Goal: Task Accomplishment & Management: Manage account settings

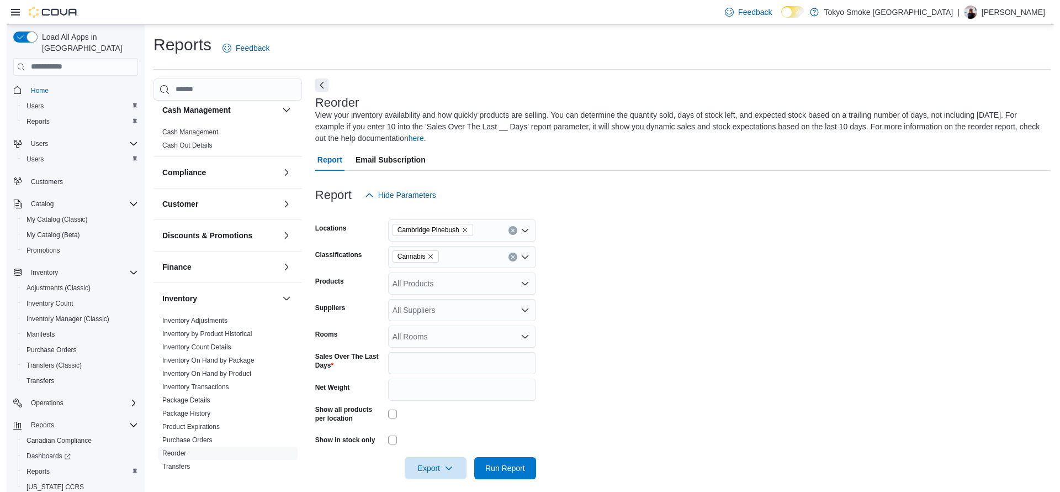
scroll to position [8, 0]
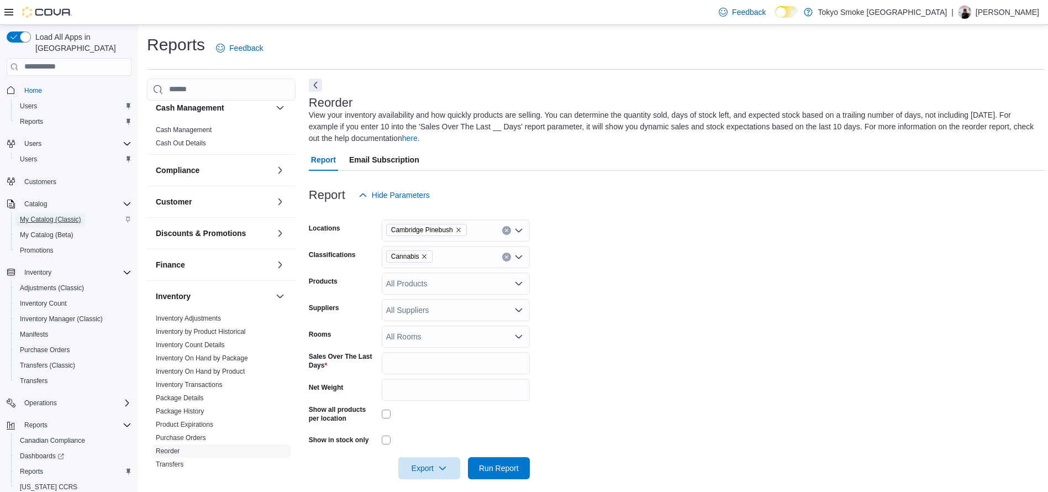
click at [60, 215] on span "My Catalog (Classic)" at bounding box center [50, 219] width 61 height 9
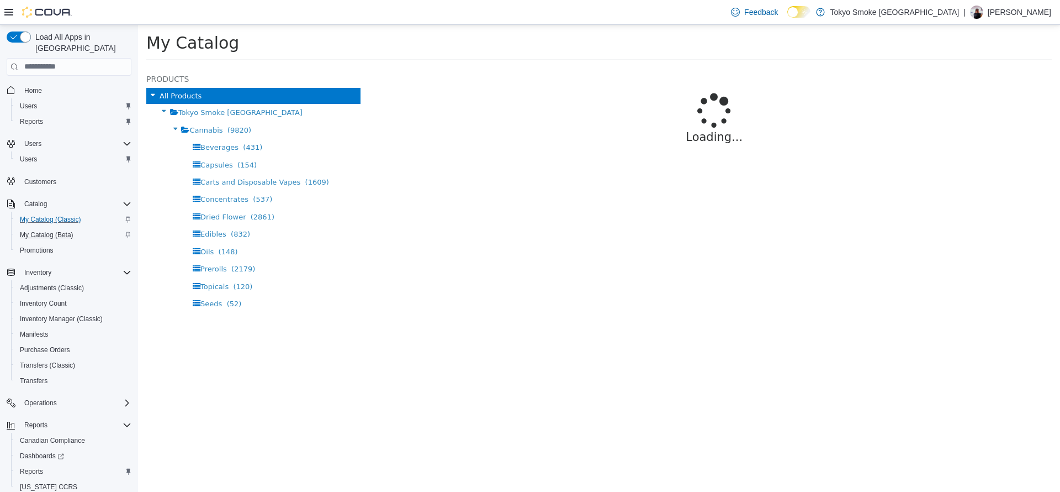
select select "**********"
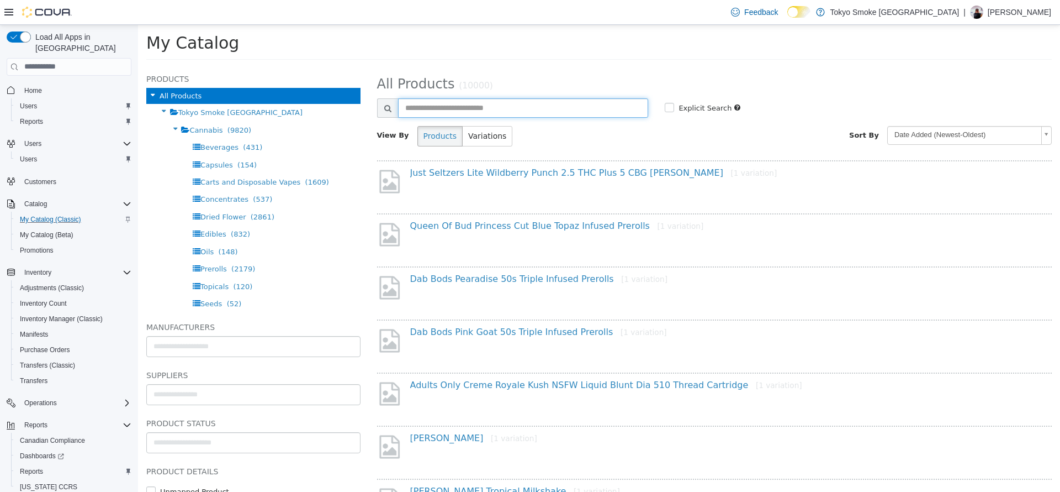
click at [543, 104] on input "text" at bounding box center [523, 107] width 251 height 19
type input "**********"
select select "**********"
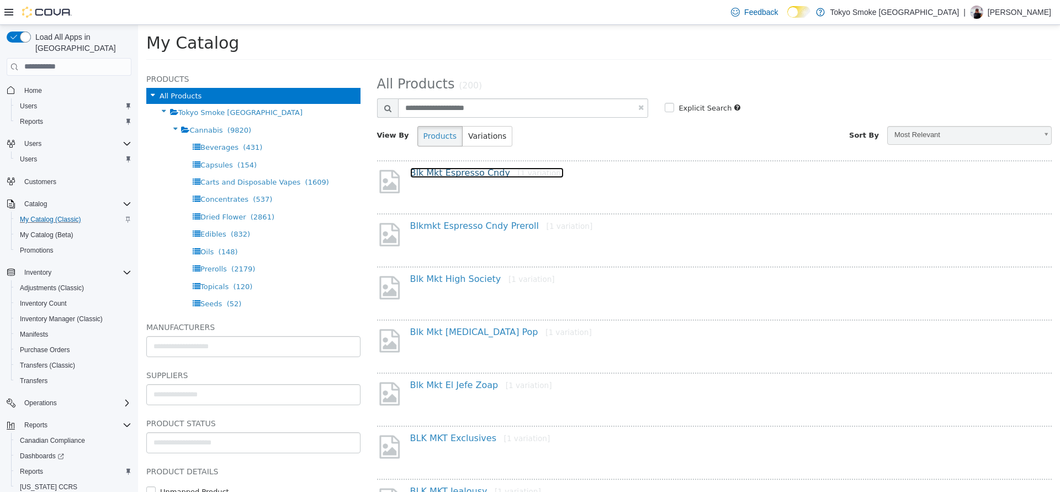
click at [479, 176] on link "Blk Mkt Espresso Cndy [1 variation]" at bounding box center [487, 172] width 154 height 10
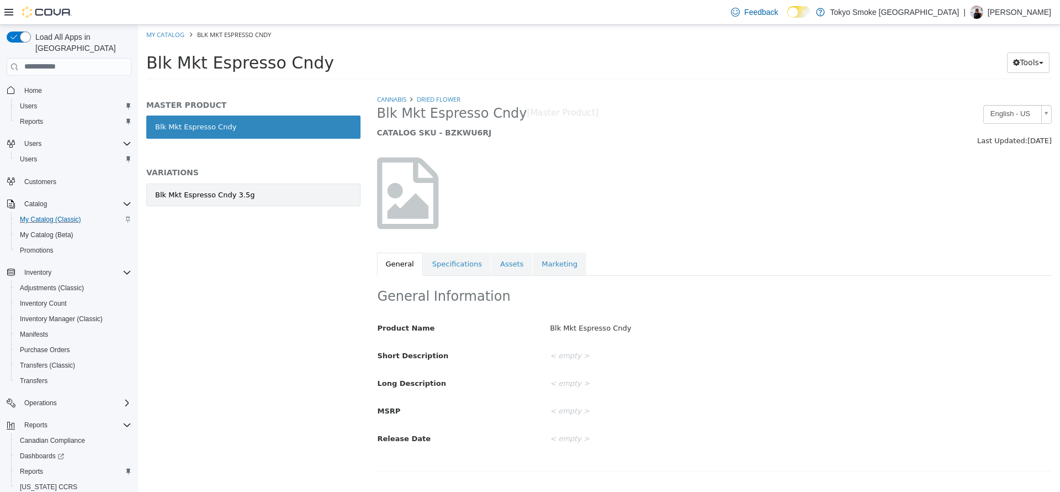
click at [274, 195] on link "Blk Mkt Espresso Cndy 3.5g" at bounding box center [253, 194] width 214 height 23
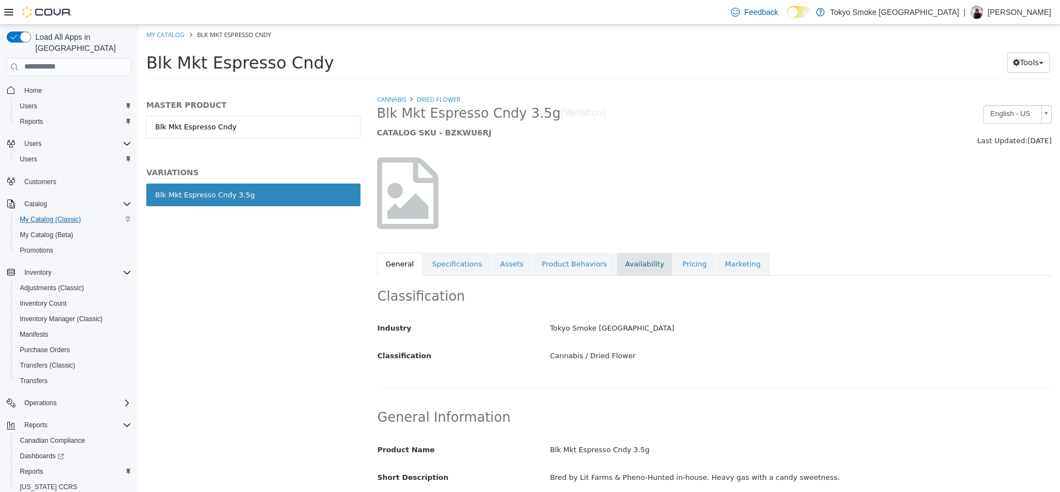
click at [624, 266] on link "Availability" at bounding box center [644, 263] width 57 height 23
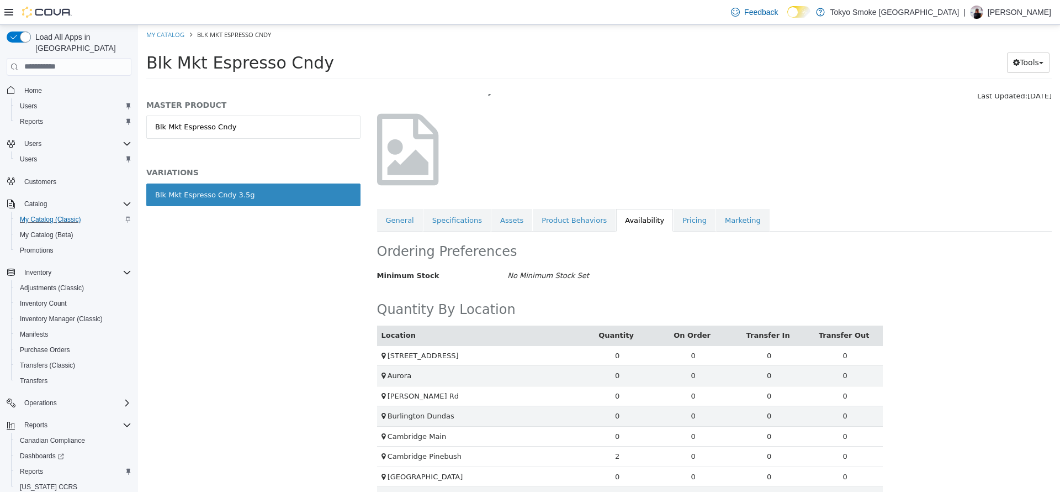
scroll to position [43, 0]
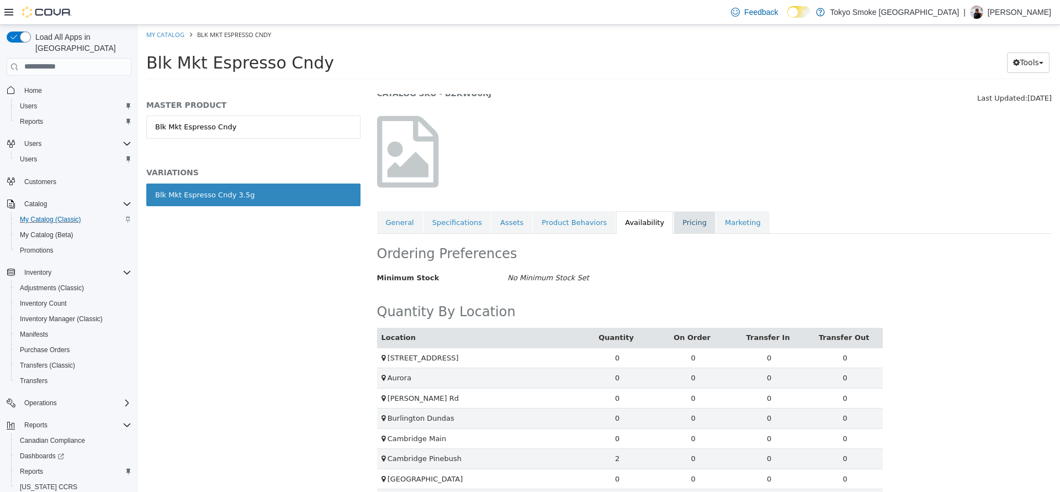
click at [674, 232] on link "Pricing" at bounding box center [695, 221] width 42 height 23
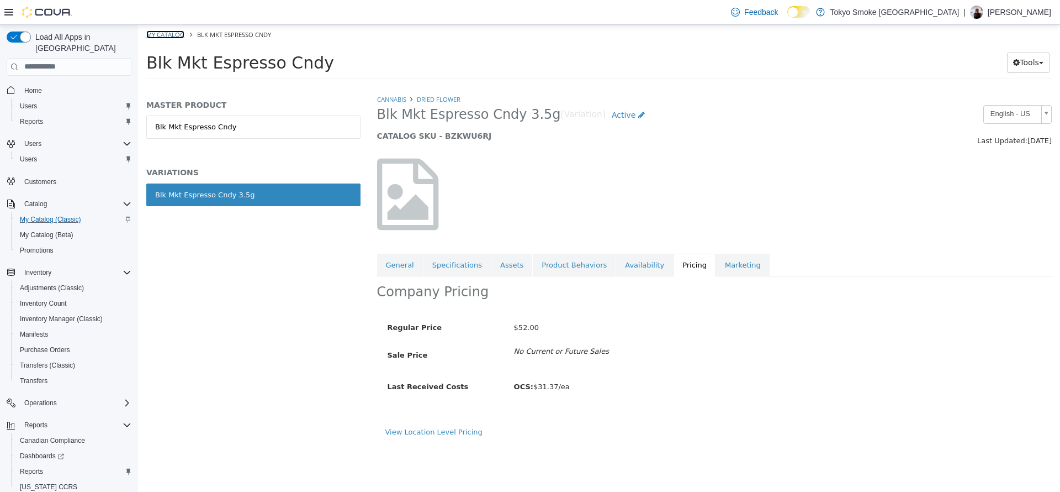
click at [155, 33] on link "My Catalog" at bounding box center [165, 34] width 38 height 8
select select "**********"
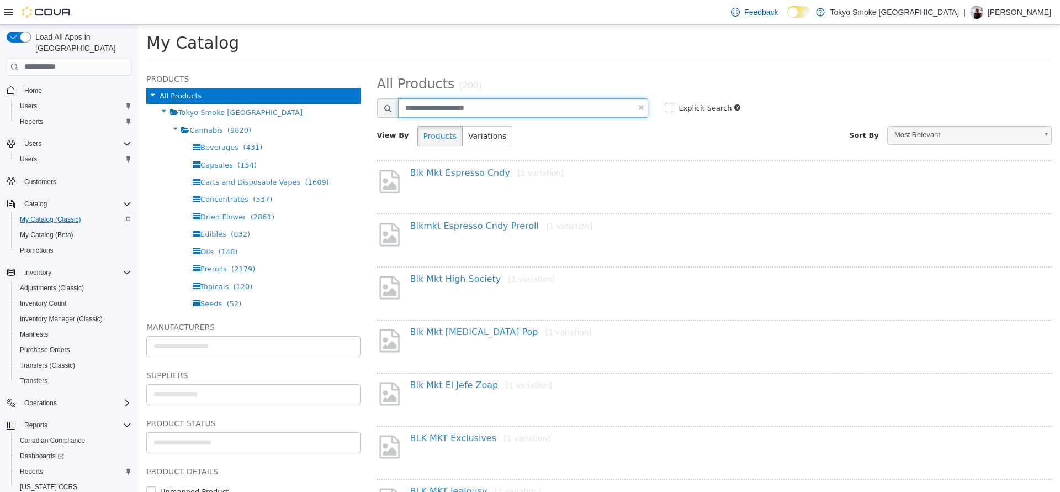
drag, startPoint x: 499, startPoint y: 102, endPoint x: 407, endPoint y: 118, distance: 94.3
click at [407, 118] on div "**********" at bounding box center [715, 109] width 692 height 22
type input "**********"
select select "**********"
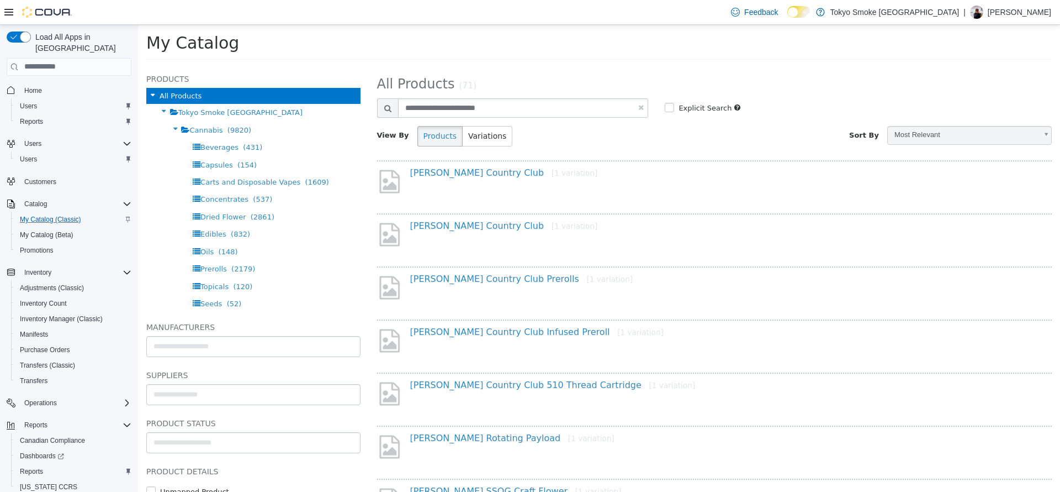
click at [483, 178] on div "Woody Nelson Country Club [1 variation]" at bounding box center [719, 175] width 634 height 16
click at [479, 175] on link "Woody Nelson Country Club [1 variation]" at bounding box center [504, 172] width 188 height 10
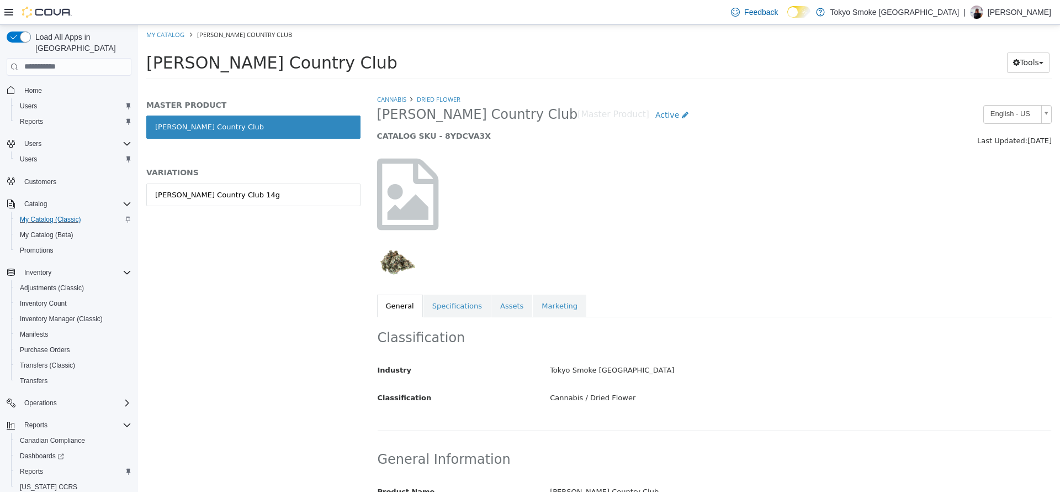
click at [179, 41] on ol "My Catalog Woody Nelson Country Club" at bounding box center [599, 34] width 922 height 20
click at [178, 41] on ol "My Catalog Woody Nelson Country Club" at bounding box center [599, 34] width 922 height 20
click at [176, 39] on ol "My Catalog Woody Nelson Country Club" at bounding box center [599, 34] width 922 height 20
click at [168, 34] on link "My Catalog" at bounding box center [165, 34] width 38 height 8
select select "**********"
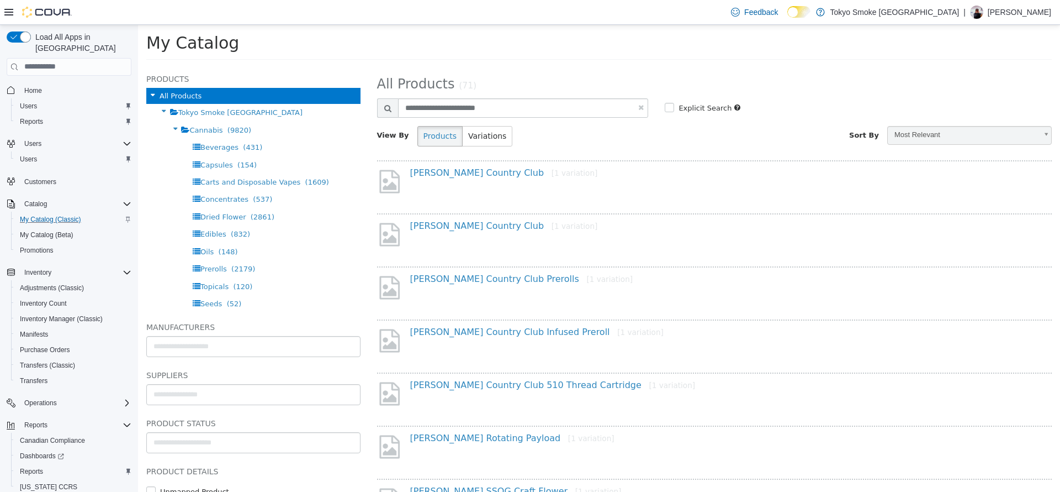
click at [483, 218] on div "Woody Nelson Country Club [1 variation]" at bounding box center [714, 236] width 675 height 47
click at [489, 230] on link "Woody Nelson Country Club [1 variation]" at bounding box center [504, 225] width 188 height 10
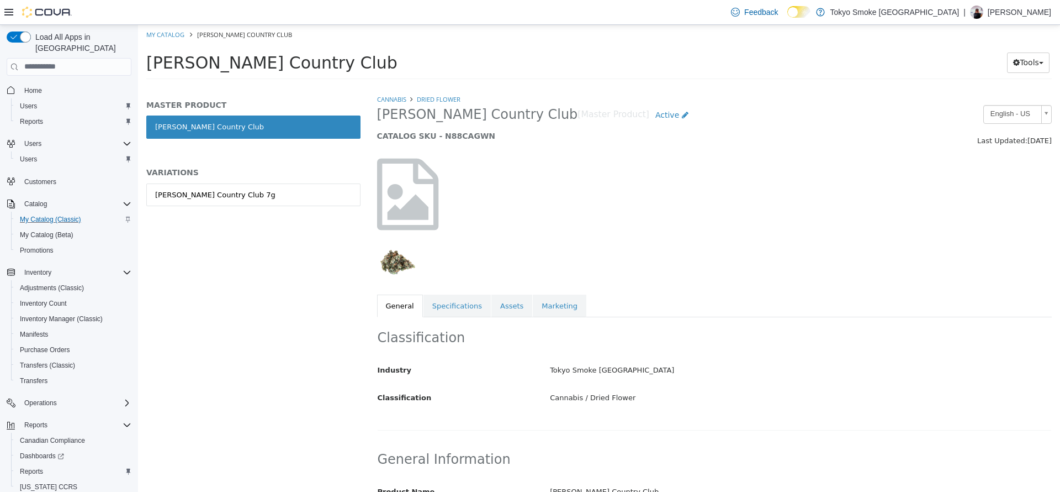
click at [258, 207] on div "Woody Nelson Country Club 7g" at bounding box center [253, 206] width 214 height 46
click at [273, 200] on link "Woody Nelson Country Club 7g" at bounding box center [253, 194] width 214 height 23
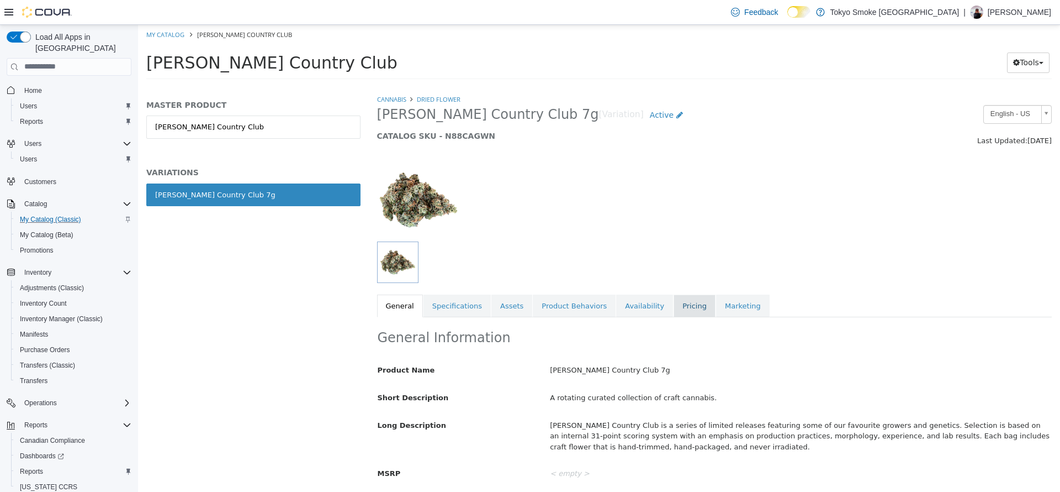
click at [674, 311] on link "Pricing" at bounding box center [695, 305] width 42 height 23
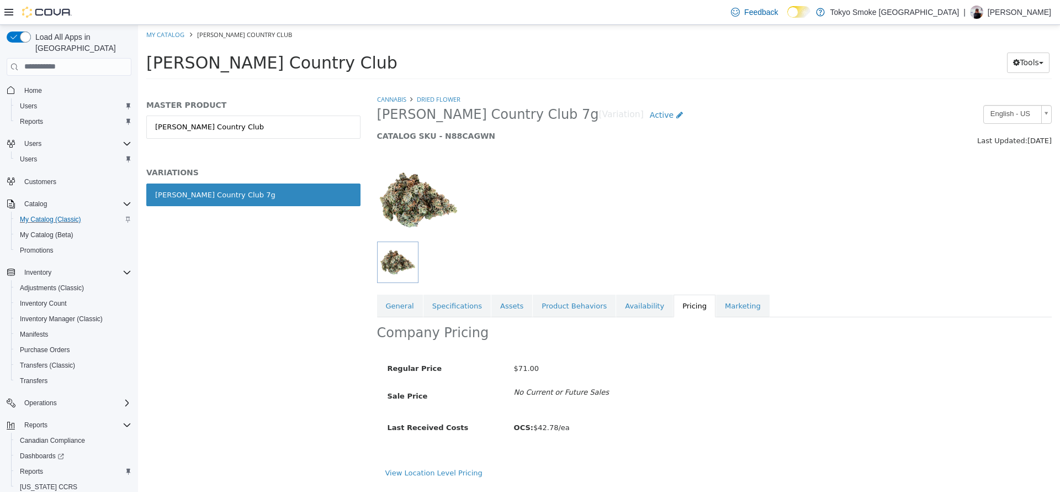
click at [463, 478] on div "View Location Level Pricing" at bounding box center [714, 476] width 675 height 19
click at [466, 475] on link "View Location Level Pricing" at bounding box center [434, 472] width 97 height 8
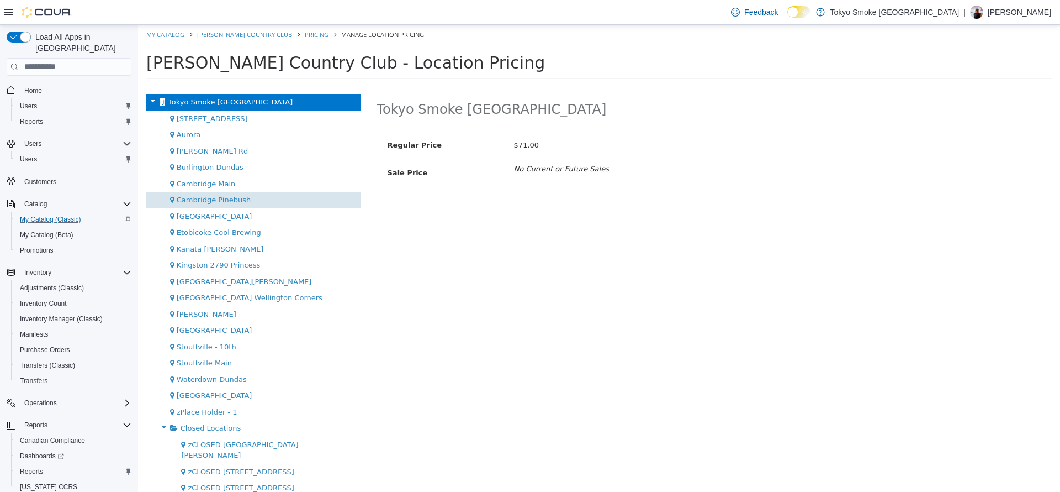
click at [259, 202] on div "Cambridge Pinebush" at bounding box center [253, 199] width 214 height 17
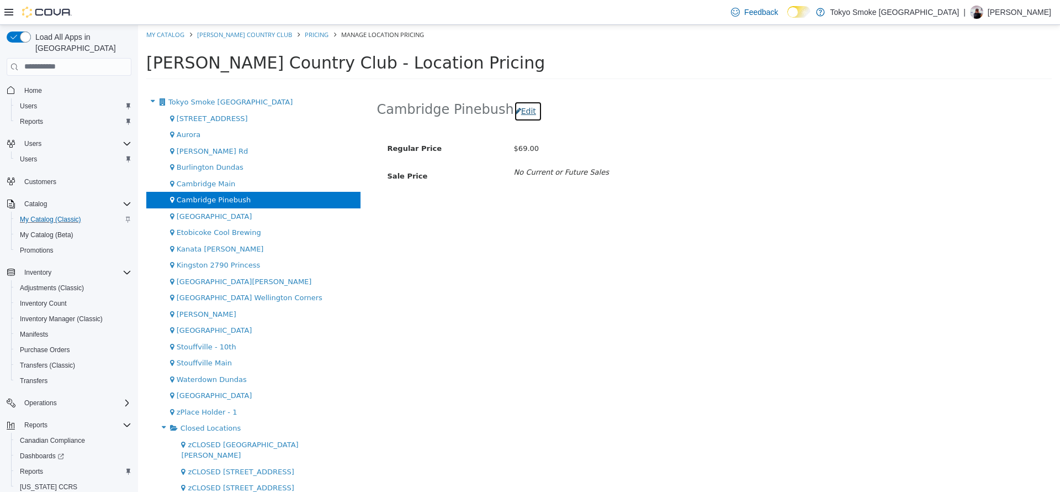
click at [521, 110] on button "Edit" at bounding box center [528, 111] width 28 height 20
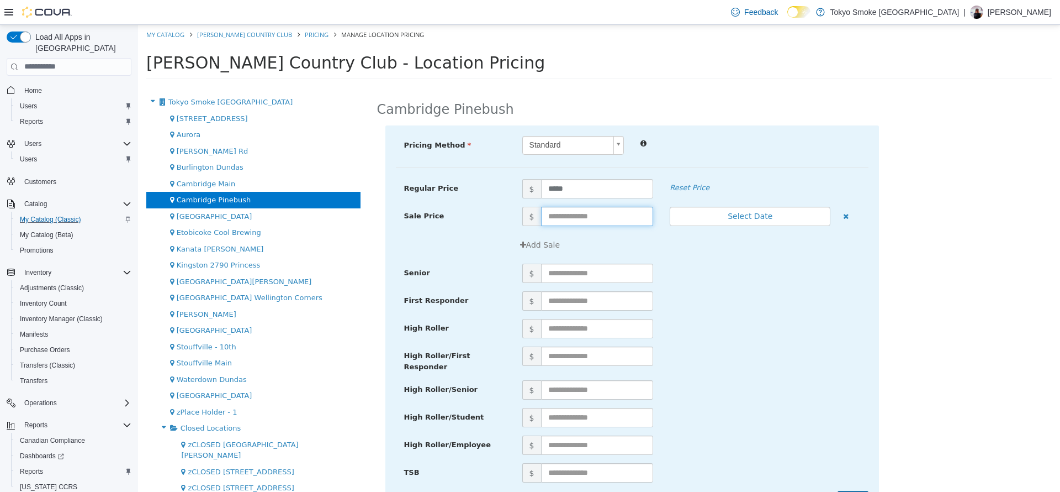
click at [575, 207] on input "text" at bounding box center [597, 215] width 113 height 19
type input "**"
click at [806, 310] on div "First Responder $" at bounding box center [632, 305] width 473 height 28
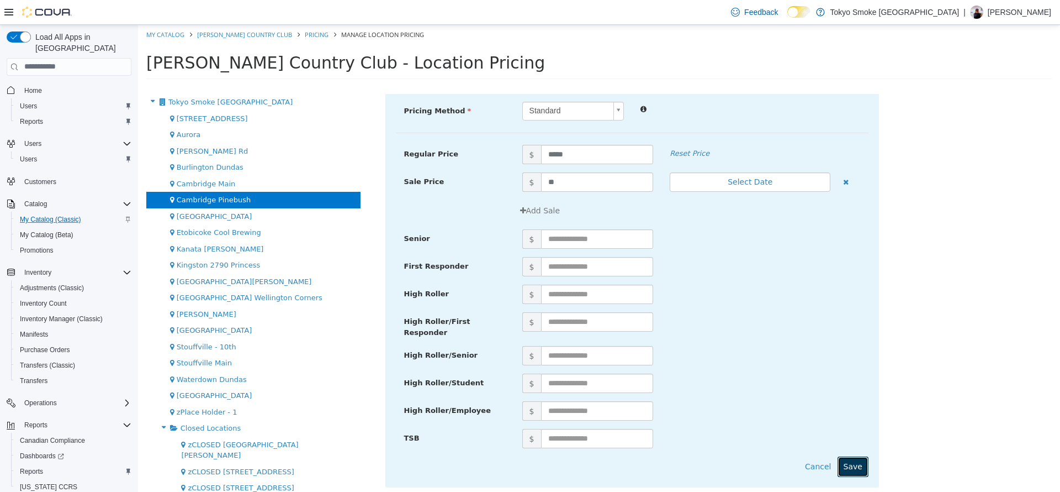
click at [846, 456] on button "Save" at bounding box center [853, 466] width 31 height 20
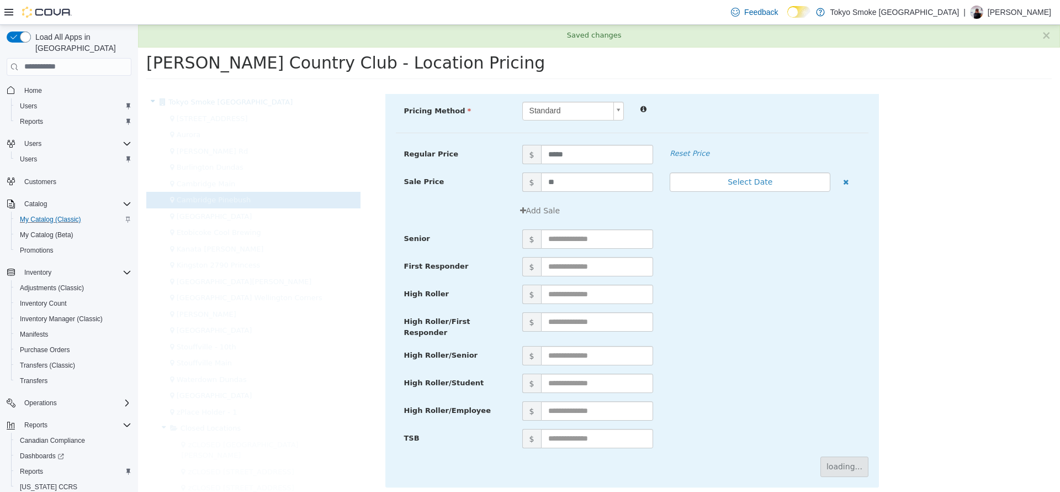
scroll to position [0, 0]
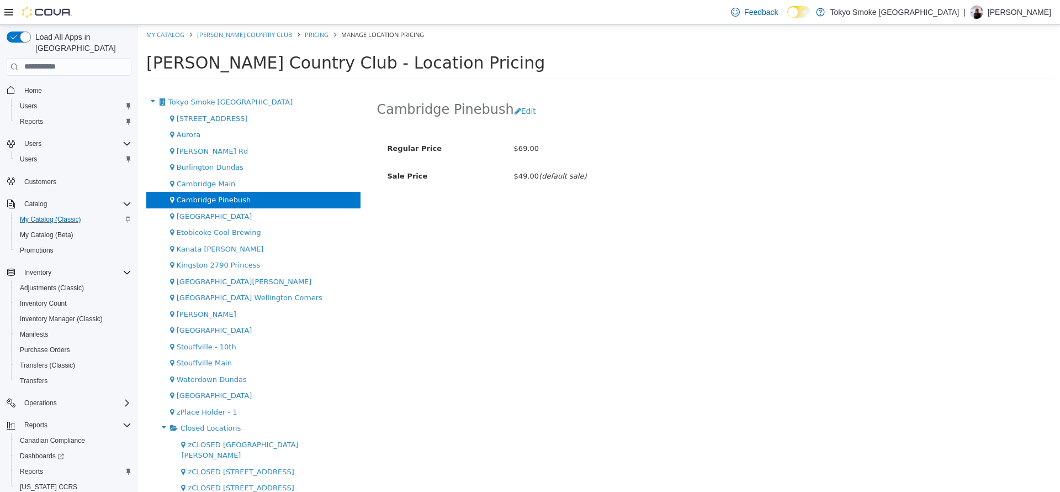
click at [166, 40] on ol "My Catalog Woody Nelson Country Club Pricing Manage Location Pricing" at bounding box center [599, 34] width 922 height 20
click at [166, 37] on link "My Catalog" at bounding box center [165, 34] width 38 height 8
select select "**********"
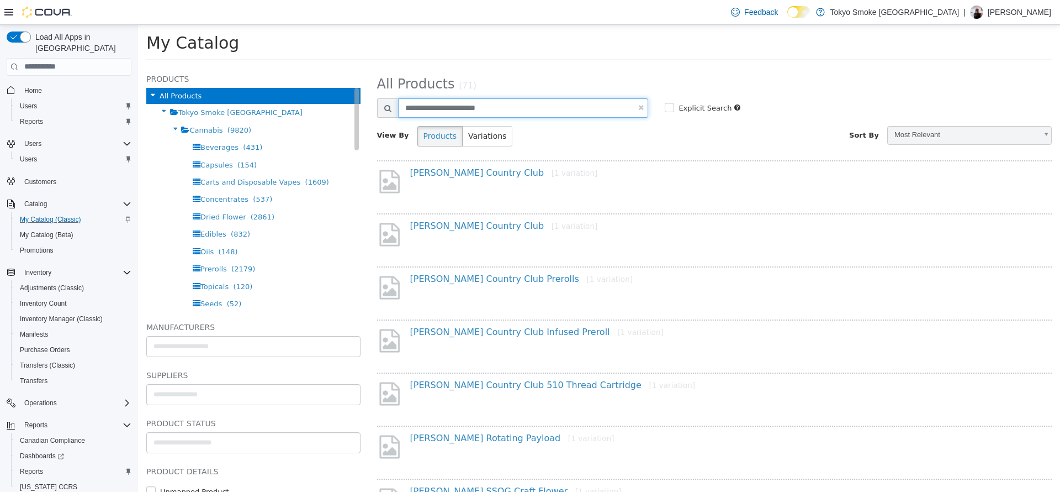
drag, startPoint x: 502, startPoint y: 108, endPoint x: 297, endPoint y: 100, distance: 204.5
click at [297, 66] on div "Products All Products Tokyo Smoke Ontario Cannabis (9820) Beverages (431) Capsu…" at bounding box center [599, 66] width 922 height 0
type input "**********"
select select "**********"
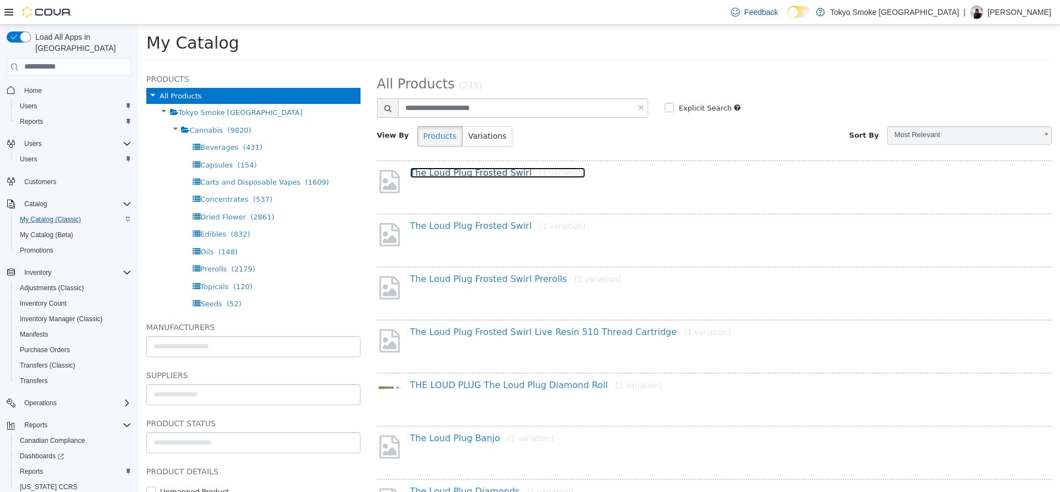
click at [426, 170] on link "The Loud Plug Frosted Swirl [1 variation]" at bounding box center [498, 172] width 176 height 10
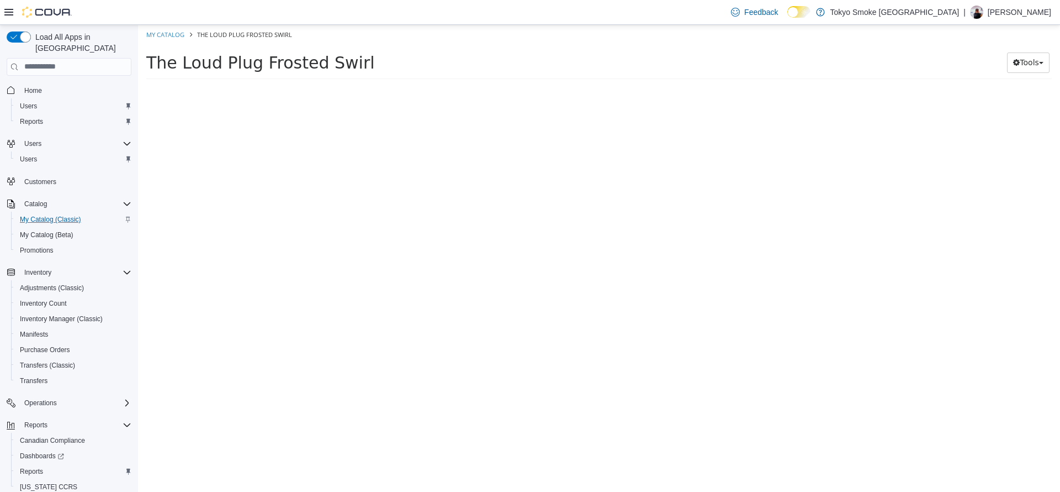
click at [477, 200] on div at bounding box center [715, 292] width 692 height 398
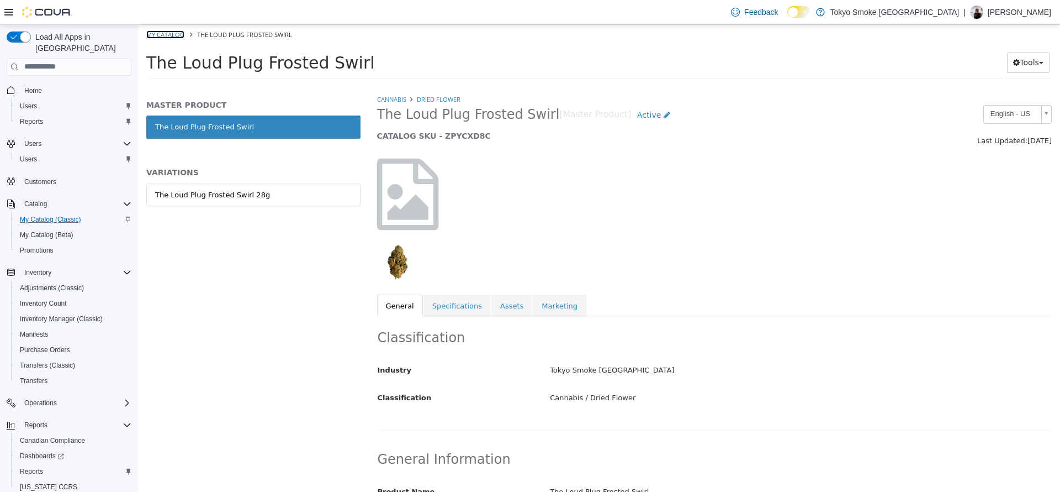
click at [164, 30] on link "My Catalog" at bounding box center [165, 34] width 38 height 8
select select "**********"
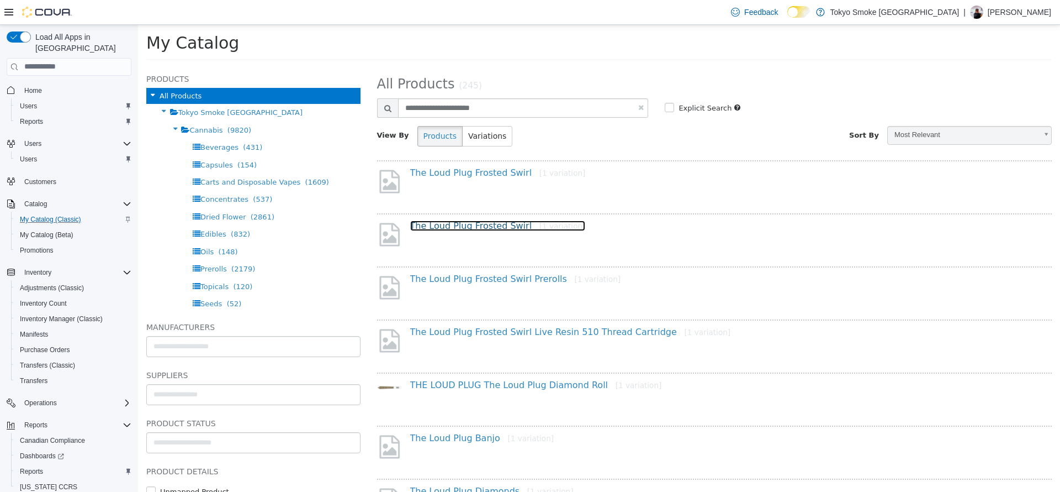
click at [444, 226] on link "The Loud Plug Frosted Swirl [1 variation]" at bounding box center [498, 225] width 176 height 10
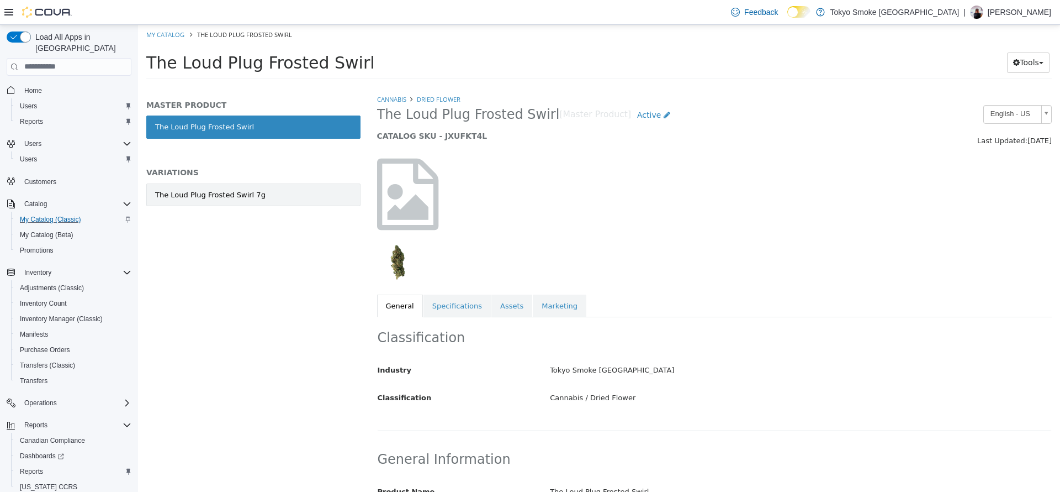
click at [280, 204] on link "The Loud Plug Frosted Swirl 7g" at bounding box center [253, 194] width 214 height 23
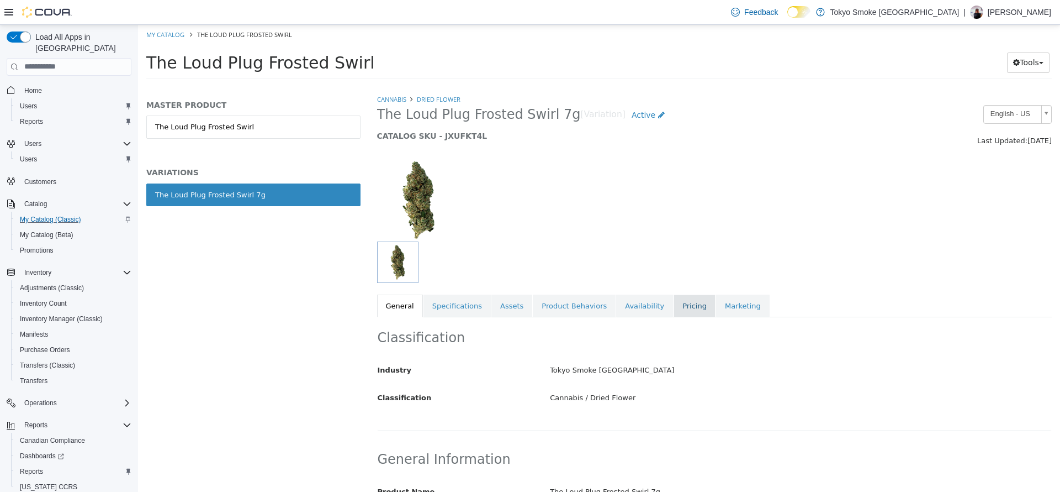
click at [674, 308] on link "Pricing" at bounding box center [695, 305] width 42 height 23
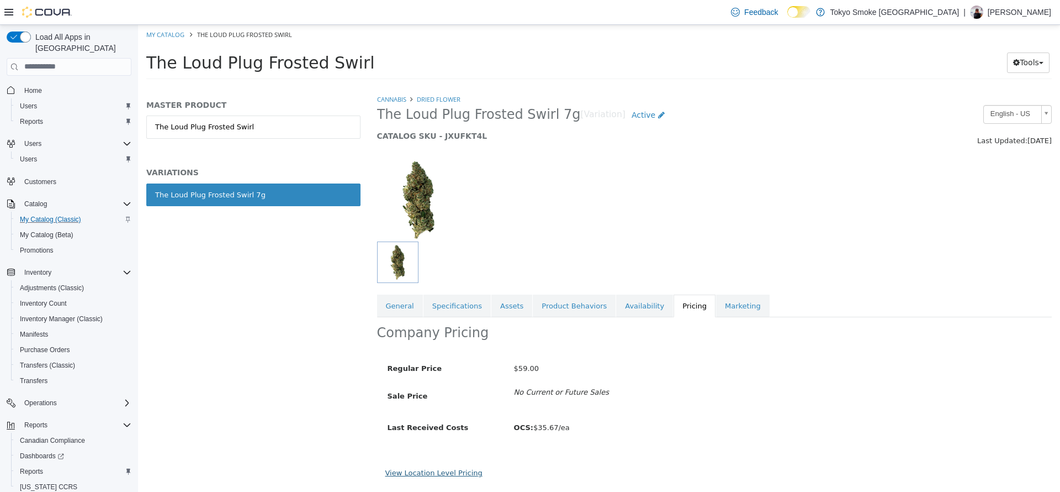
click at [445, 473] on link "View Location Level Pricing" at bounding box center [434, 472] width 97 height 8
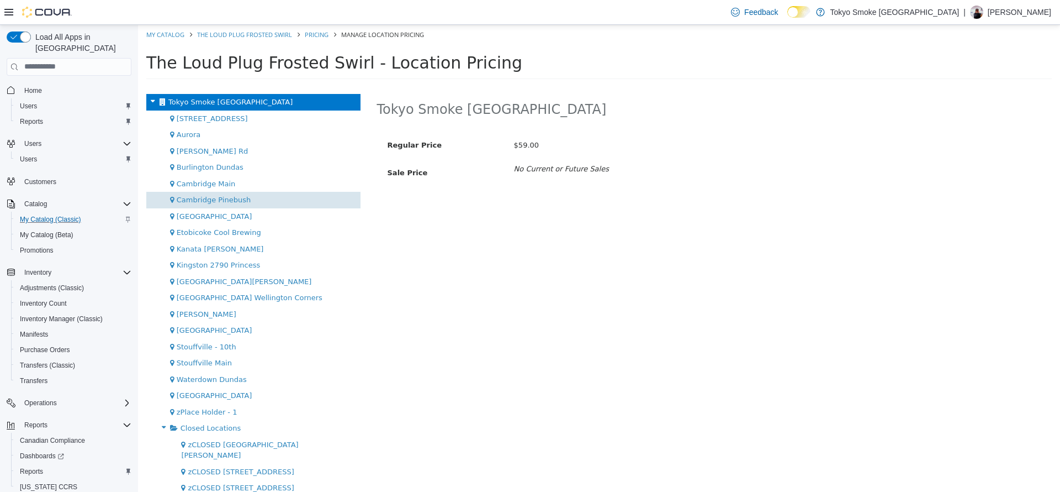
click at [283, 205] on div "Cambridge Pinebush" at bounding box center [253, 199] width 214 height 17
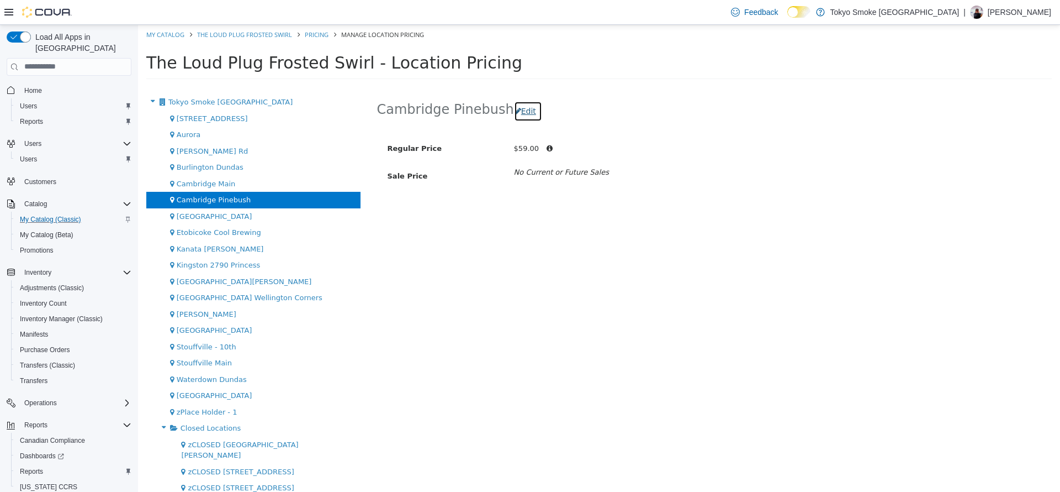
click at [521, 117] on button "Edit" at bounding box center [528, 111] width 28 height 20
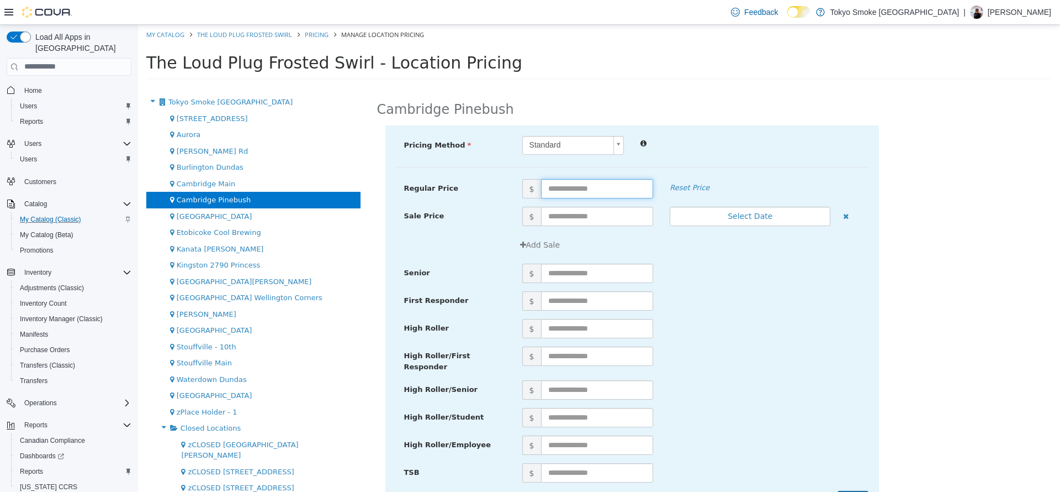
click at [575, 180] on input "text" at bounding box center [597, 187] width 113 height 19
type input "**"
click at [575, 180] on input "**" at bounding box center [597, 187] width 113 height 19
type input "**"
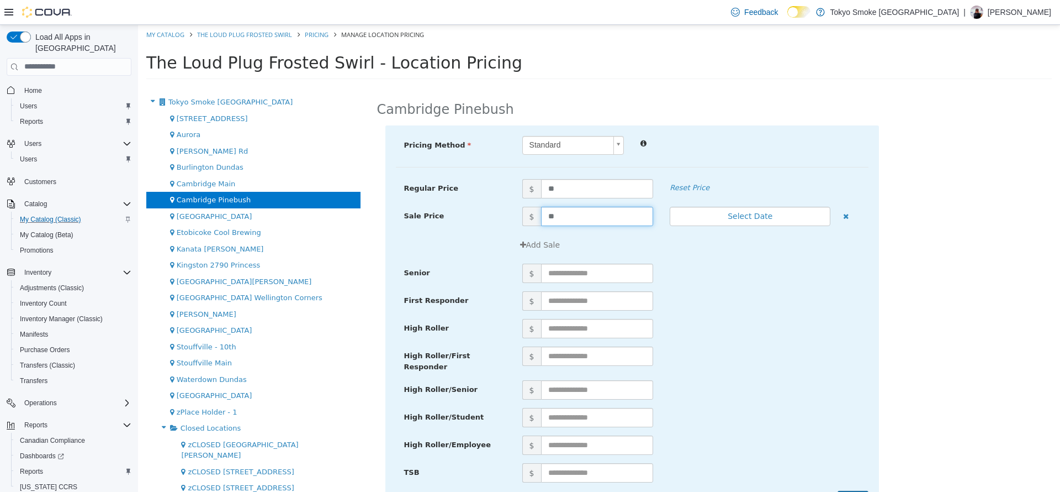
click at [735, 239] on div "Add Sale" at bounding box center [691, 244] width 355 height 20
click at [723, 235] on div "Add Sale" at bounding box center [691, 244] width 355 height 20
click at [693, 221] on button "Select Date" at bounding box center [750, 215] width 161 height 19
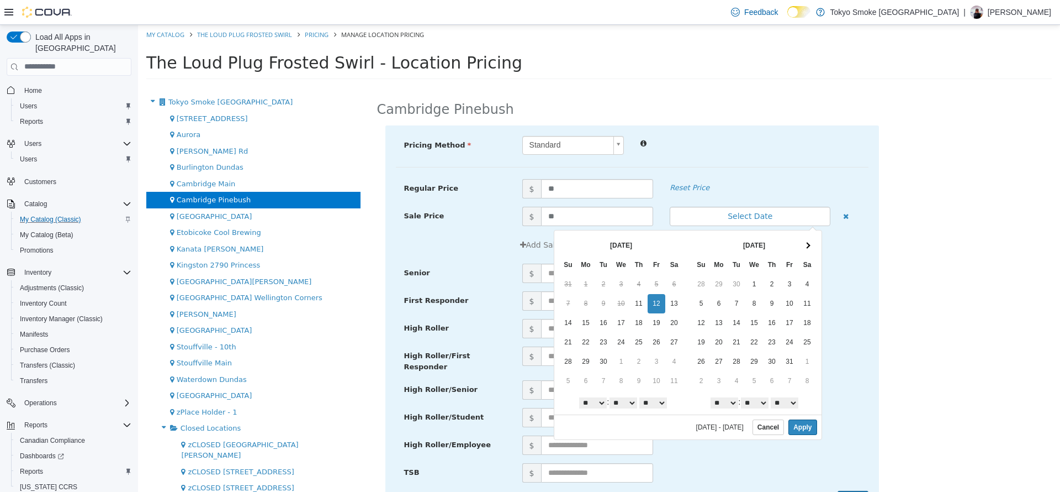
click at [782, 193] on div "$ ** Reset Price" at bounding box center [691, 187] width 355 height 19
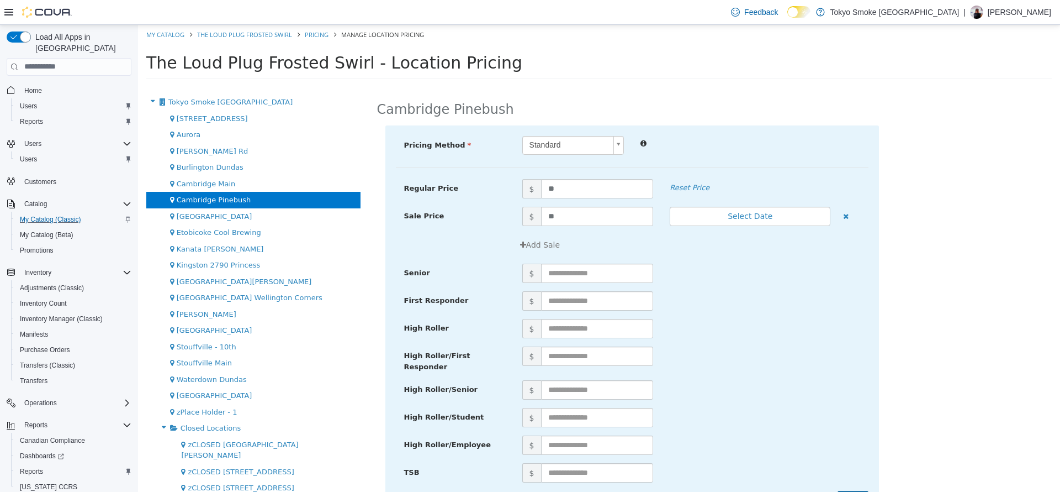
scroll to position [34, 0]
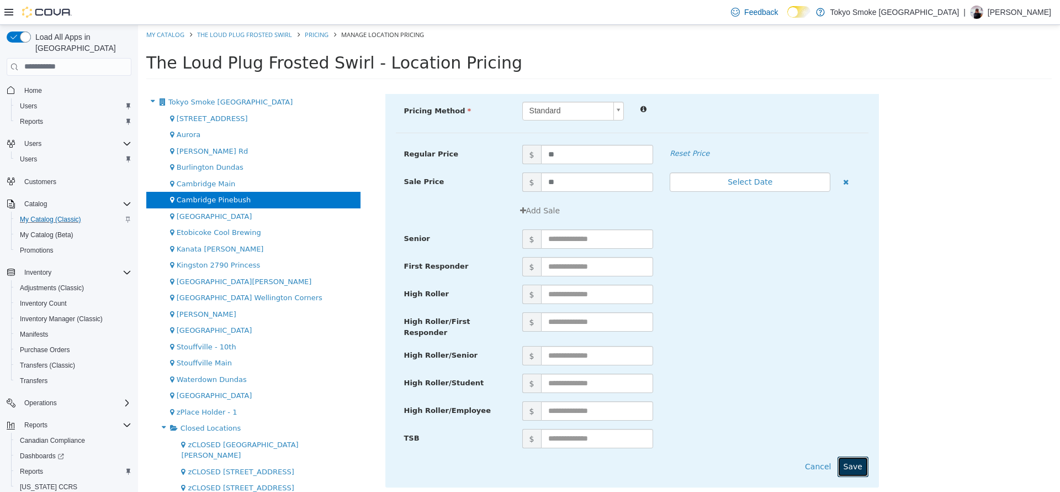
click at [848, 458] on button "Save" at bounding box center [853, 466] width 31 height 20
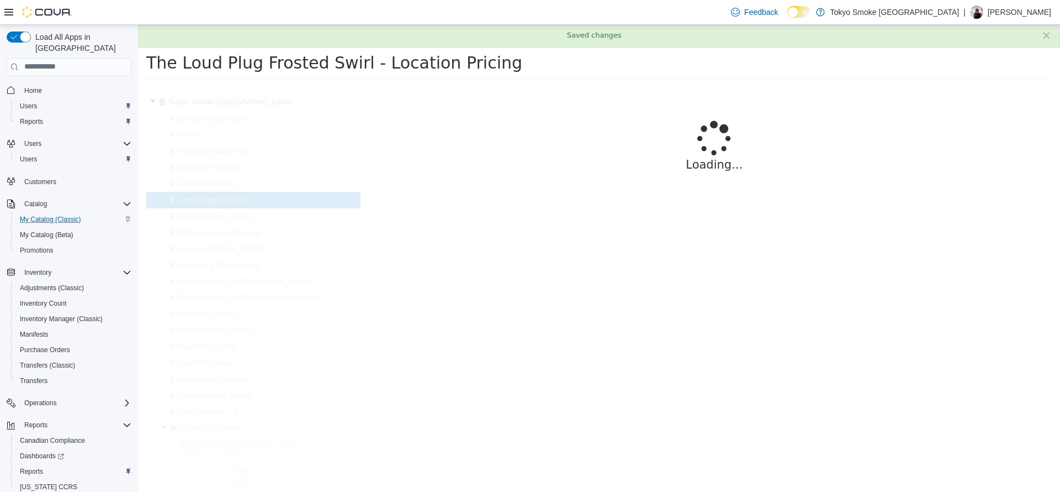
scroll to position [0, 0]
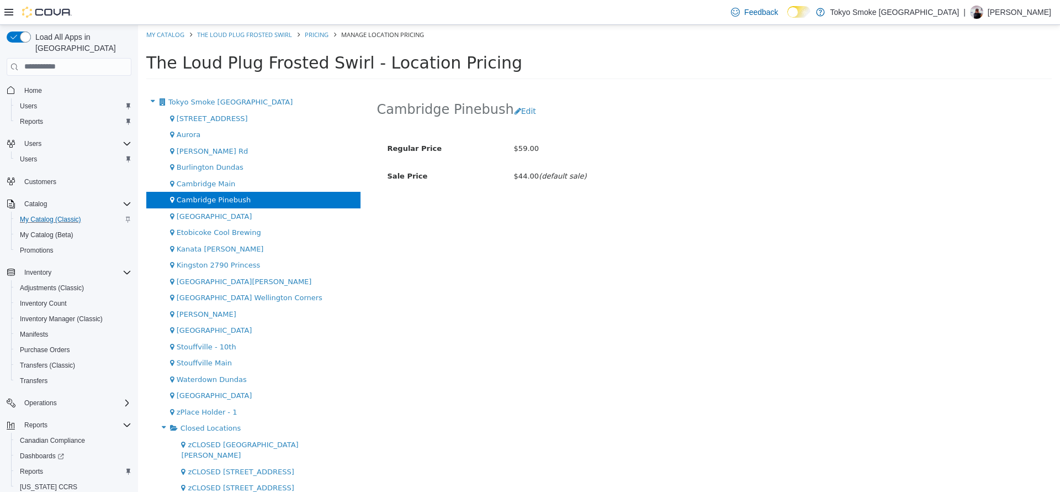
click at [167, 46] on div "The Loud Plug Frosted Swirl - Location Pricing" at bounding box center [599, 65] width 922 height 42
click at [165, 34] on link "My Catalog" at bounding box center [165, 34] width 38 height 8
select select "**********"
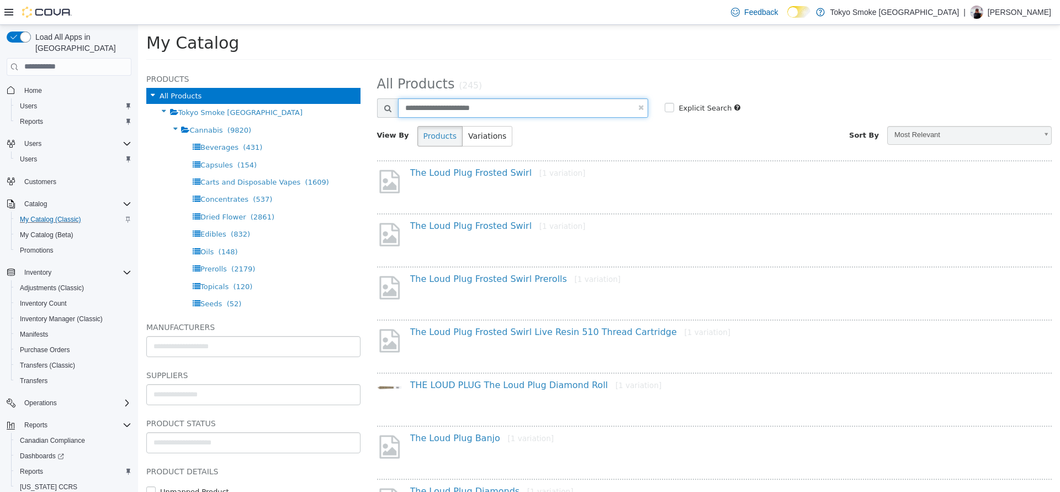
drag, startPoint x: 532, startPoint y: 105, endPoint x: 303, endPoint y: 80, distance: 230.6
click at [303, 66] on div "Products All Products Tokyo Smoke Ontario Cannabis (9820) Beverages (431) Capsu…" at bounding box center [599, 66] width 922 height 0
type input "**********"
select select "**********"
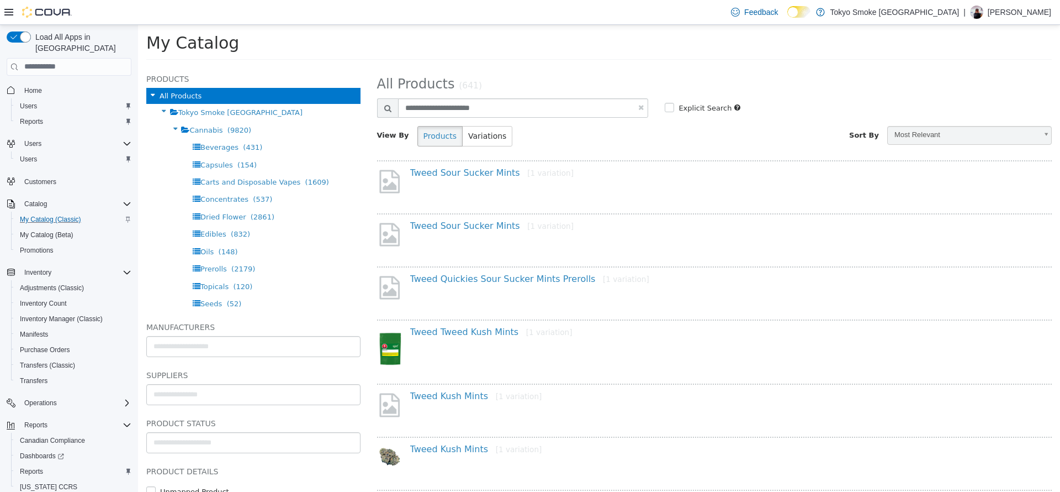
click at [491, 178] on div "Tweed Sour Sucker Mints [1 variation]" at bounding box center [719, 175] width 634 height 16
click at [484, 169] on link "Tweed Sour Sucker Mints [1 variation]" at bounding box center [491, 172] width 163 height 10
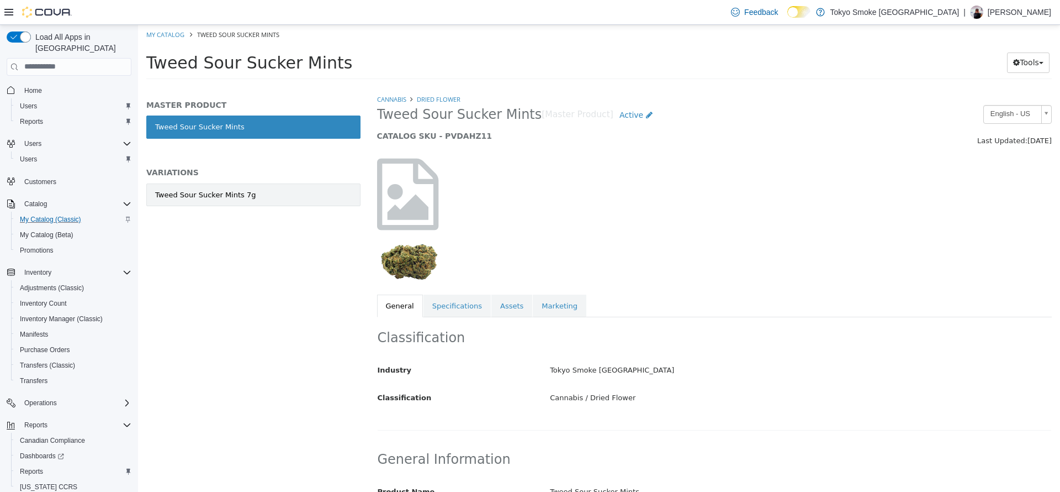
click at [212, 203] on link "Tweed Sour Sucker Mints 7g" at bounding box center [253, 194] width 214 height 23
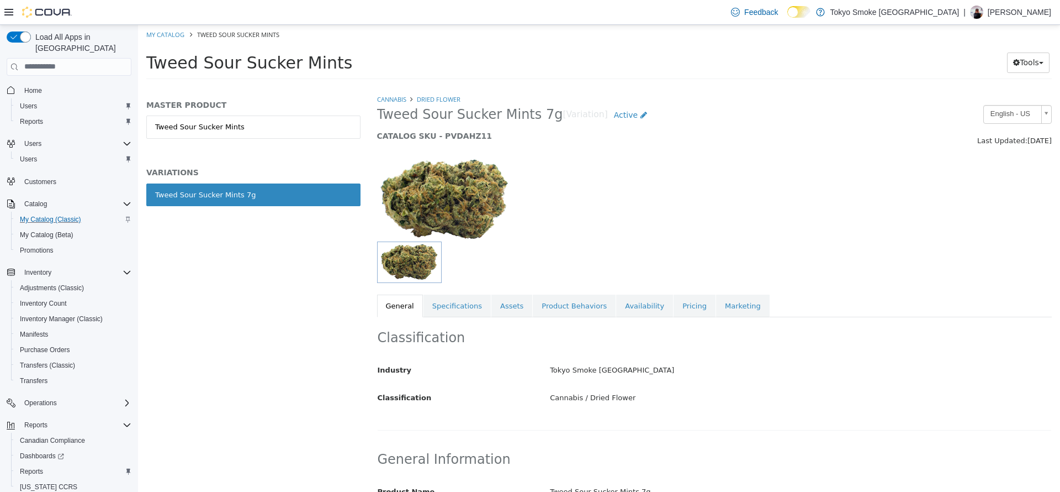
click at [644, 292] on div "Cannabis Dried Flower Tweed Sour Sucker Mints 7g [Variation] Active CATALOG SKU…" at bounding box center [714, 204] width 675 height 223
click at [632, 309] on link "Availability" at bounding box center [644, 305] width 57 height 23
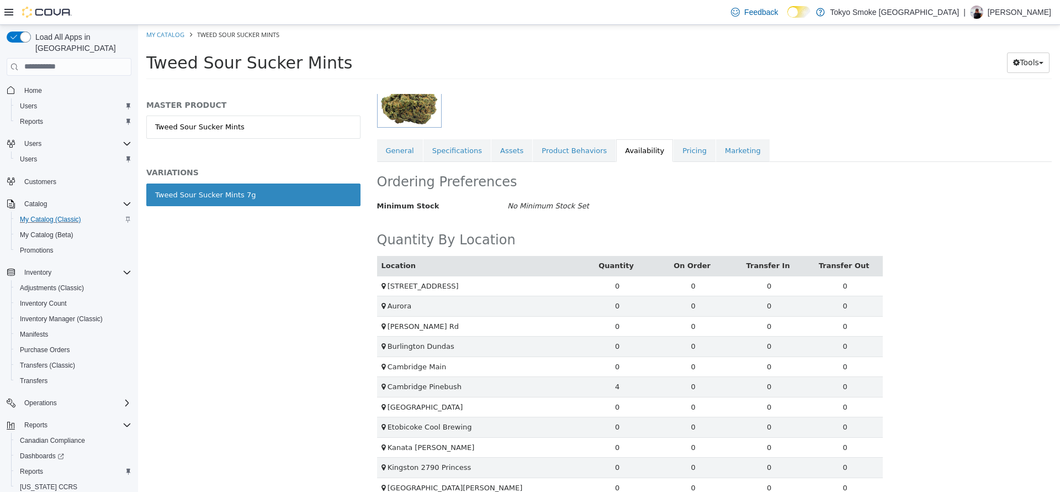
scroll to position [159, 0]
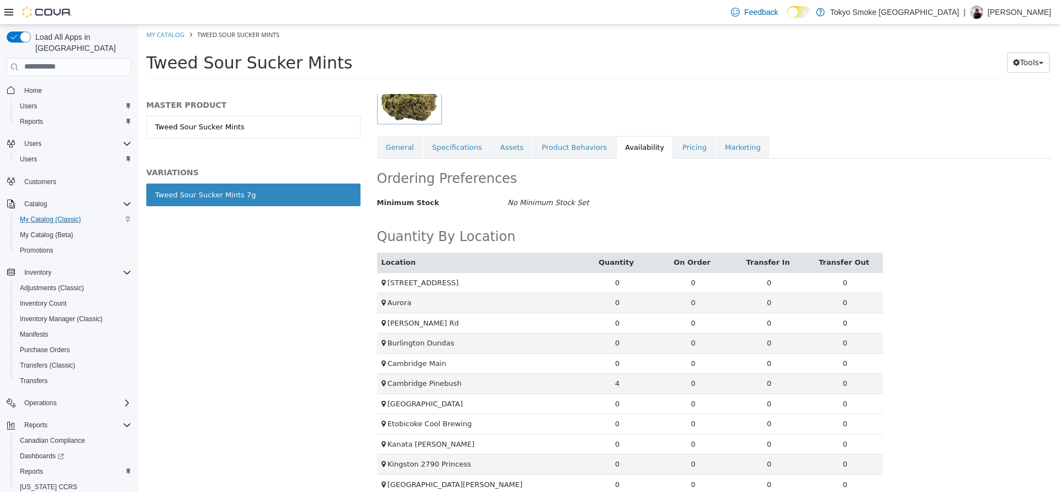
drag, startPoint x: 506, startPoint y: 386, endPoint x: 476, endPoint y: 426, distance: 51.3
click at [476, 426] on td "Etobicoke Cool Brewing" at bounding box center [478, 423] width 203 height 20
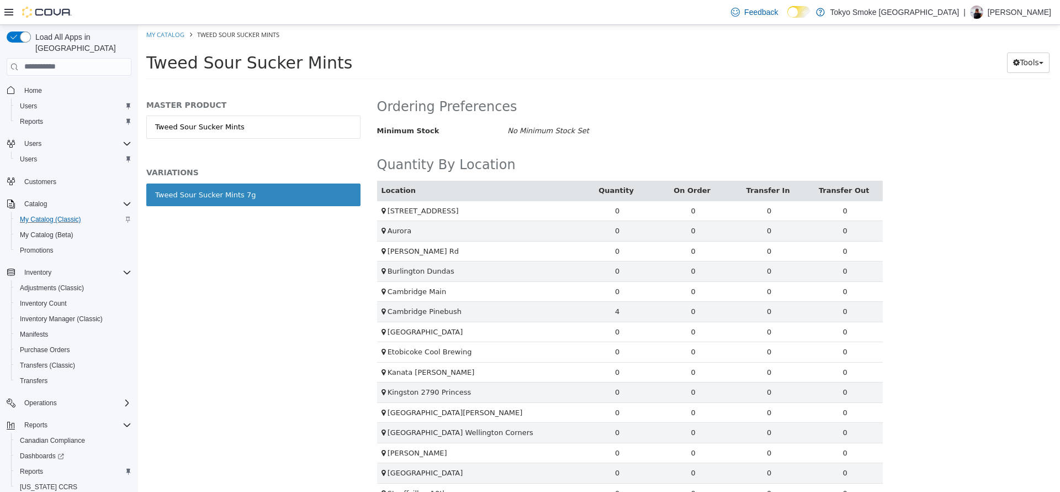
scroll to position [0, 0]
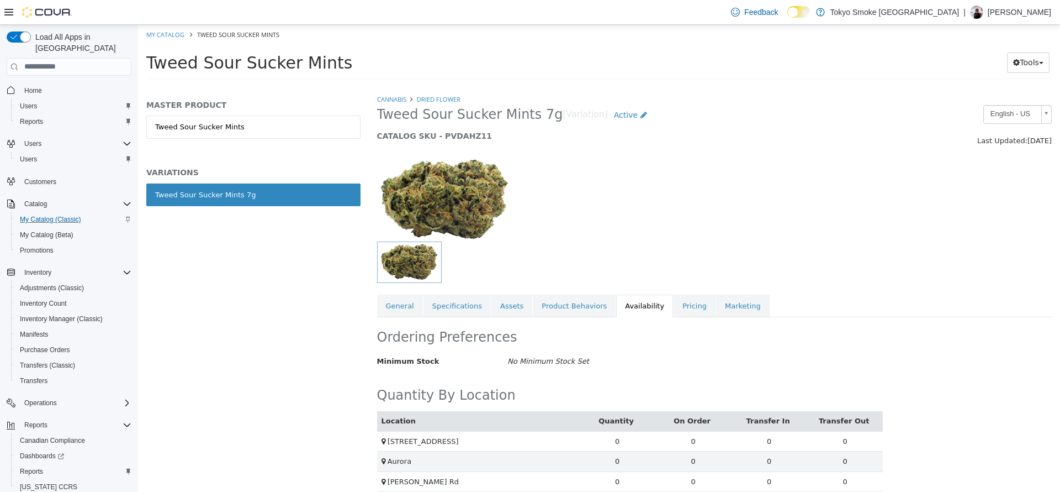
click at [668, 282] on div at bounding box center [628, 261] width 502 height 41
click at [674, 301] on link "Pricing" at bounding box center [695, 305] width 42 height 23
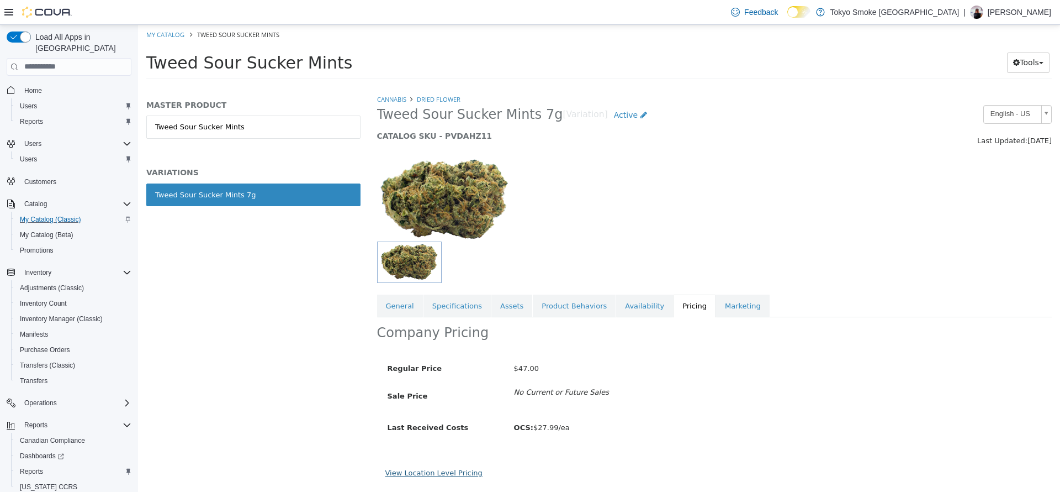
click at [439, 469] on link "View Location Level Pricing" at bounding box center [434, 472] width 97 height 8
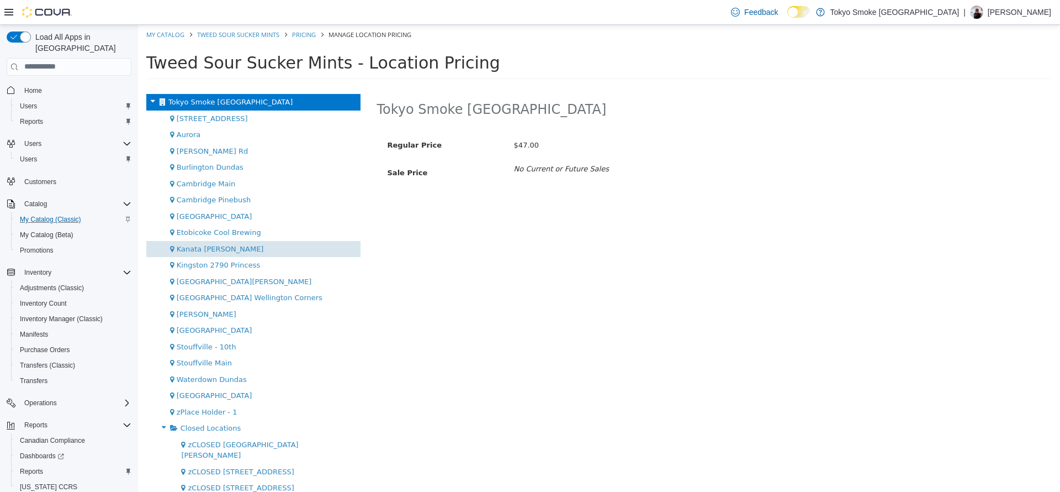
click at [270, 241] on div "Kanata Earl Grey" at bounding box center [253, 248] width 214 height 17
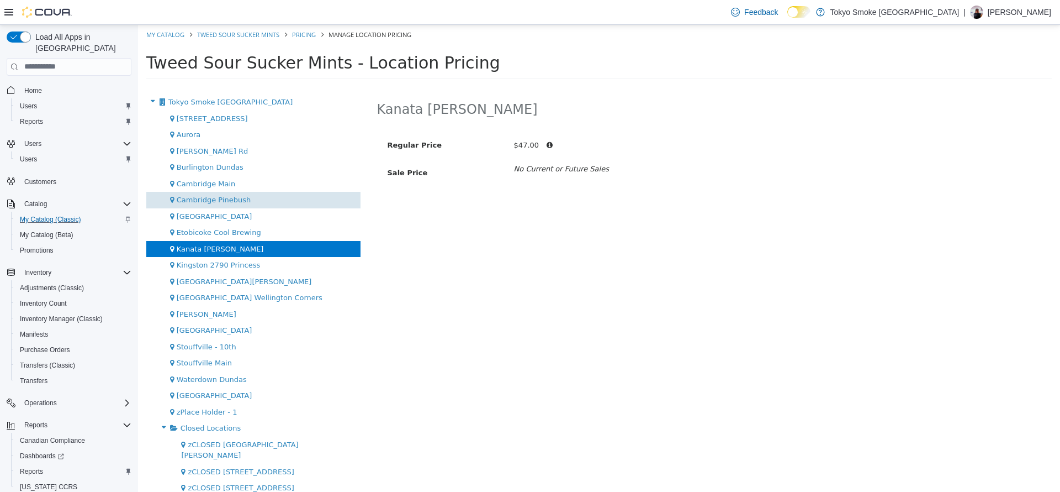
click at [297, 203] on div "Cambridge Pinebush" at bounding box center [253, 199] width 214 height 17
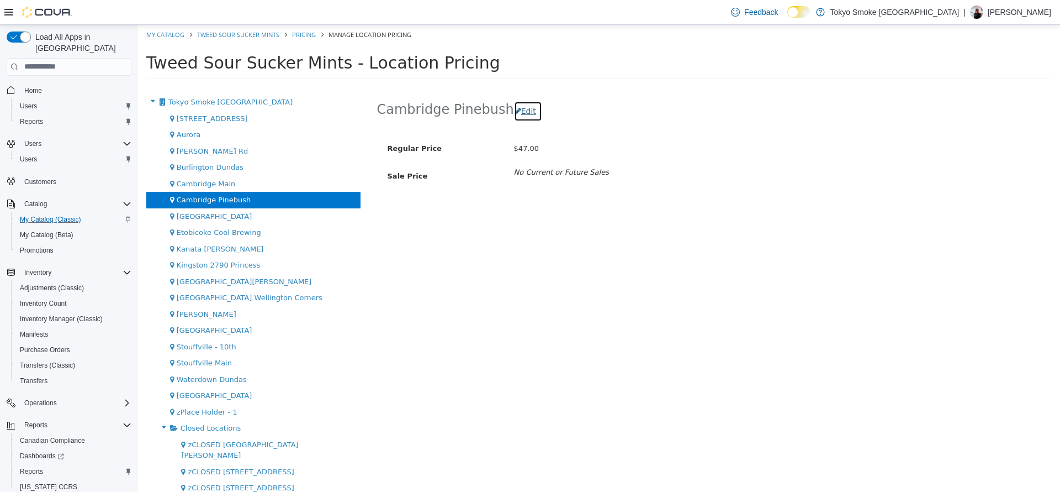
click at [524, 110] on button "Edit" at bounding box center [528, 111] width 28 height 20
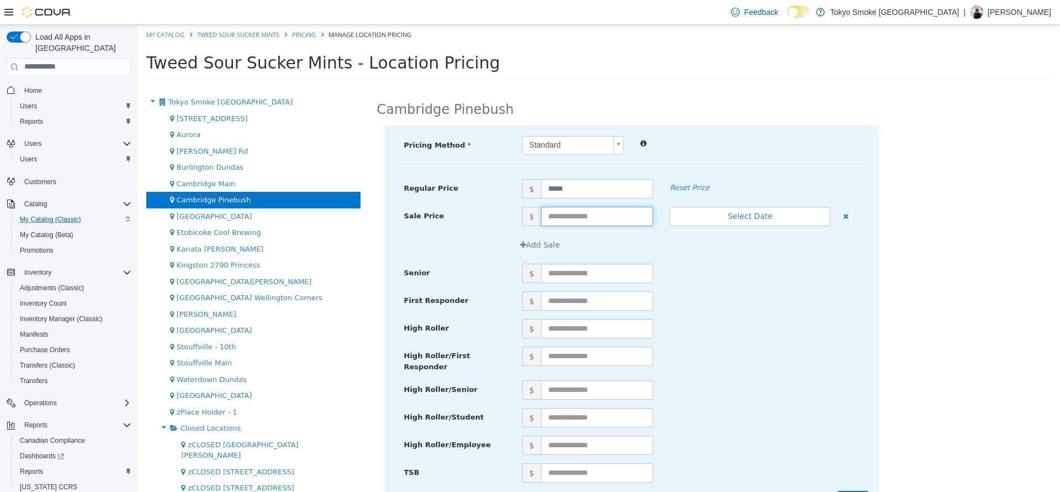
click at [587, 214] on input "text" at bounding box center [597, 215] width 113 height 19
type input "**"
click at [747, 239] on div "Add Sale" at bounding box center [691, 244] width 355 height 20
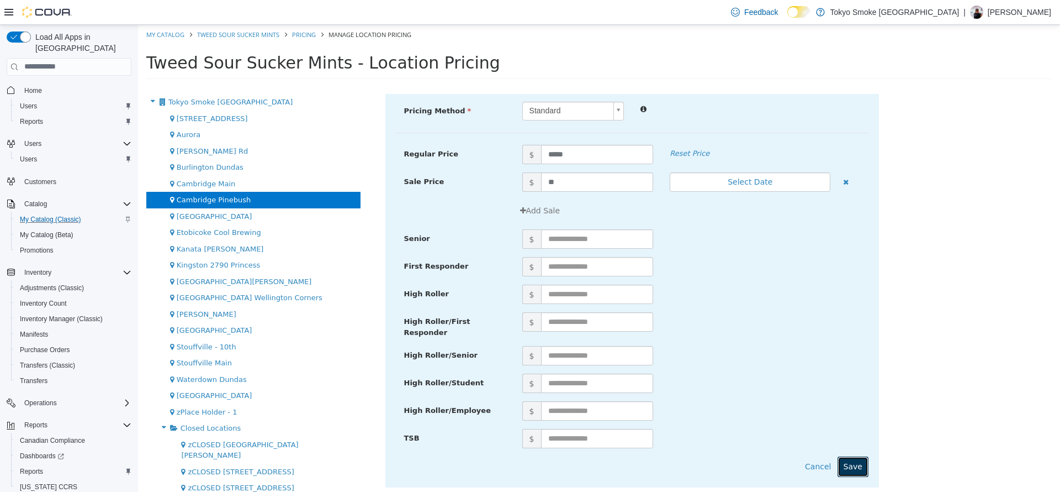
click at [847, 456] on button "Save" at bounding box center [853, 466] width 31 height 20
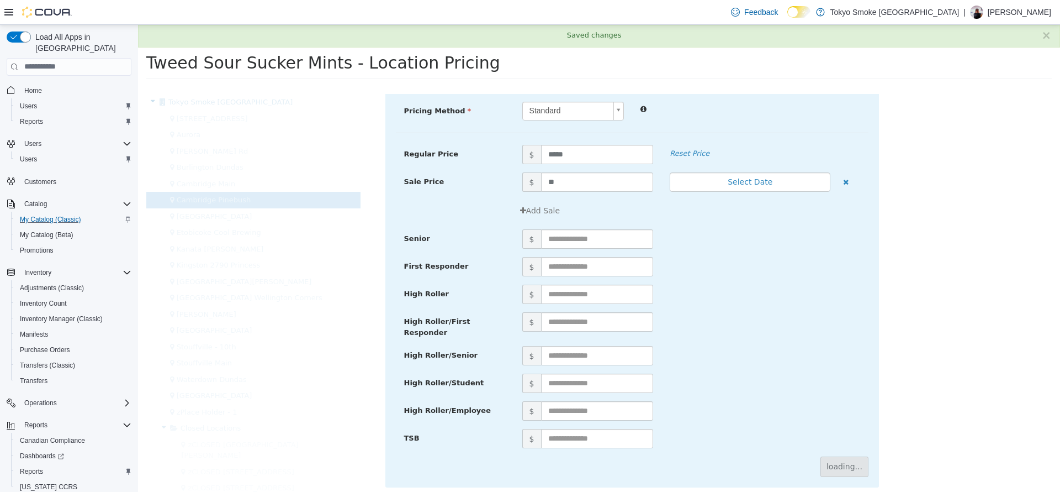
scroll to position [0, 0]
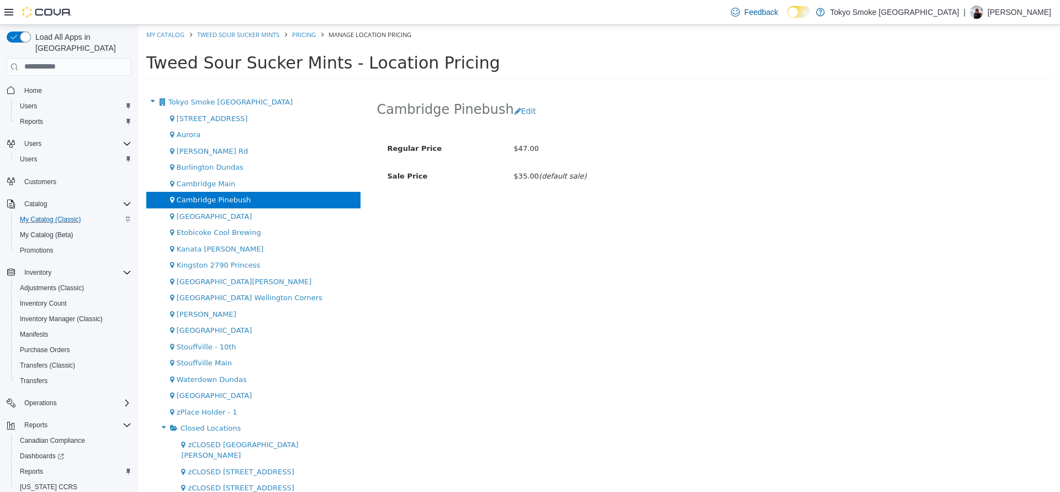
click at [170, 29] on li "My Catalog" at bounding box center [166, 34] width 40 height 10
click at [173, 36] on link "My Catalog" at bounding box center [165, 34] width 38 height 8
select select "**********"
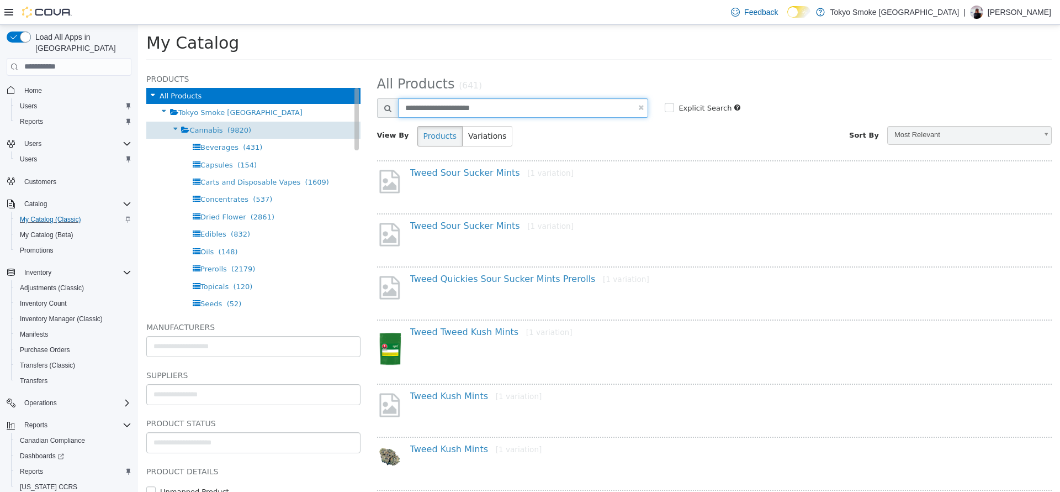
drag, startPoint x: 524, startPoint y: 110, endPoint x: 189, endPoint y: 136, distance: 335.7
click at [189, 66] on div "Products All Products Tokyo Smoke Ontario Cannabis (9820) Beverages (431) Capsu…" at bounding box center [599, 66] width 922 height 0
type input "**********"
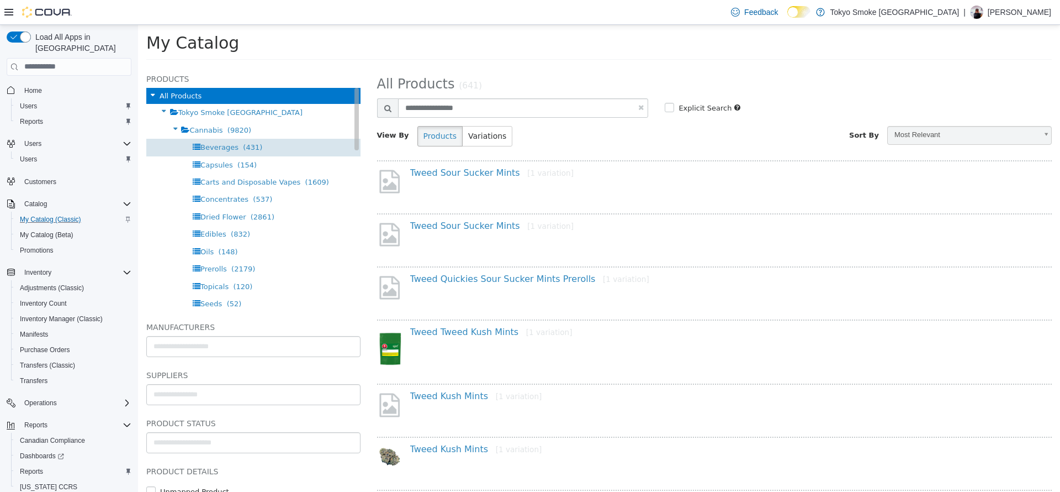
select select "**********"
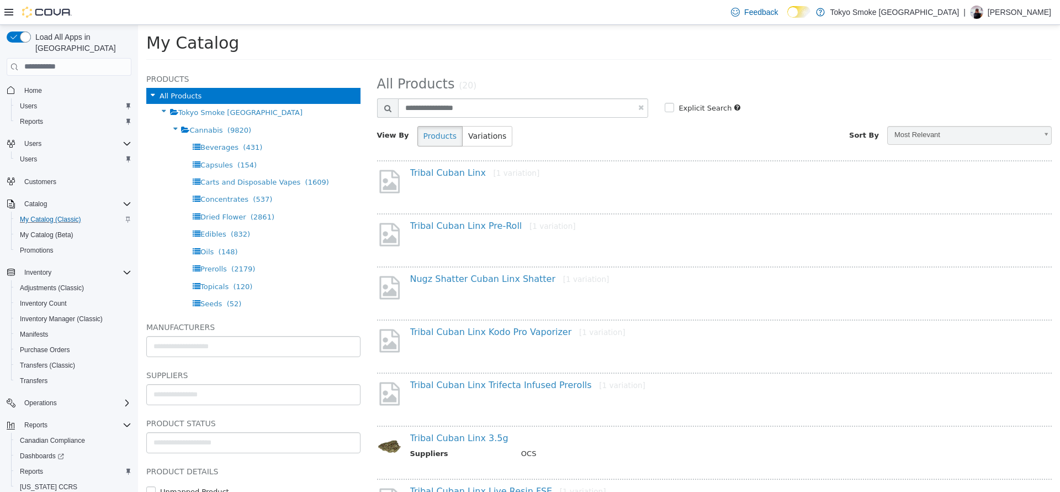
click at [460, 178] on h4 "Tribal Cuban Linx [1 variation]" at bounding box center [718, 173] width 617 height 12
click at [460, 177] on link "Tribal Cuban Linx [1 variation]" at bounding box center [475, 172] width 130 height 10
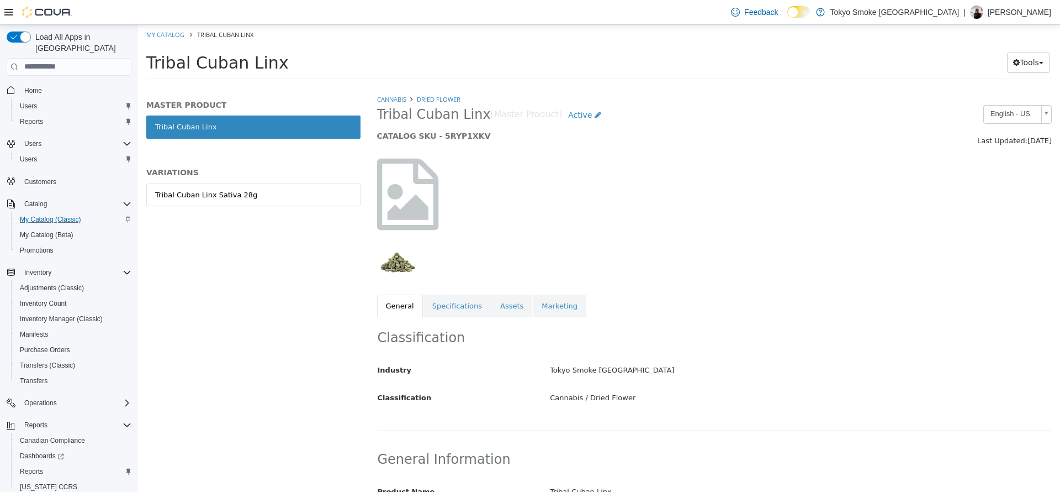
click at [170, 45] on div "Tribal Cuban Linx Tools Clone Print Labels" at bounding box center [599, 65] width 922 height 42
click at [167, 38] on li "My Catalog" at bounding box center [166, 34] width 40 height 10
click at [171, 33] on link "My Catalog" at bounding box center [165, 34] width 38 height 8
select select "**********"
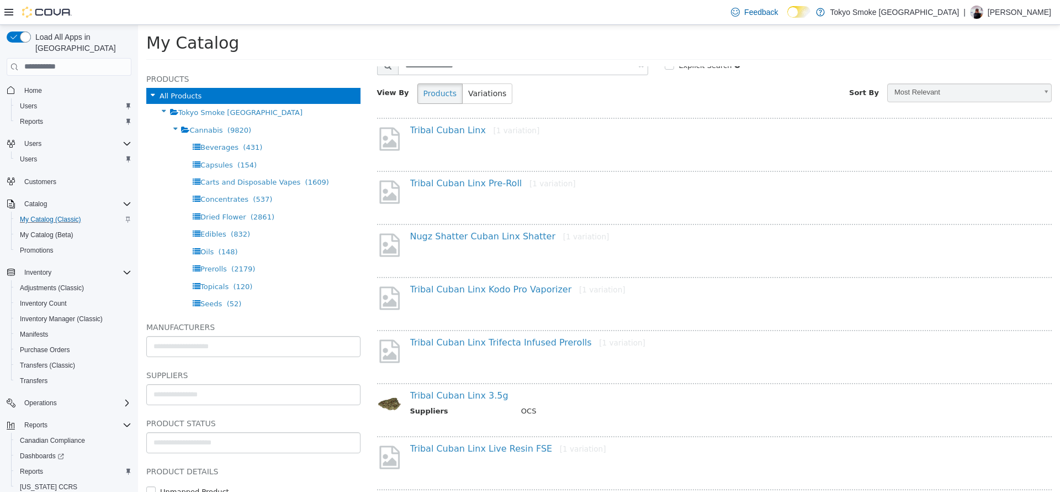
scroll to position [58, 0]
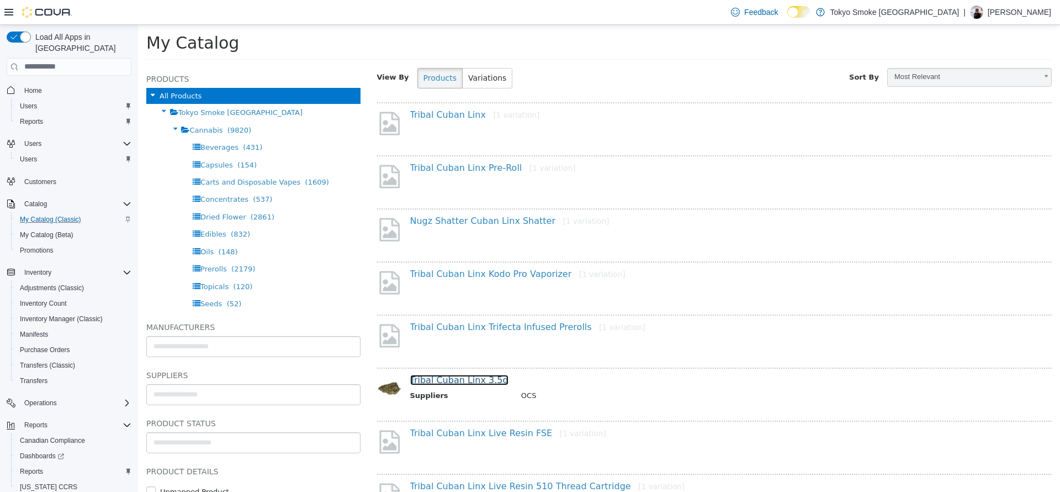
click at [474, 376] on link "Tribal Cuban Linx 3.5g" at bounding box center [459, 379] width 98 height 10
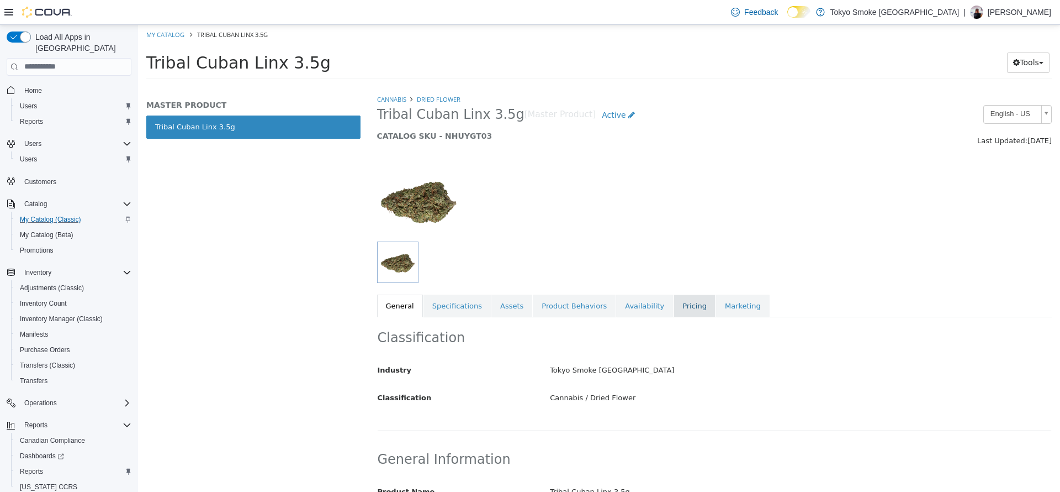
click at [674, 313] on link "Pricing" at bounding box center [695, 305] width 42 height 23
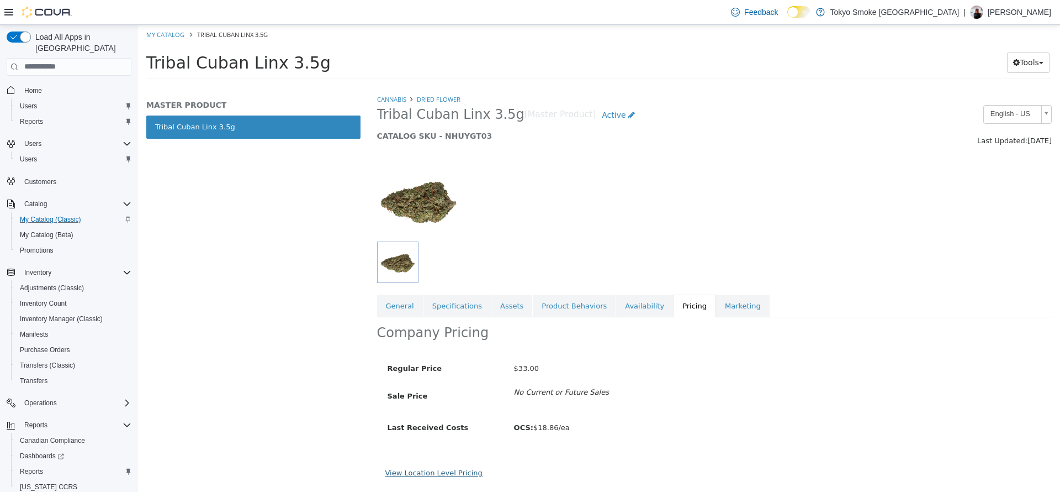
click at [460, 469] on link "View Location Level Pricing" at bounding box center [434, 472] width 97 height 8
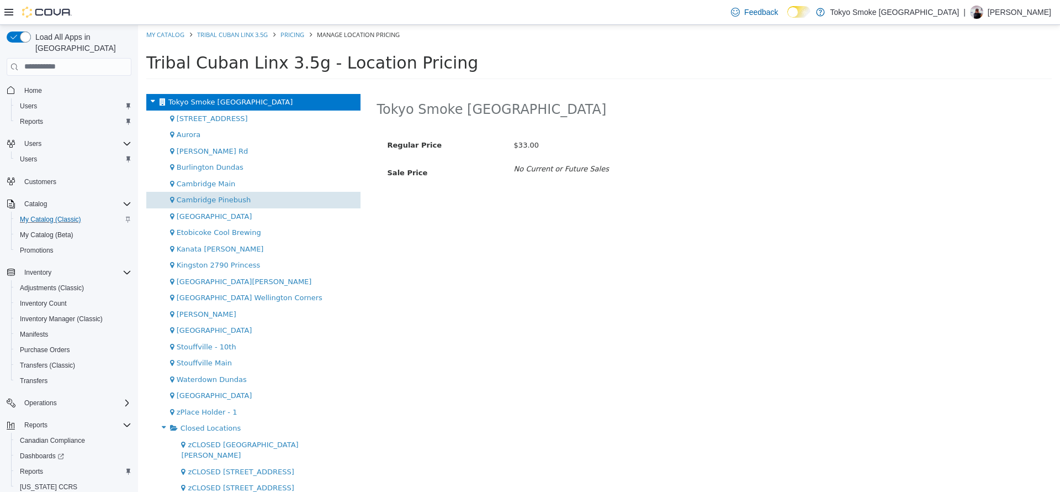
click at [278, 199] on div "Cambridge Pinebush" at bounding box center [253, 199] width 214 height 17
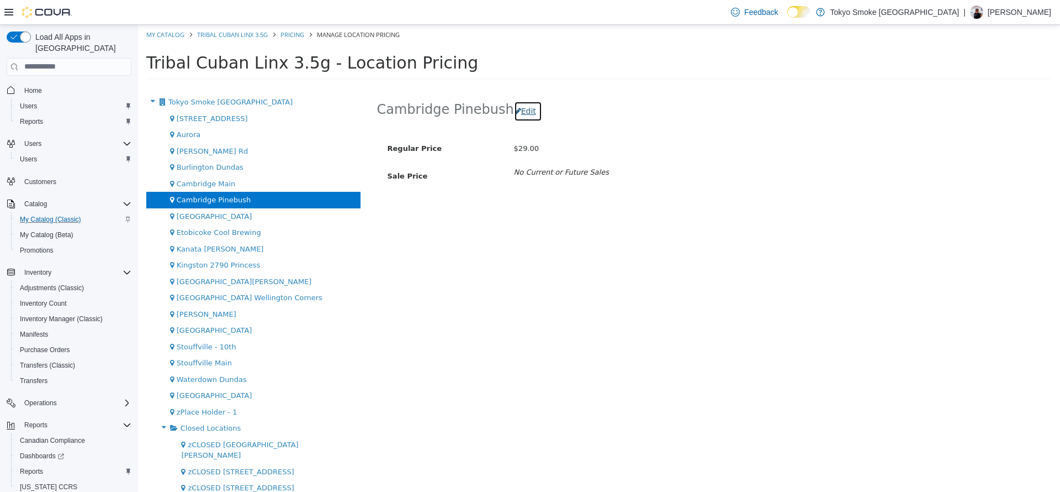
click at [526, 111] on button "Edit" at bounding box center [528, 111] width 28 height 20
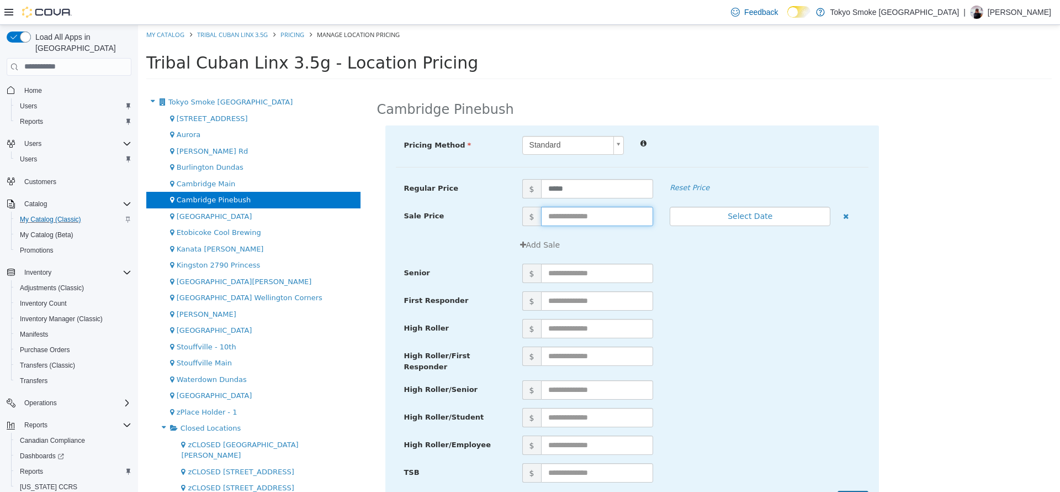
click at [583, 214] on input "text" at bounding box center [597, 215] width 113 height 19
type input "**"
click at [727, 216] on button "Select Date" at bounding box center [750, 215] width 161 height 19
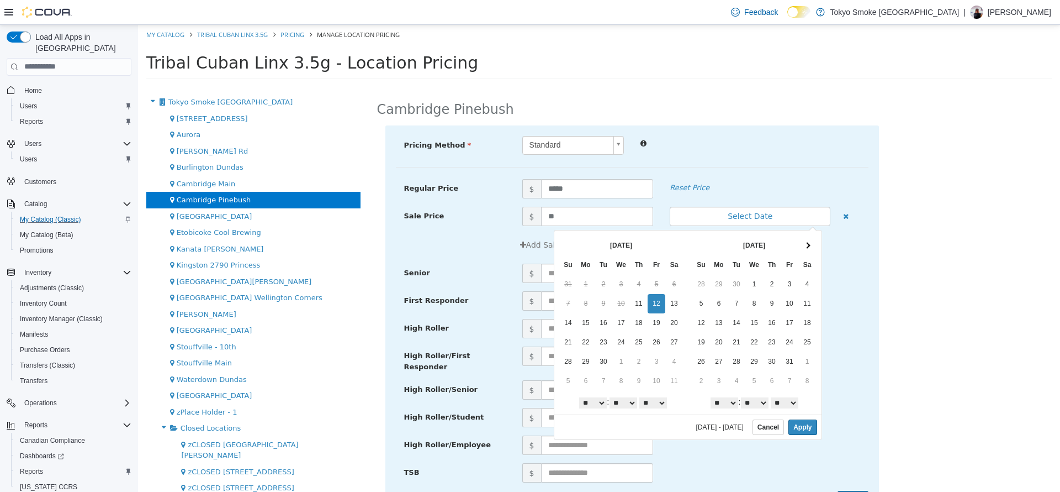
click at [610, 304] on td "9" at bounding box center [604, 302] width 18 height 19
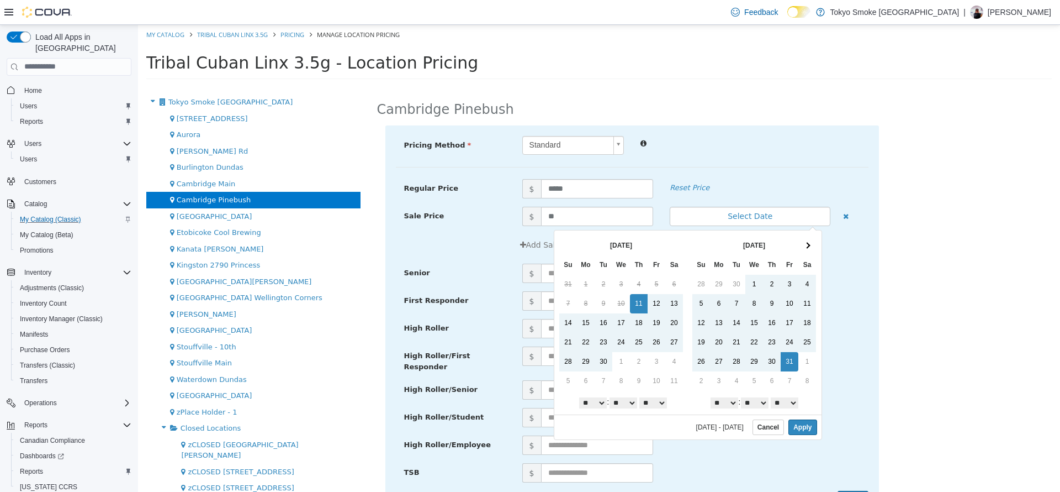
click at [808, 418] on div "09/11/2025 - 10/31/2025 Cancel Apply" at bounding box center [688, 426] width 267 height 25
click at [811, 425] on button "Apply" at bounding box center [803, 426] width 28 height 15
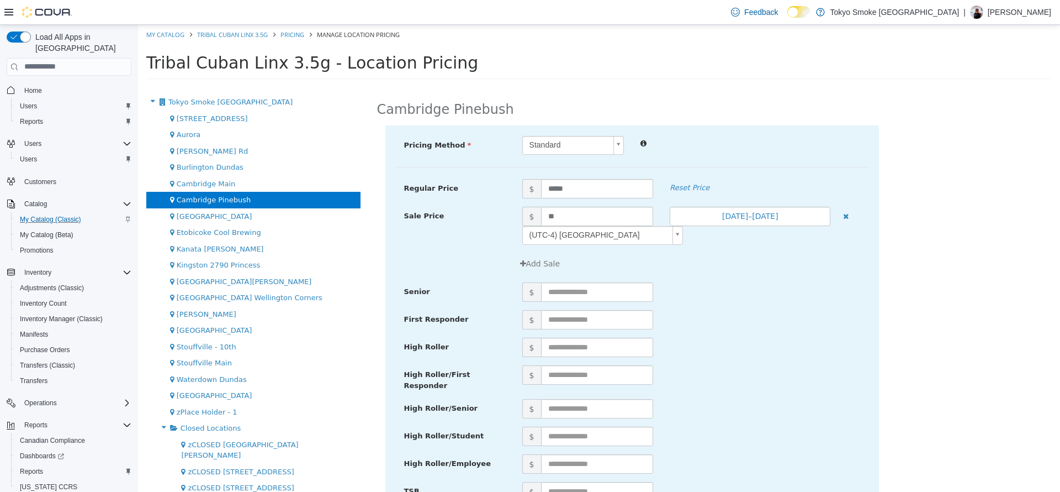
scroll to position [53, 0]
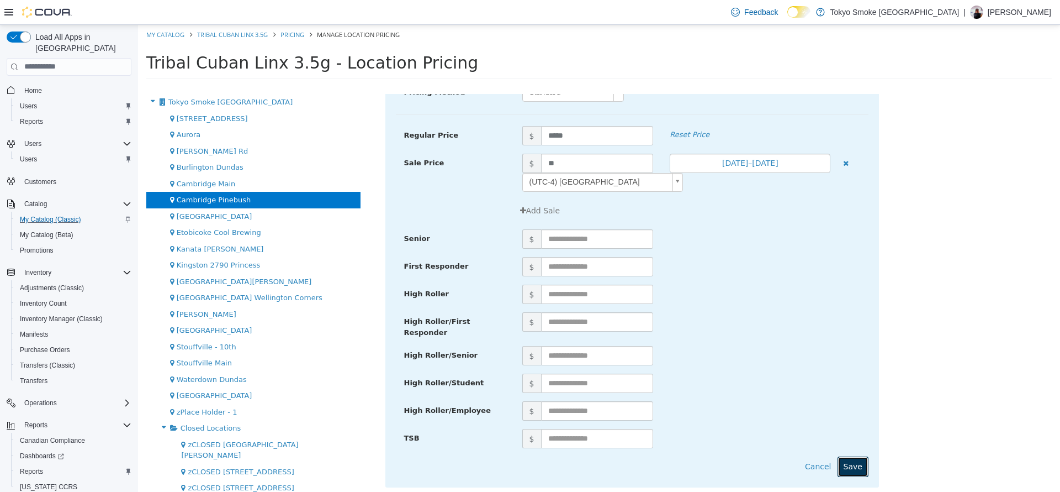
click at [853, 456] on button "Save" at bounding box center [853, 466] width 31 height 20
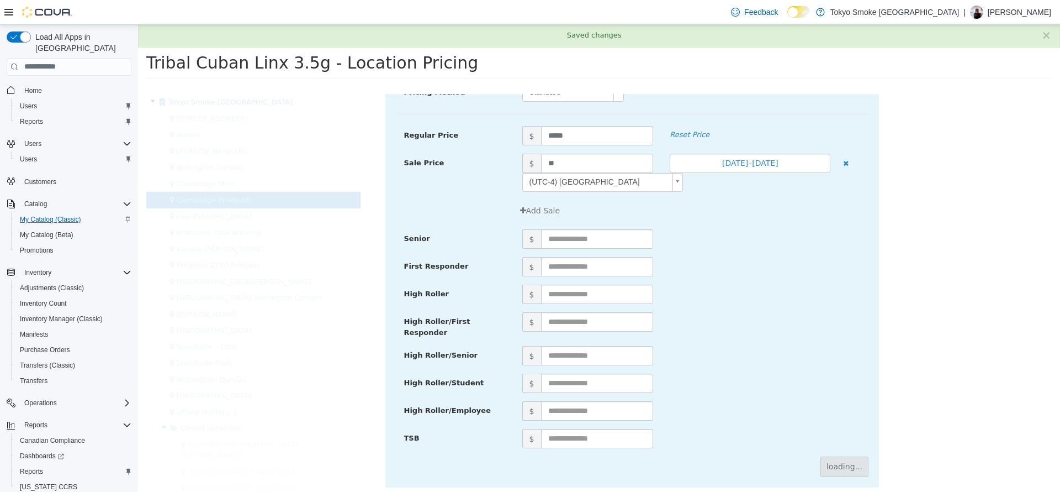
scroll to position [0, 0]
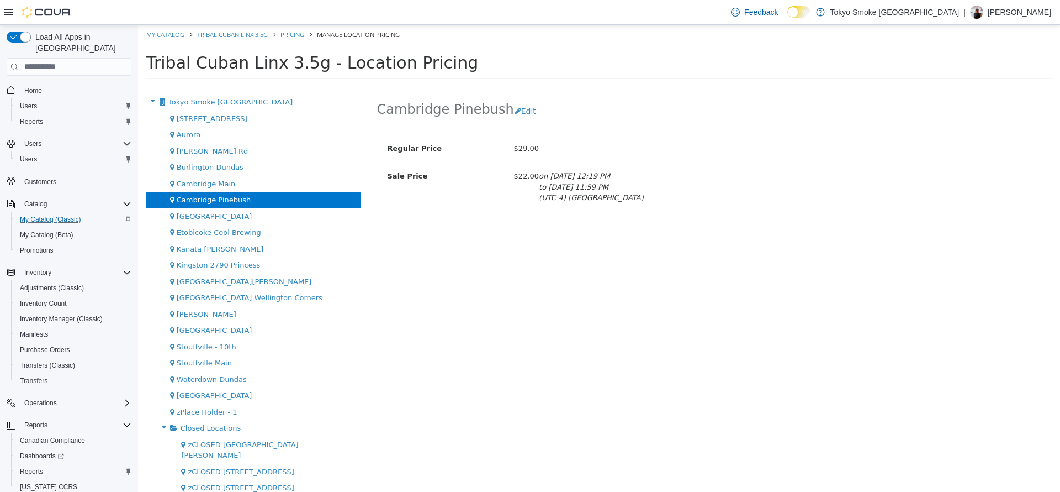
click at [175, 41] on ol "My Catalog Tribal Cuban Linx 3.5g Pricing Manage Location Pricing" at bounding box center [599, 34] width 922 height 20
click at [170, 37] on link "My Catalog" at bounding box center [165, 34] width 38 height 8
select select "**********"
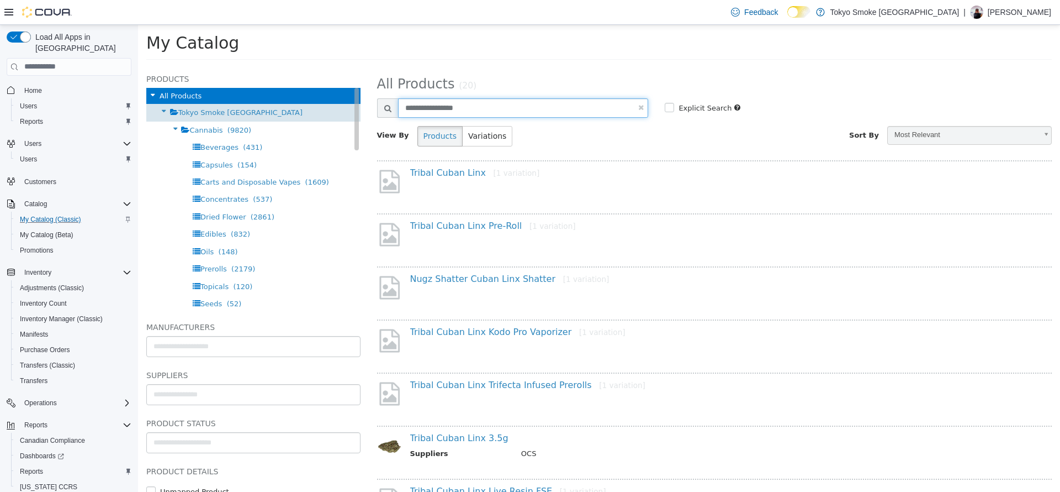
drag, startPoint x: 476, startPoint y: 108, endPoint x: 270, endPoint y: 119, distance: 206.9
click at [270, 66] on div "Products All Products Tokyo Smoke Ontario Cannabis (9820) Beverages (431) Capsu…" at bounding box center [599, 66] width 922 height 0
type input "*"
type input "**********"
select select "**********"
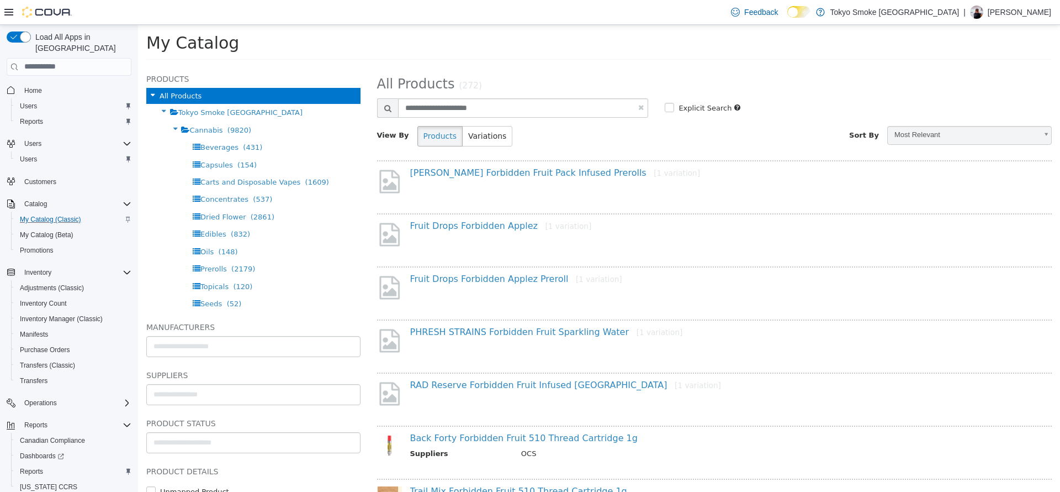
click at [442, 178] on h4 "Jeeter Forbidden Fruit Pack Infused Prerolls [1 variation]" at bounding box center [718, 173] width 617 height 12
click at [436, 171] on link "Jeeter Forbidden Fruit Pack Infused Prerolls [1 variation]" at bounding box center [555, 172] width 290 height 10
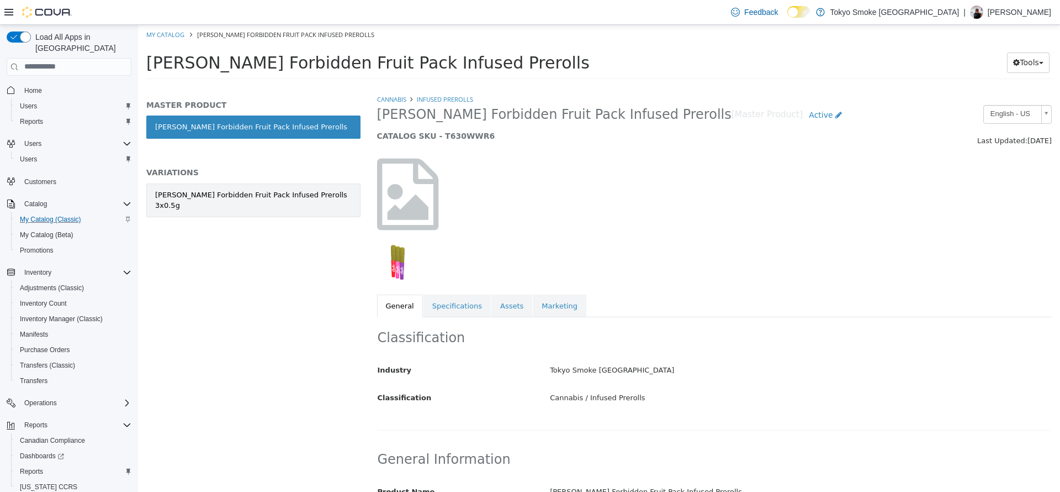
click at [187, 203] on link "Jeeter Forbidden Fruit Pack Infused Prerolls 3x0.5g" at bounding box center [253, 200] width 214 height 34
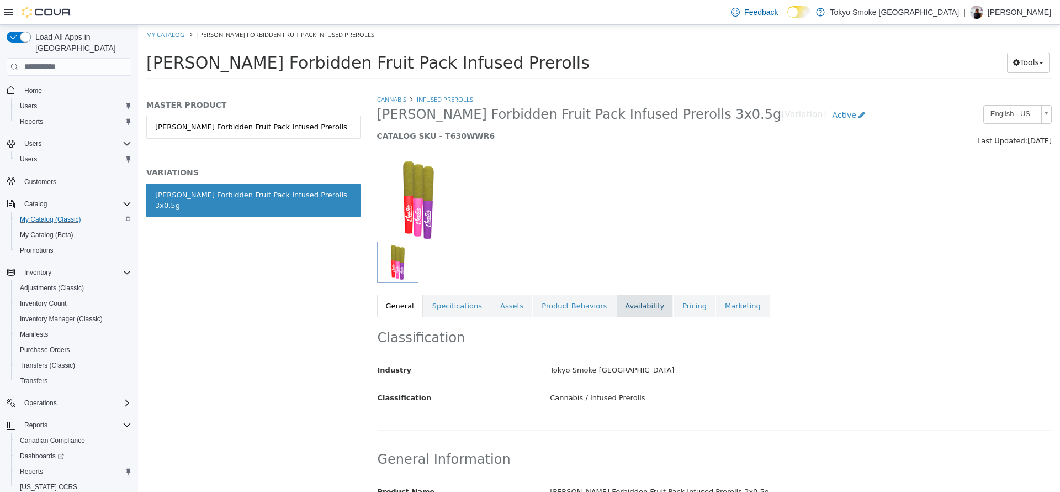
click at [616, 313] on link "Availability" at bounding box center [644, 305] width 57 height 23
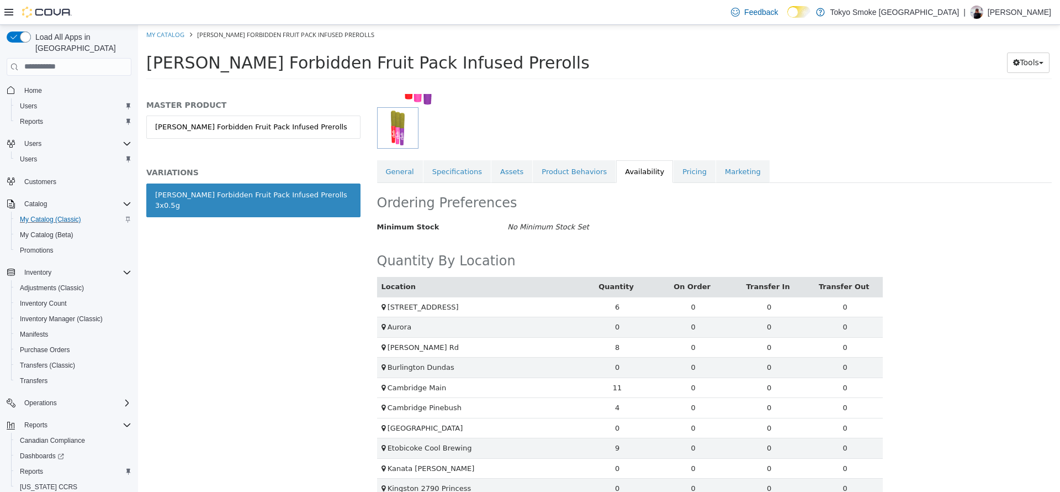
scroll to position [132, 0]
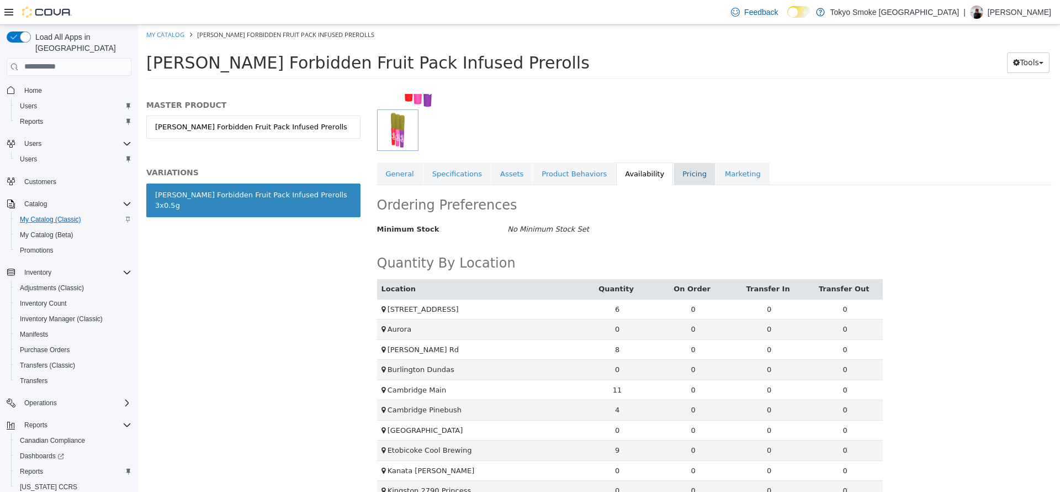
click at [674, 175] on link "Pricing" at bounding box center [695, 173] width 42 height 23
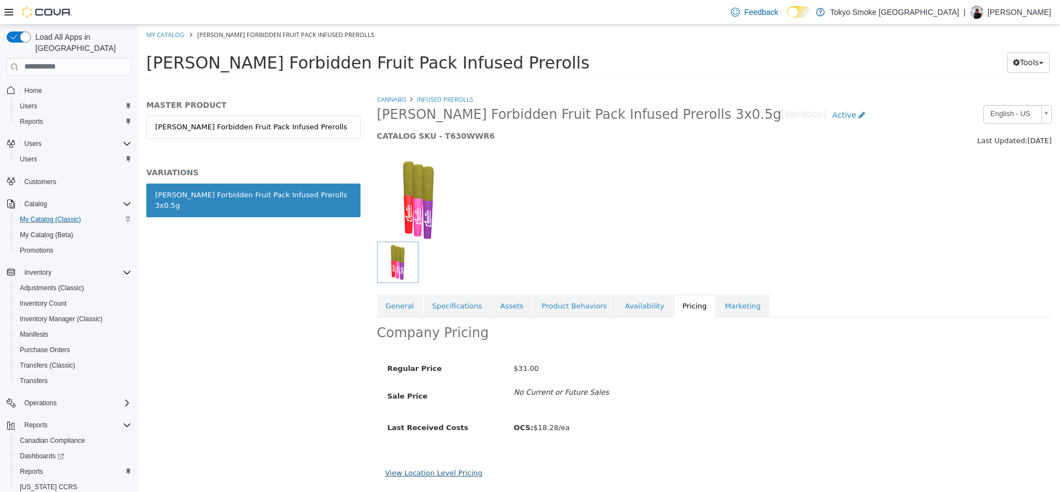
click at [448, 472] on link "View Location Level Pricing" at bounding box center [434, 472] width 97 height 8
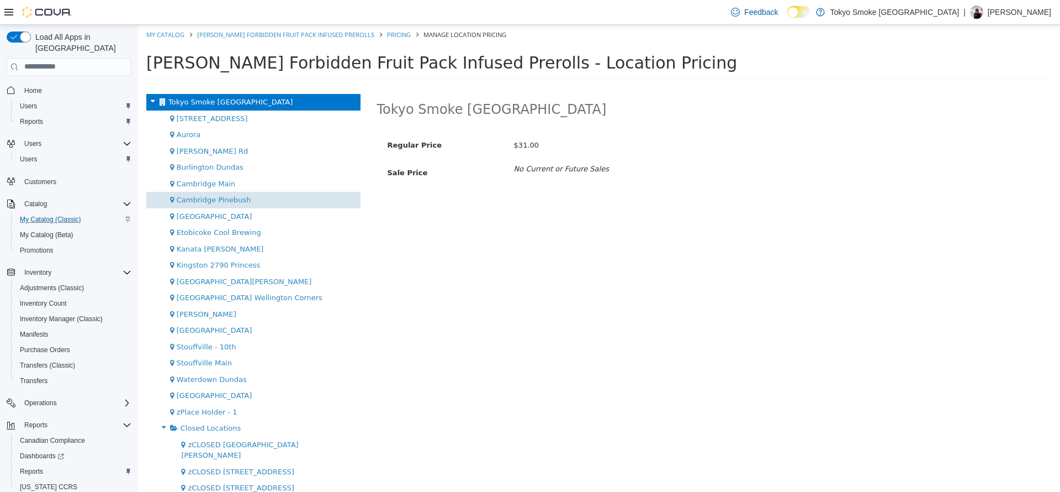
click at [268, 197] on div "Cambridge Pinebush" at bounding box center [253, 199] width 214 height 17
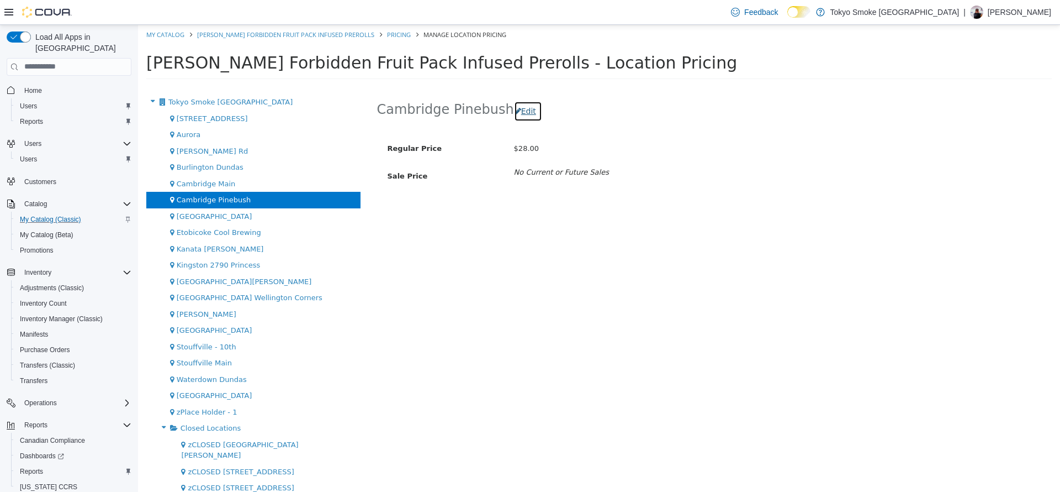
click at [519, 112] on button "Edit" at bounding box center [528, 111] width 28 height 20
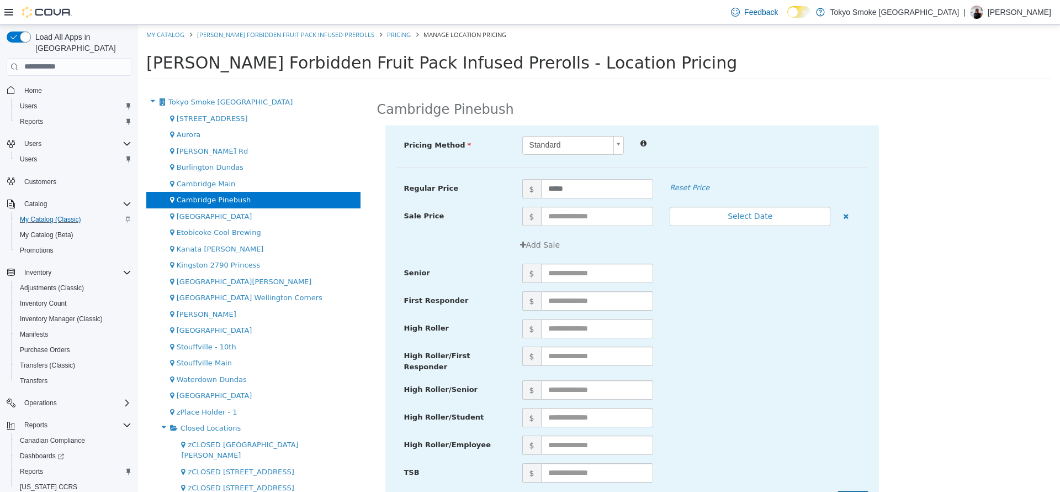
click at [571, 205] on div "Regular Price $ ***** Reset Price" at bounding box center [632, 192] width 473 height 28
click at [574, 210] on input "text" at bounding box center [597, 215] width 113 height 19
type input "**"
click at [747, 295] on div "$" at bounding box center [691, 300] width 355 height 19
click at [570, 210] on input "**" at bounding box center [597, 215] width 113 height 19
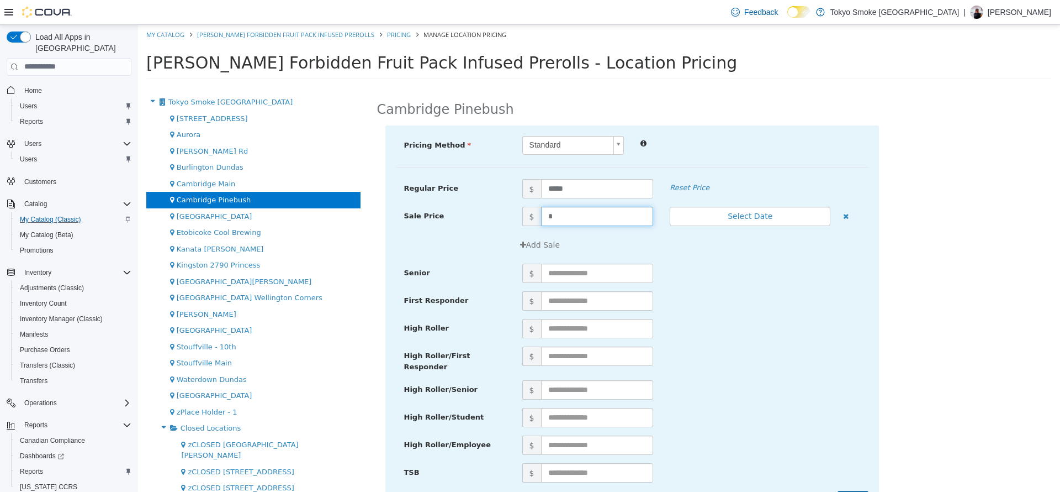
type input "**"
click at [725, 319] on div "$" at bounding box center [691, 327] width 355 height 19
click at [580, 212] on input "**" at bounding box center [597, 215] width 113 height 19
type input "**"
click at [772, 321] on div "$" at bounding box center [691, 327] width 355 height 19
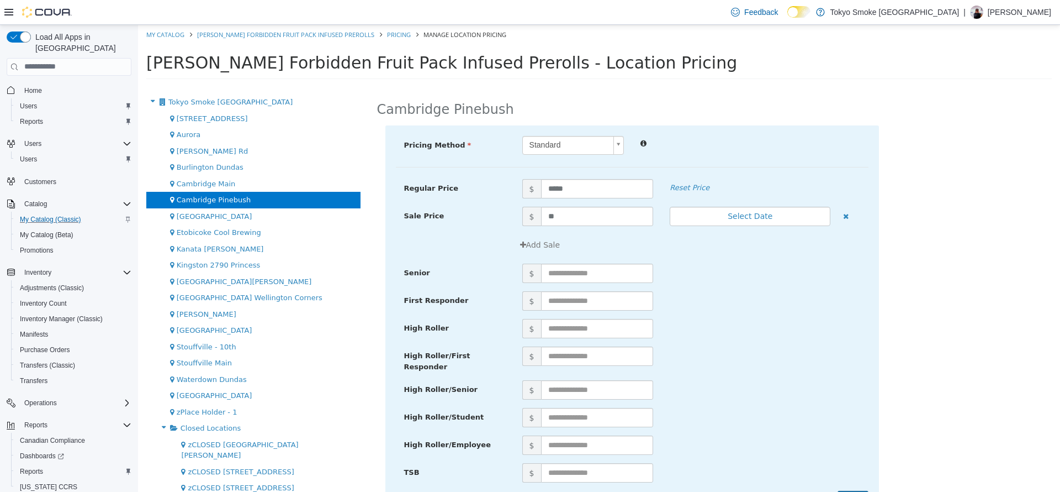
scroll to position [34, 0]
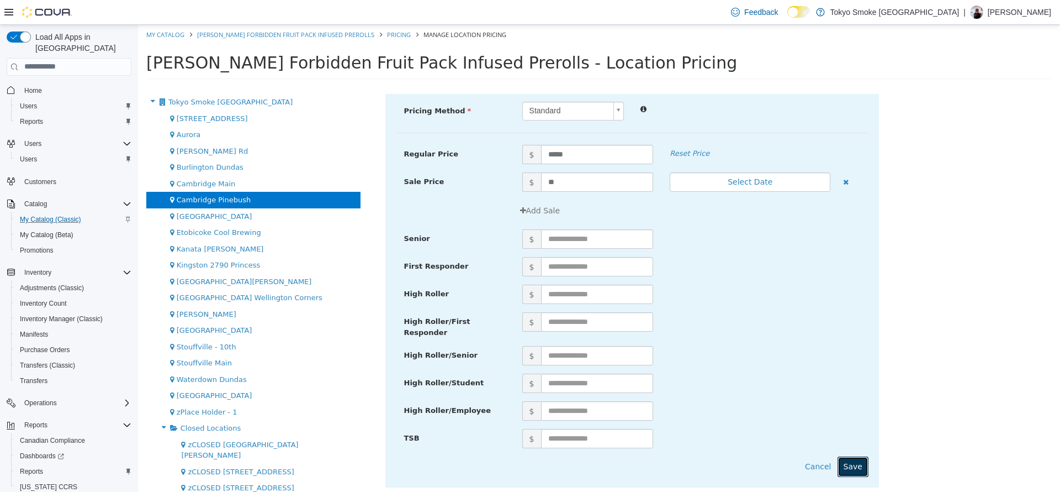
click at [838, 456] on button "Save" at bounding box center [853, 466] width 31 height 20
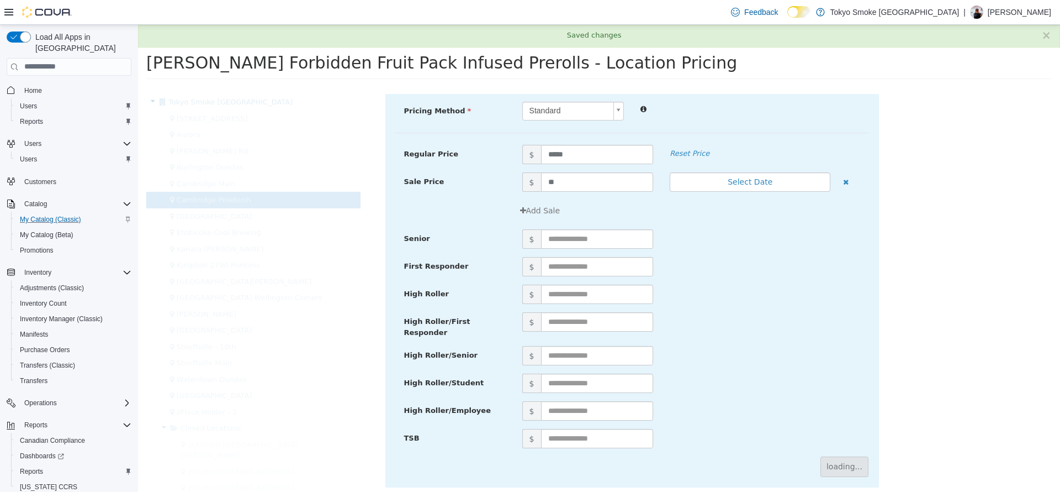
scroll to position [0, 0]
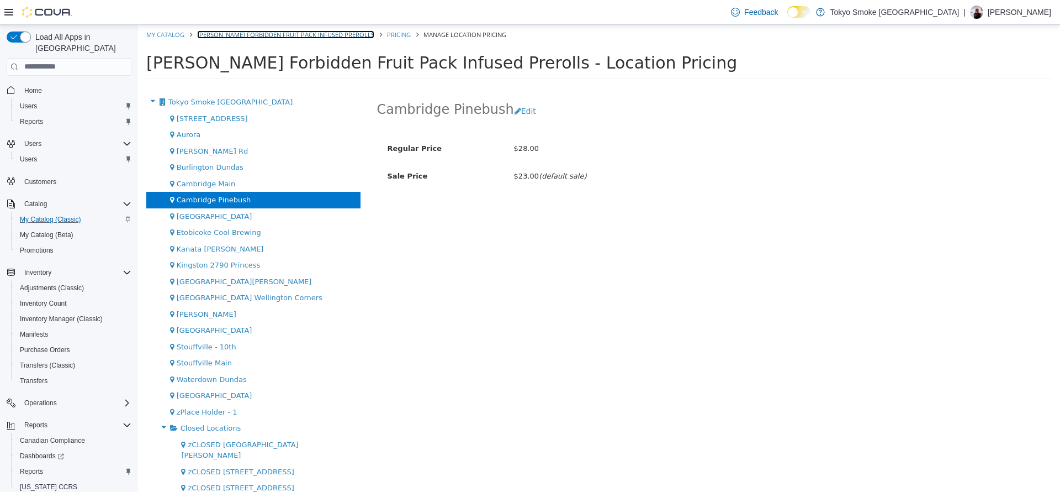
click at [328, 33] on link "Jeeter Forbidden Fruit Pack Infused Prerolls" at bounding box center [285, 34] width 177 height 8
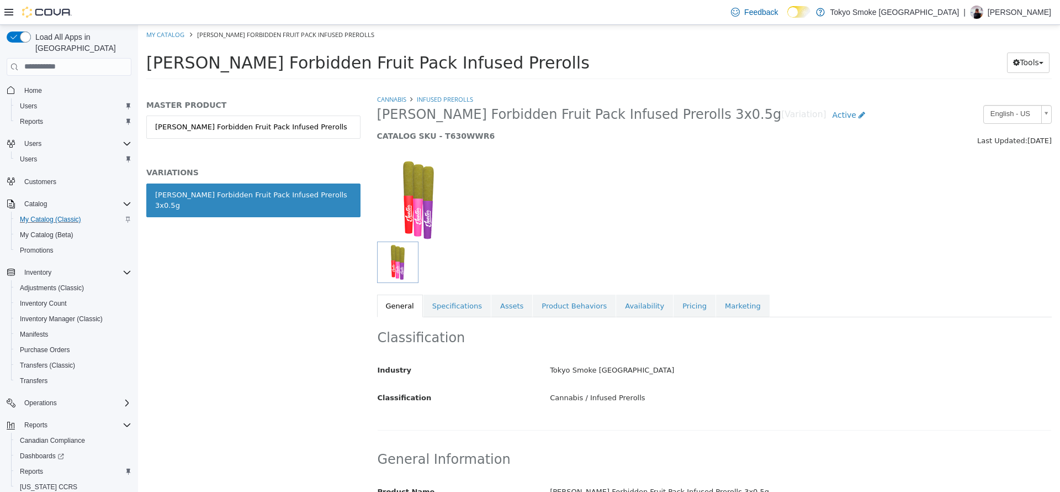
click at [625, 219] on div at bounding box center [715, 193] width 692 height 94
click at [180, 31] on link "My Catalog" at bounding box center [165, 34] width 38 height 8
select select "**********"
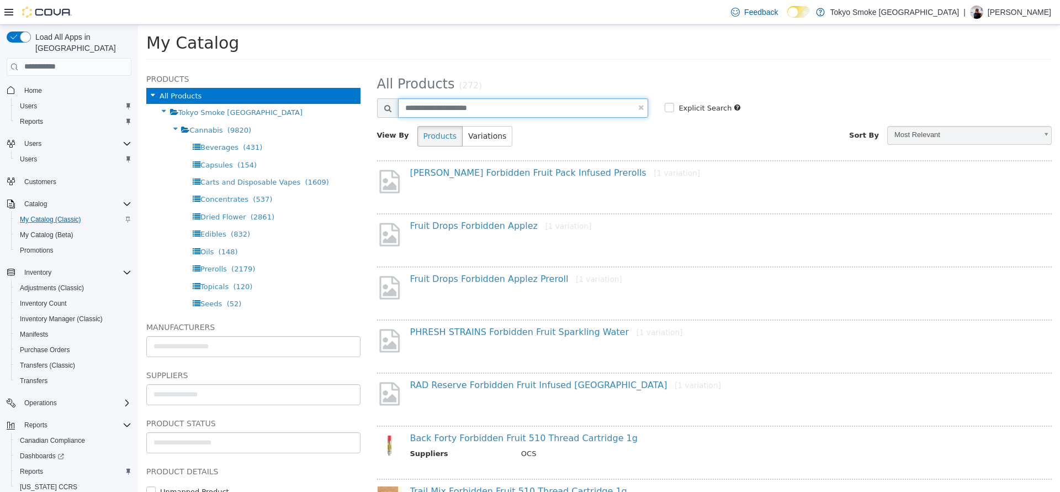
click at [457, 112] on input "**********" at bounding box center [523, 107] width 251 height 19
type input "**********"
select select "**********"
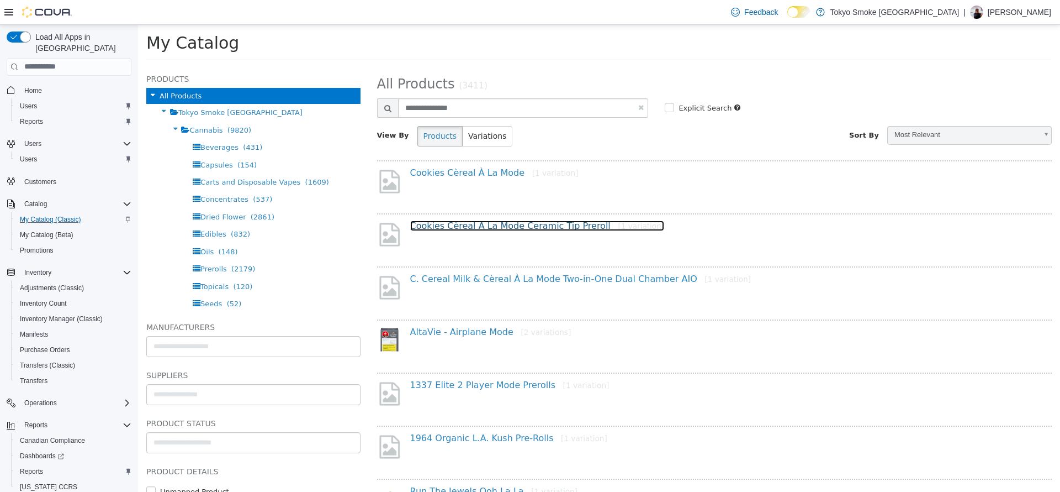
click at [479, 220] on link "Cookies Cèreal À La Mode Ceramic Tip Preroll [1 variation]" at bounding box center [537, 225] width 255 height 10
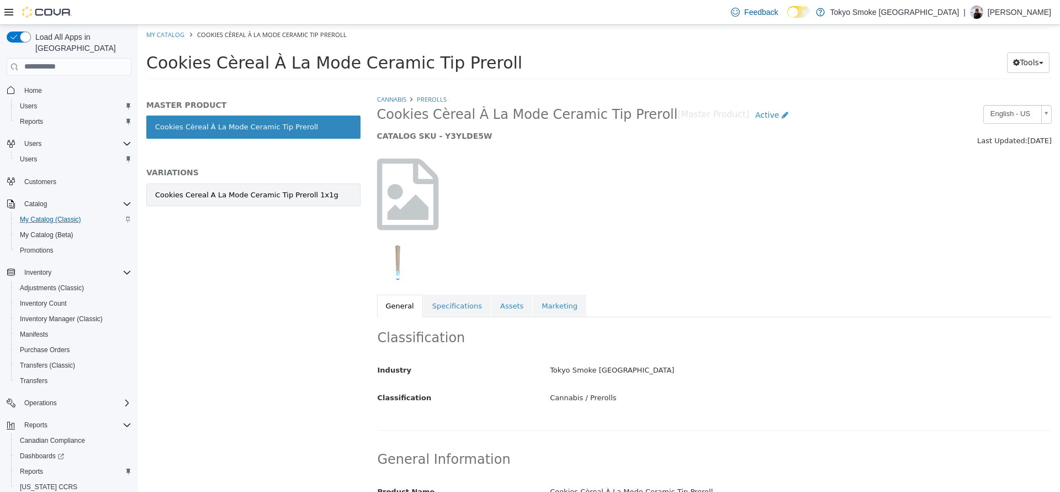
click at [262, 193] on div "Cookies Cereal A La Mode Ceramic Tip Preroll 1x1g" at bounding box center [246, 194] width 183 height 11
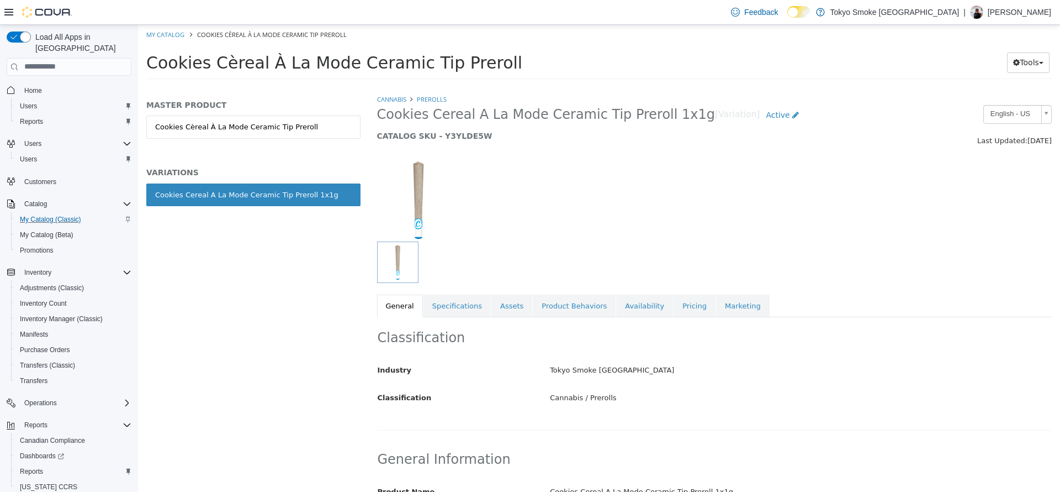
click at [667, 317] on div "Classification Industry Tokyo Smoke Ontario Classification Cannabis / Prerolls …" at bounding box center [714, 372] width 675 height 113
click at [674, 312] on link "Pricing" at bounding box center [695, 305] width 42 height 23
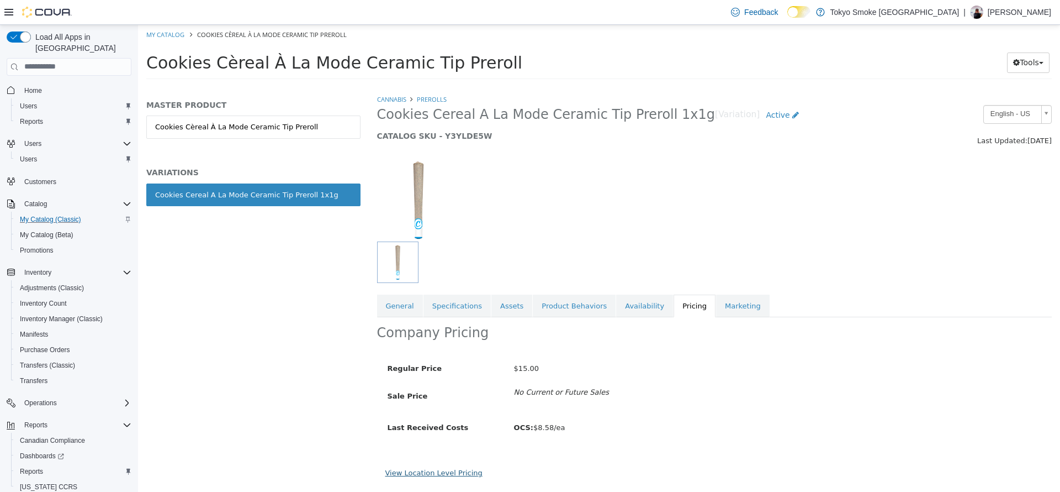
click at [462, 471] on link "View Location Level Pricing" at bounding box center [434, 472] width 97 height 8
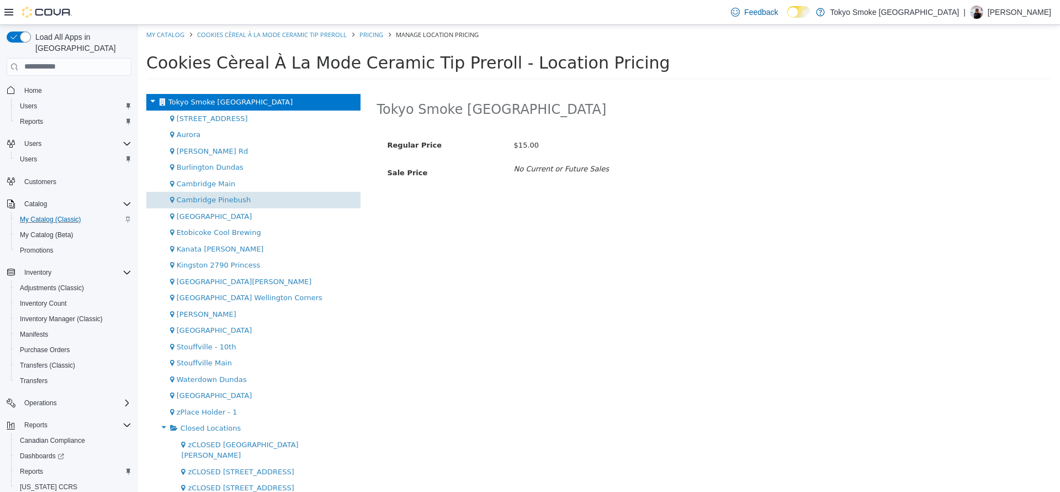
click at [281, 199] on div "Cambridge Pinebush" at bounding box center [253, 199] width 214 height 17
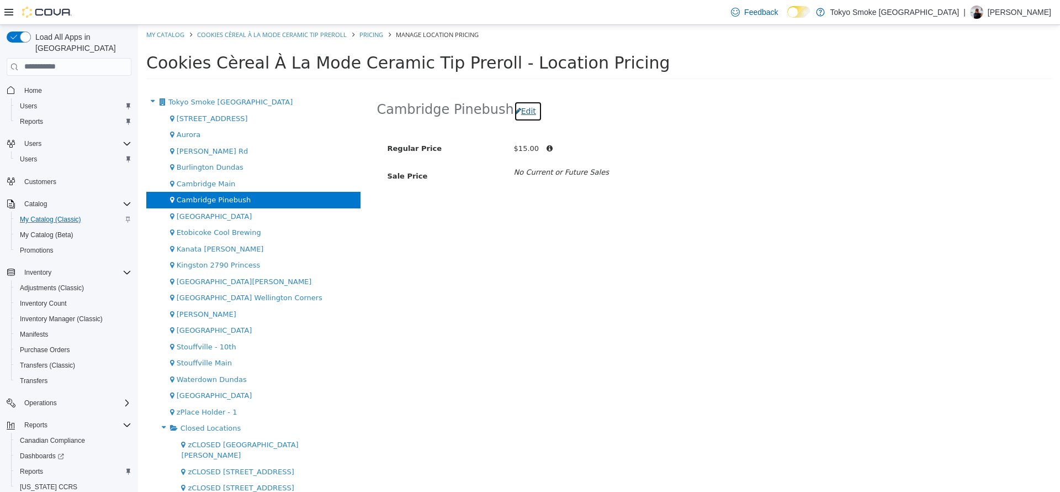
click at [530, 115] on button "Edit" at bounding box center [528, 111] width 28 height 20
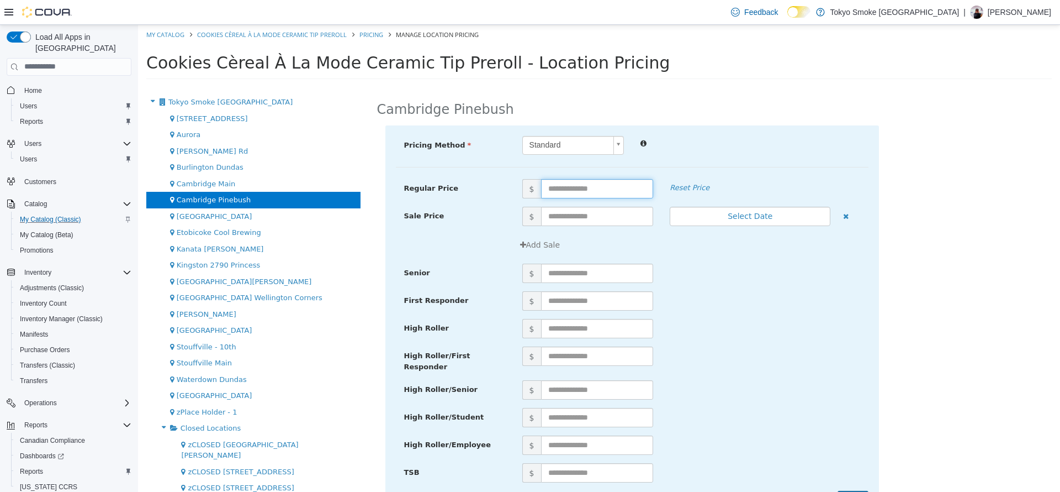
click at [558, 185] on input "text" at bounding box center [597, 187] width 113 height 19
type input "**"
click at [699, 199] on div "Regular Price $ ** Reset Price" at bounding box center [632, 192] width 473 height 28
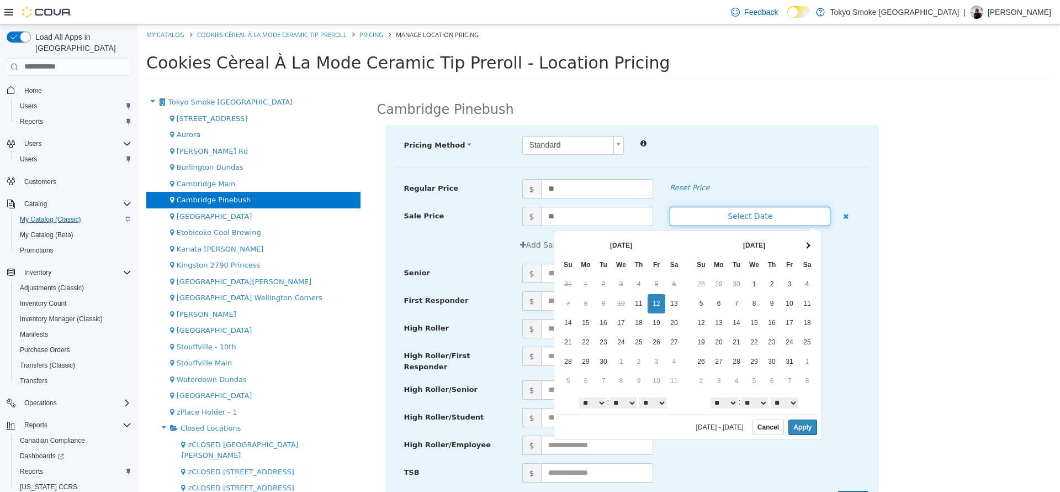
click at [699, 212] on button "Select Date" at bounding box center [750, 215] width 161 height 19
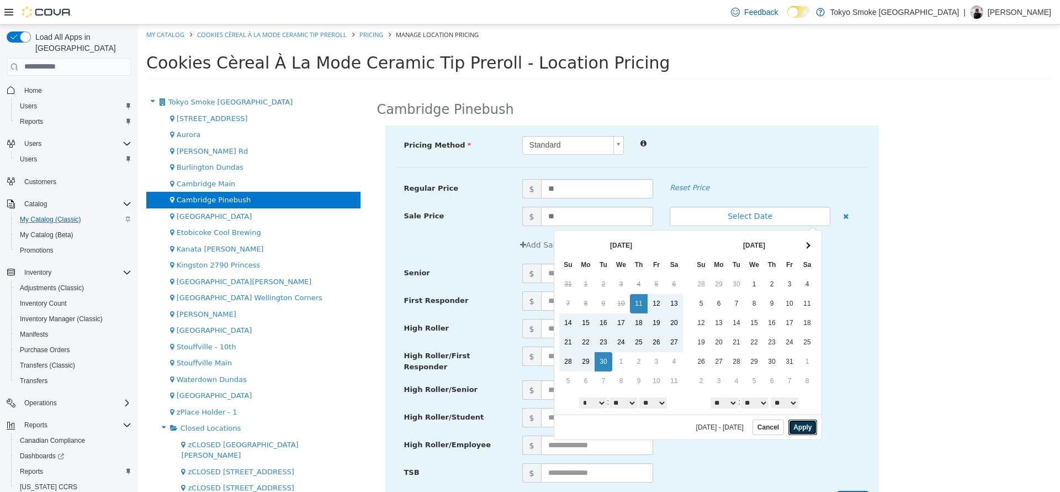
click at [810, 421] on button "Apply" at bounding box center [803, 426] width 28 height 15
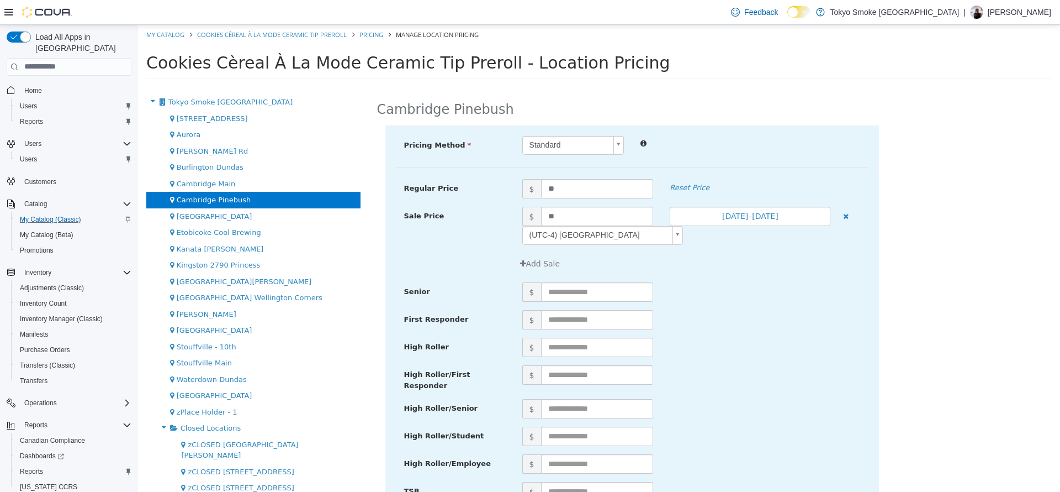
scroll to position [53, 0]
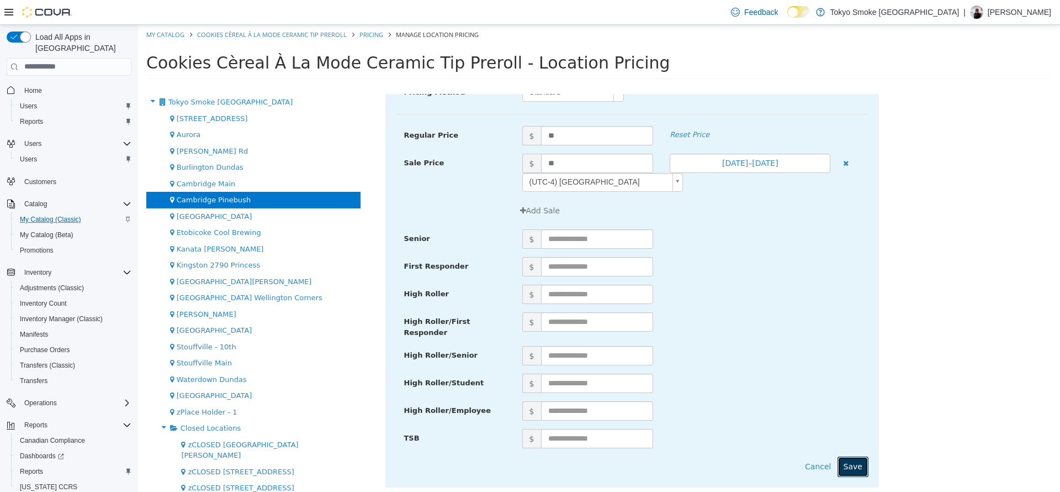
click at [849, 456] on button "Save" at bounding box center [853, 466] width 31 height 20
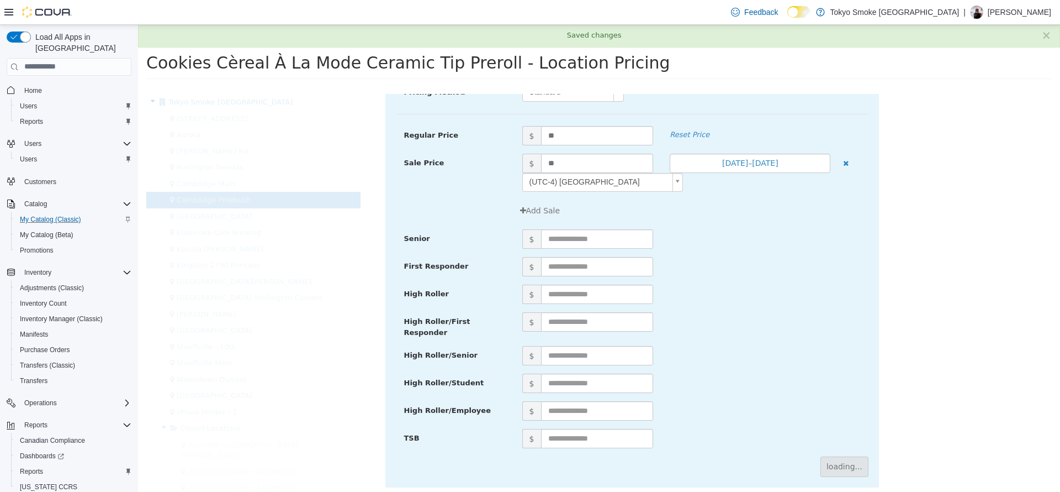
scroll to position [0, 0]
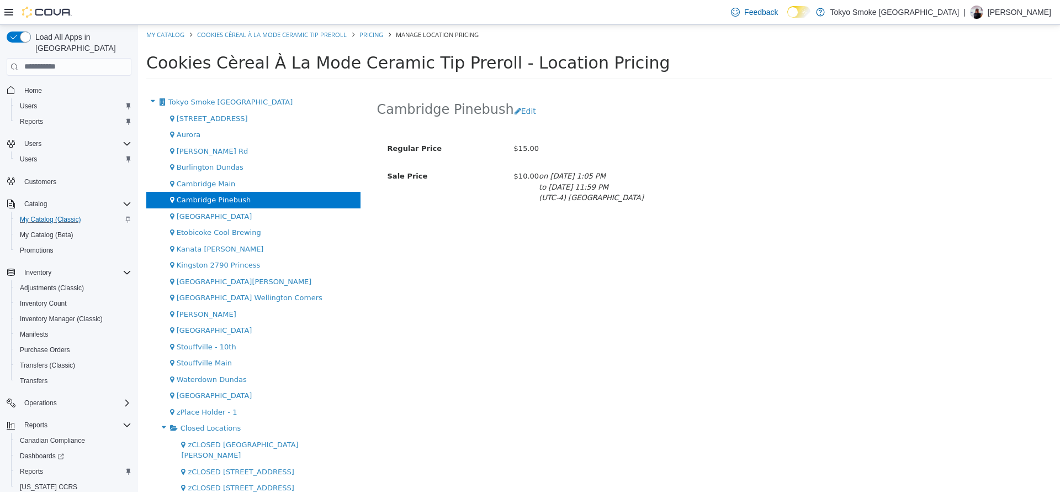
click at [158, 40] on ol "My Catalog Cookies Cèreal À La Mode Ceramic Tip Preroll Pricing Manage Location…" at bounding box center [599, 34] width 922 height 20
click at [160, 35] on link "My Catalog" at bounding box center [165, 34] width 38 height 8
select select "**********"
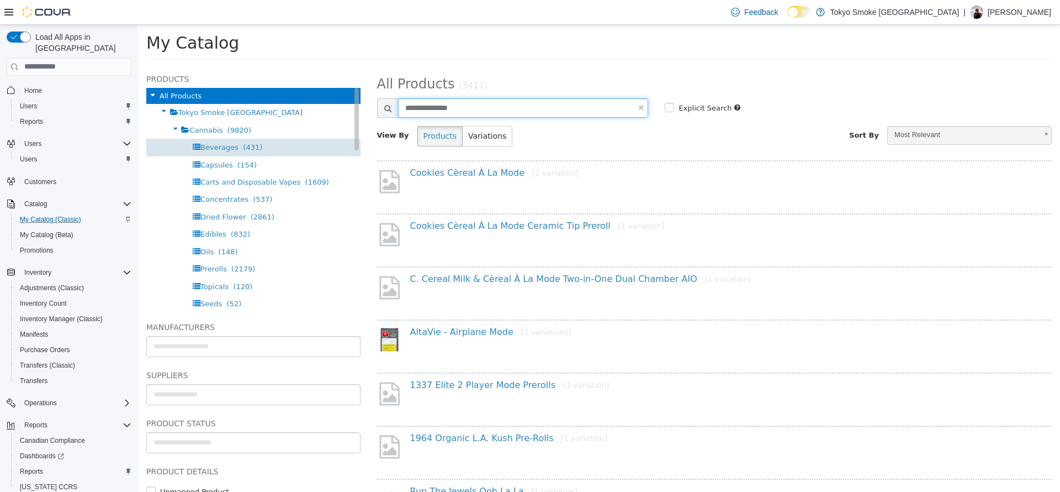
drag, startPoint x: 459, startPoint y: 109, endPoint x: 191, endPoint y: 142, distance: 270.4
click at [191, 66] on div "Products All Products Tokyo Smoke Ontario Cannabis (9820) Beverages (431) Capsu…" at bounding box center [599, 66] width 922 height 0
type input "********"
select select "**********"
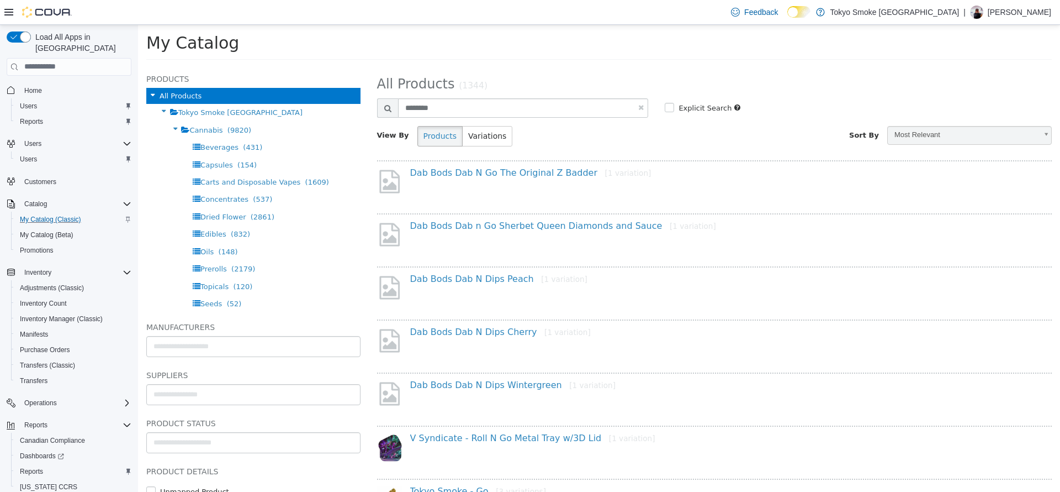
click at [484, 178] on h4 "Dab Bods Dab N Go The Original Z Badder [1 variation]" at bounding box center [718, 173] width 617 height 12
click at [451, 165] on div "Dab Bods Dab N Go The Original Z Badder [1 variation]" at bounding box center [714, 183] width 675 height 47
click at [453, 168] on link "Dab Bods Dab N Go The Original Z Badder [1 variation]" at bounding box center [530, 172] width 241 height 10
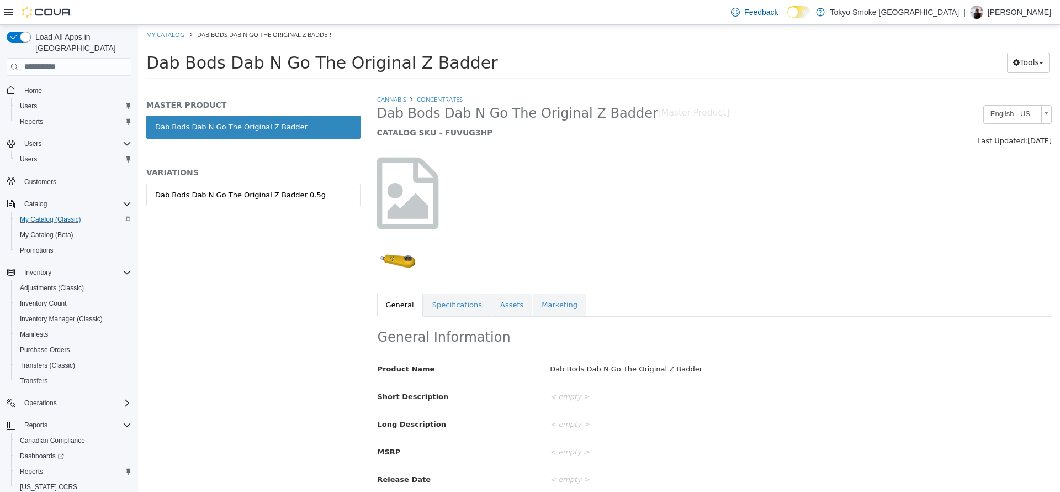
click at [347, 218] on div "Dab Bods Dab N Go The Original Z Badder 0.5g" at bounding box center [253, 206] width 214 height 46
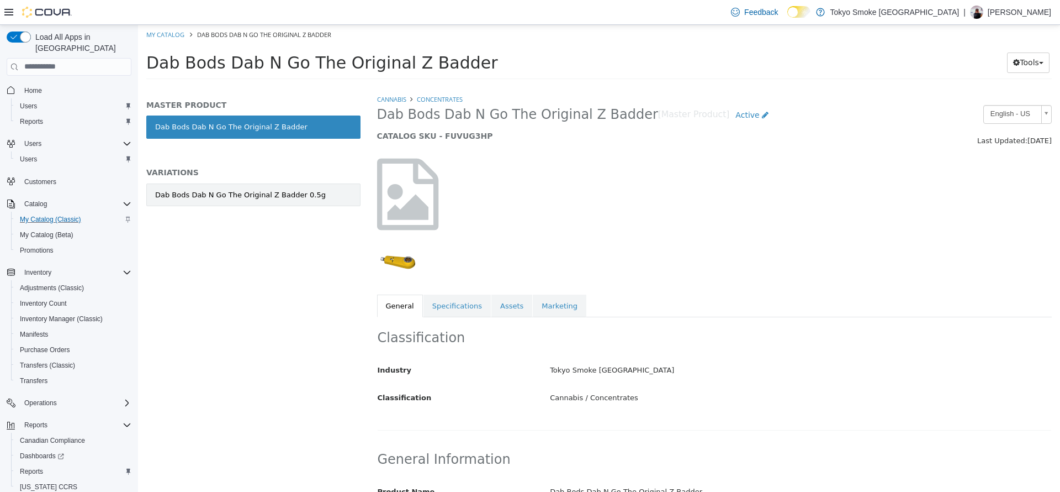
click at [287, 203] on link "Dab Bods Dab N Go The Original Z Badder 0.5g" at bounding box center [253, 194] width 214 height 23
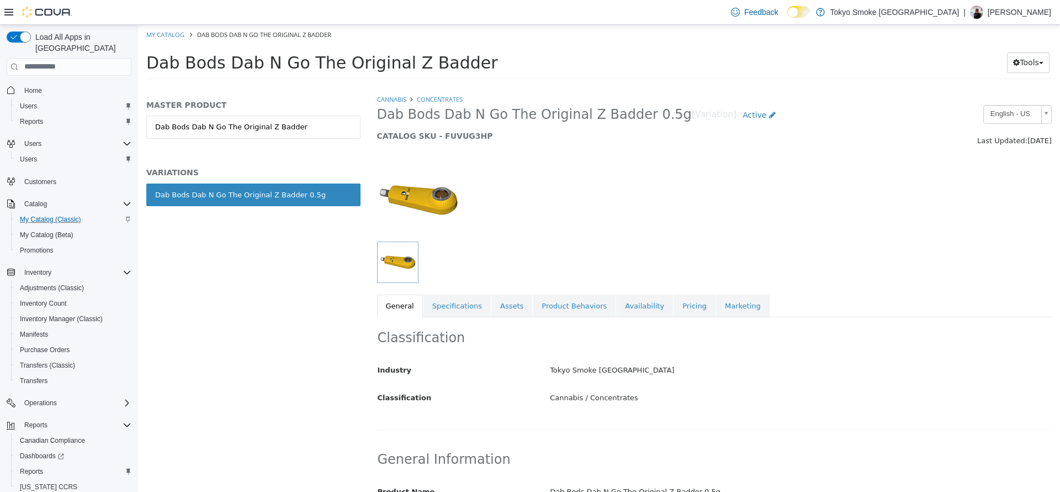
click at [625, 319] on div "Classification Industry Tokyo Smoke Ontario Classification Cannabis / Concentra…" at bounding box center [714, 372] width 675 height 113
click at [616, 310] on link "Availability" at bounding box center [644, 305] width 57 height 23
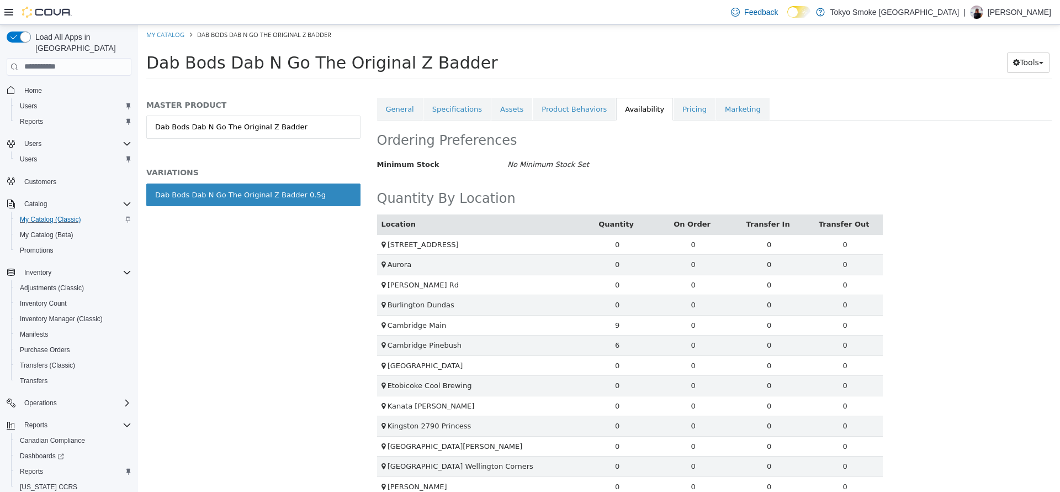
scroll to position [202, 0]
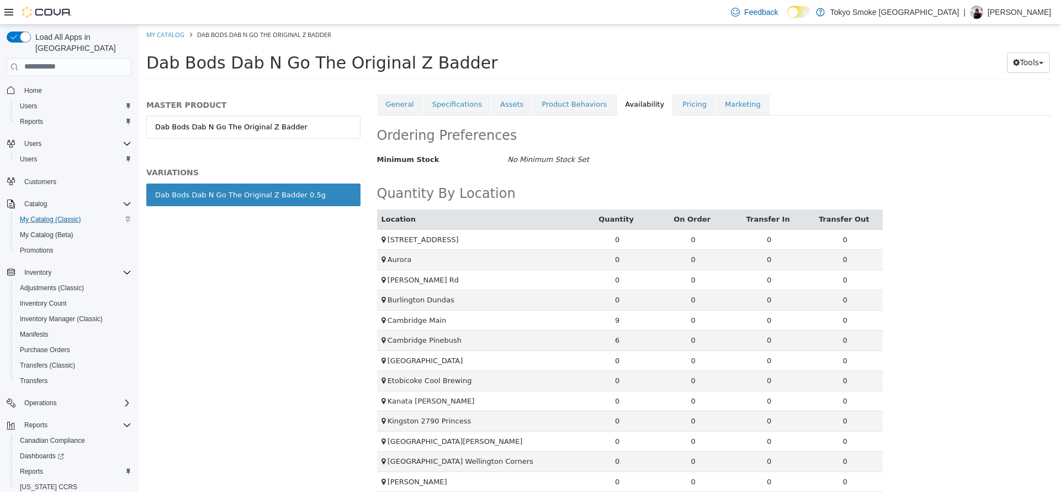
click at [668, 86] on html "Saving Bulk Changes... × Saved changes My Catalog Dab Bods Dab N Go The Origina…" at bounding box center [599, 54] width 922 height 61
click at [674, 98] on link "Pricing" at bounding box center [695, 103] width 42 height 23
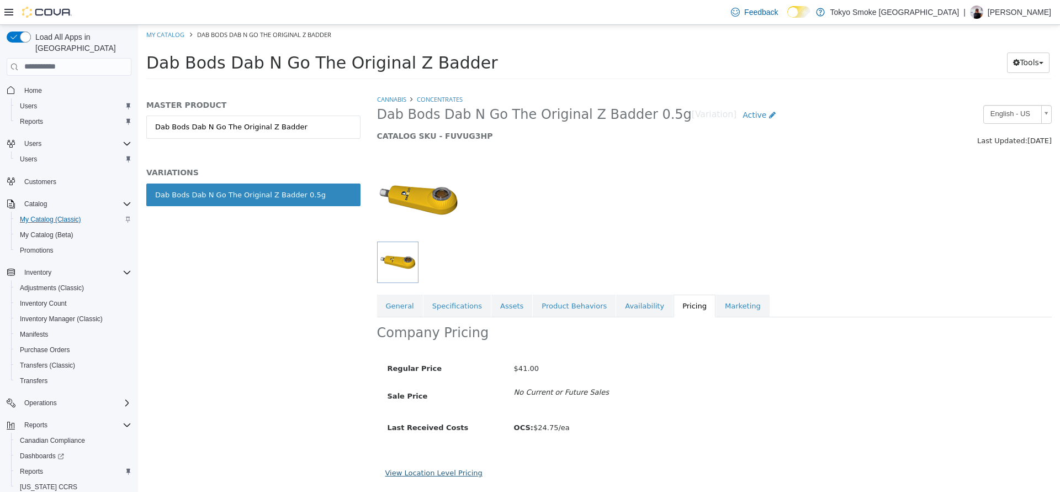
click at [453, 470] on link "View Location Level Pricing" at bounding box center [434, 472] width 97 height 8
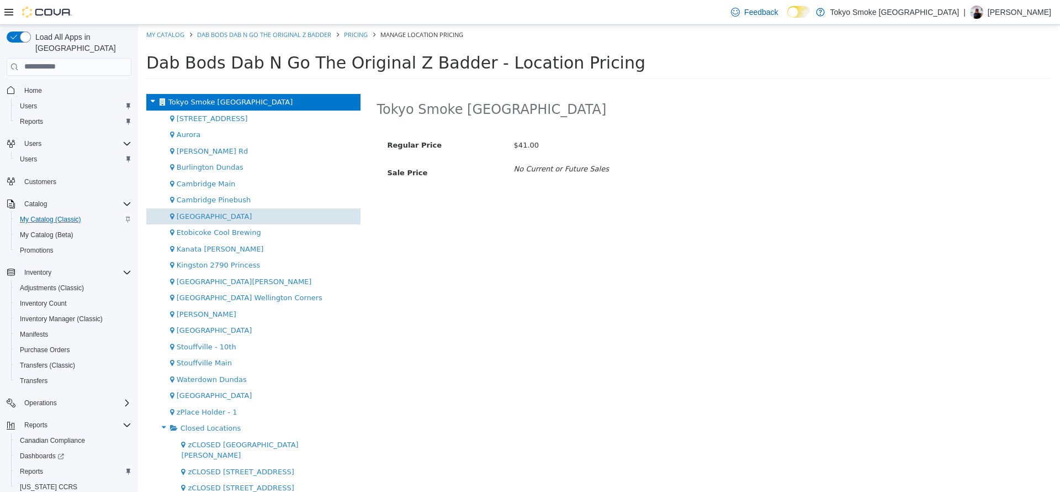
click at [270, 208] on div "Chartwell Shopping Centre" at bounding box center [253, 216] width 214 height 17
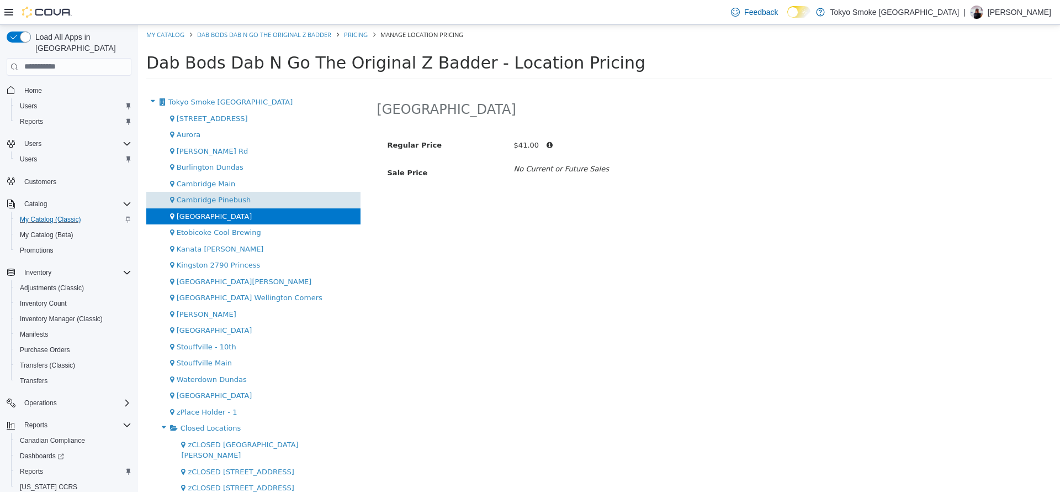
click at [271, 200] on div "Cambridge Pinebush" at bounding box center [253, 199] width 214 height 17
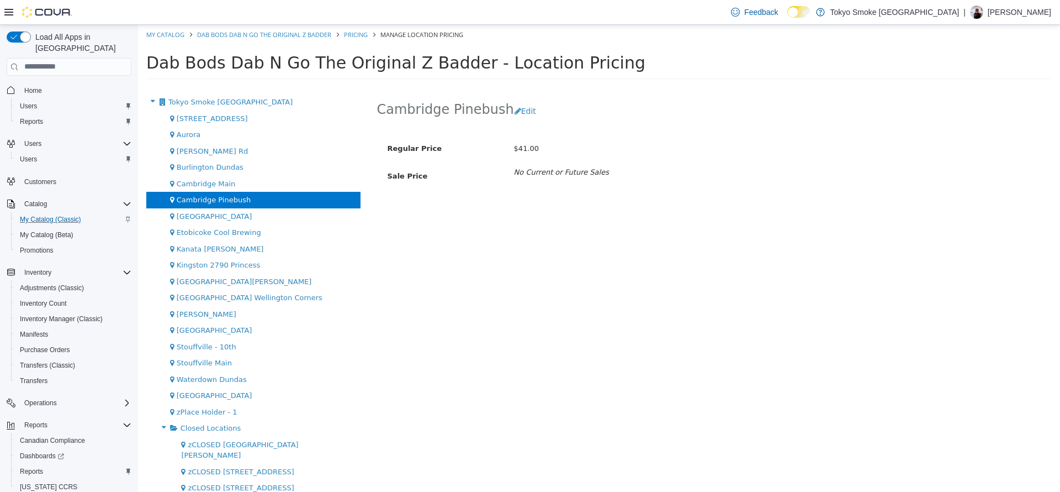
click at [521, 123] on div "Cambridge Pinebush Edit" at bounding box center [714, 110] width 675 height 35
click at [520, 117] on button "Edit" at bounding box center [528, 111] width 28 height 20
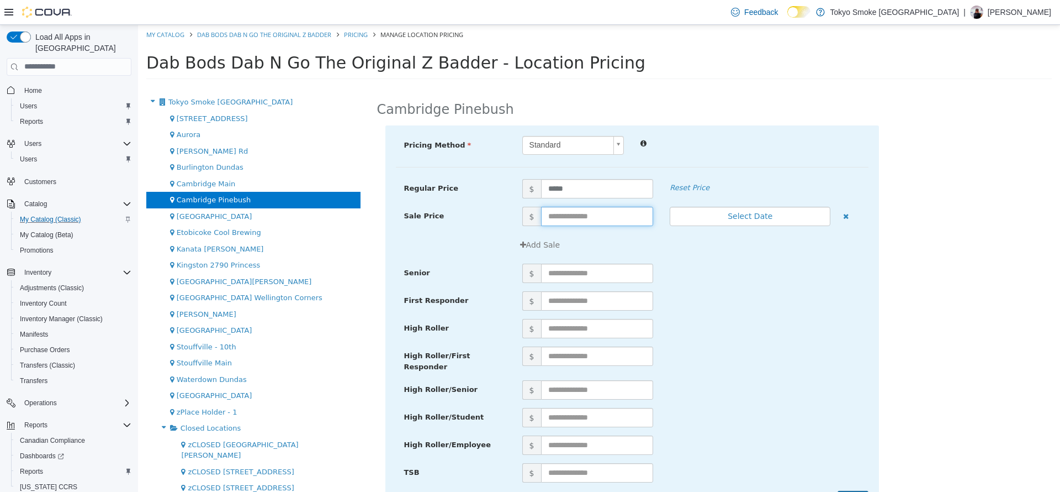
click at [581, 207] on input "text" at bounding box center [597, 215] width 113 height 19
type input "**"
click at [731, 237] on div "Add Sale" at bounding box center [691, 244] width 355 height 20
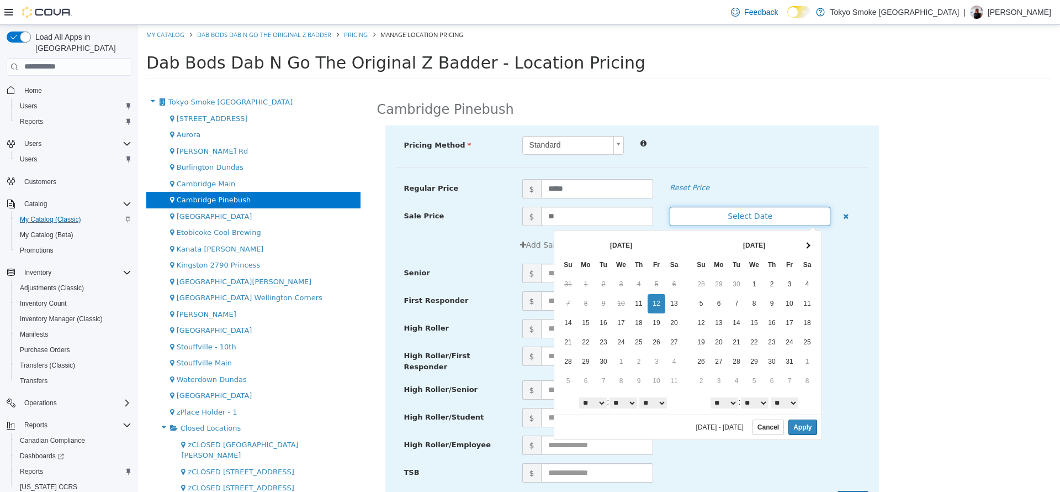
click at [701, 208] on button "Select Date" at bounding box center [750, 215] width 161 height 19
click at [737, 155] on div "Standard *" at bounding box center [691, 144] width 355 height 19
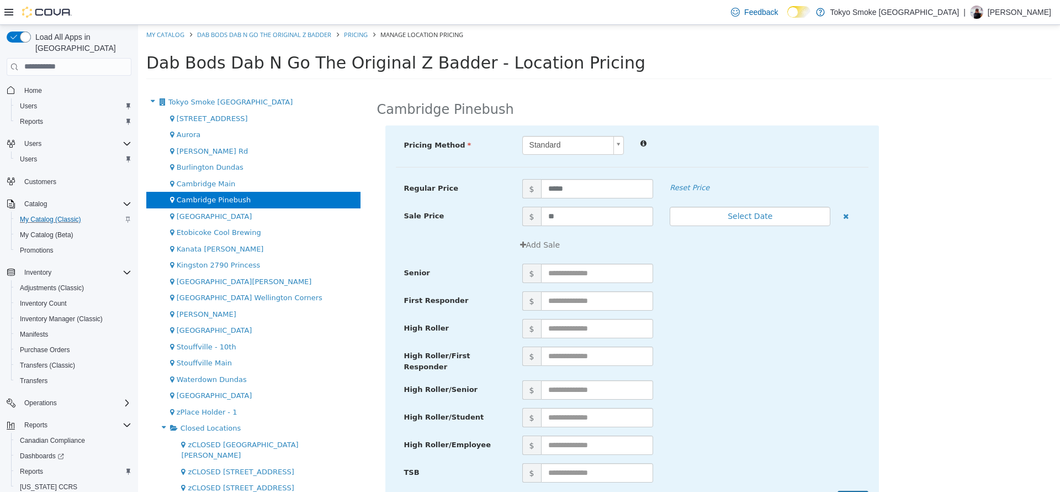
scroll to position [34, 0]
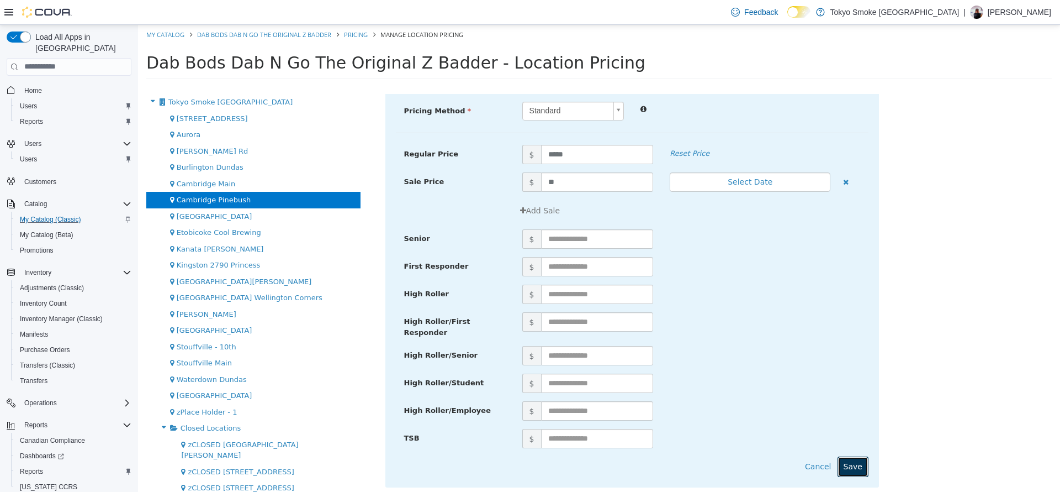
click at [849, 461] on button "Save" at bounding box center [853, 466] width 31 height 20
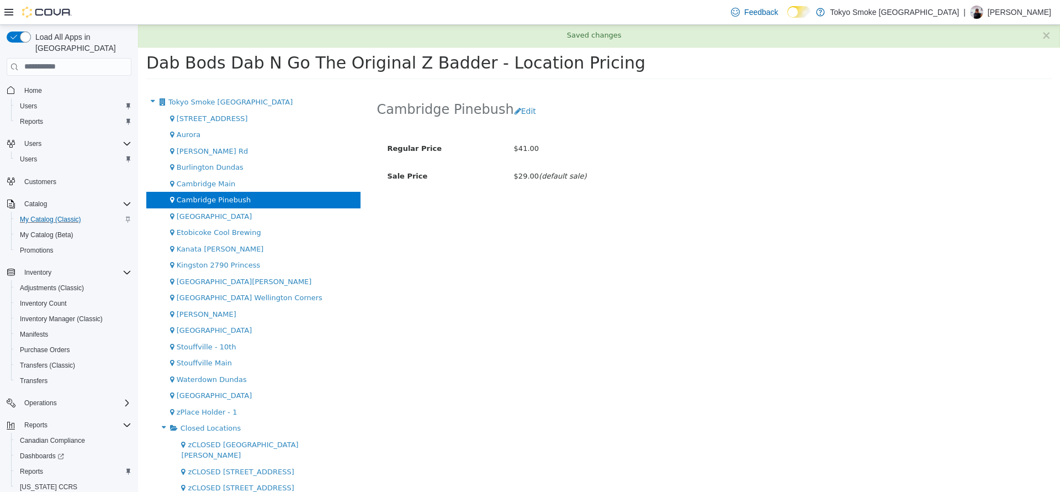
scroll to position [0, 0]
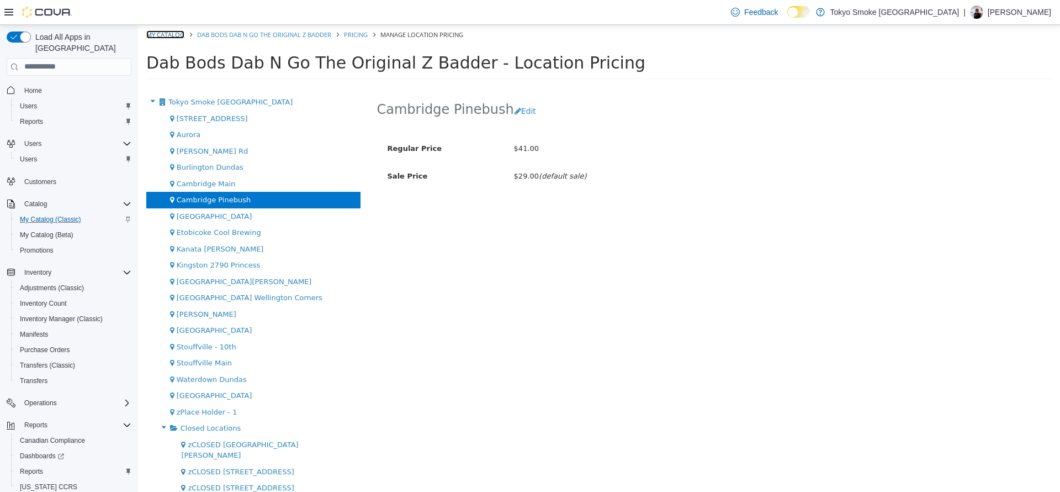
click at [167, 36] on link "My Catalog" at bounding box center [165, 34] width 38 height 8
select select "**********"
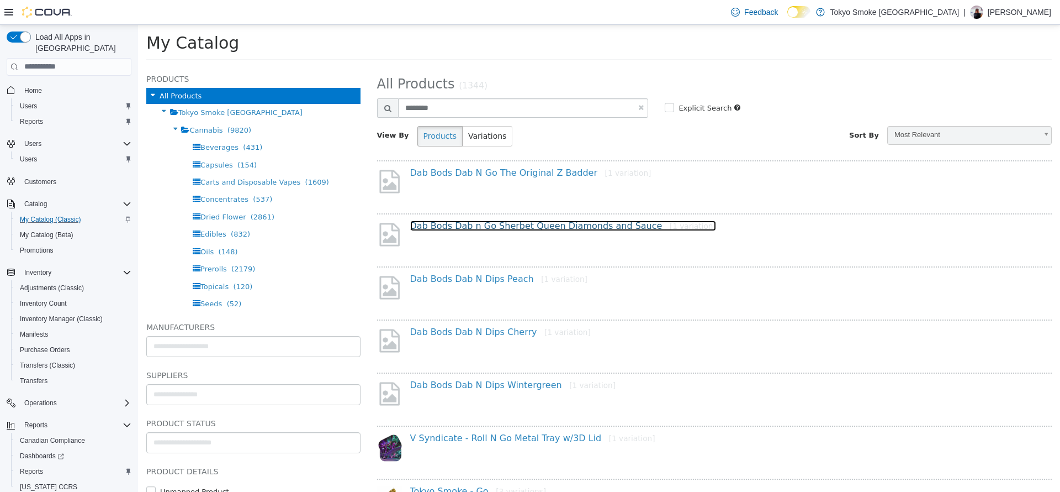
click at [498, 225] on link "Dab Bods Dab n Go Sherbet Queen Diamonds and Sauce [1 variation]" at bounding box center [563, 225] width 306 height 10
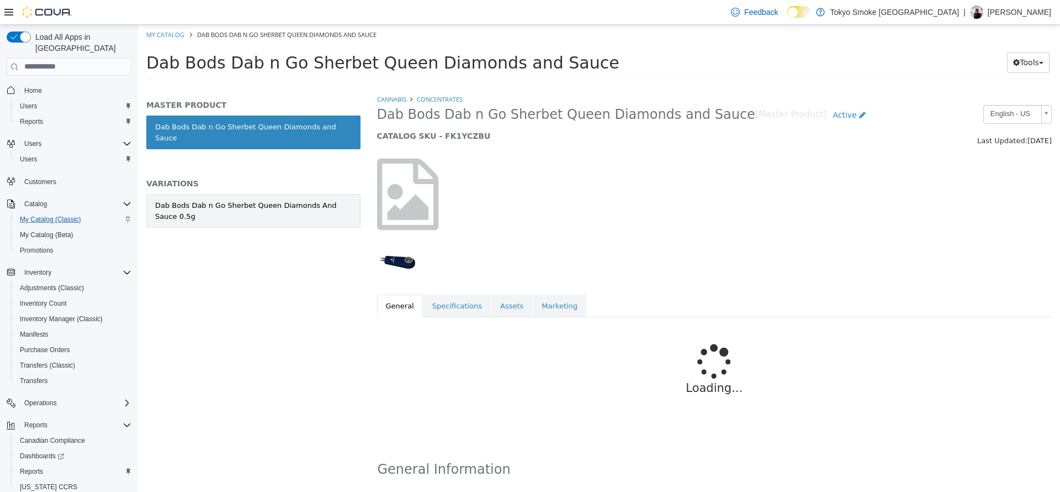
click at [313, 206] on div "Dab Bods Dab n Go Sherbet Queen Diamonds And Sauce 0.5g" at bounding box center [253, 210] width 197 height 22
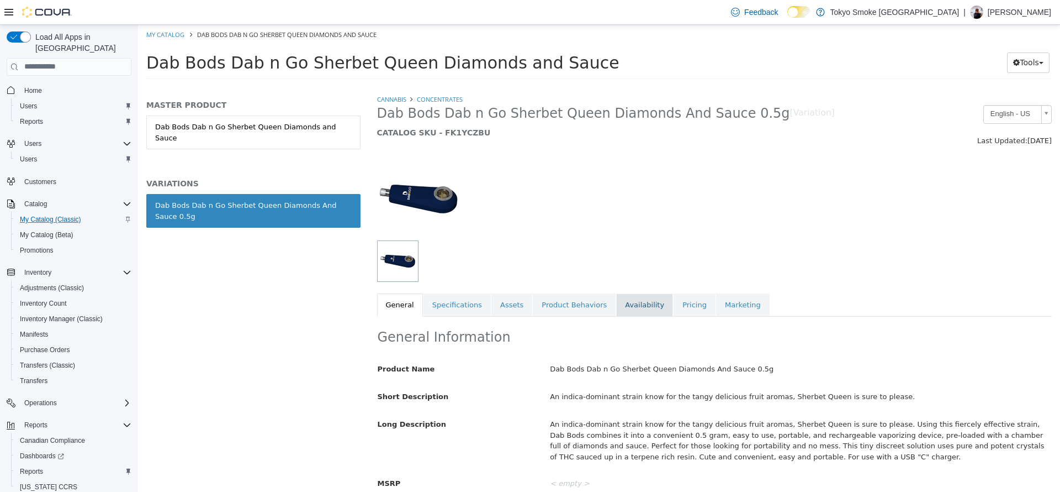
click at [616, 302] on link "Availability" at bounding box center [644, 304] width 57 height 23
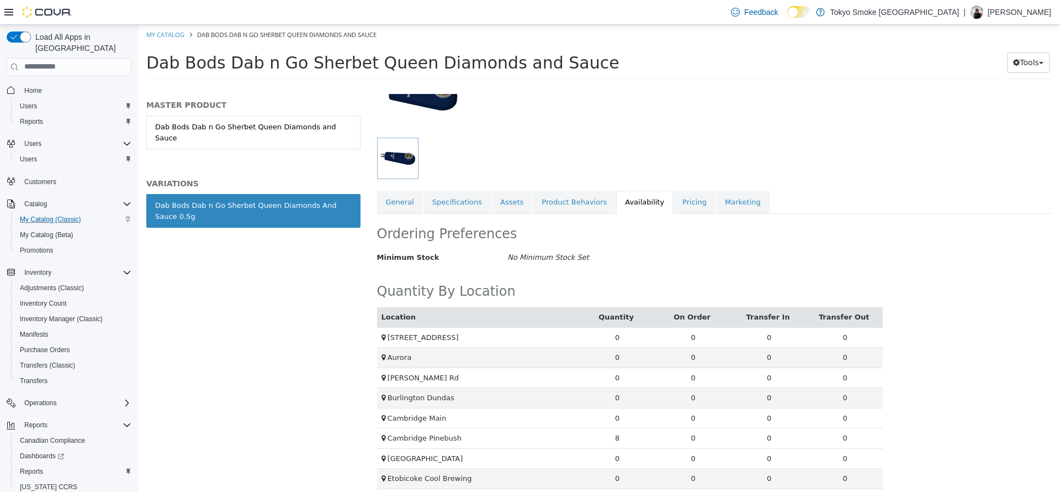
scroll to position [104, 0]
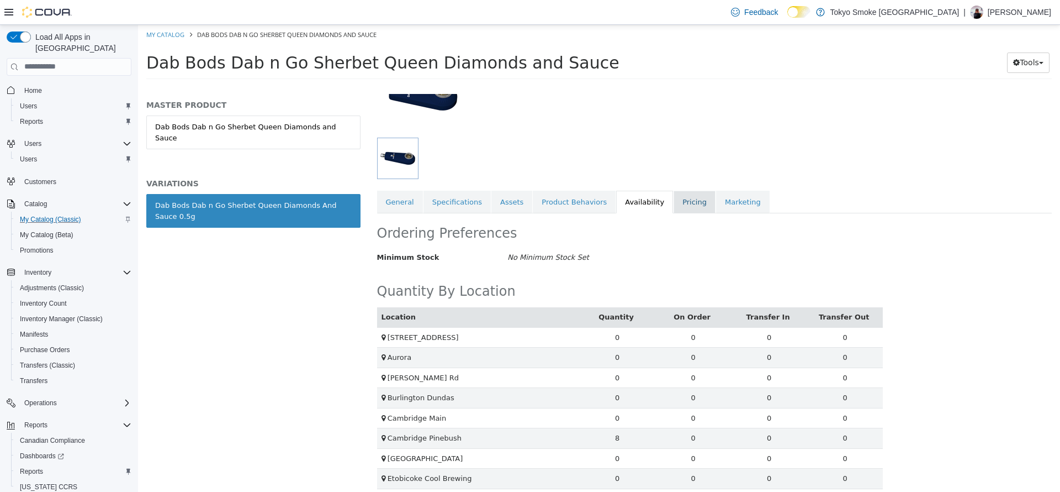
click at [674, 207] on link "Pricing" at bounding box center [695, 201] width 42 height 23
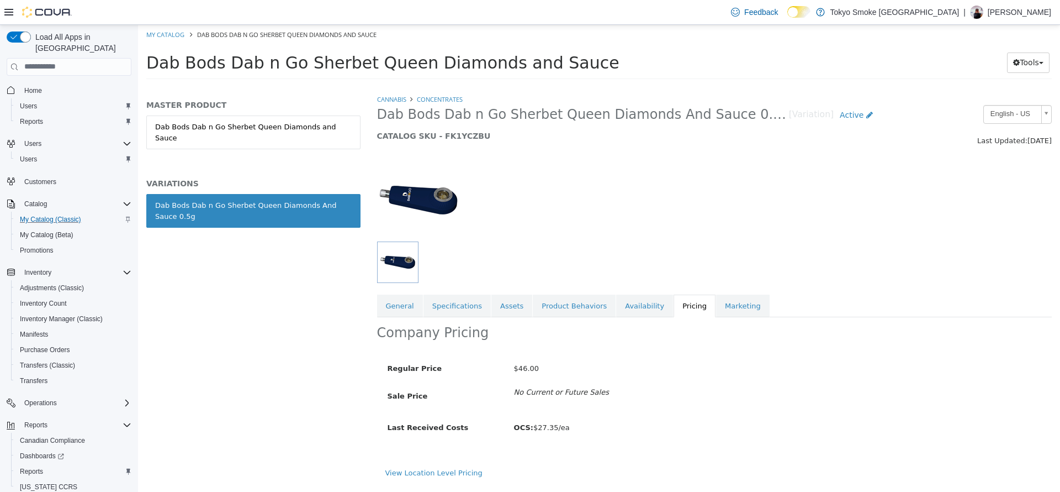
click at [436, 462] on div "Regular Price $46.00 Sale Price No Current or Future Sales Last Received Costs …" at bounding box center [714, 407] width 675 height 119
click at [440, 473] on link "View Location Level Pricing" at bounding box center [434, 472] width 97 height 8
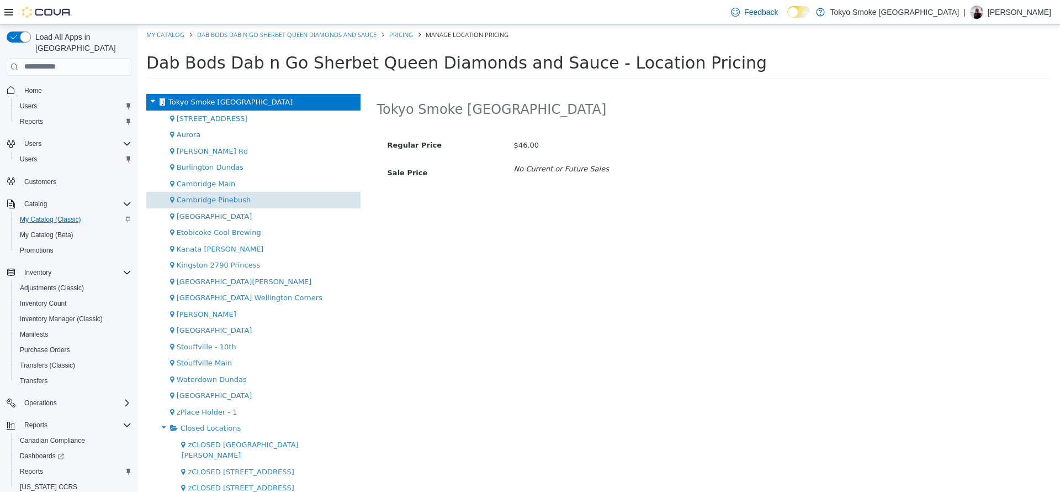
click at [247, 200] on div "Cambridge Pinebush" at bounding box center [253, 199] width 214 height 17
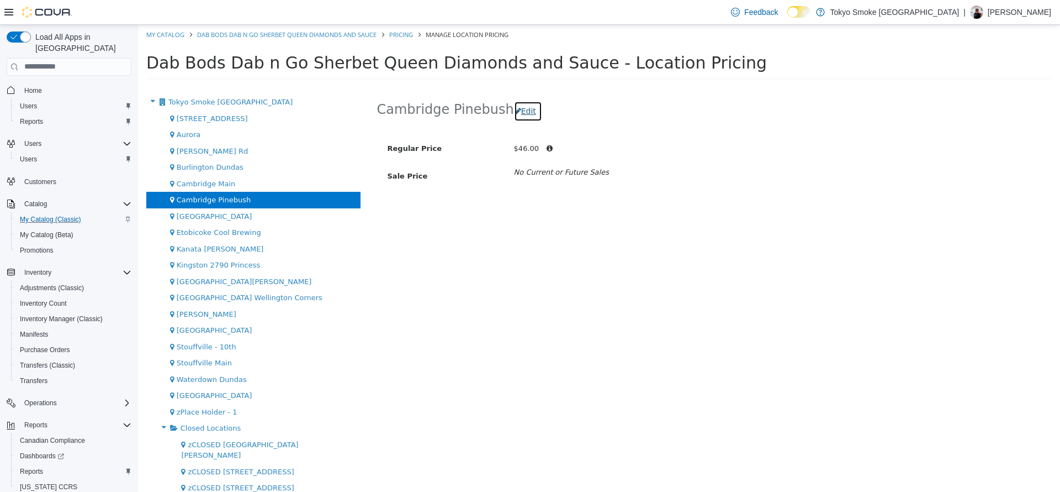
click at [519, 110] on button "Edit" at bounding box center [528, 111] width 28 height 20
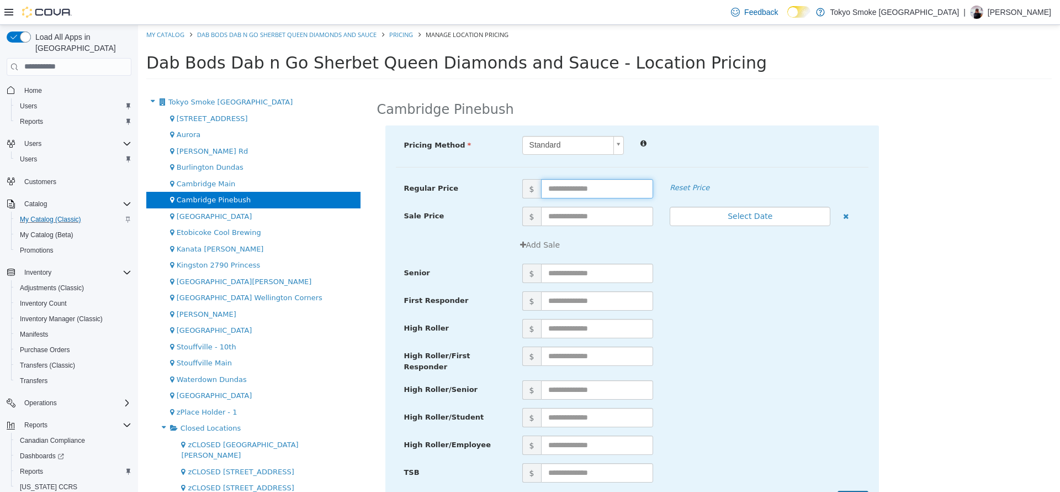
click at [575, 193] on input "text" at bounding box center [597, 187] width 113 height 19
type input "**"
click at [805, 307] on div "$" at bounding box center [691, 300] width 355 height 19
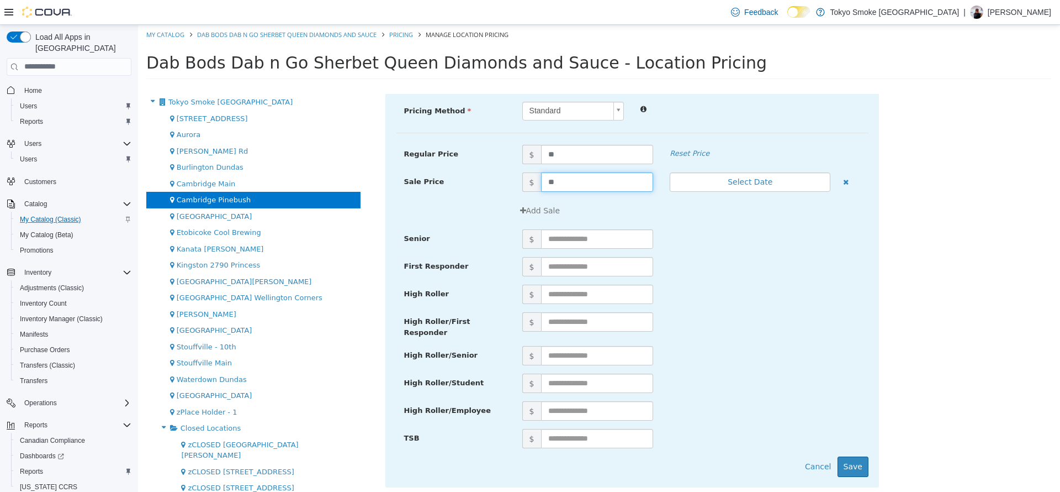
click at [552, 177] on input "**" at bounding box center [597, 181] width 113 height 19
type input "**"
click at [841, 281] on div "First Responder $" at bounding box center [632, 270] width 473 height 28
click at [846, 456] on button "Save" at bounding box center [853, 466] width 31 height 20
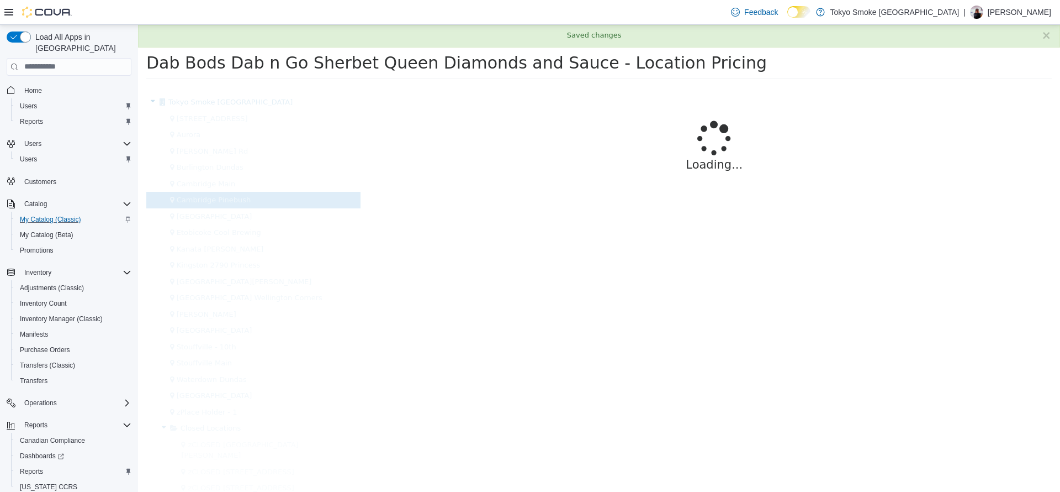
scroll to position [0, 0]
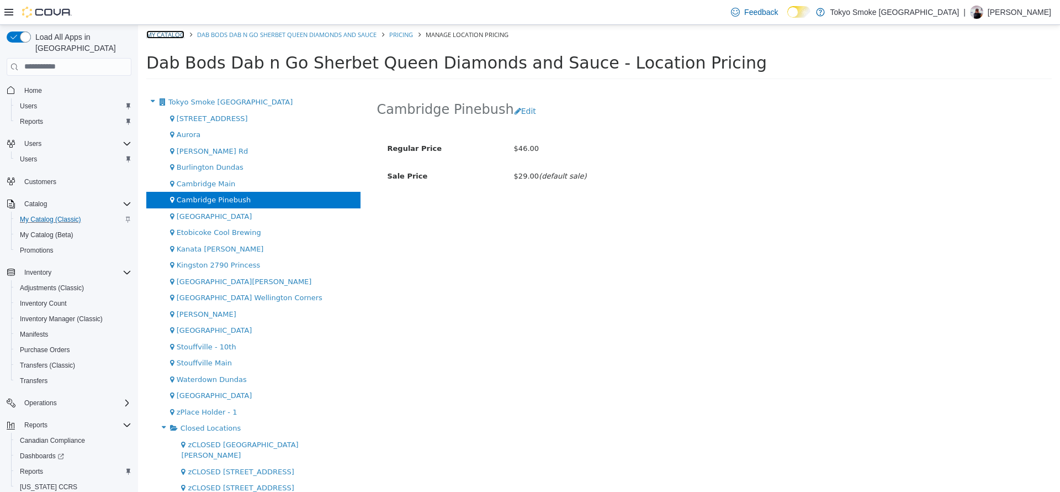
click at [178, 36] on link "My Catalog" at bounding box center [165, 34] width 38 height 8
select select "**********"
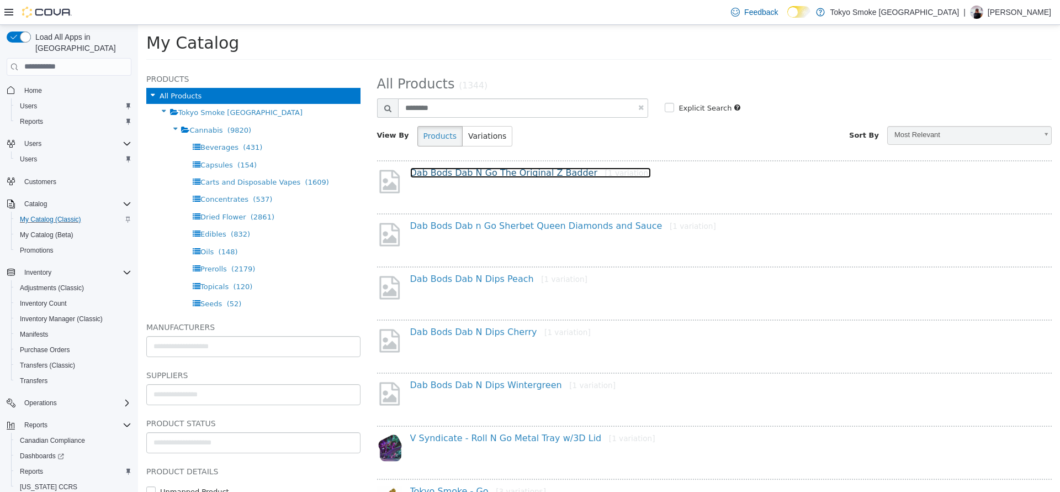
click at [485, 171] on link "Dab Bods Dab N Go The Original Z Badder [1 variation]" at bounding box center [530, 172] width 241 height 10
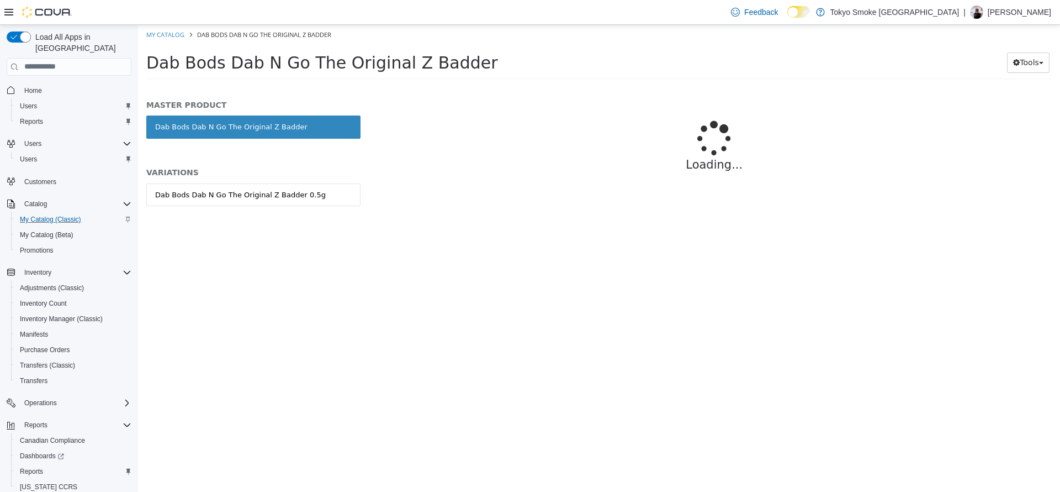
click at [252, 211] on div "Dab Bods Dab N Go The Original Z Badder 0.5g" at bounding box center [253, 206] width 214 height 46
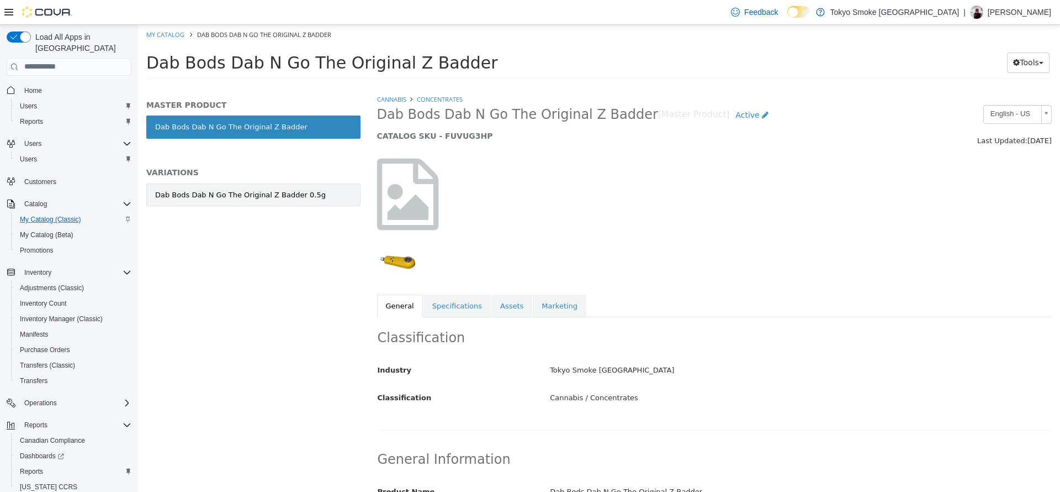
click at [238, 193] on div "Dab Bods Dab N Go The Original Z Badder 0.5g" at bounding box center [240, 194] width 171 height 11
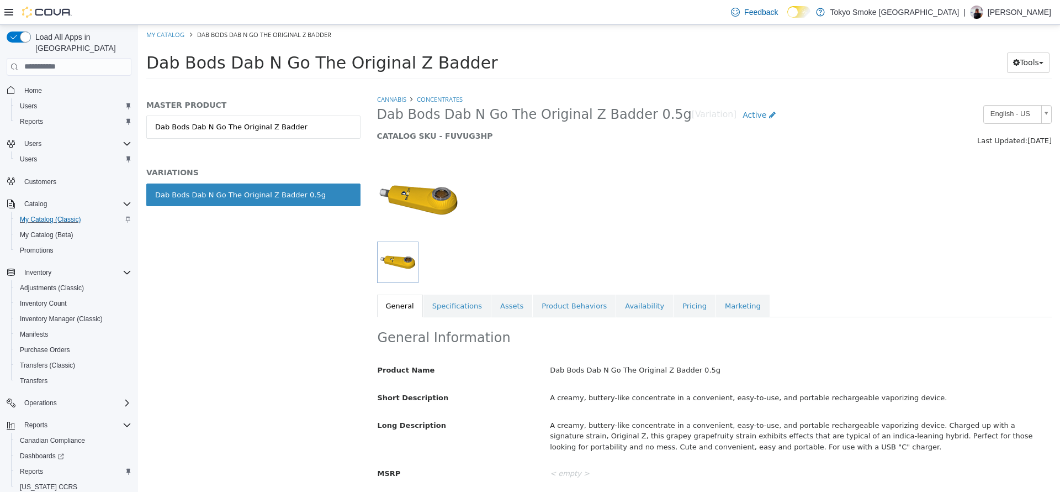
click at [687, 319] on div "General Information Product Name Dab Bods Dab N Go The Original Z Badder 0.5g S…" at bounding box center [714, 424] width 675 height 217
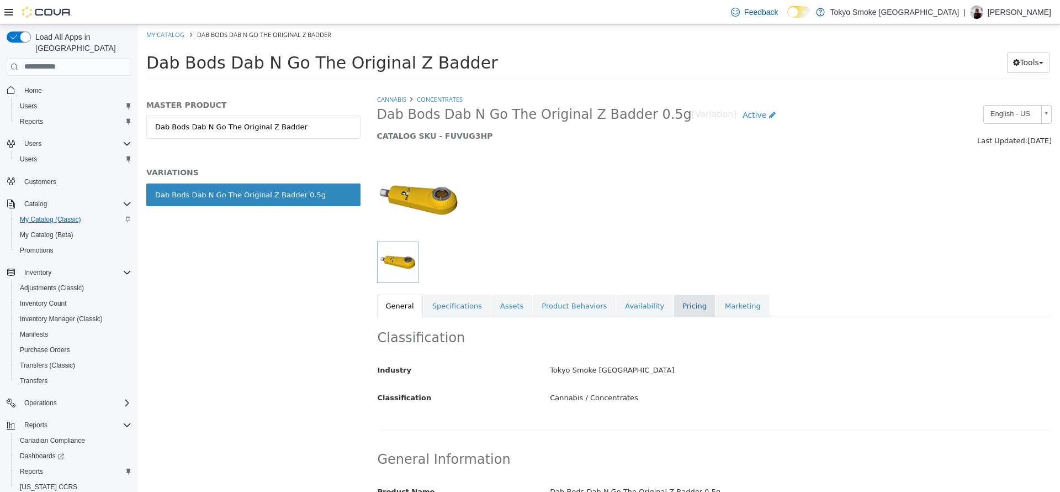
click at [674, 311] on link "Pricing" at bounding box center [695, 305] width 42 height 23
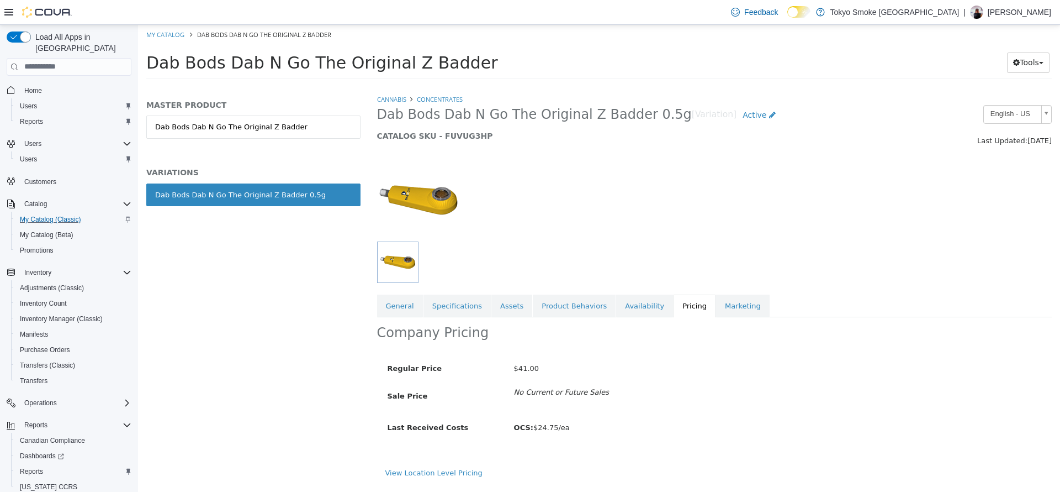
click at [471, 467] on div "View Location Level Pricing" at bounding box center [715, 472] width 659 height 11
click at [467, 472] on link "View Location Level Pricing" at bounding box center [434, 472] width 97 height 8
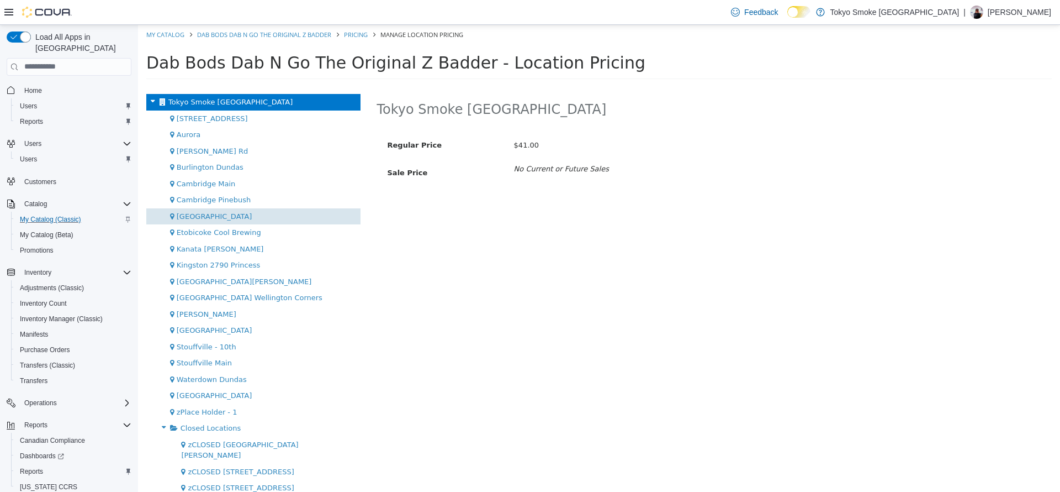
click at [235, 223] on div "Chartwell Shopping Centre" at bounding box center [253, 216] width 214 height 17
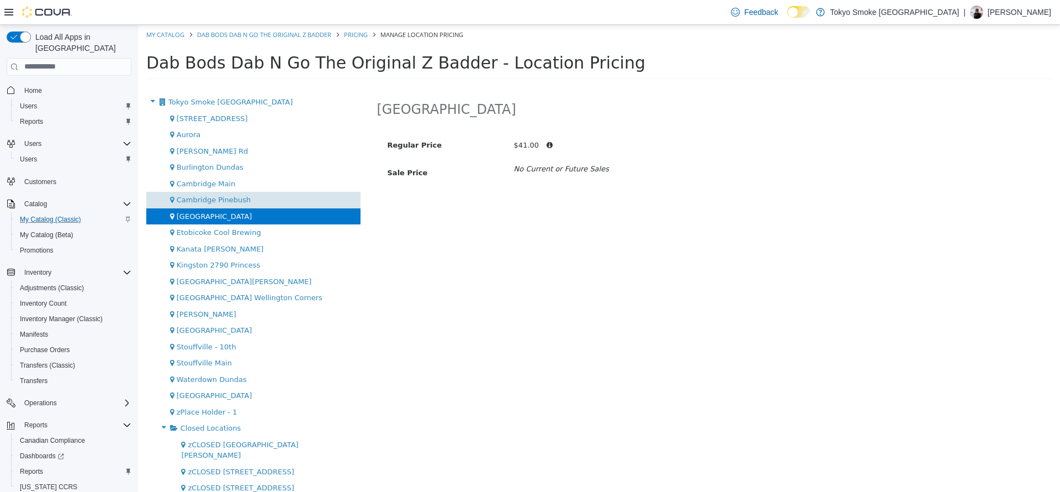
click at [292, 198] on div "Cambridge Pinebush" at bounding box center [253, 199] width 214 height 17
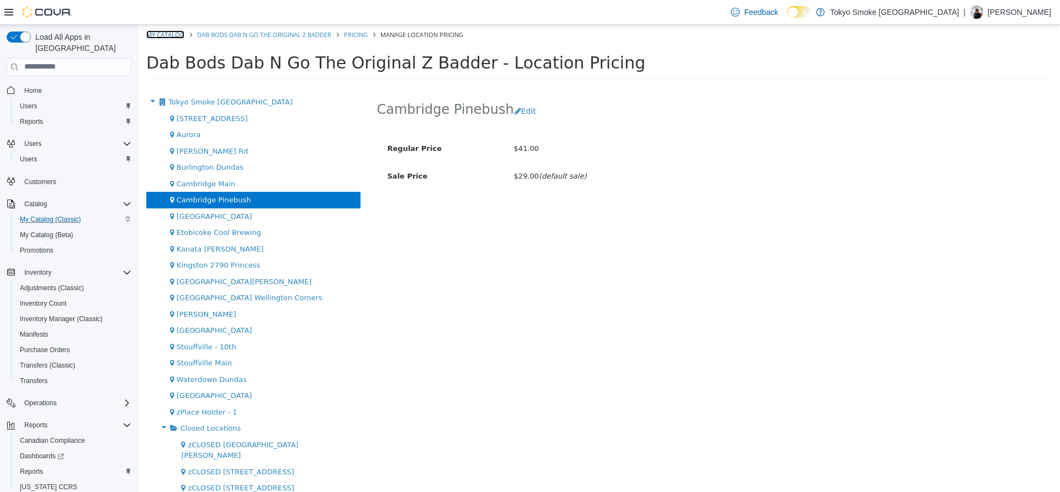
click at [175, 37] on link "My Catalog" at bounding box center [165, 34] width 38 height 8
select select "**********"
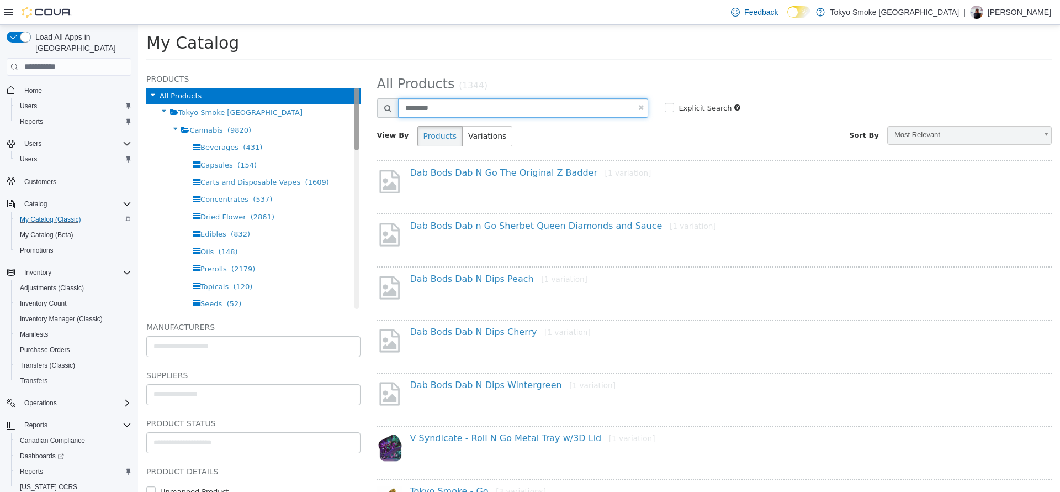
drag, startPoint x: 463, startPoint y: 109, endPoint x: 342, endPoint y: 124, distance: 121.9
click at [342, 66] on div "Products All Products Tokyo Smoke Ontario Cannabis (9820) Beverages (431) Capsu…" at bounding box center [599, 66] width 922 height 0
type input "**********"
select select "**********"
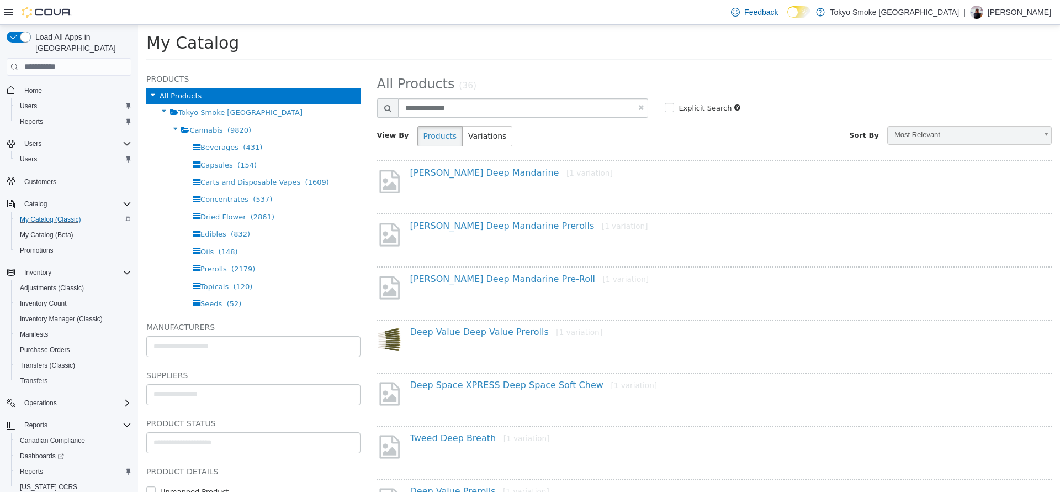
click at [456, 217] on div "Bud Lafleur Deep Mandarine Prerolls [1 variation]" at bounding box center [714, 236] width 675 height 47
click at [458, 221] on link "Bud Lafleur Deep Mandarine Prerolls [1 variation]" at bounding box center [529, 225] width 238 height 10
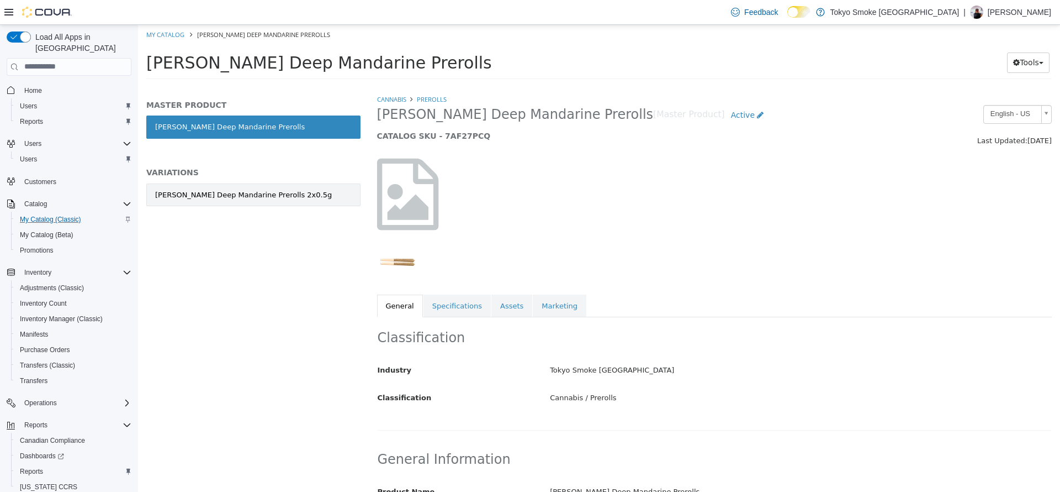
click at [255, 204] on link "Bud Lafleur Deep Mandarine Prerolls 2x0.5g" at bounding box center [253, 194] width 214 height 23
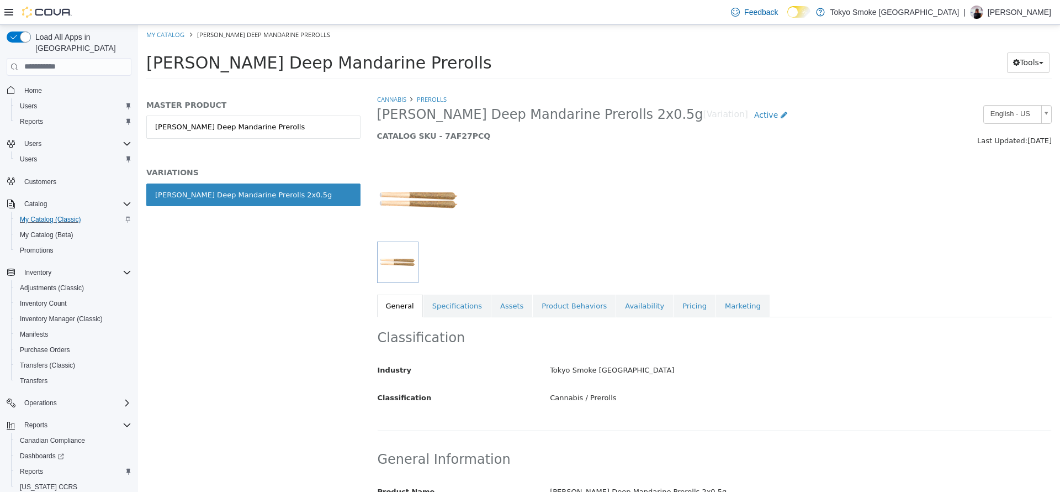
click at [162, 45] on div "Bud Lafleur Deep Mandarine Prerolls Tools Print Labels" at bounding box center [599, 65] width 922 height 42
click at [161, 41] on ol "My Catalog Bud Lafleur Deep Mandarine Prerolls" at bounding box center [599, 34] width 922 height 20
click at [159, 35] on link "My Catalog" at bounding box center [165, 34] width 38 height 8
select select "**********"
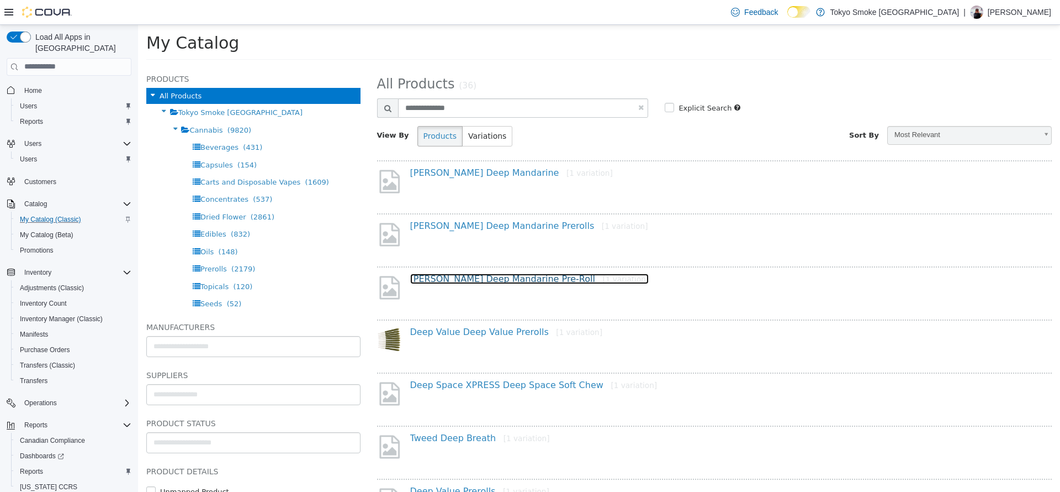
click at [541, 280] on link "Bud Lafleur Deep Mandarine Pre-Roll [1 variation]" at bounding box center [529, 278] width 239 height 10
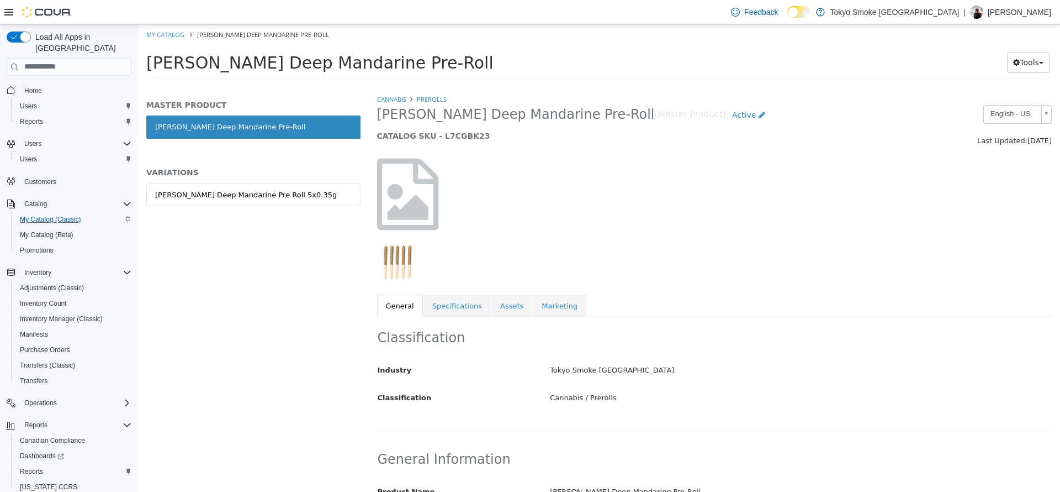
click at [308, 201] on link "Bud Lafleur Deep Mandarine Pre Roll 5x0.35g" at bounding box center [253, 194] width 214 height 23
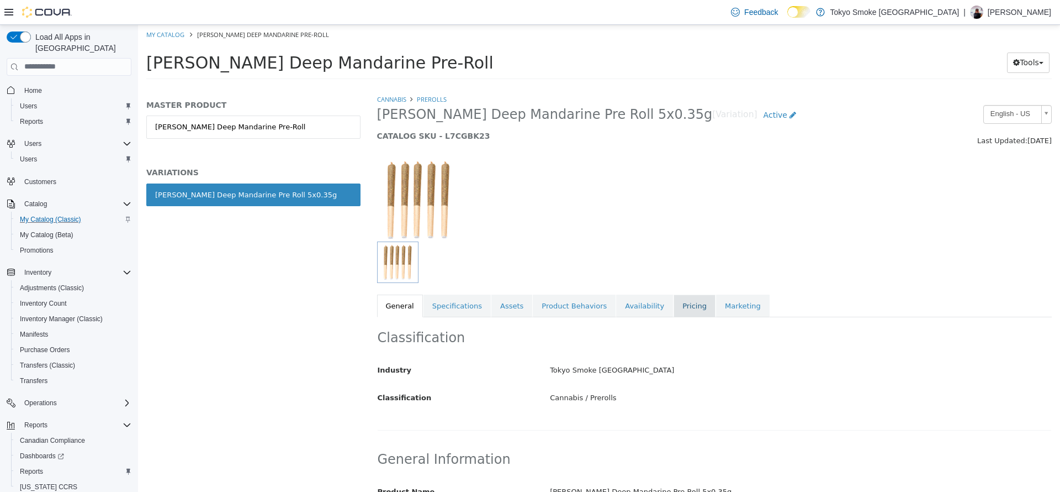
click at [674, 314] on link "Pricing" at bounding box center [695, 305] width 42 height 23
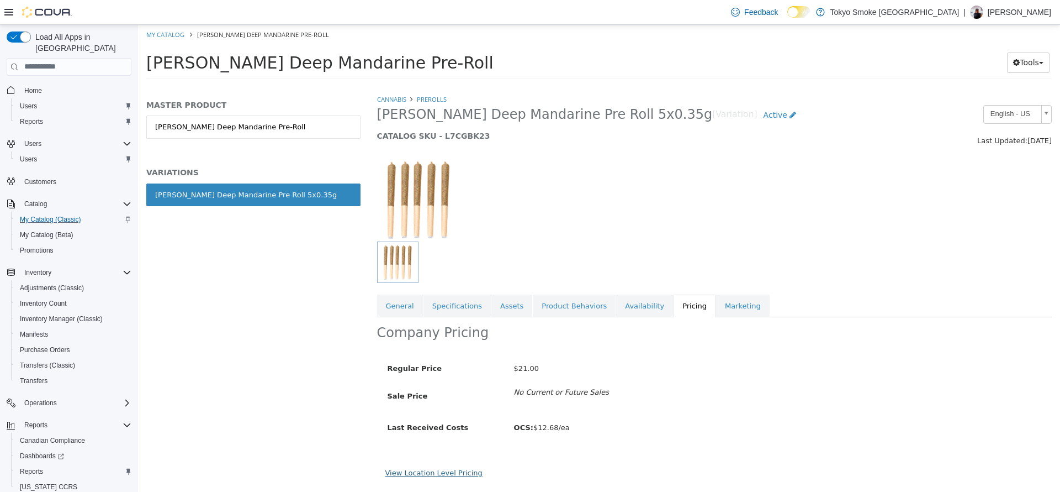
click at [460, 472] on link "View Location Level Pricing" at bounding box center [434, 472] width 97 height 8
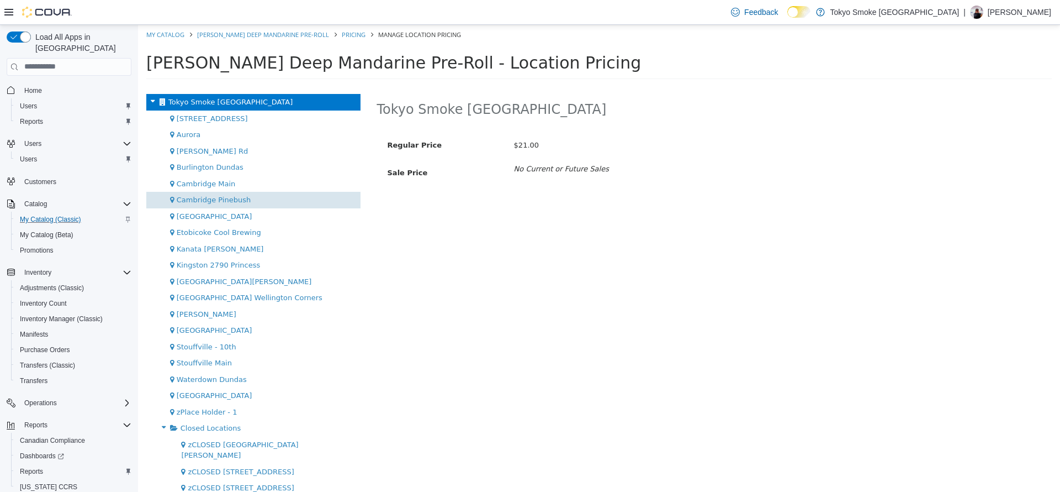
click at [257, 198] on div "Cambridge Pinebush" at bounding box center [253, 199] width 214 height 17
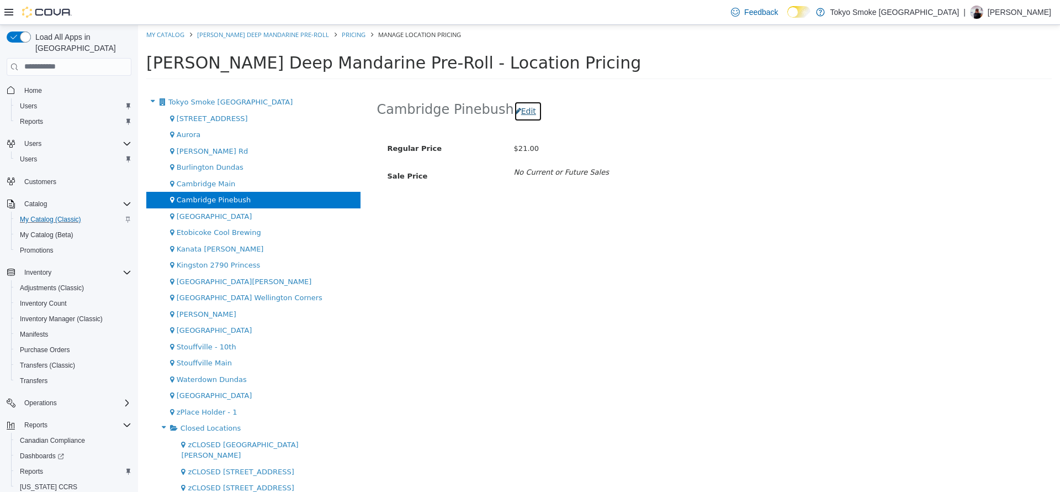
click at [518, 111] on button "Edit" at bounding box center [528, 111] width 28 height 20
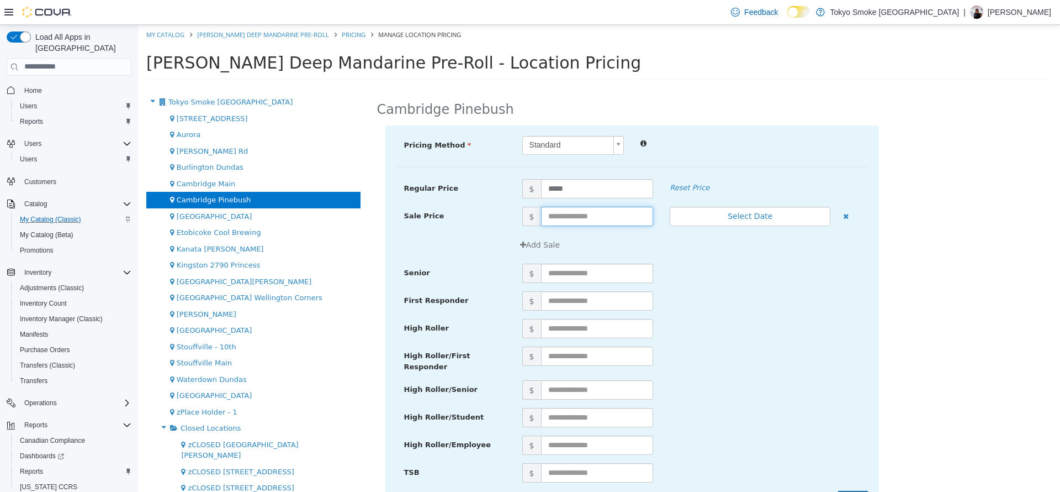
click at [598, 214] on input "text" at bounding box center [597, 215] width 113 height 19
type input "**"
click at [827, 293] on div "$" at bounding box center [691, 300] width 355 height 19
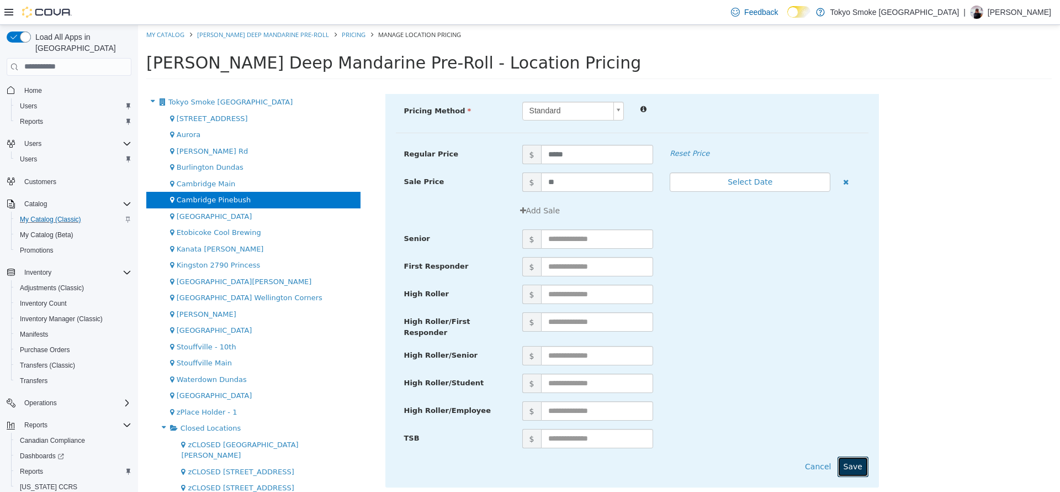
click at [846, 457] on button "Save" at bounding box center [853, 466] width 31 height 20
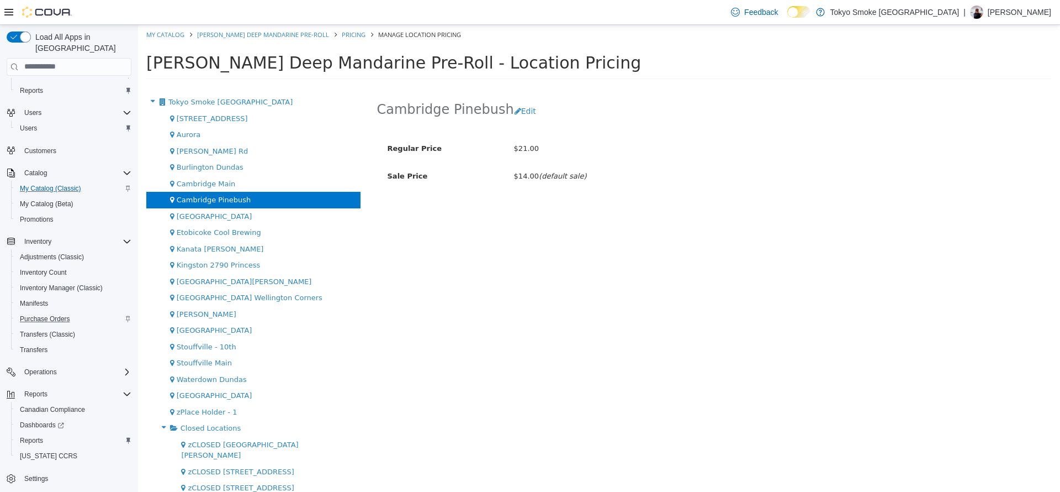
scroll to position [30, 0]
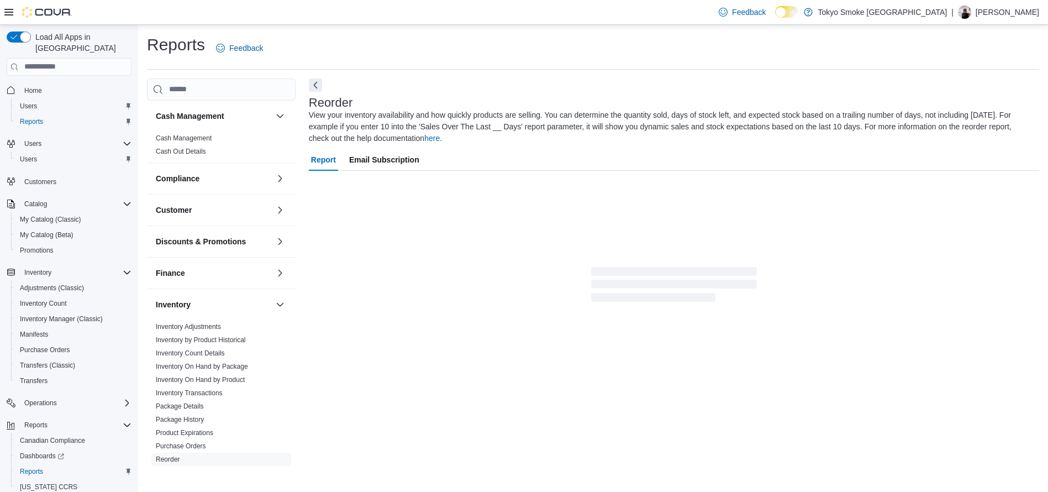
scroll to position [9, 0]
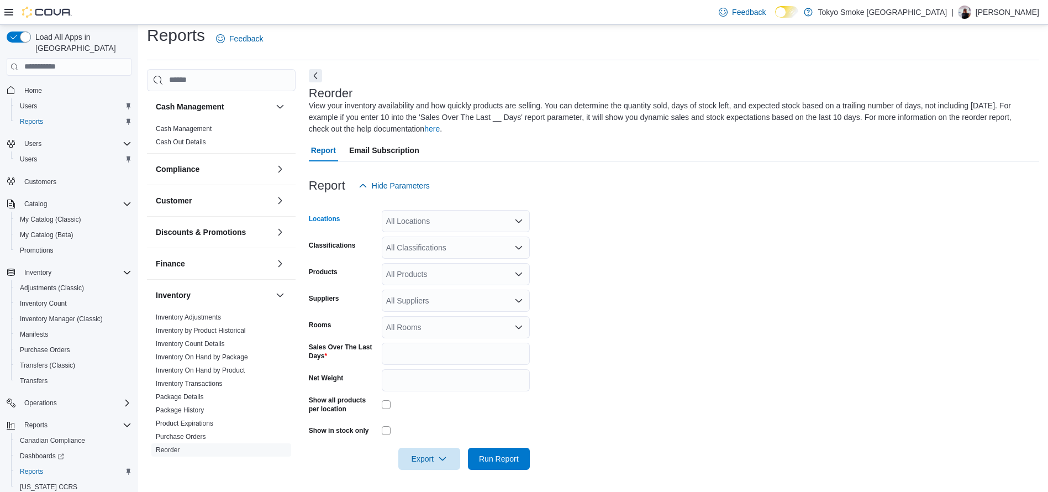
click at [515, 224] on icon "Open list of options" at bounding box center [518, 221] width 9 height 9
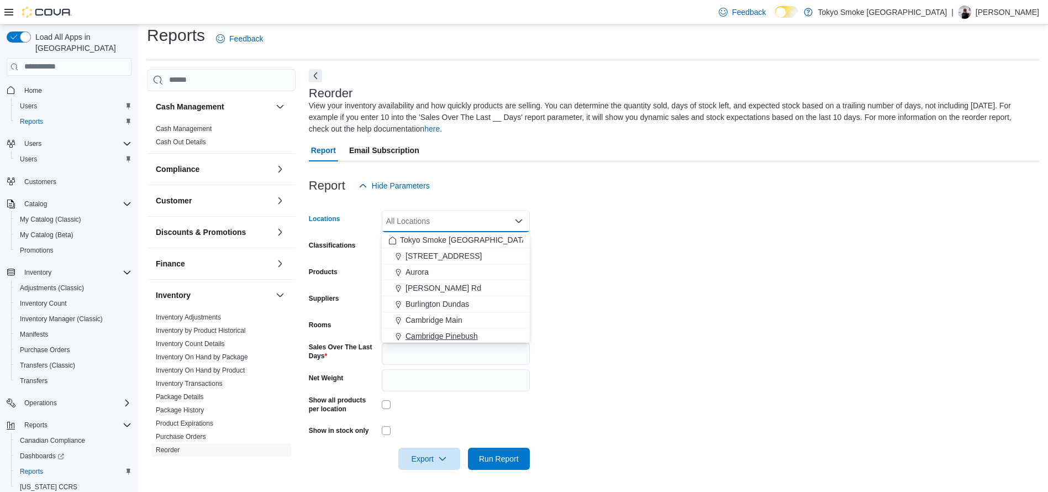
click at [479, 336] on div "Cambridge Pinebush" at bounding box center [455, 335] width 135 height 11
click at [502, 463] on span "Run Report" at bounding box center [499, 457] width 40 height 11
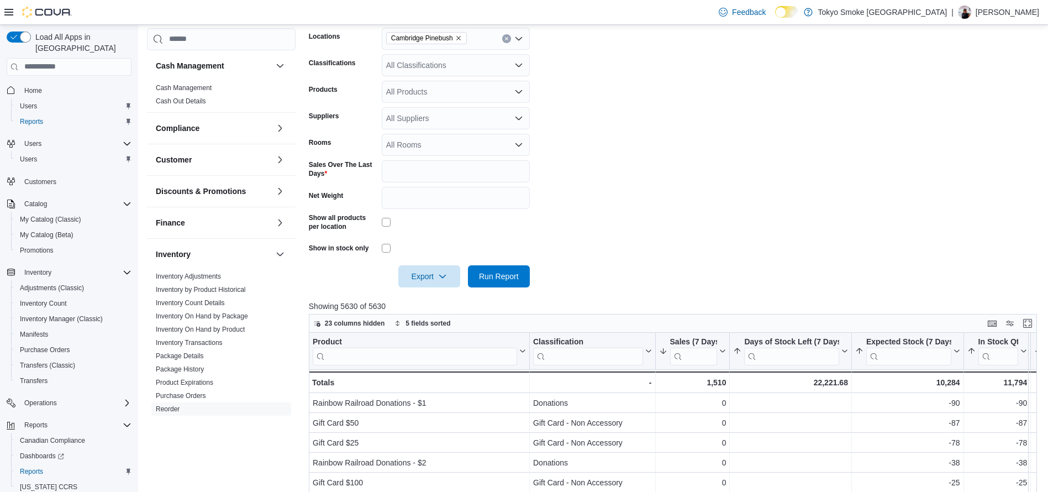
scroll to position [199, 0]
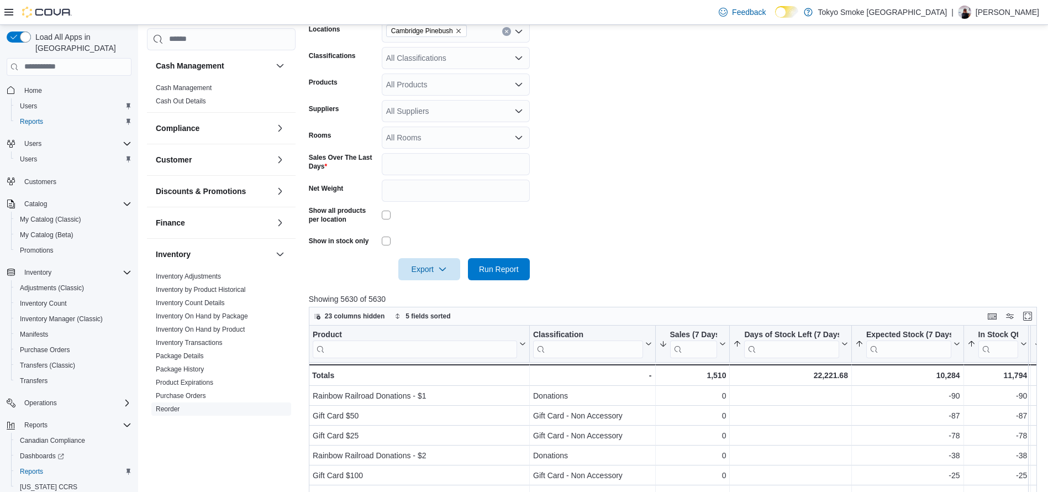
click at [166, 409] on link "Reorder" at bounding box center [168, 408] width 24 height 8
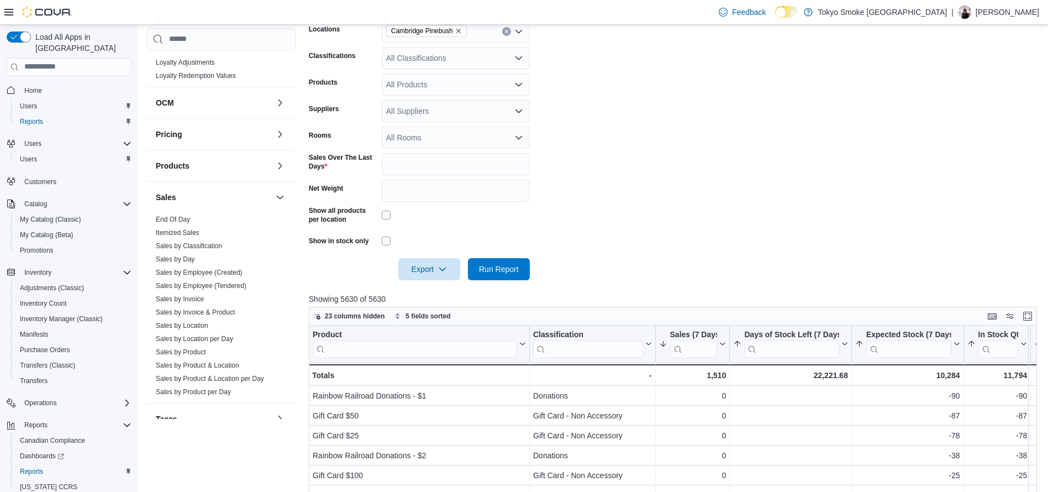
scroll to position [410, 0]
click at [198, 324] on link "Sales by Location" at bounding box center [182, 323] width 52 height 8
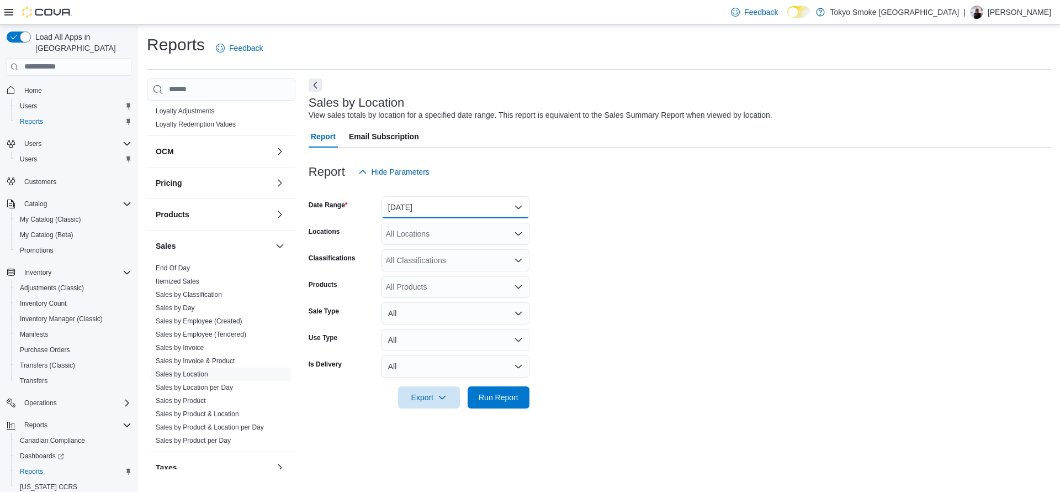
click at [453, 212] on button "Yesterday" at bounding box center [456, 207] width 148 height 22
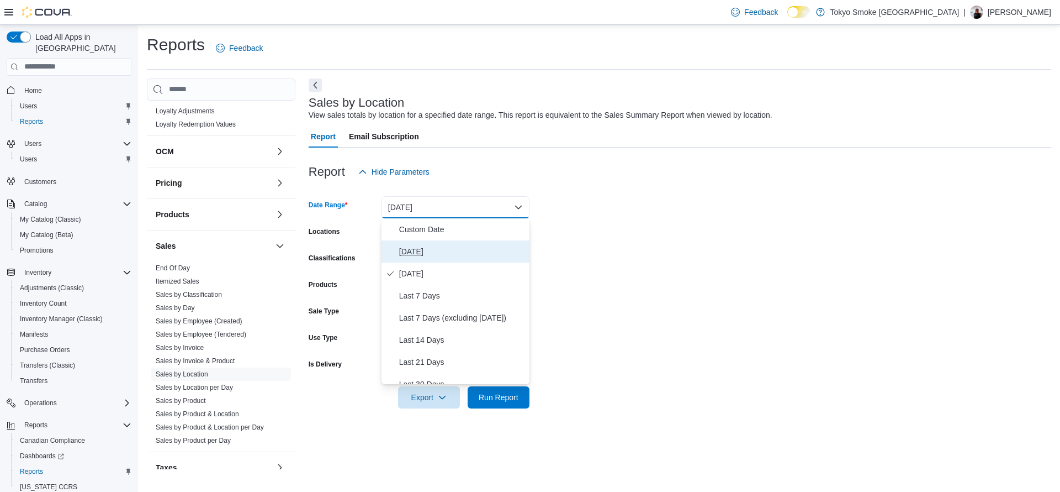
click at [467, 251] on span "Today" at bounding box center [462, 251] width 126 height 13
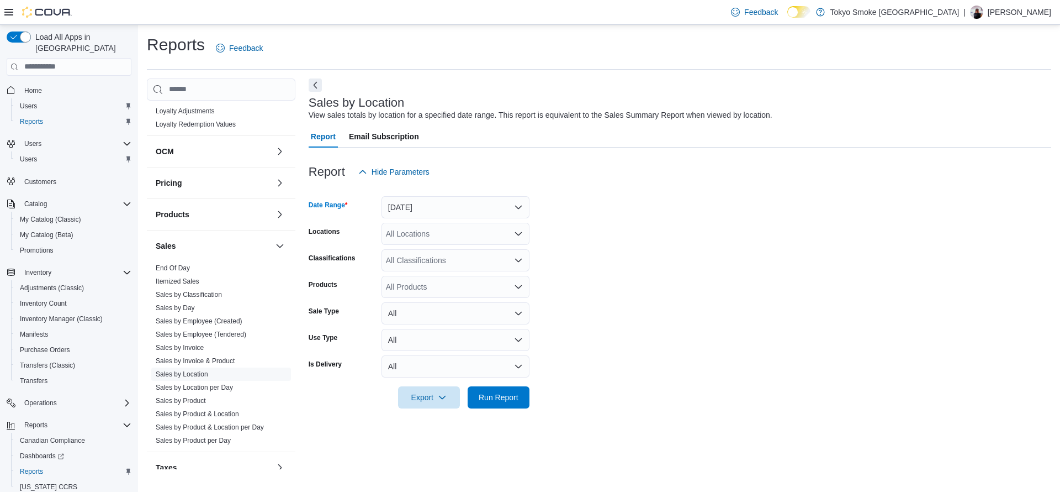
click at [505, 382] on div at bounding box center [680, 381] width 743 height 9
click at [506, 382] on div at bounding box center [680, 381] width 743 height 9
click at [508, 388] on span "Run Report" at bounding box center [498, 397] width 49 height 22
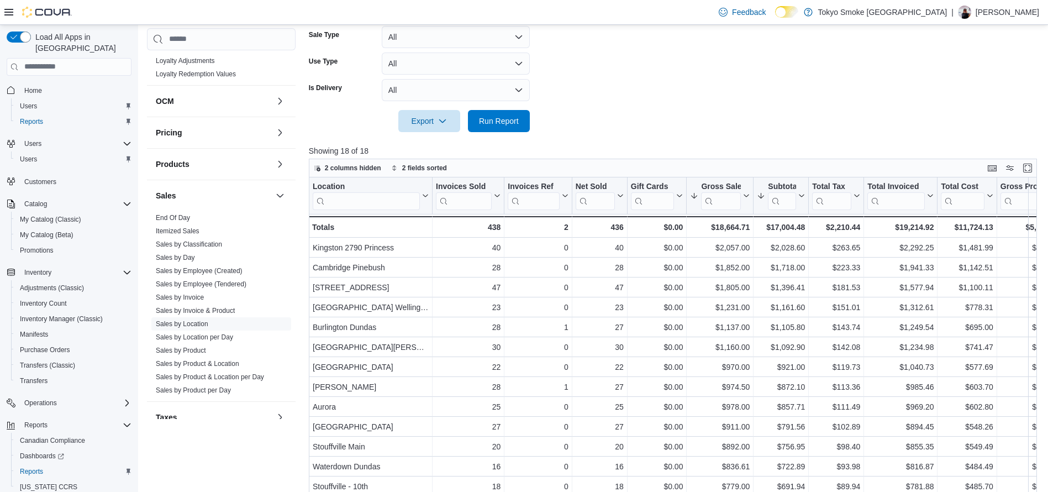
scroll to position [278, 0]
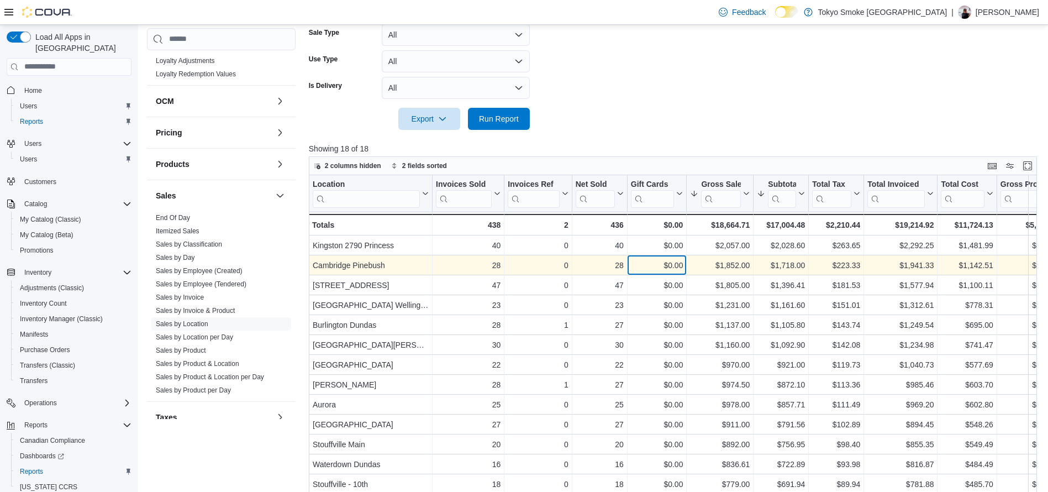
click at [669, 266] on div "$0.00" at bounding box center [657, 264] width 52 height 13
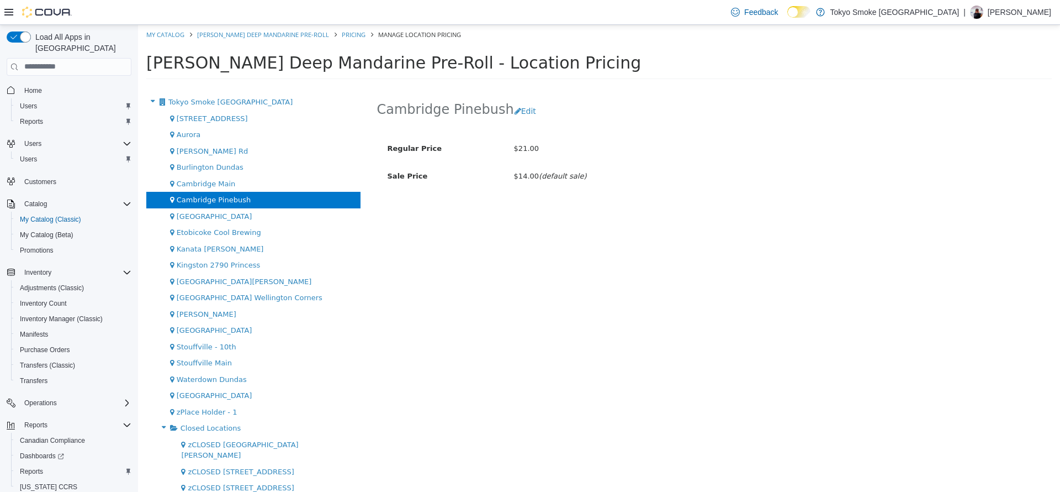
scroll to position [30, 0]
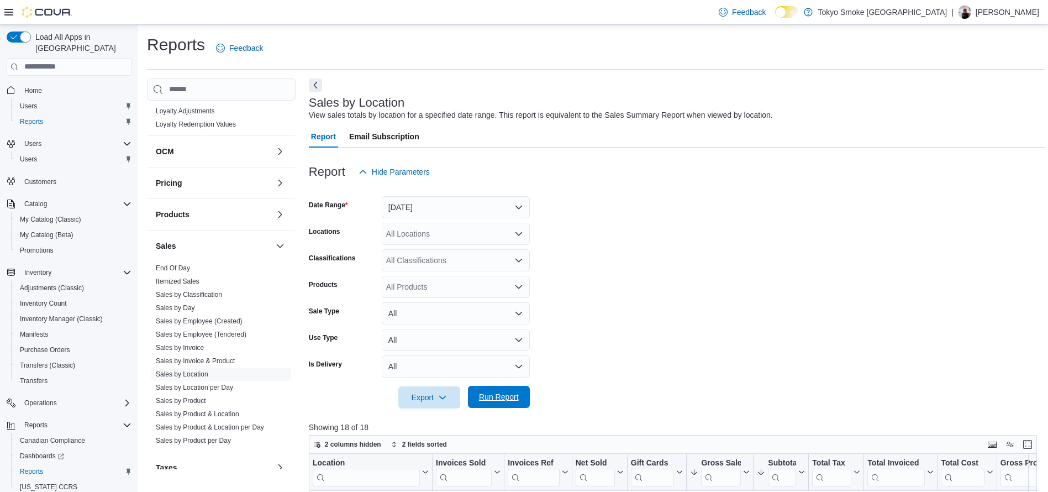
click at [490, 395] on span "Run Report" at bounding box center [499, 396] width 40 height 11
click at [489, 402] on span "Run Report" at bounding box center [498, 397] width 49 height 22
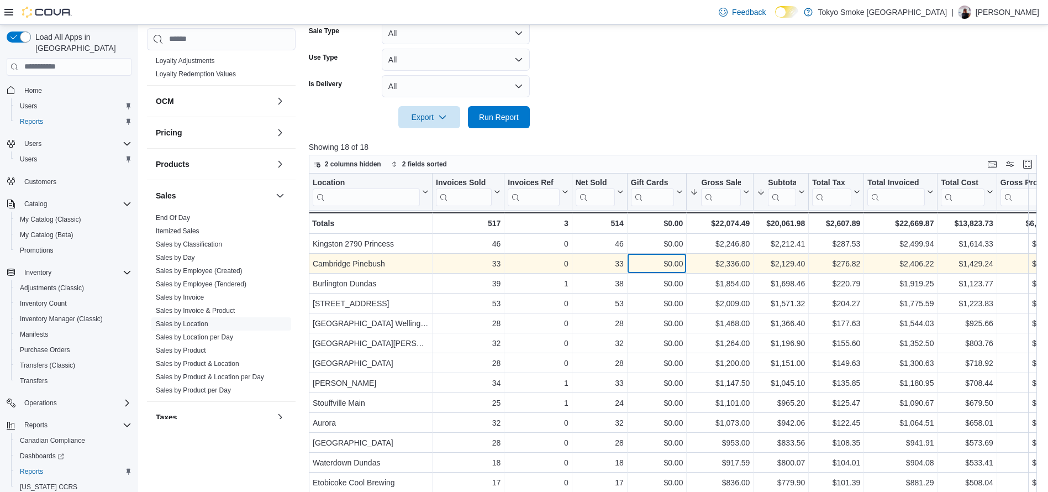
click at [680, 260] on div "$0.00" at bounding box center [657, 263] width 52 height 13
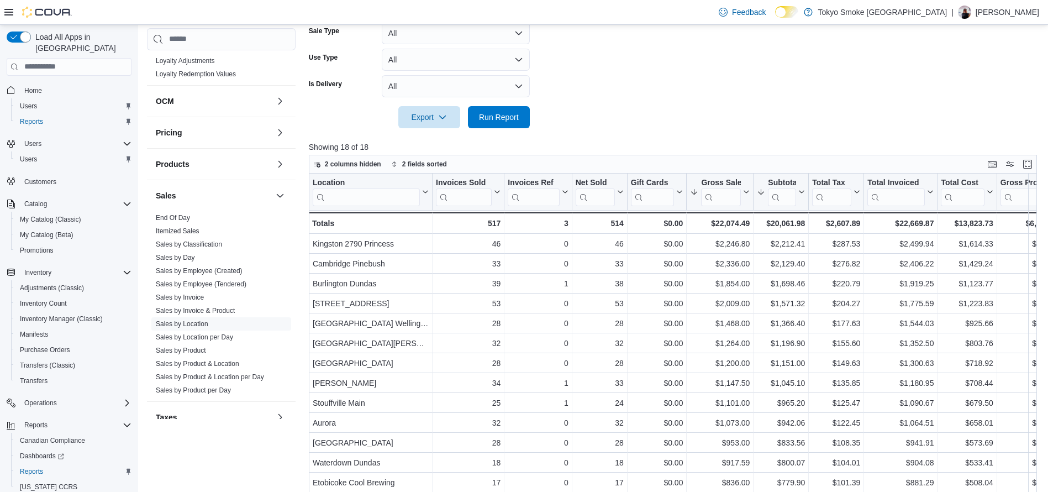
click at [830, 51] on form "Date Range Today Locations All Locations Classifications All Classifications Pr…" at bounding box center [677, 15] width 736 height 225
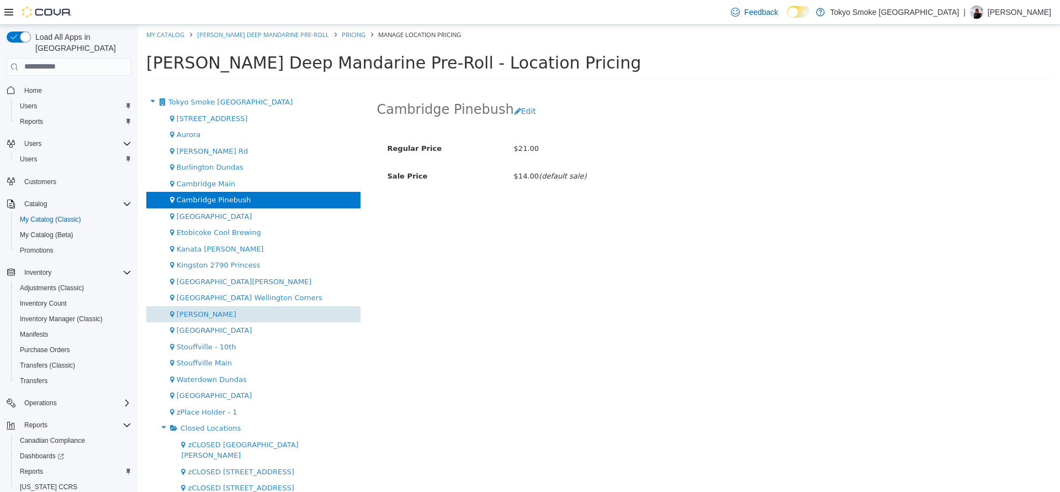
scroll to position [30, 0]
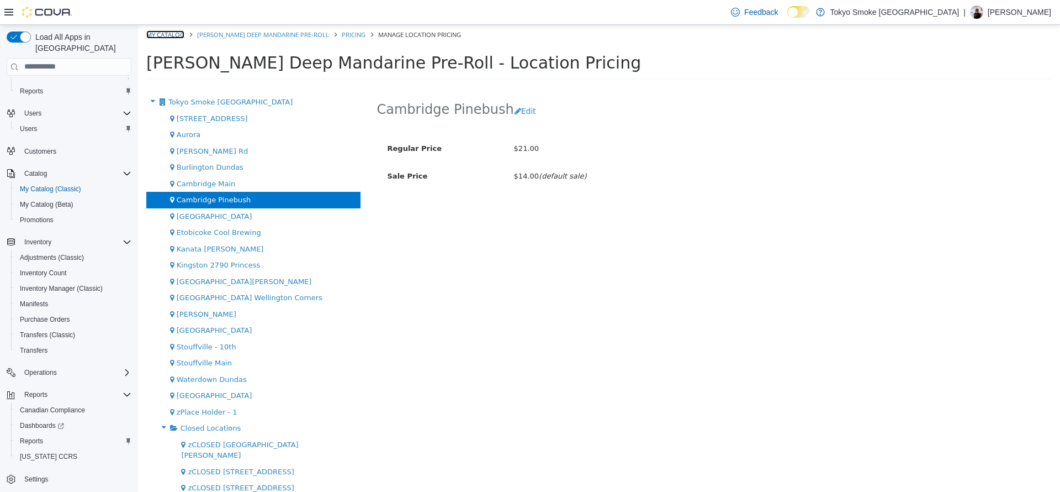
click at [168, 30] on link "My Catalog" at bounding box center [165, 34] width 38 height 8
select select "**********"
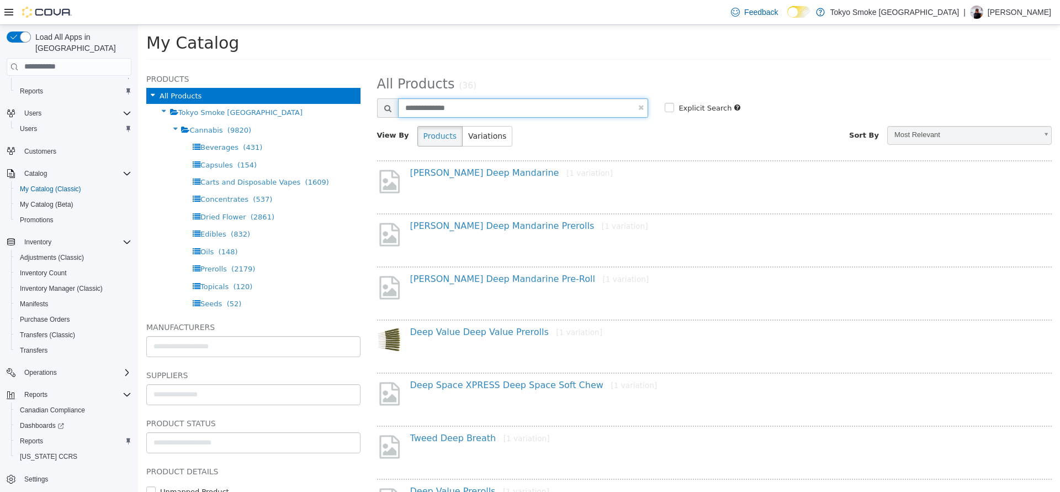
click at [465, 103] on input "**********" at bounding box center [523, 107] width 251 height 19
type input "**********"
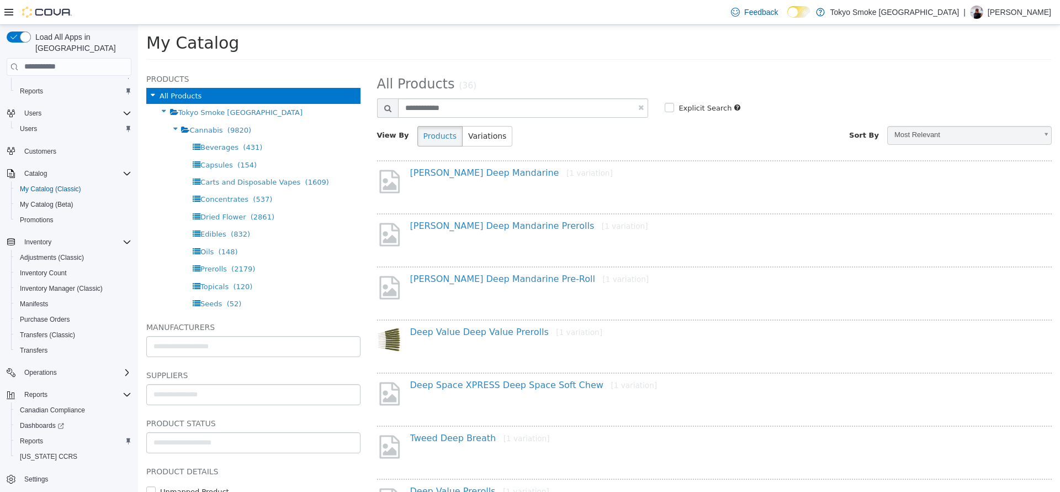
select select "**********"
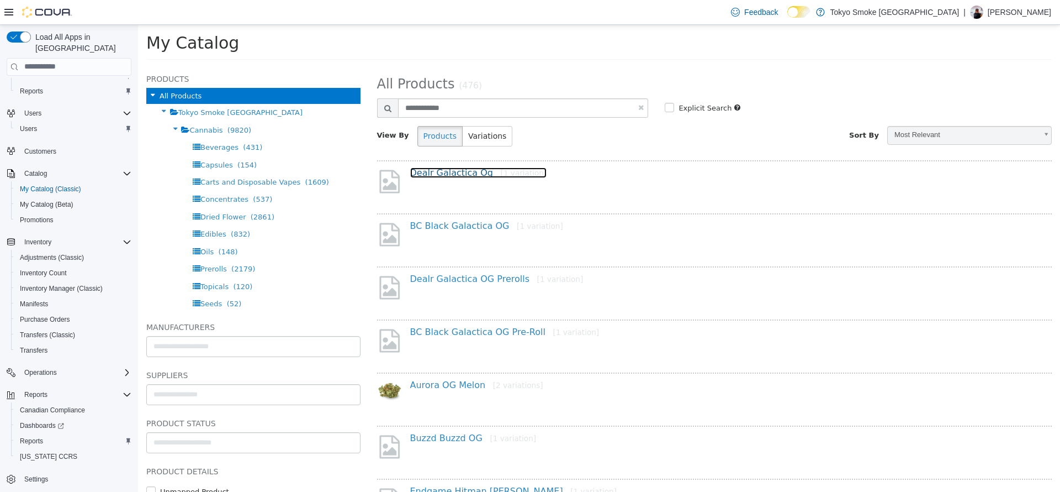
click at [473, 175] on link "Dealr Galactica Og [1 variation]" at bounding box center [478, 172] width 137 height 10
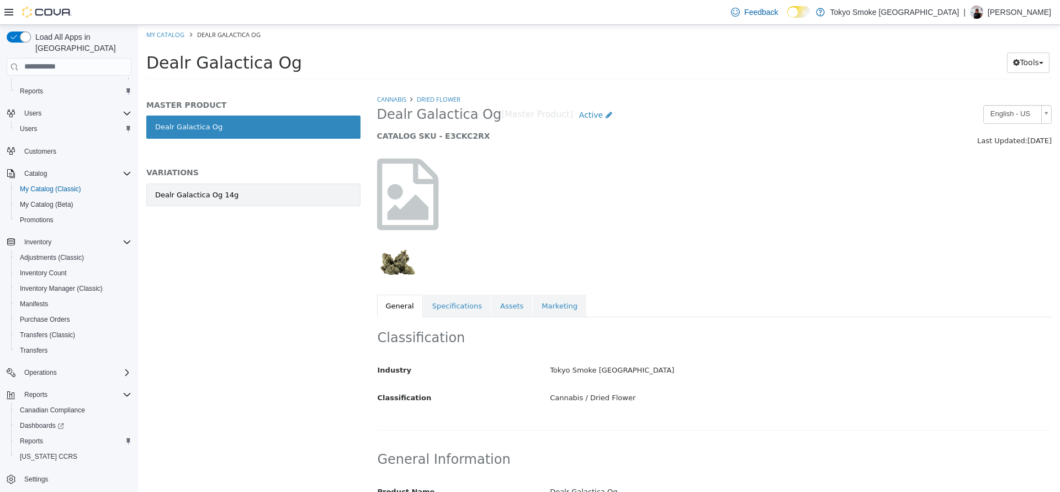
click at [251, 204] on link "Dealr Galactica Og 14g" at bounding box center [253, 194] width 214 height 23
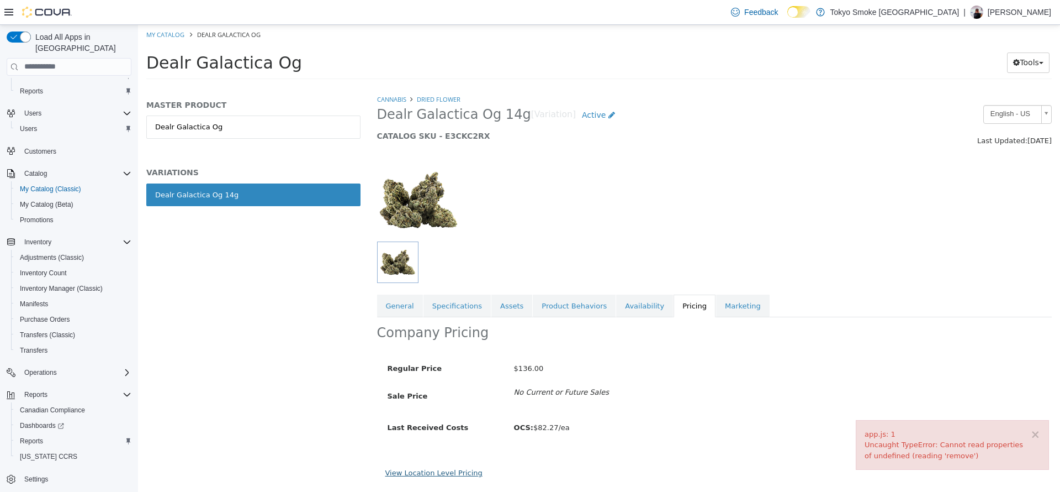
click at [437, 471] on link "View Location Level Pricing" at bounding box center [434, 472] width 97 height 8
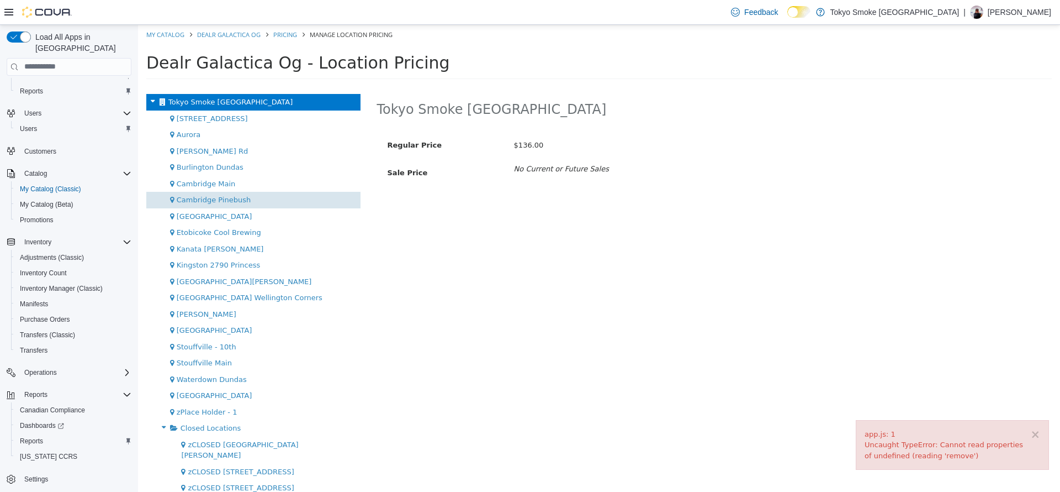
click at [255, 206] on div "Cambridge Pinebush" at bounding box center [253, 199] width 214 height 17
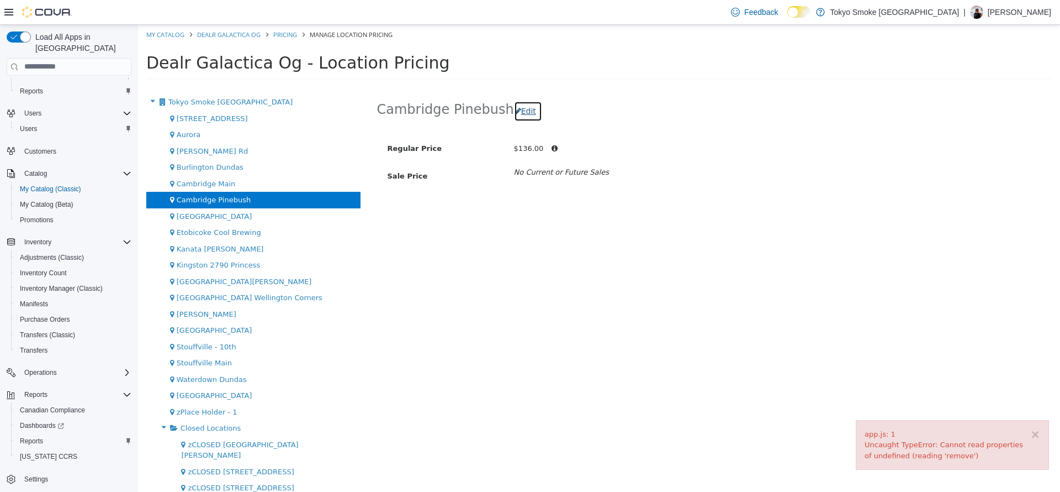
click at [526, 119] on button "Edit" at bounding box center [528, 111] width 28 height 20
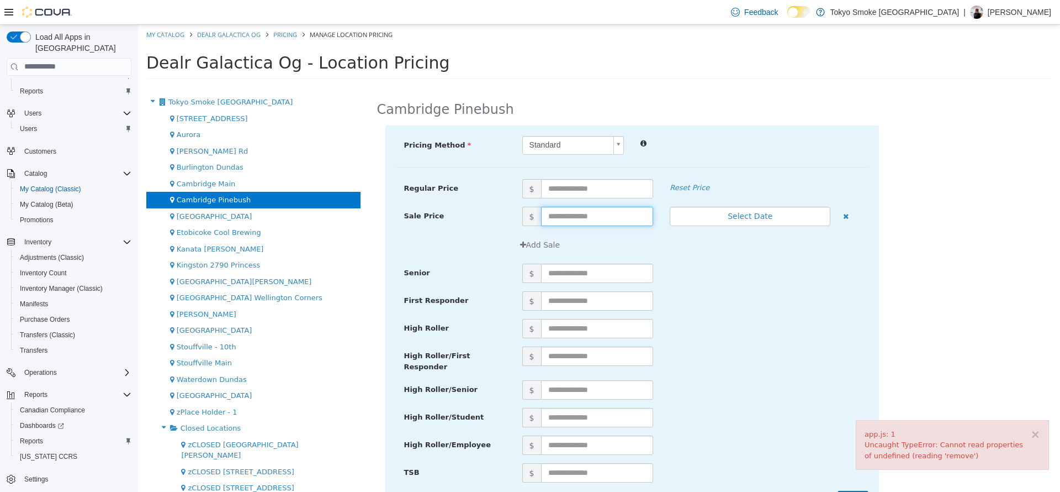
click at [589, 210] on input "text" at bounding box center [597, 215] width 113 height 19
type input "**"
click at [586, 198] on div "Regular Price $ Reset Price" at bounding box center [632, 192] width 473 height 28
click at [583, 197] on input "text" at bounding box center [597, 187] width 113 height 19
type input "***"
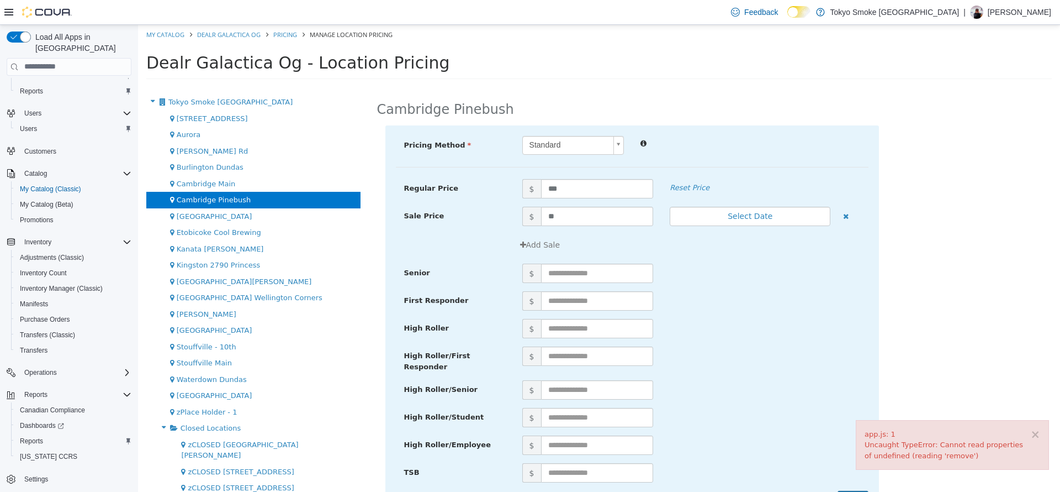
click at [714, 292] on div "$" at bounding box center [691, 300] width 355 height 19
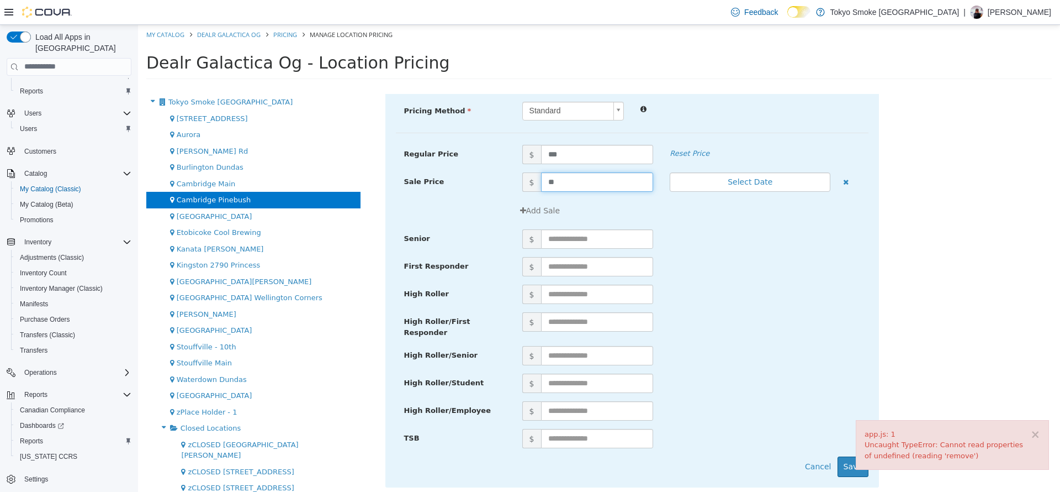
click at [567, 184] on input "**" at bounding box center [597, 181] width 113 height 19
click at [751, 304] on div "High Roller $" at bounding box center [632, 298] width 473 height 28
click at [843, 465] on button "Save" at bounding box center [853, 466] width 31 height 20
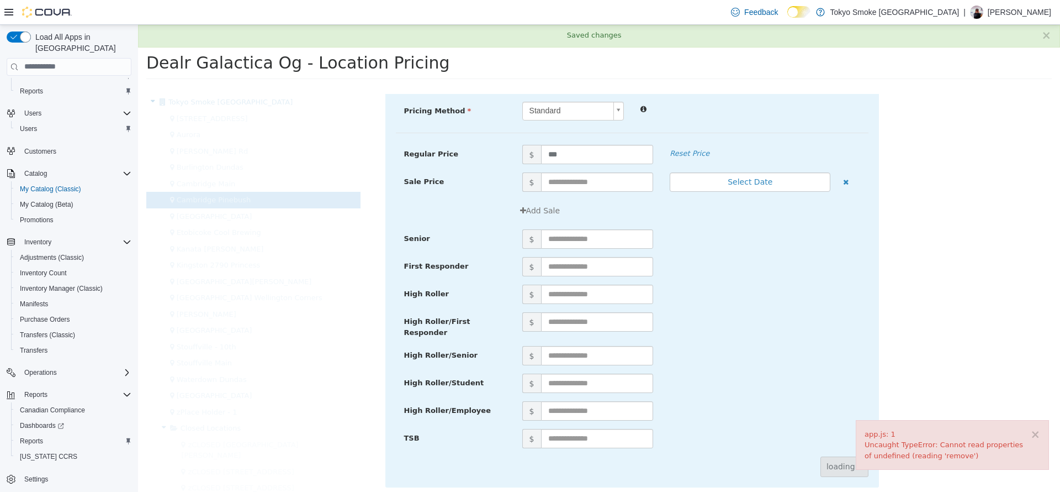
scroll to position [0, 0]
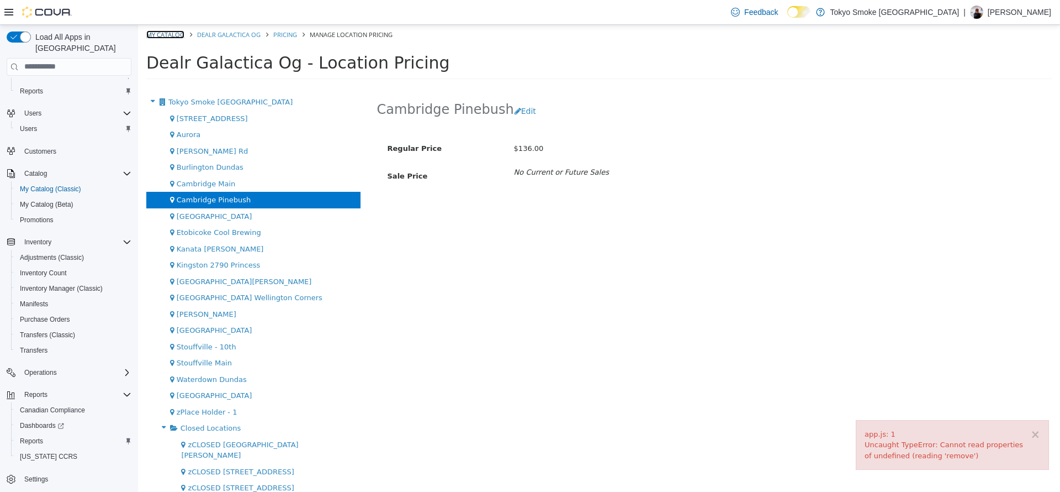
click at [170, 34] on link "My Catalog" at bounding box center [165, 34] width 38 height 8
select select "**********"
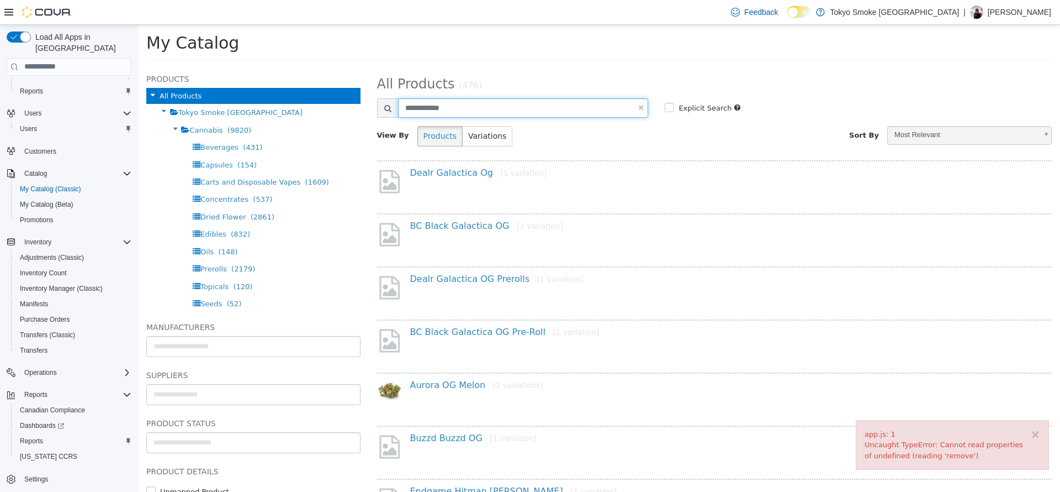
drag, startPoint x: 415, startPoint y: 133, endPoint x: 353, endPoint y: 123, distance: 62.6
click at [355, 66] on div "Products All Products Tokyo Smoke Ontario Cannabis (9820) Beverages (431) Capsu…" at bounding box center [599, 66] width 922 height 0
type input "**********"
select select "**********"
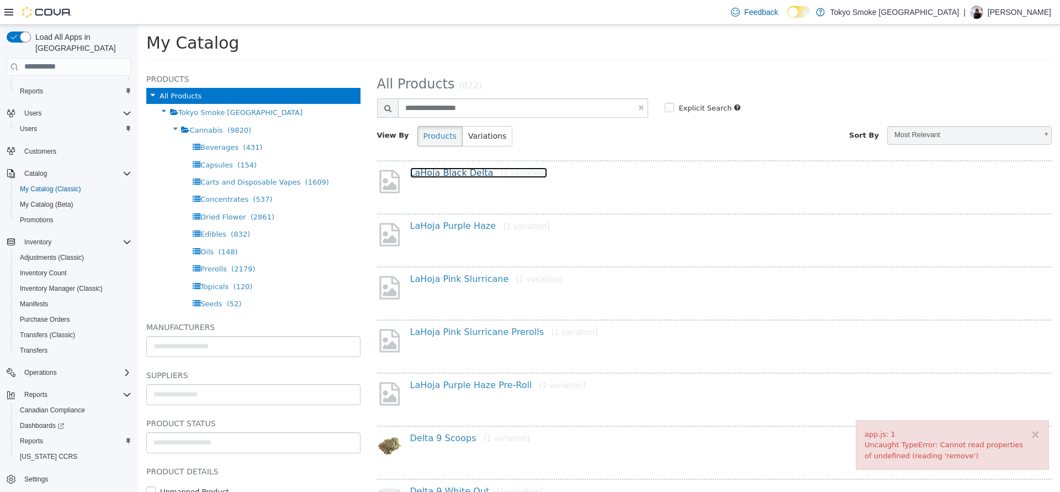
click at [446, 176] on link "LaHoja Black Delta [1 variation]" at bounding box center [478, 172] width 137 height 10
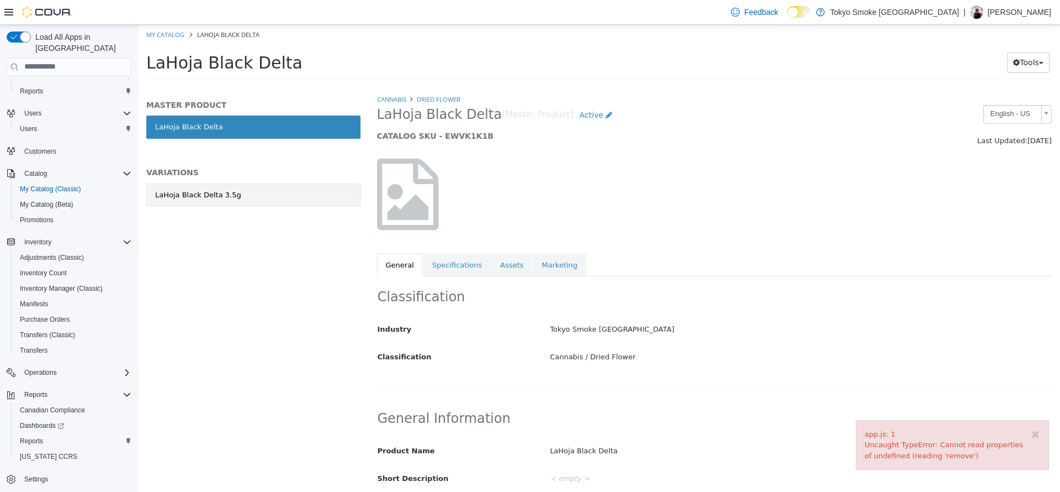
click at [240, 198] on link "LaHoja Black Delta 3.5g" at bounding box center [253, 194] width 214 height 23
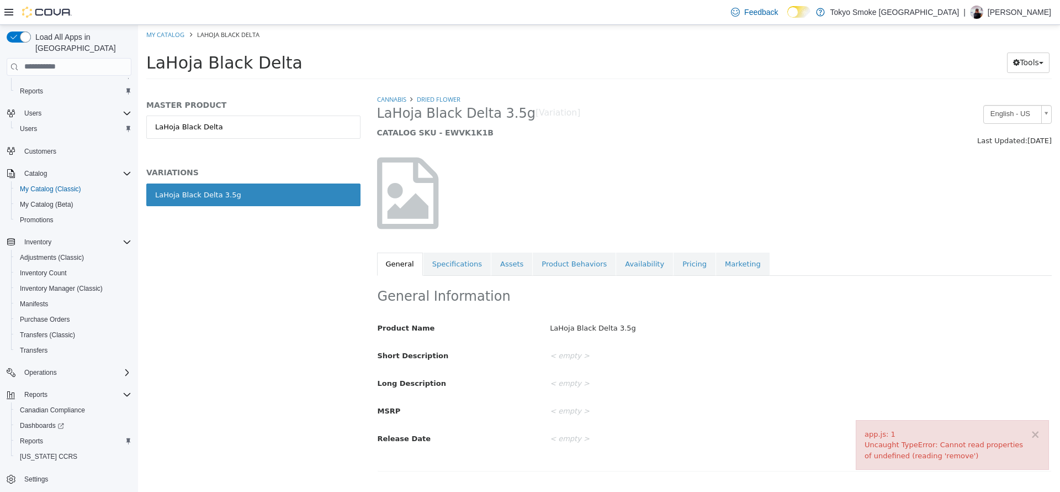
click at [643, 263] on link "Availability" at bounding box center [644, 263] width 57 height 23
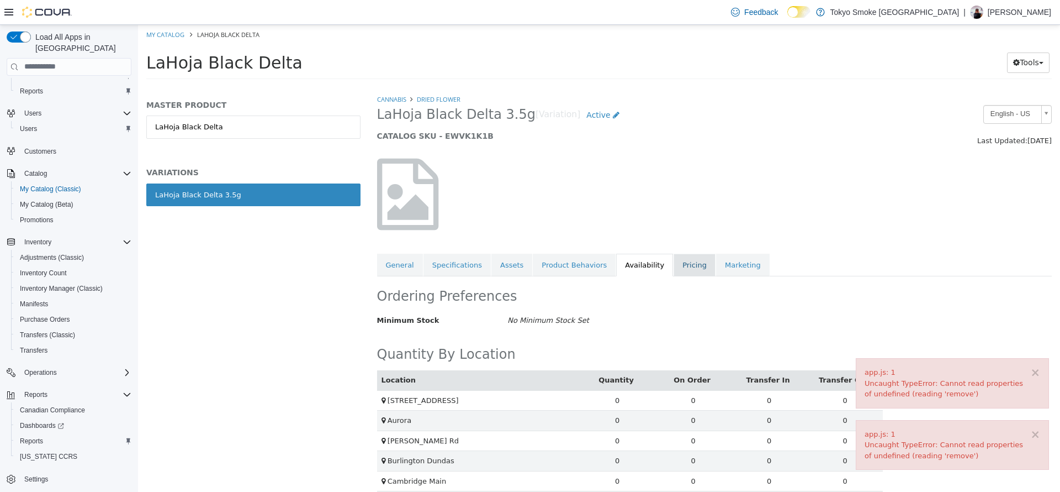
click at [674, 257] on link "Pricing" at bounding box center [695, 264] width 42 height 23
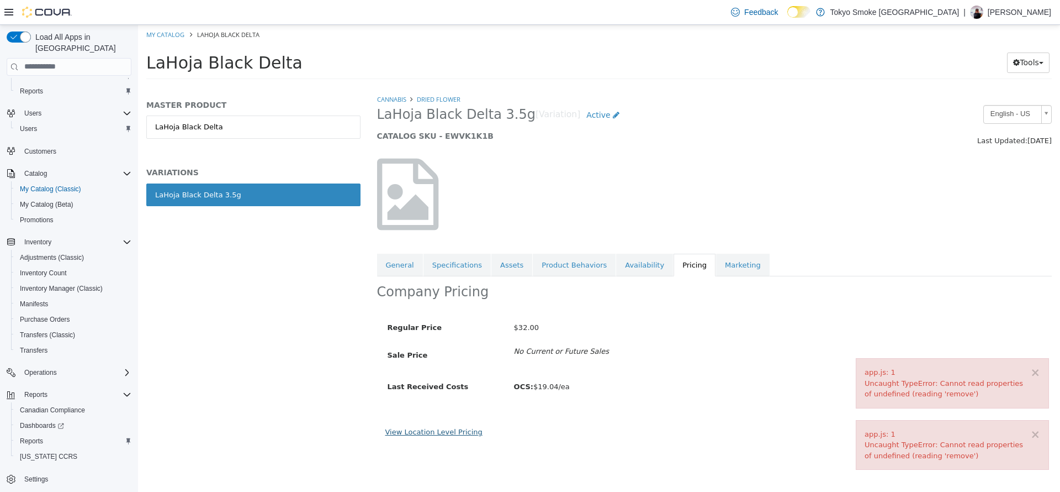
click at [457, 434] on link "View Location Level Pricing" at bounding box center [434, 431] width 97 height 8
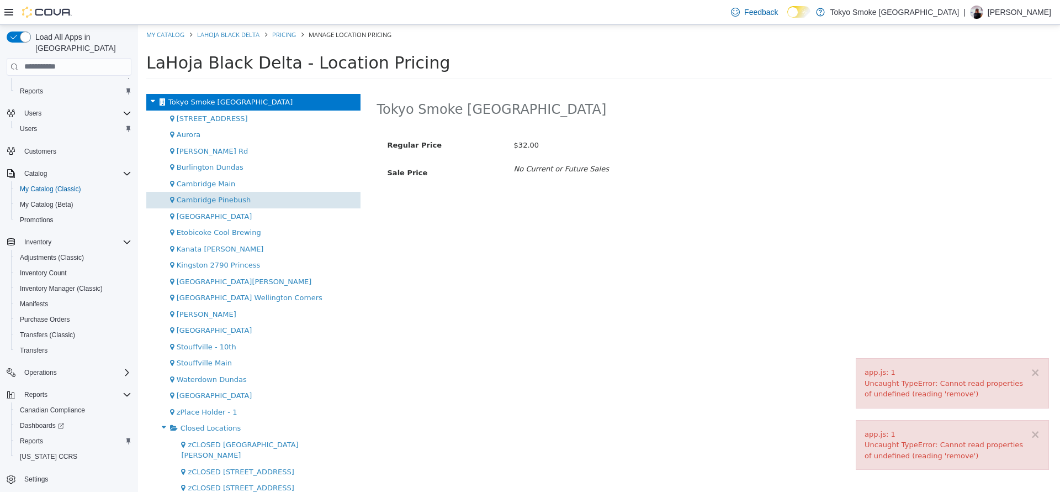
click at [242, 200] on span "Cambridge Pinebush" at bounding box center [214, 199] width 74 height 8
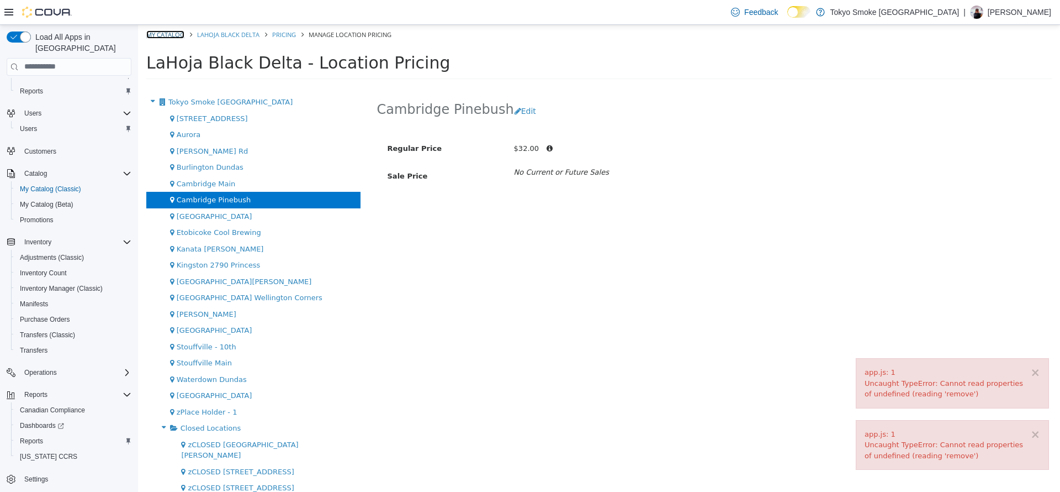
click at [166, 34] on link "My Catalog" at bounding box center [165, 34] width 38 height 8
select select "**********"
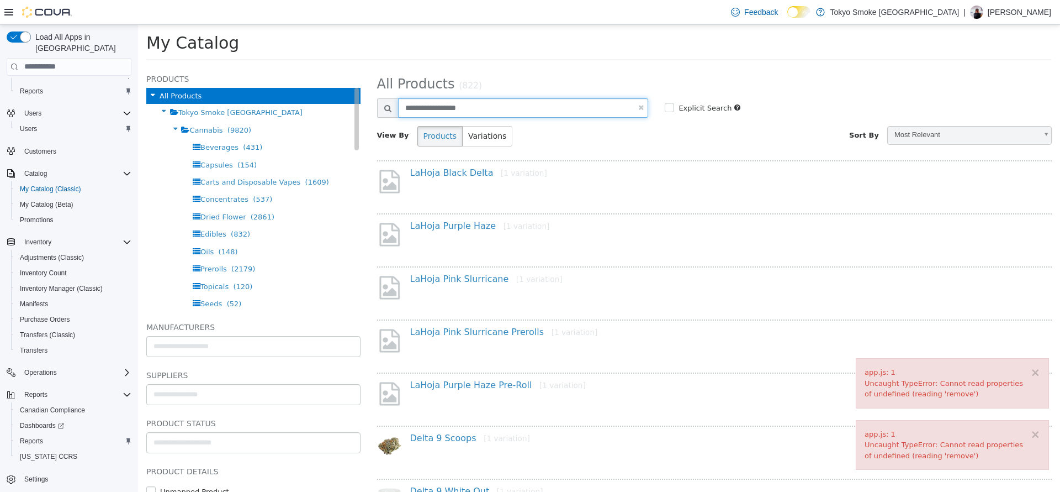
drag, startPoint x: 476, startPoint y: 100, endPoint x: 319, endPoint y: 97, distance: 156.9
click at [319, 66] on div "Products All Products Tokyo Smoke Ontario Cannabis (9820) Beverages (431) Capsu…" at bounding box center [599, 66] width 922 height 0
type input "**********"
select select "**********"
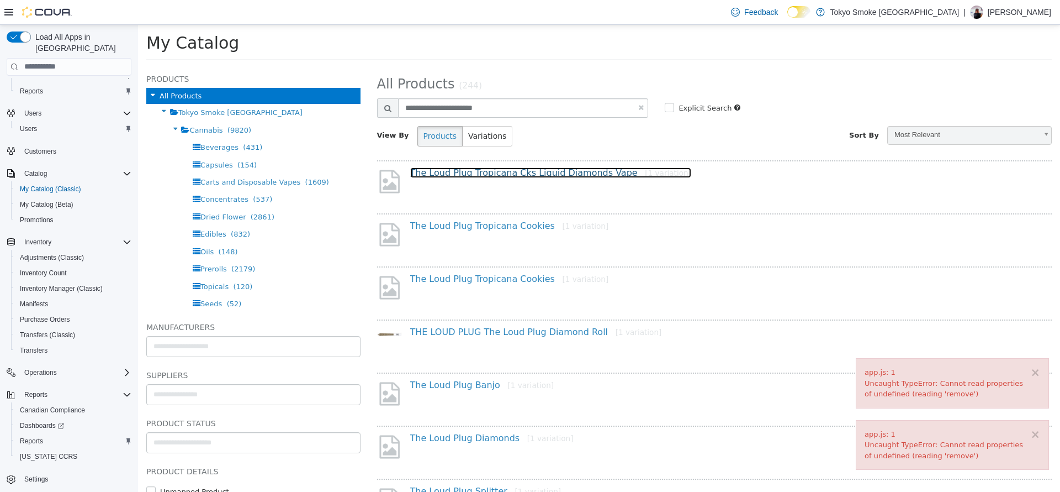
click at [492, 167] on link "The Loud Plug Tropicana Cks Liquid Diamonds Vape [1 variation]" at bounding box center [550, 172] width 281 height 10
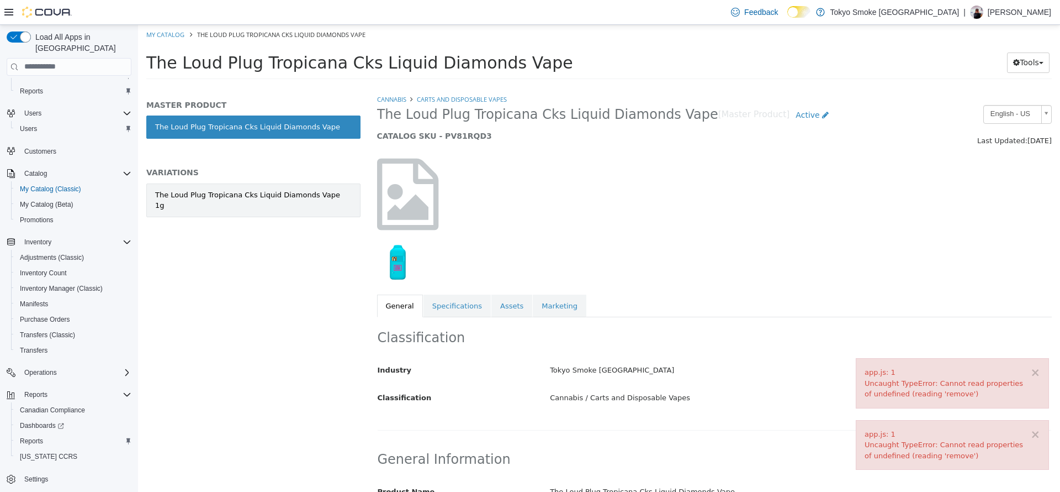
click at [250, 198] on div "The Loud Plug Tropicana Cks Liquid Diamonds Vape 1g" at bounding box center [253, 200] width 197 height 22
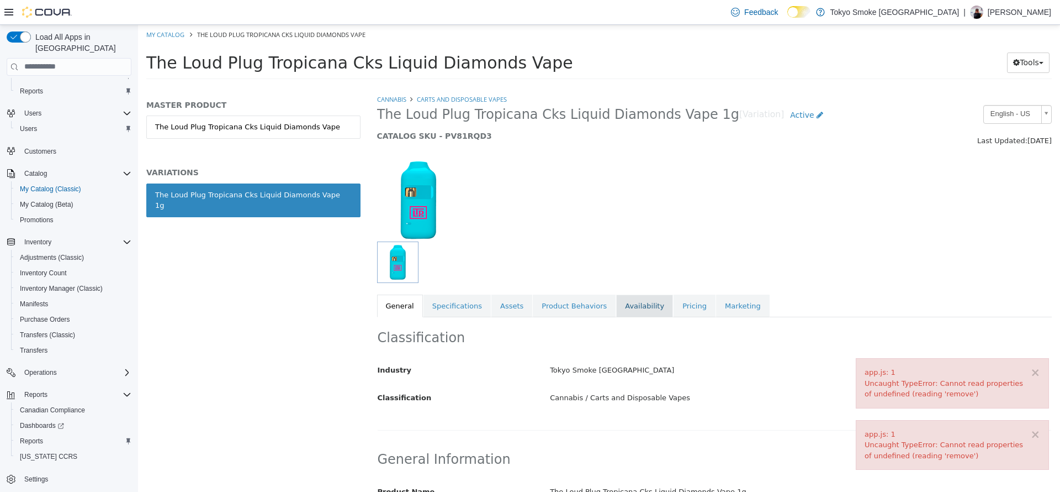
click at [617, 312] on link "Availability" at bounding box center [644, 305] width 57 height 23
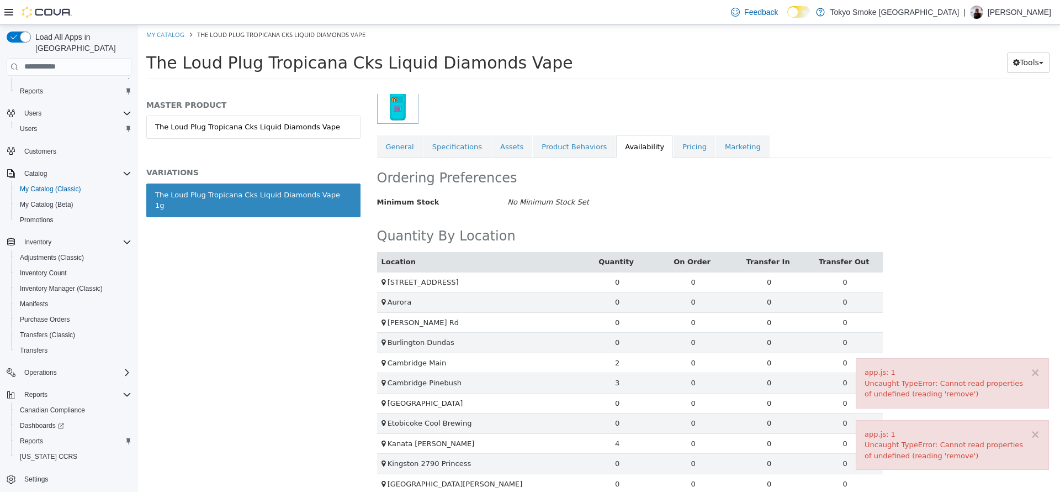
scroll to position [157, 0]
click at [674, 146] on link "Pricing" at bounding box center [695, 148] width 42 height 23
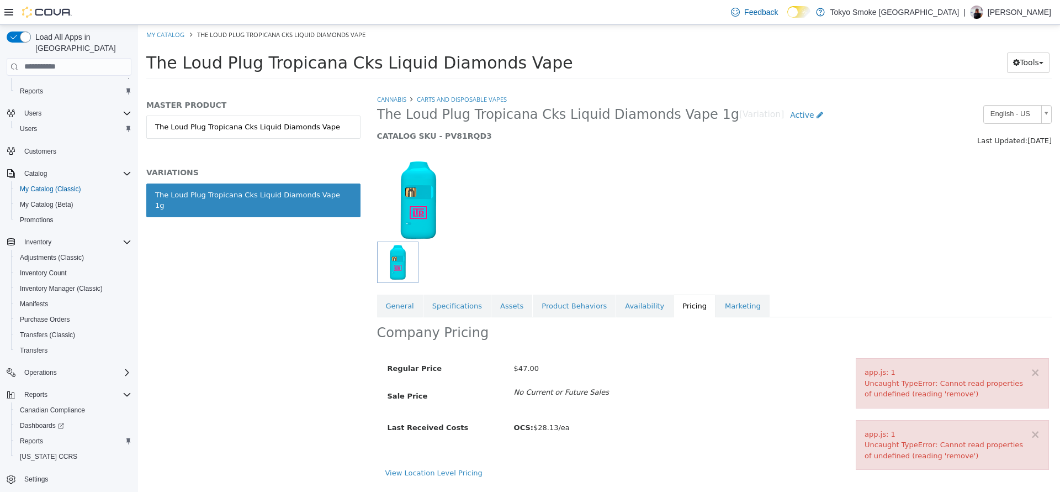
click at [163, 26] on ol "My Catalog The Loud Plug Tropicana Cks Liquid Diamonds Vape" at bounding box center [599, 34] width 922 height 20
click at [166, 38] on li "My Catalog" at bounding box center [166, 34] width 40 height 10
click at [167, 38] on li "My Catalog" at bounding box center [166, 34] width 40 height 10
click at [165, 31] on link "My Catalog" at bounding box center [165, 34] width 38 height 8
select select "**********"
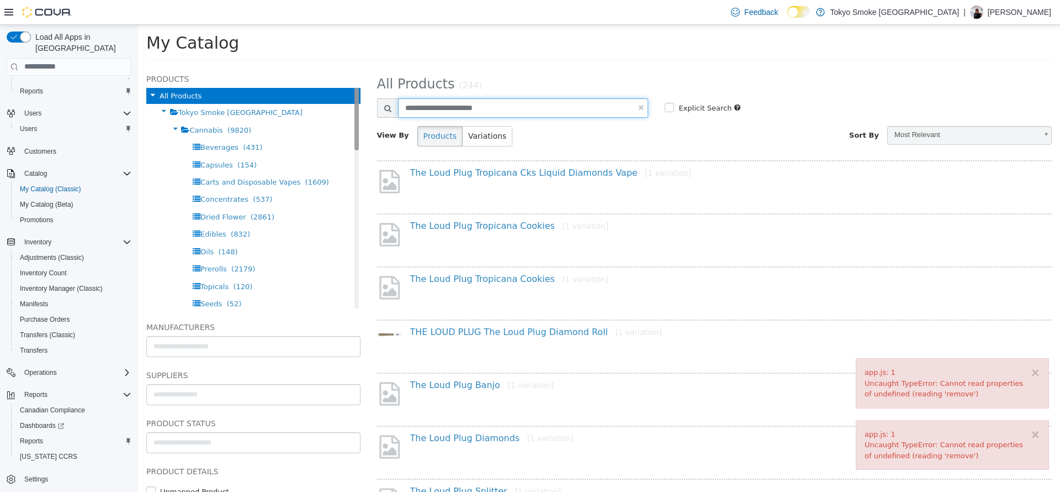
drag, startPoint x: 504, startPoint y: 104, endPoint x: 343, endPoint y: 129, distance: 162.6
click at [343, 66] on div "Products All Products Tokyo Smoke Ontario Cannabis (9820) Beverages (431) Capsu…" at bounding box center [599, 66] width 922 height 0
type input "**********"
select select "**********"
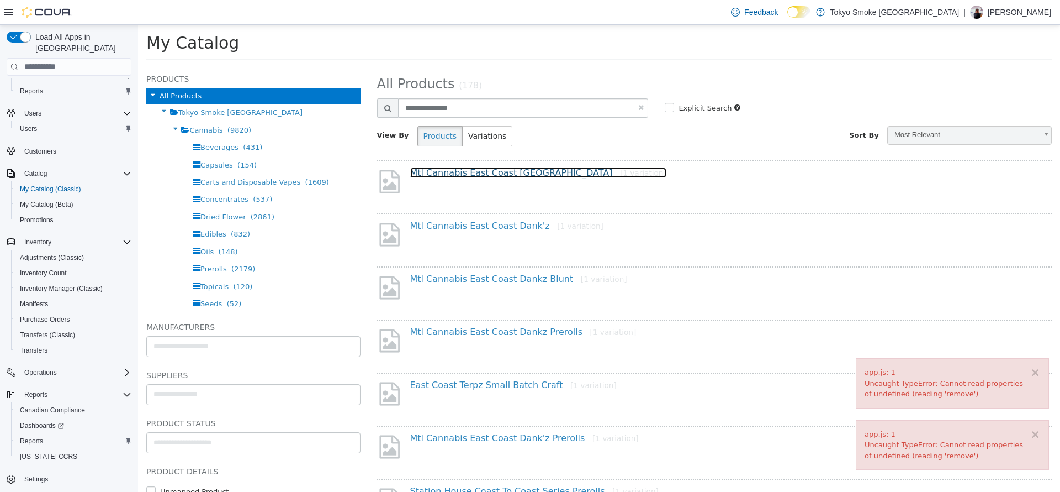
click at [455, 170] on link "Mtl Cannabis East Coast Dankz [1 variation]" at bounding box center [538, 172] width 256 height 10
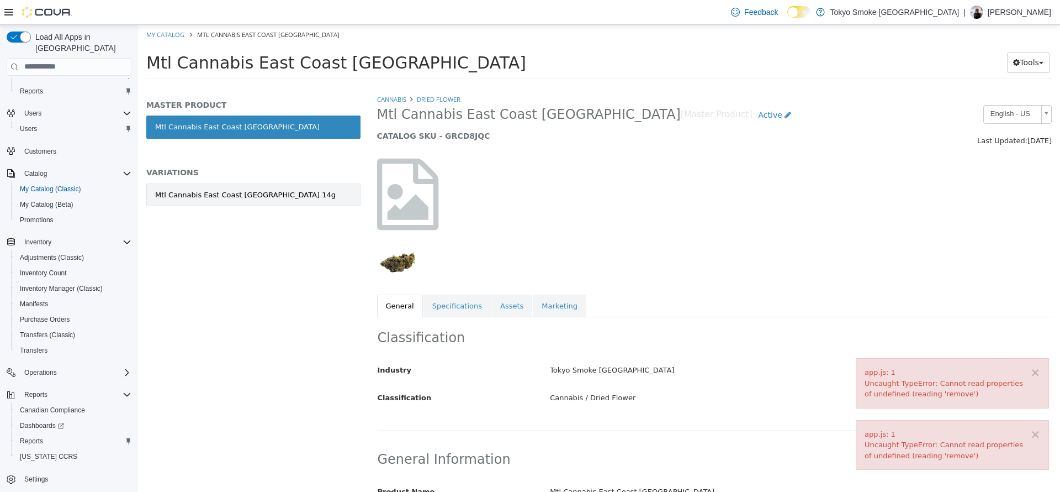
click at [315, 198] on link "Mtl Cannabis East Coast Dankz 14g" at bounding box center [253, 194] width 214 height 23
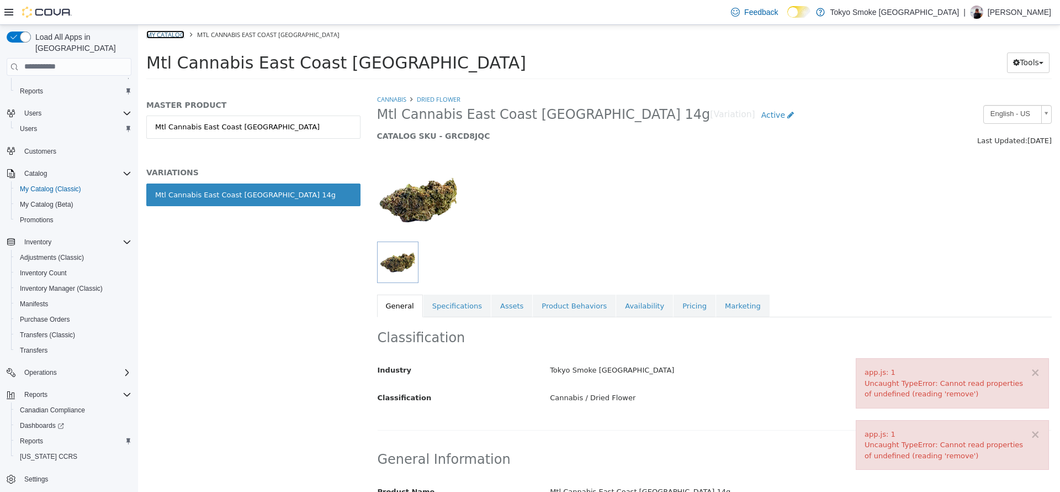
click at [177, 32] on link "My Catalog" at bounding box center [165, 34] width 38 height 8
select select "**********"
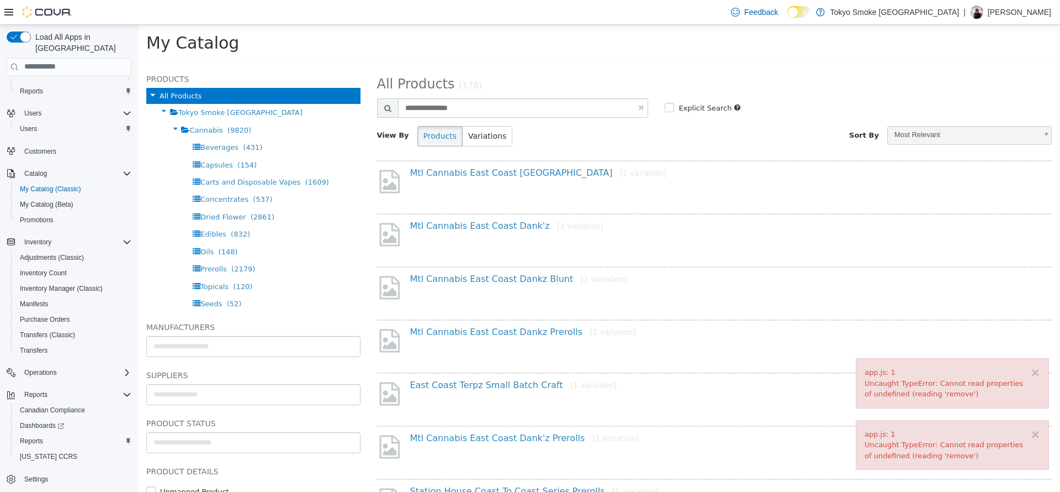
click at [473, 232] on div "Mtl Cannabis East Coast Dank'z [1 variation]" at bounding box center [719, 228] width 634 height 16
click at [473, 231] on h4 "Mtl Cannabis East Coast Dank'z [1 variation]" at bounding box center [718, 226] width 617 height 12
click at [473, 229] on link "Mtl Cannabis East Coast Dank'z [1 variation]" at bounding box center [506, 225] width 193 height 10
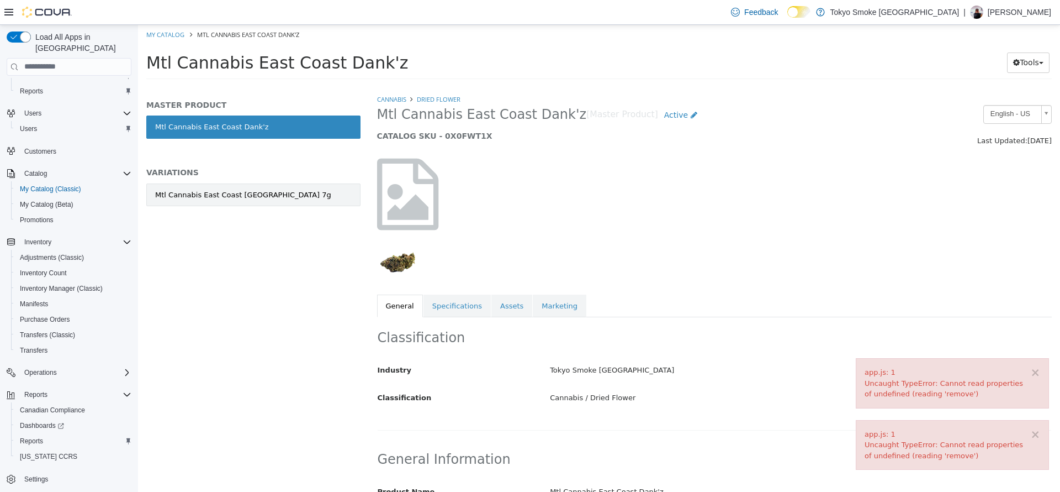
click at [272, 199] on link "Mtl Cannabis East Coast Dankz 7g" at bounding box center [253, 194] width 214 height 23
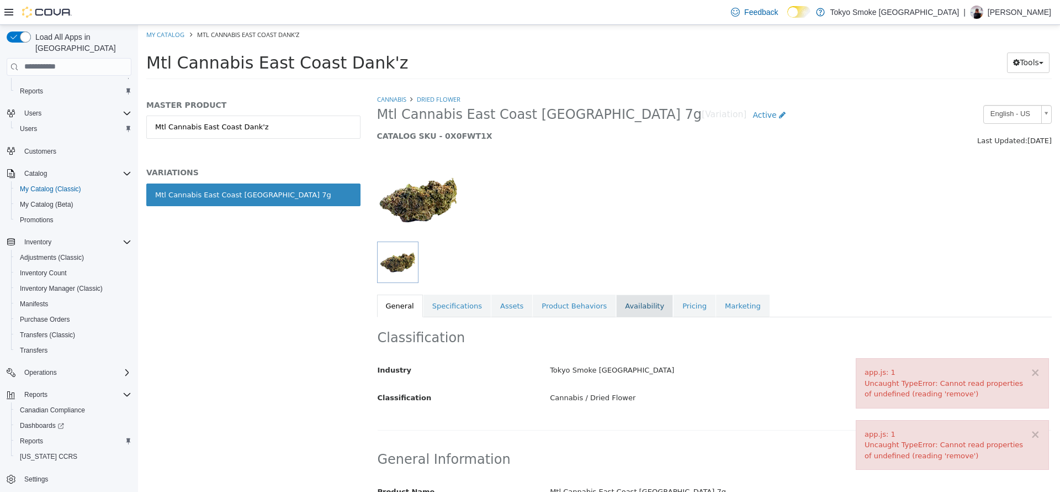
click at [620, 307] on link "Availability" at bounding box center [644, 305] width 57 height 23
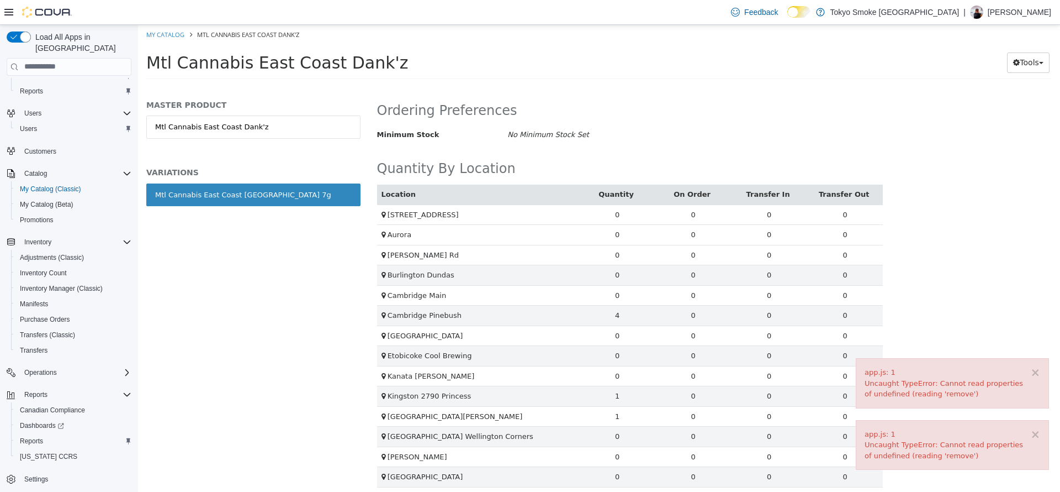
scroll to position [185, 0]
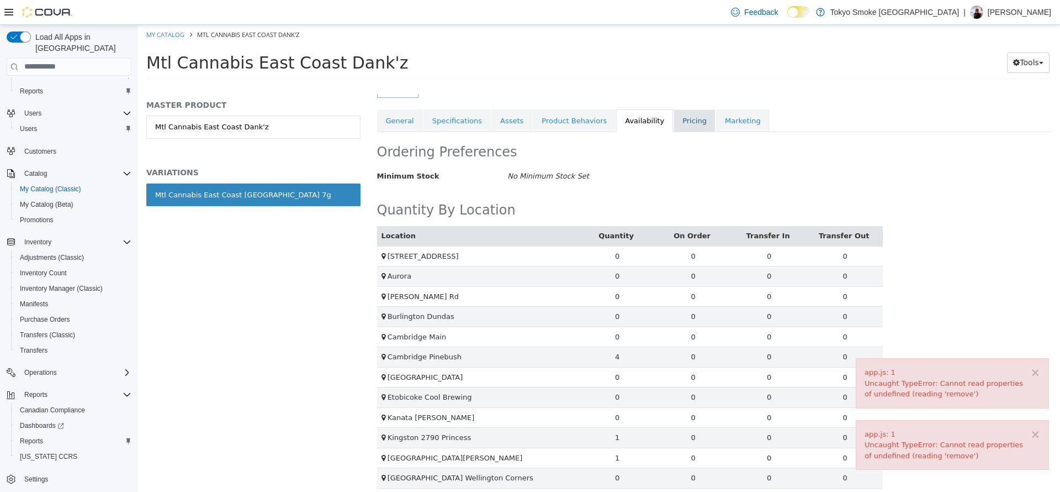
click at [674, 123] on link "Pricing" at bounding box center [695, 120] width 42 height 23
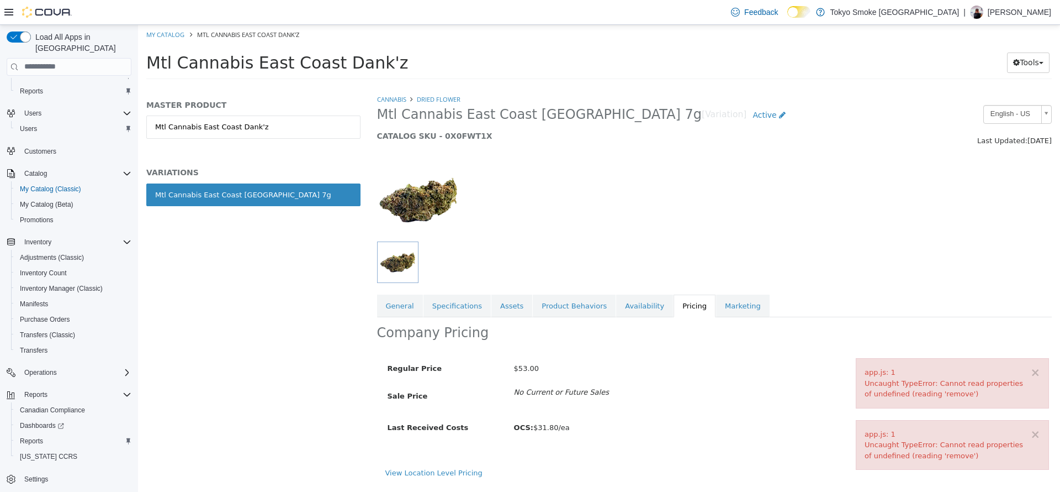
click at [421, 467] on div "View Location Level Pricing" at bounding box center [715, 472] width 659 height 11
click at [434, 472] on link "View Location Level Pricing" at bounding box center [434, 472] width 97 height 8
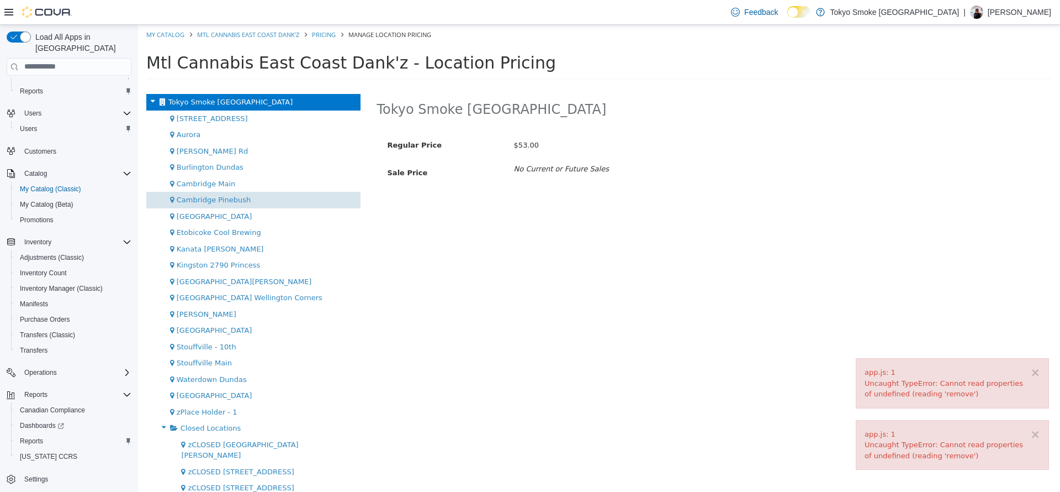
click at [267, 199] on div "Cambridge Pinebush" at bounding box center [253, 199] width 214 height 17
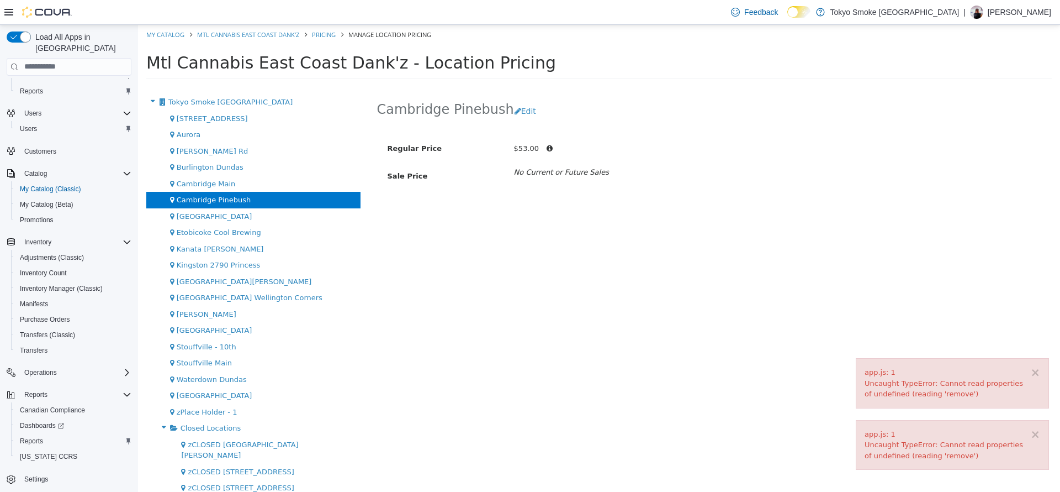
click at [506, 98] on div "Cambridge Pinebush Edit" at bounding box center [714, 110] width 675 height 35
click at [518, 108] on button "Edit" at bounding box center [528, 111] width 28 height 20
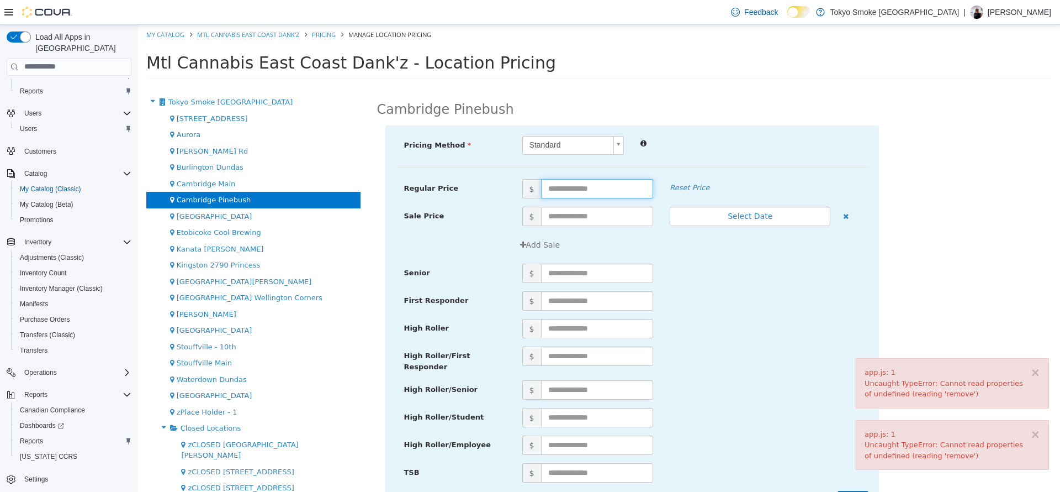
click at [598, 186] on input "text" at bounding box center [597, 187] width 113 height 19
type input "**"
click at [769, 266] on div "$" at bounding box center [691, 272] width 355 height 19
click at [711, 223] on button "Select Date" at bounding box center [750, 215] width 161 height 19
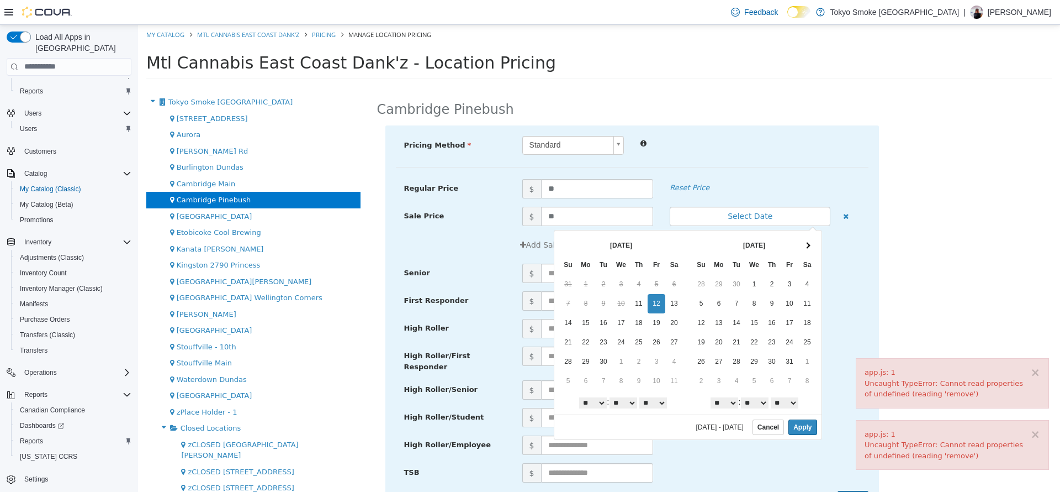
click at [853, 302] on div "$" at bounding box center [691, 300] width 355 height 19
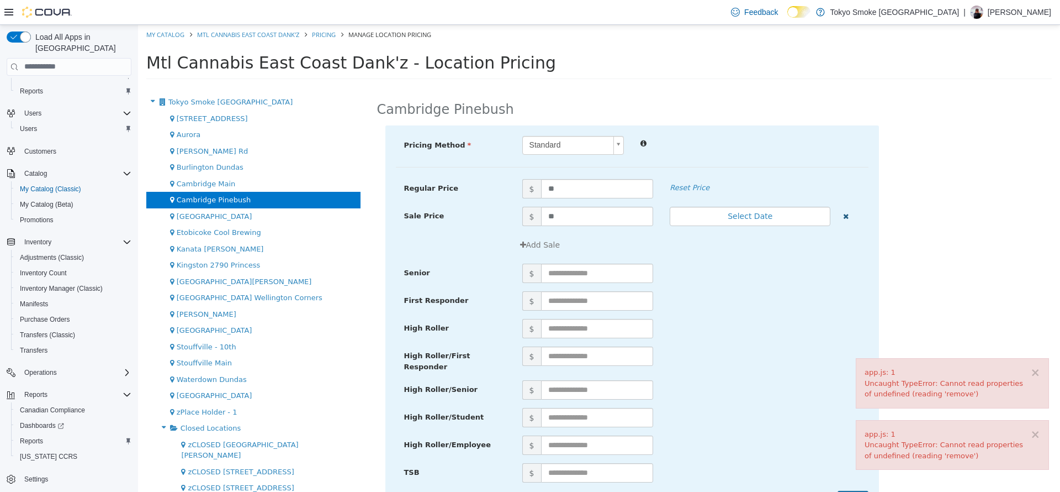
click at [839, 218] on button "button" at bounding box center [846, 214] width 14 height 17
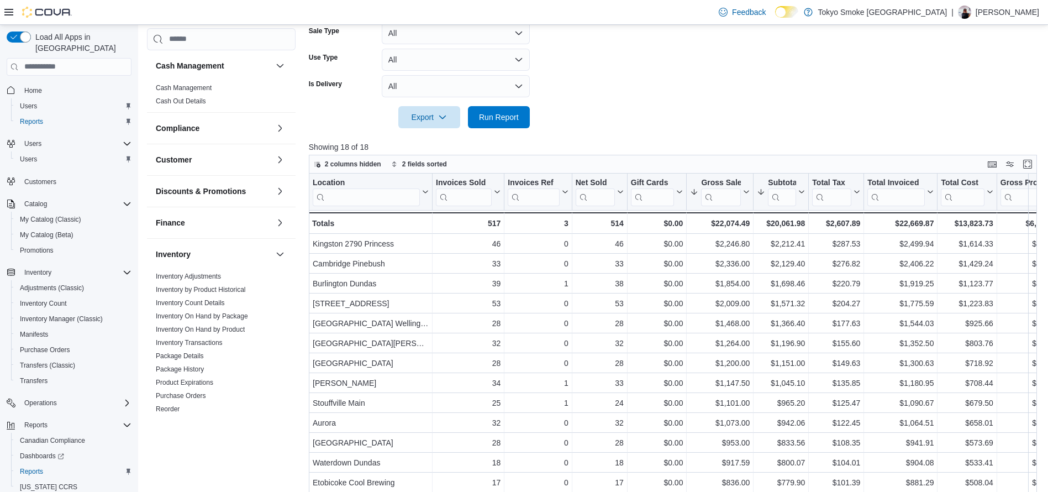
scroll to position [410, 0]
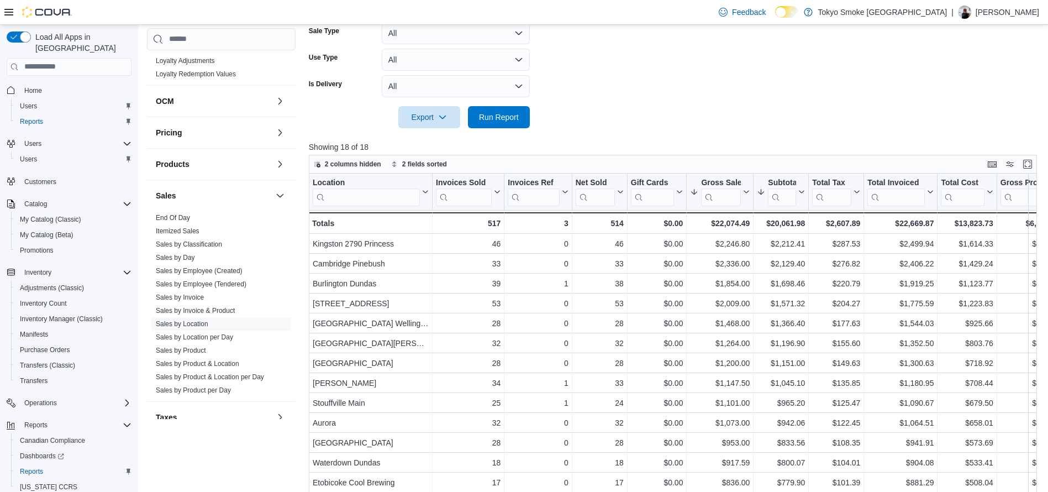
click at [489, 129] on div at bounding box center [677, 134] width 736 height 13
click at [489, 122] on span "Run Report" at bounding box center [499, 116] width 40 height 11
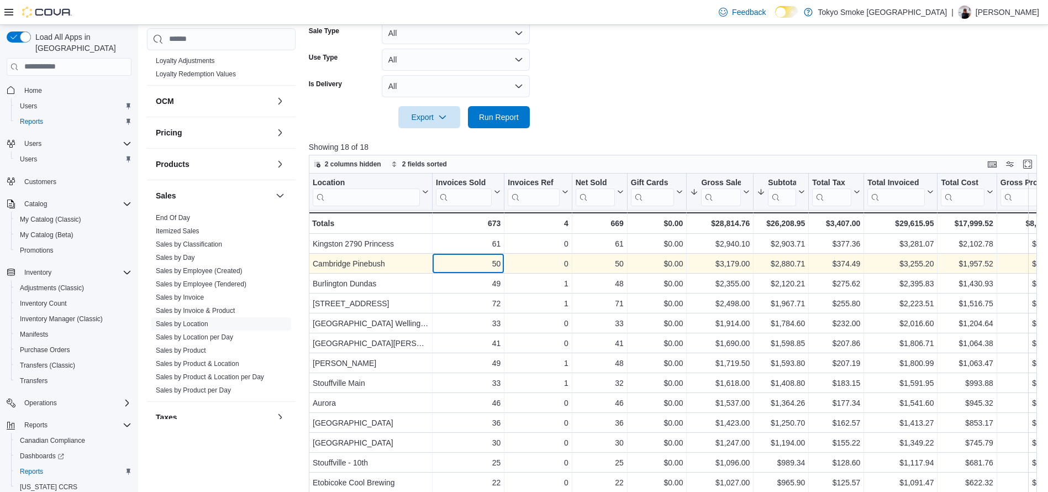
click at [477, 267] on div "50" at bounding box center [468, 263] width 65 height 13
click at [729, 268] on div "$3,179.00" at bounding box center [720, 263] width 60 height 13
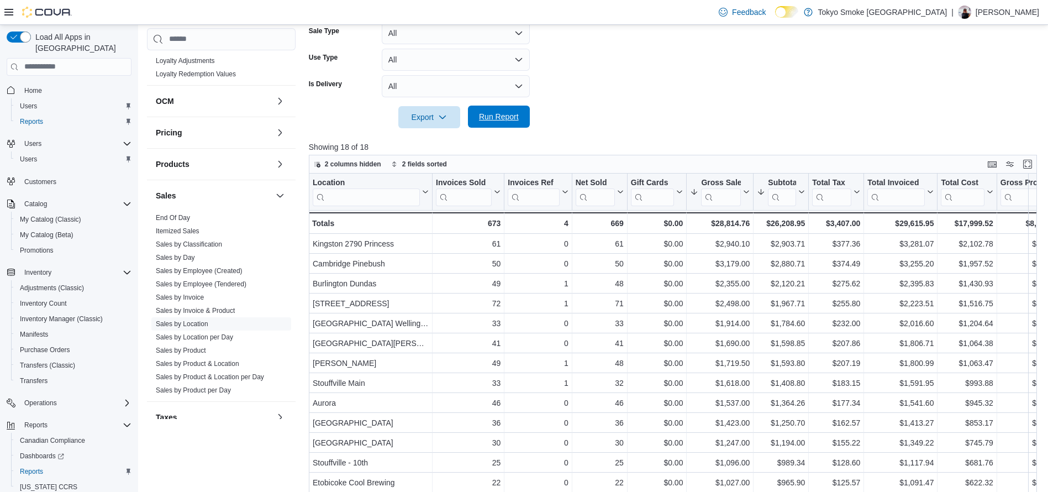
click at [494, 122] on span "Run Report" at bounding box center [498, 116] width 49 height 22
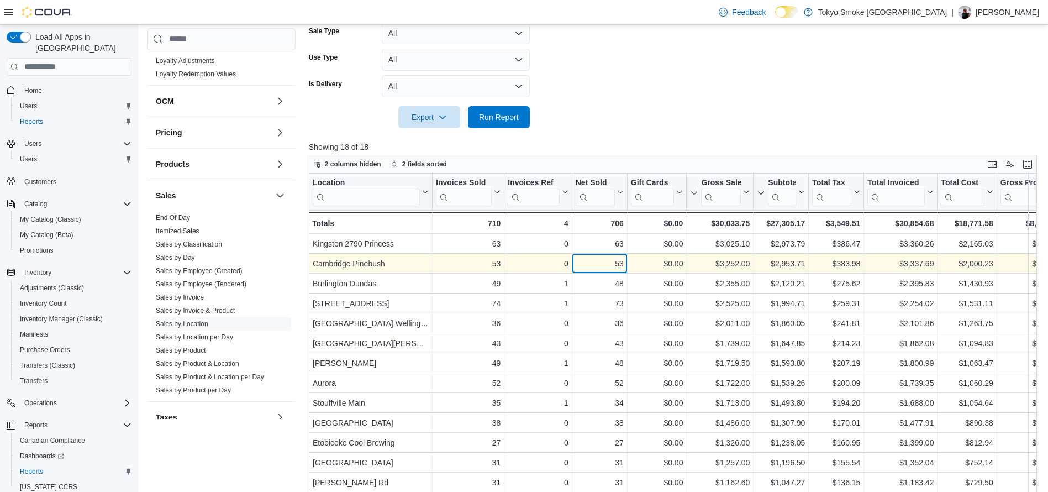
click at [577, 258] on div "53" at bounding box center [600, 263] width 48 height 13
click at [731, 265] on div "$3,252.00" at bounding box center [720, 263] width 60 height 13
click at [762, 265] on div "$2,953.71" at bounding box center [781, 263] width 48 height 13
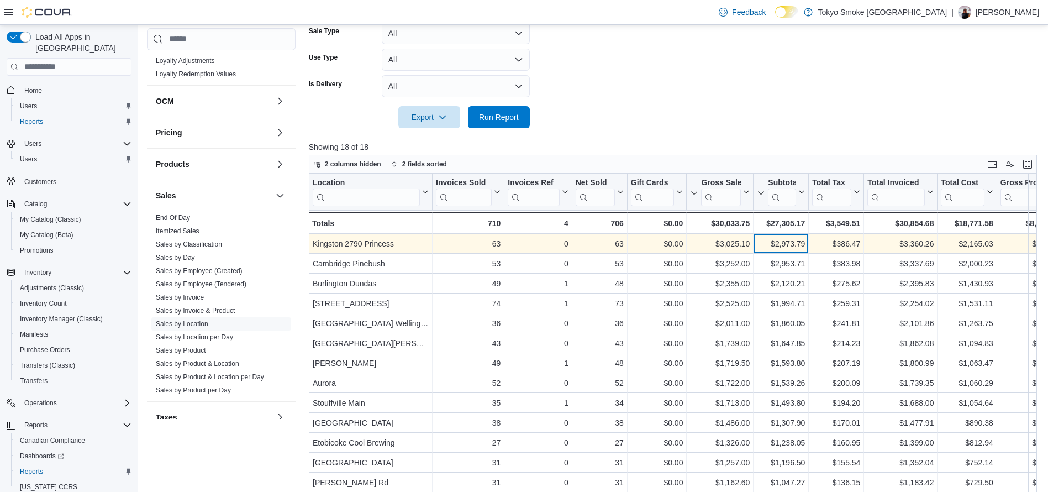
click at [783, 241] on div "$2,973.79" at bounding box center [781, 243] width 48 height 13
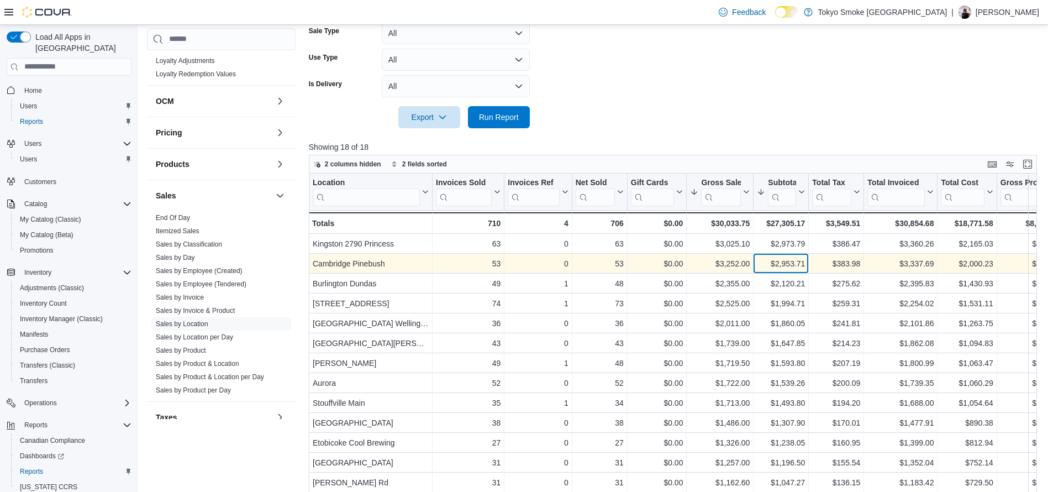
click at [787, 255] on div "$2,953.71 - Subtotal, column 7, row 2" at bounding box center [780, 264] width 55 height 20
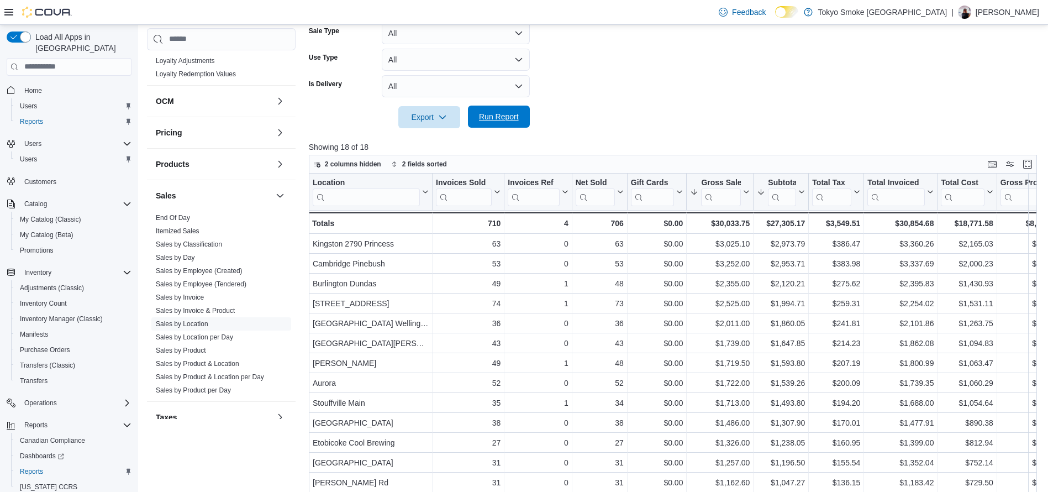
click at [505, 117] on span "Run Report" at bounding box center [499, 116] width 40 height 11
click at [522, 98] on div at bounding box center [677, 101] width 736 height 9
click at [517, 106] on span "Run Report" at bounding box center [498, 116] width 49 height 22
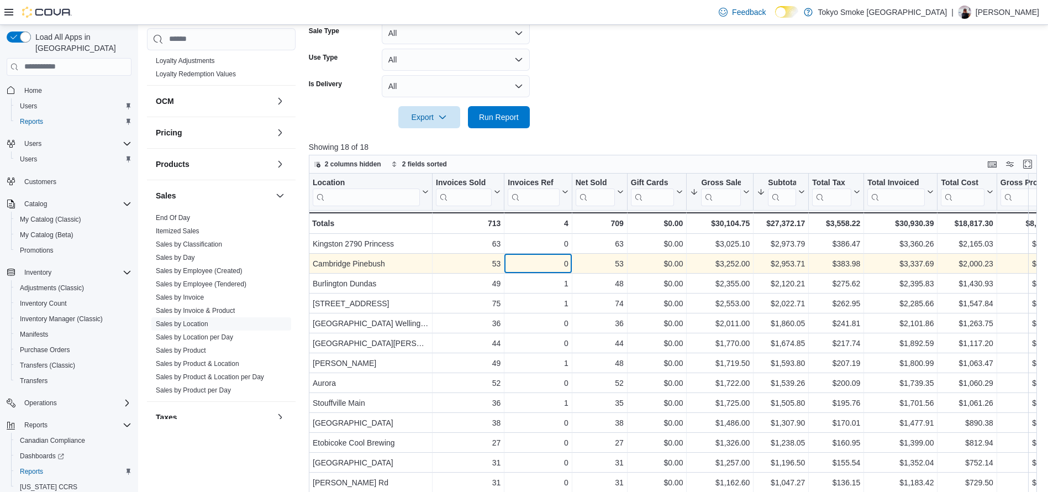
click at [552, 255] on div "0 - Invoices Ref, column 3, row 2" at bounding box center [537, 264] width 67 height 20
click at [704, 259] on div "$3,252.00" at bounding box center [720, 263] width 60 height 13
click at [751, 257] on div "$3,252.00 - Gross Sales, column 6, row 2" at bounding box center [720, 264] width 67 height 20
click at [790, 258] on div "$2,953.71" at bounding box center [781, 263] width 48 height 13
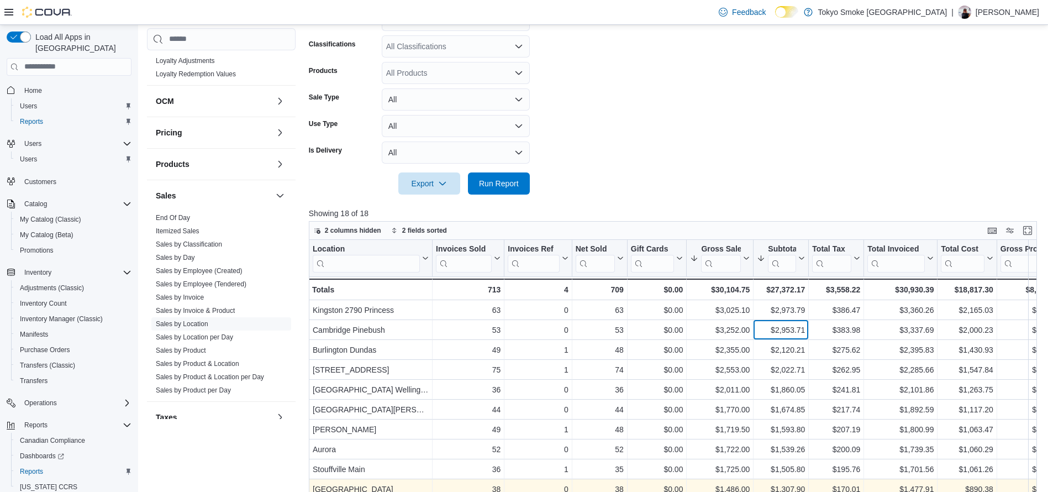
scroll to position [213, 0]
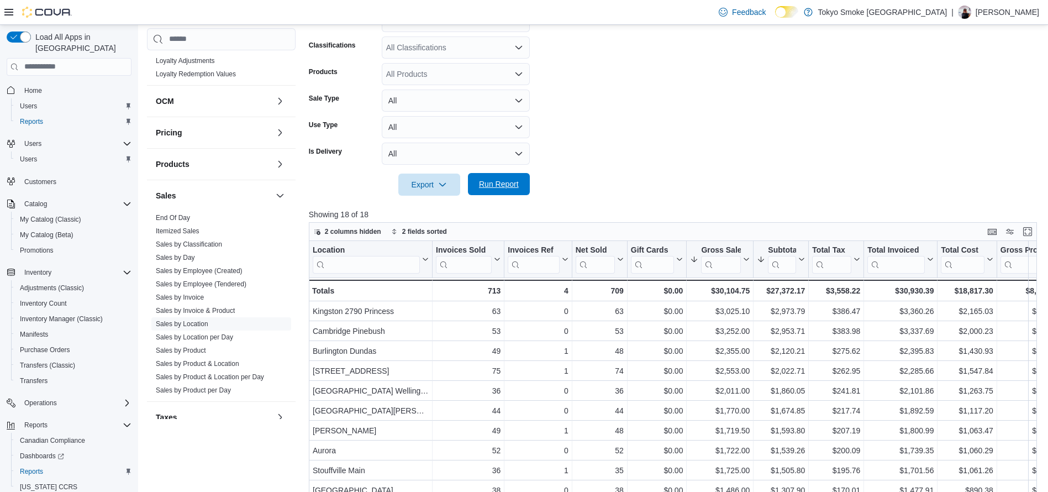
click at [511, 176] on span "Run Report" at bounding box center [498, 184] width 49 height 22
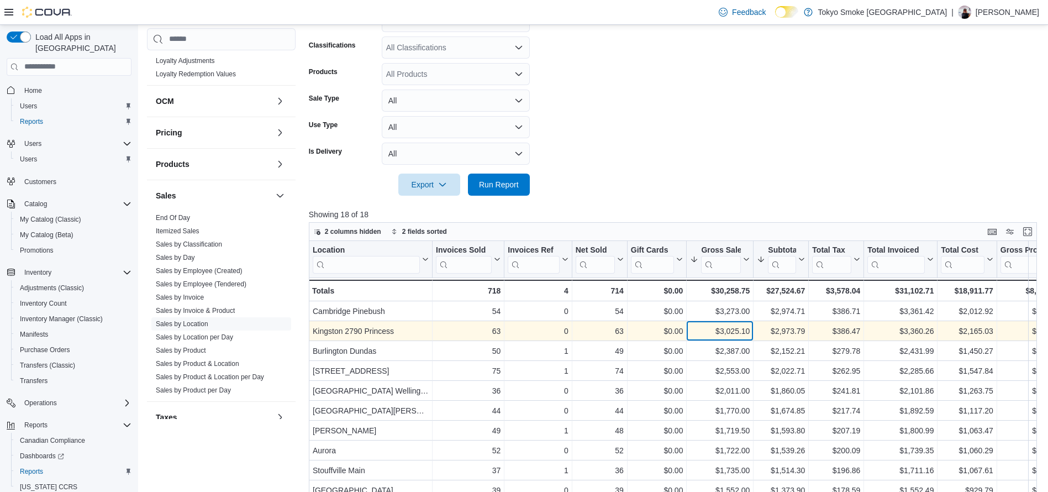
click at [722, 327] on div "$3,025.10" at bounding box center [720, 330] width 60 height 13
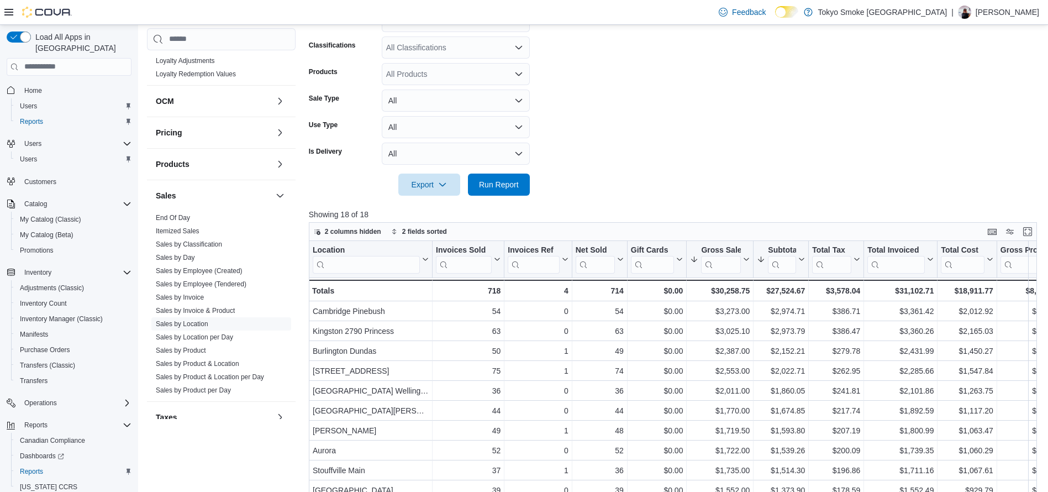
click at [504, 217] on p "Showing 18 of 18" at bounding box center [677, 214] width 736 height 11
click at [499, 196] on div at bounding box center [677, 202] width 736 height 13
click at [495, 186] on span "Run Report" at bounding box center [499, 183] width 40 height 11
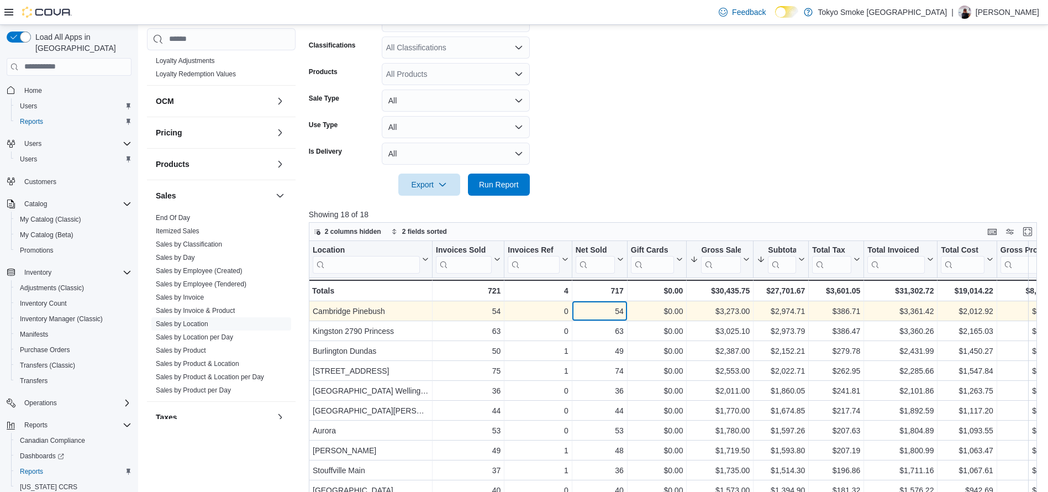
click at [606, 318] on div "54 - Net Sold, column 4, row 1" at bounding box center [599, 311] width 55 height 20
click at [744, 310] on div "$3,273.00" at bounding box center [720, 310] width 60 height 13
click at [769, 316] on div "$2,974.71" at bounding box center [781, 310] width 48 height 13
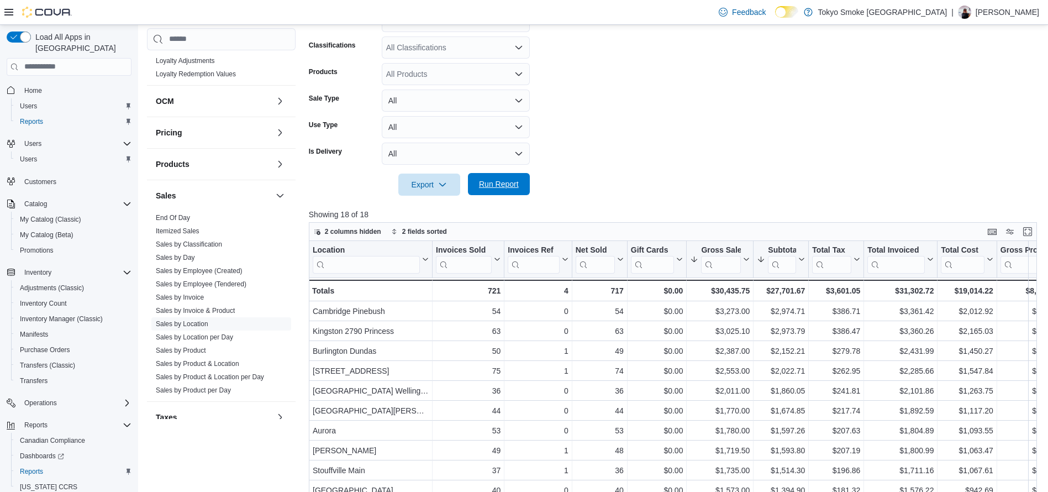
click at [509, 184] on span "Run Report" at bounding box center [499, 183] width 40 height 11
click at [43, 246] on span "Promotions" at bounding box center [37, 250] width 34 height 9
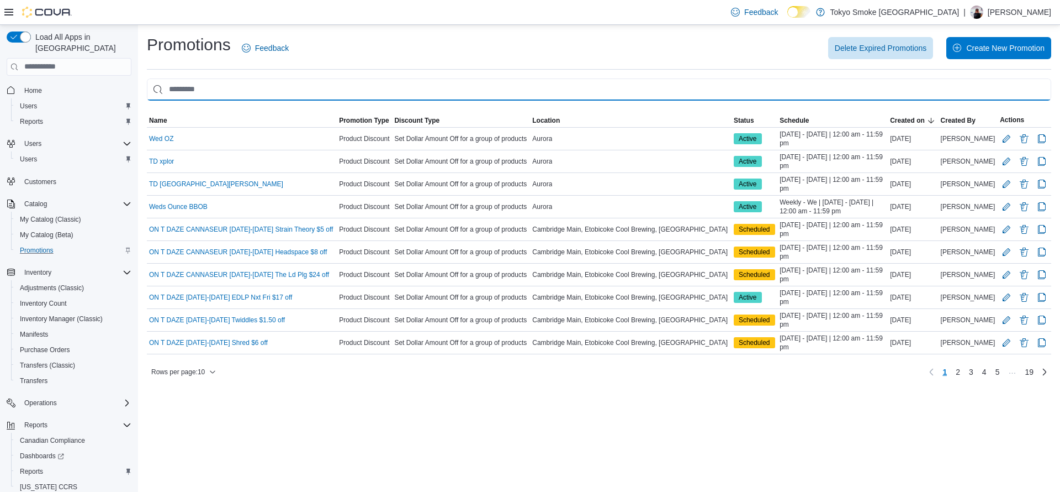
click at [170, 86] on input "This is a search bar. As you type, the results lower in the page will automatic…" at bounding box center [599, 89] width 905 height 22
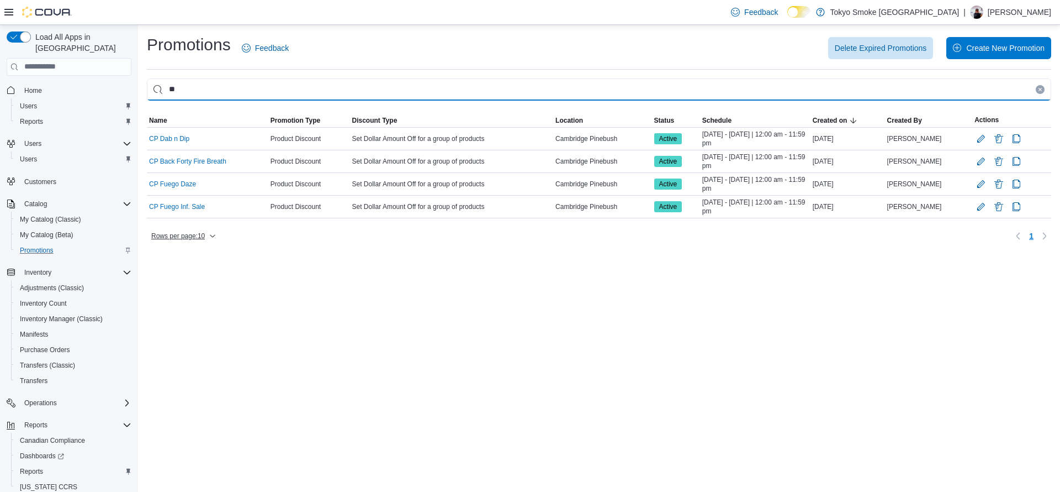
type input "**"
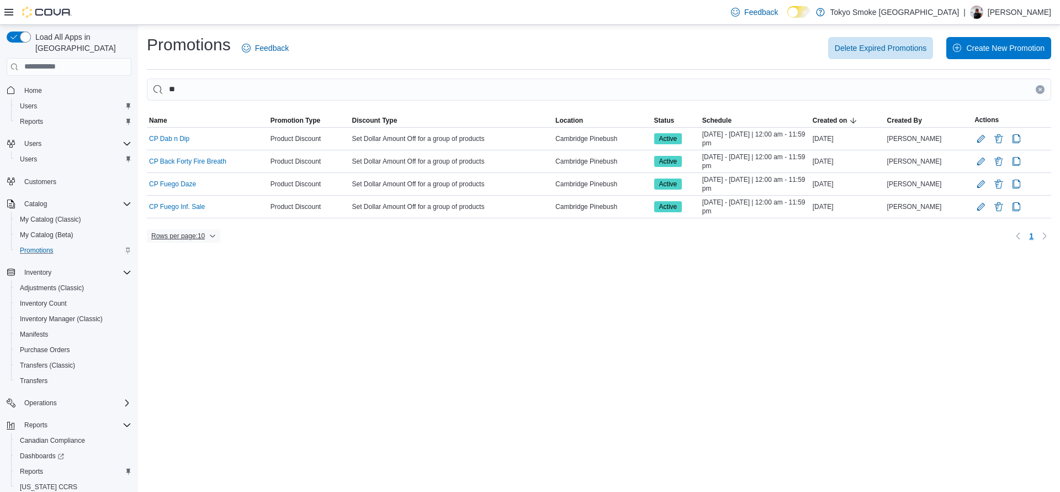
click at [216, 231] on span "Rows per page : 10" at bounding box center [183, 235] width 65 height 13
click at [210, 219] on button "50 rows" at bounding box center [192, 214] width 62 height 22
click at [991, 55] on span "Create New Promotion" at bounding box center [999, 47] width 92 height 22
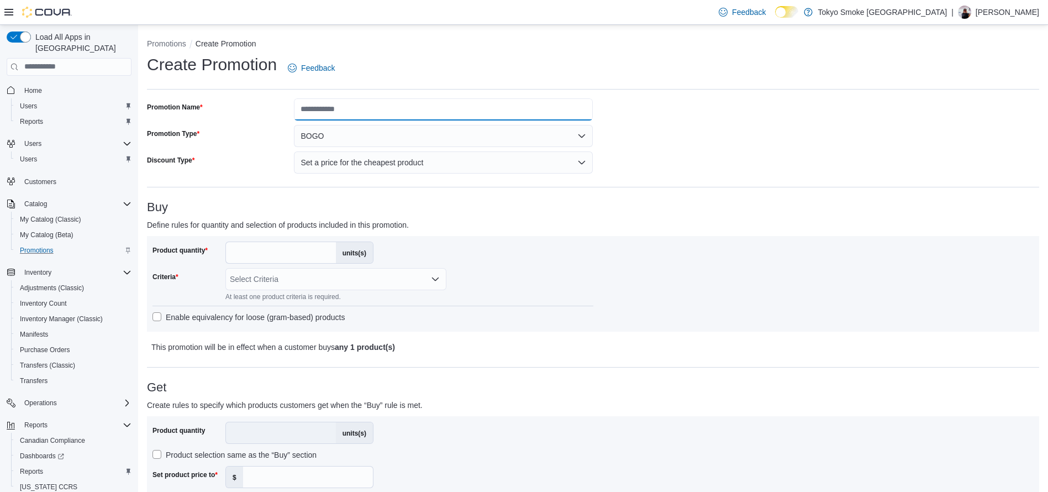
click at [404, 117] on input "Promotion Name" at bounding box center [443, 109] width 299 height 22
type input "**********"
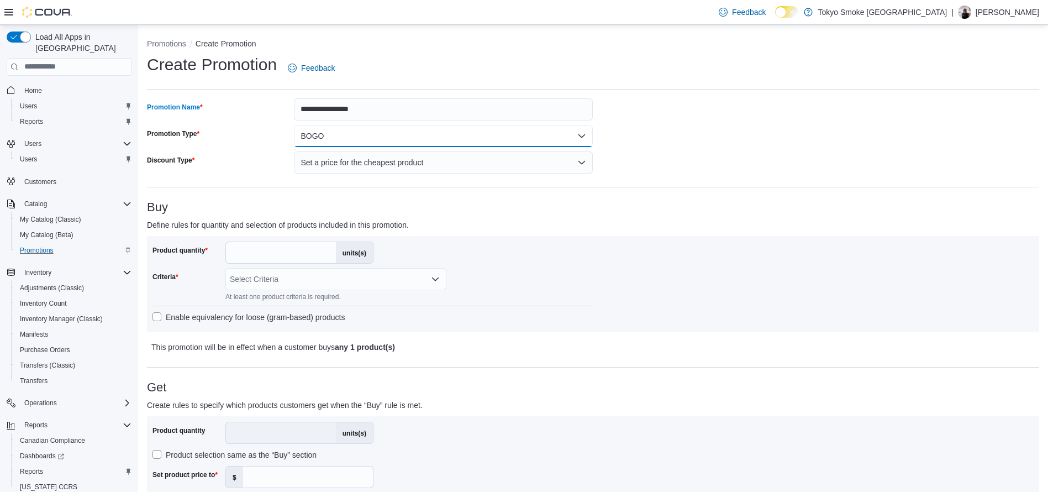
click at [360, 137] on button "BOGO" at bounding box center [443, 136] width 299 height 22
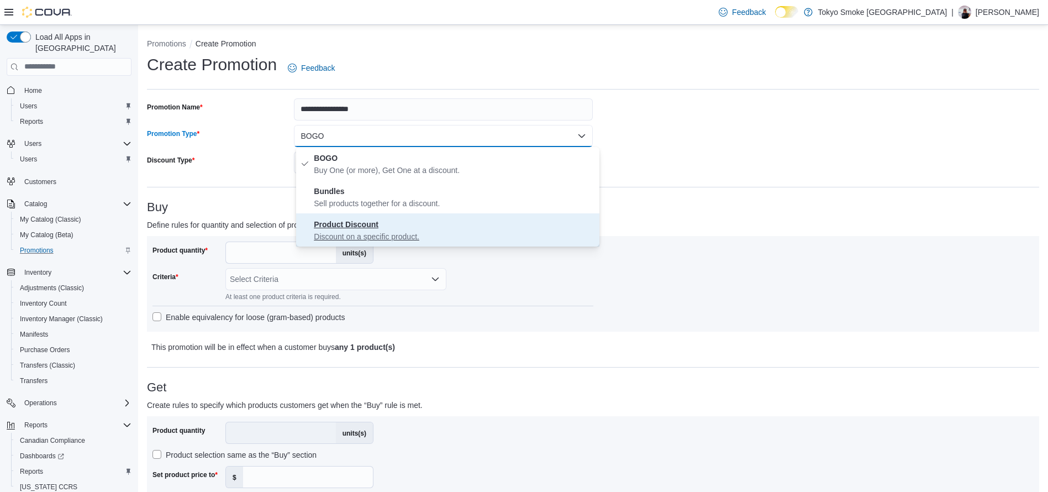
click at [377, 229] on span "Product Discount Discount on a specific product." at bounding box center [454, 230] width 281 height 24
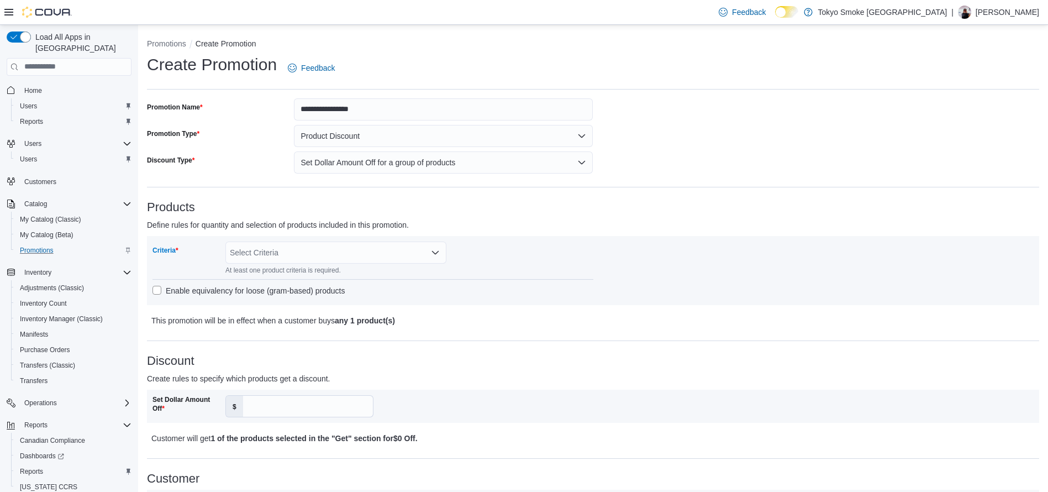
click at [324, 245] on div "Select Criteria" at bounding box center [335, 252] width 221 height 22
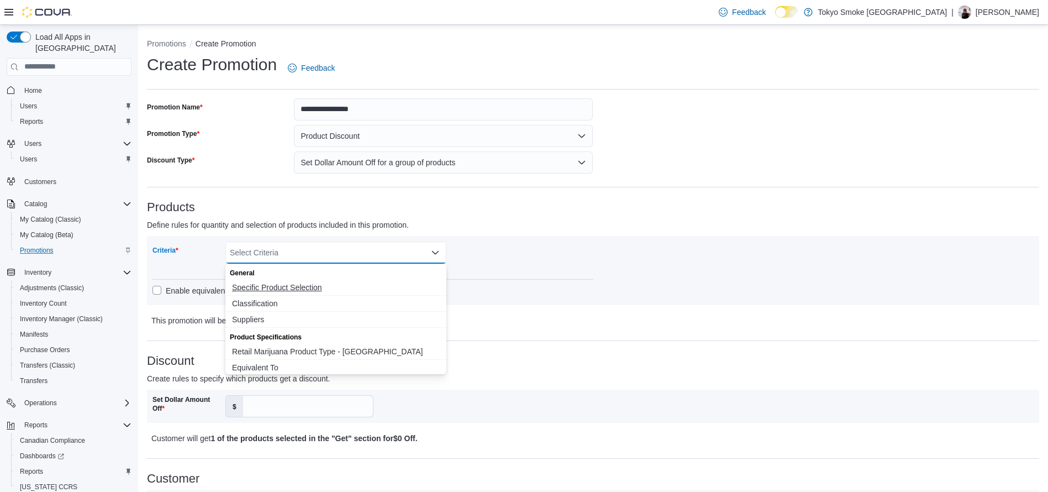
click at [315, 284] on span "Specific Product Selection" at bounding box center [336, 287] width 208 height 11
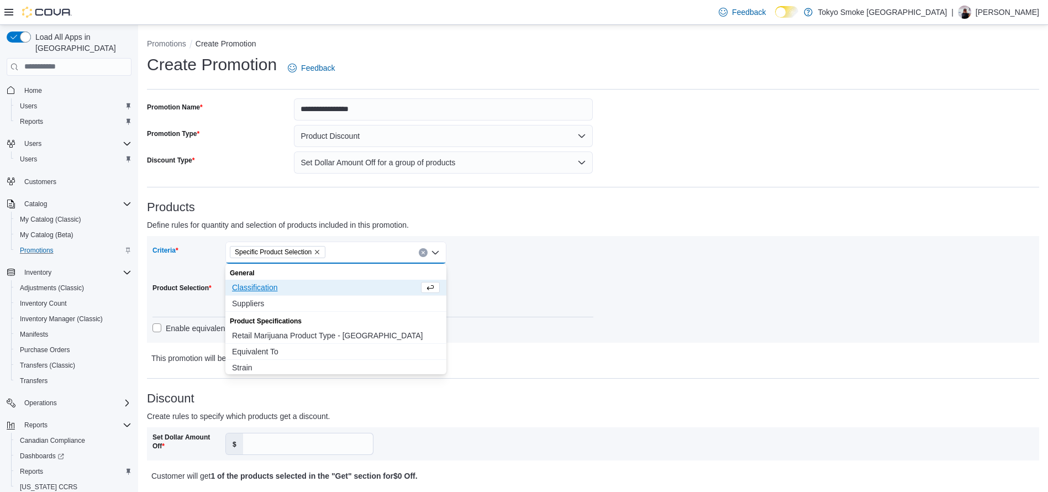
click at [545, 301] on div "Criteria Specific Product Selection Combo box. Selected. Specific Product Selec…" at bounding box center [372, 289] width 441 height 96
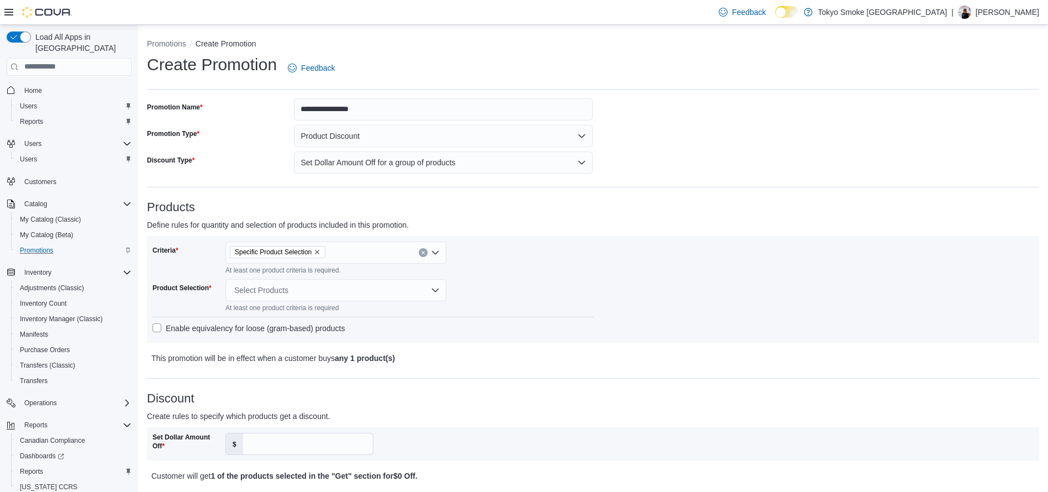
click at [303, 288] on div "Select Products" at bounding box center [335, 290] width 221 height 22
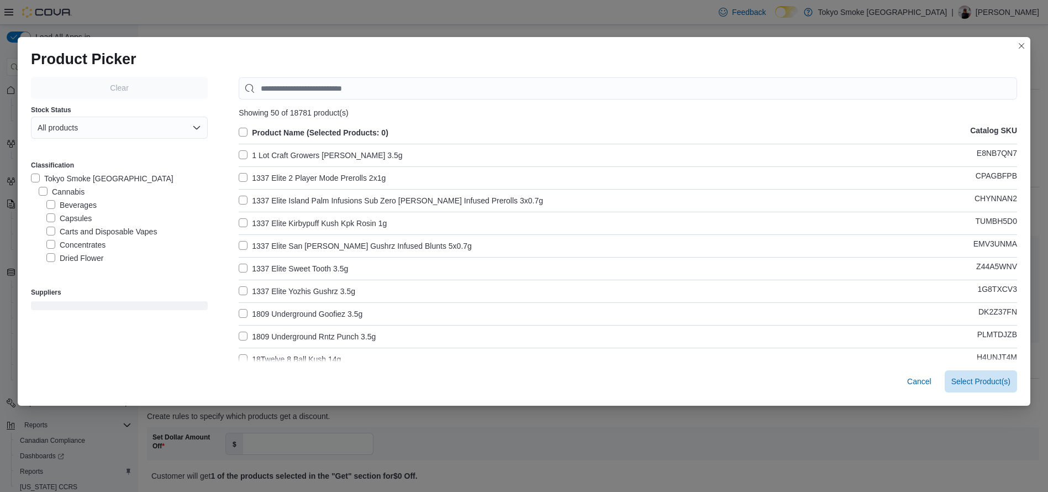
click at [372, 108] on div "Showing 50 of 18781 product(s)" at bounding box center [628, 112] width 778 height 9
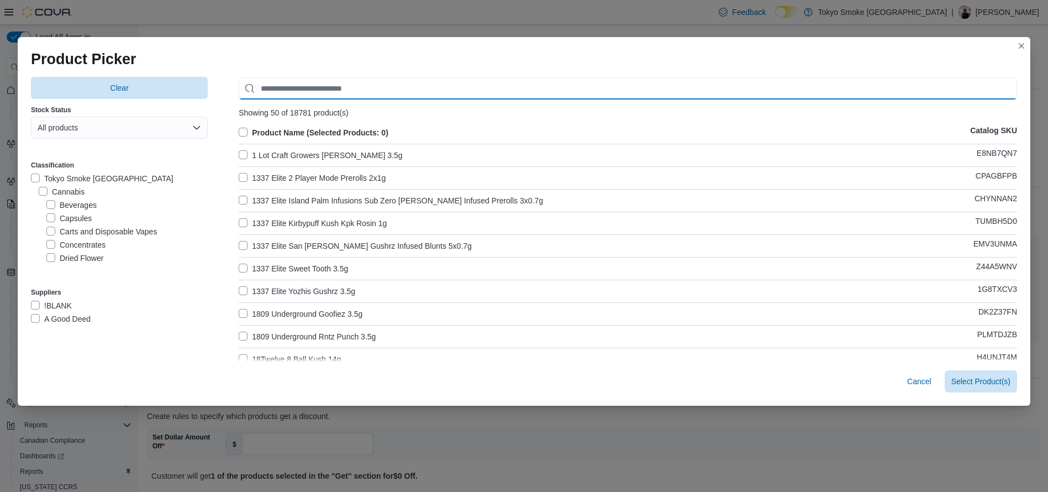
click at [353, 83] on input "Use aria labels when no actual label is in use" at bounding box center [628, 88] width 778 height 22
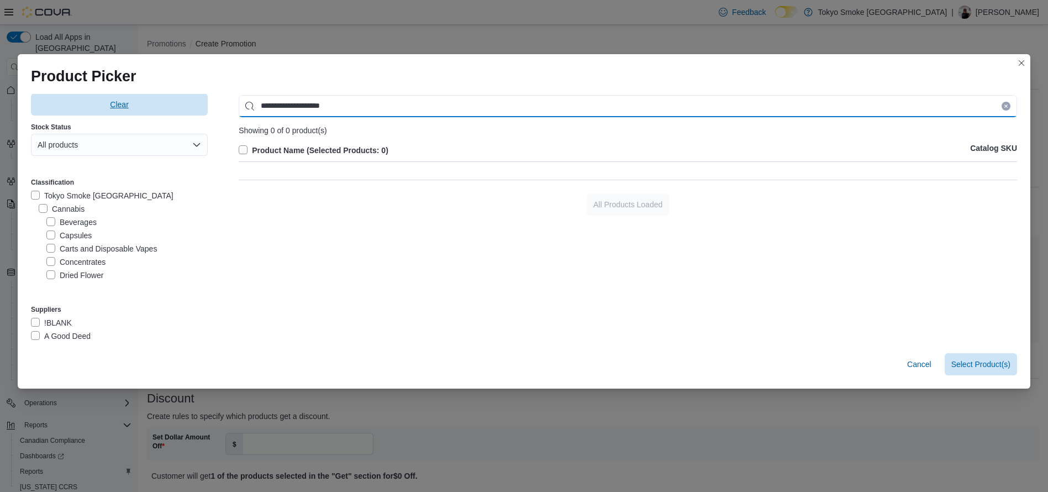
type input "**********"
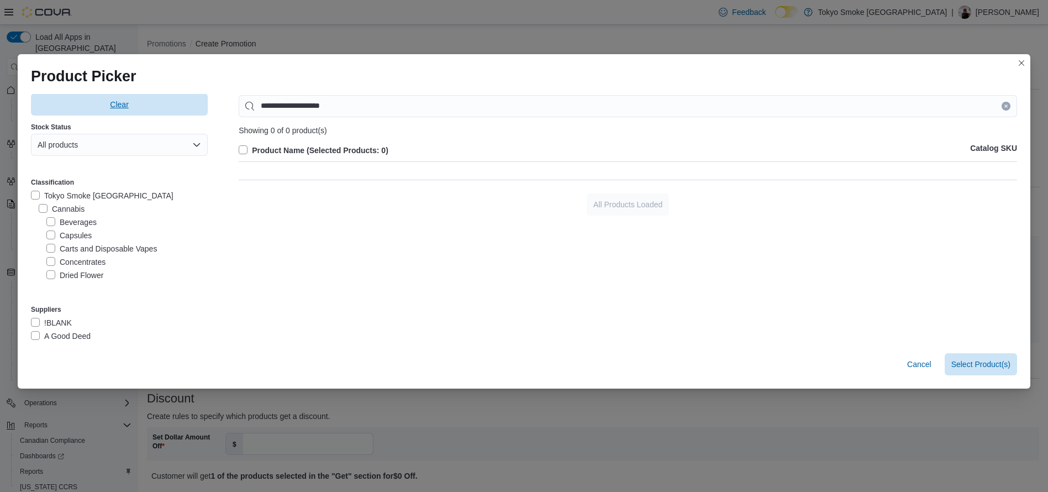
click at [155, 113] on span "Clear" at bounding box center [119, 104] width 163 height 22
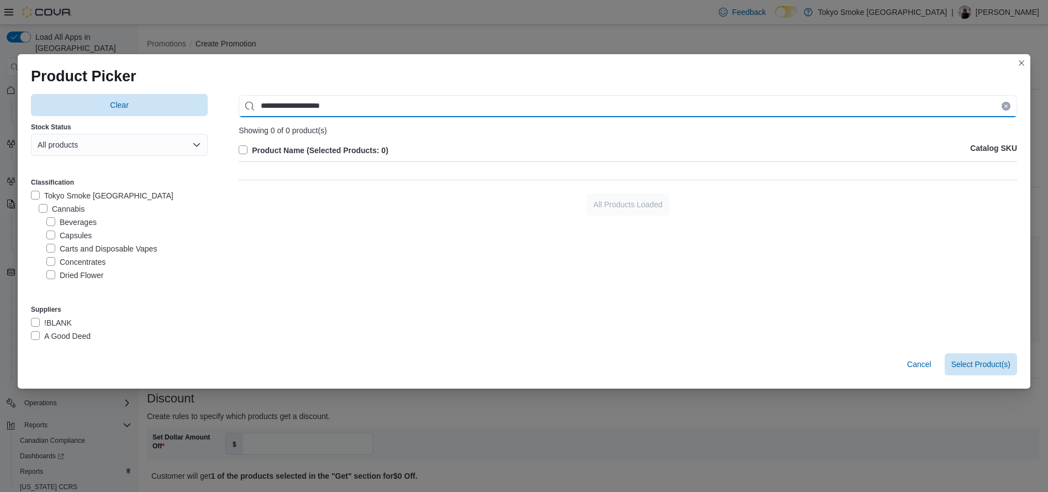
click at [410, 109] on input "**********" at bounding box center [628, 106] width 778 height 22
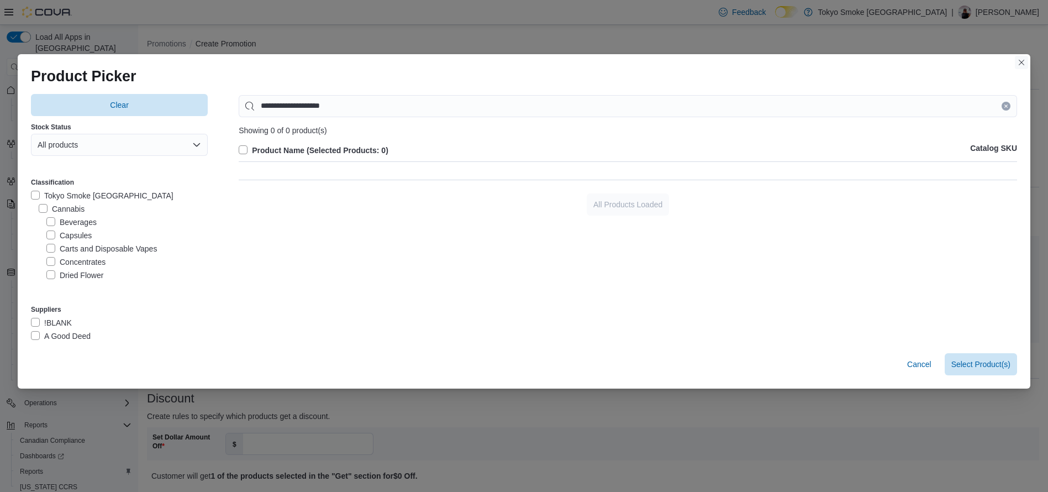
click at [1028, 62] on button "Closes this modal window" at bounding box center [1021, 62] width 13 height 13
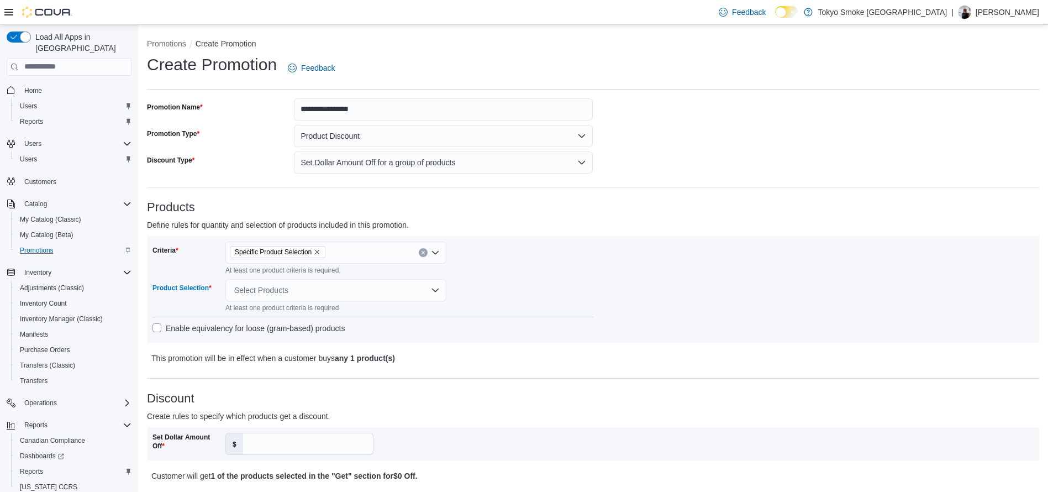
click at [282, 290] on div "Select Products" at bounding box center [335, 290] width 221 height 22
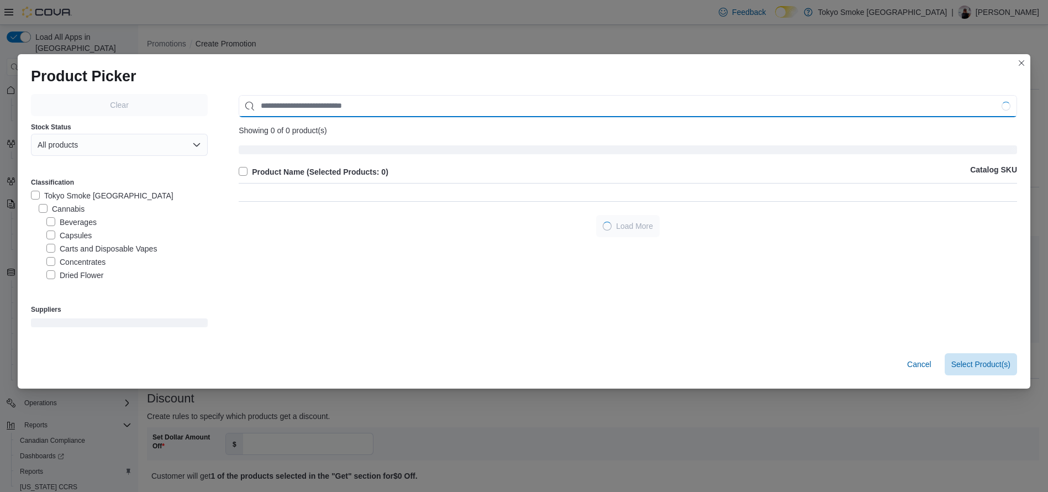
click at [355, 114] on input "Use aria labels when no actual label is in use" at bounding box center [628, 106] width 778 height 22
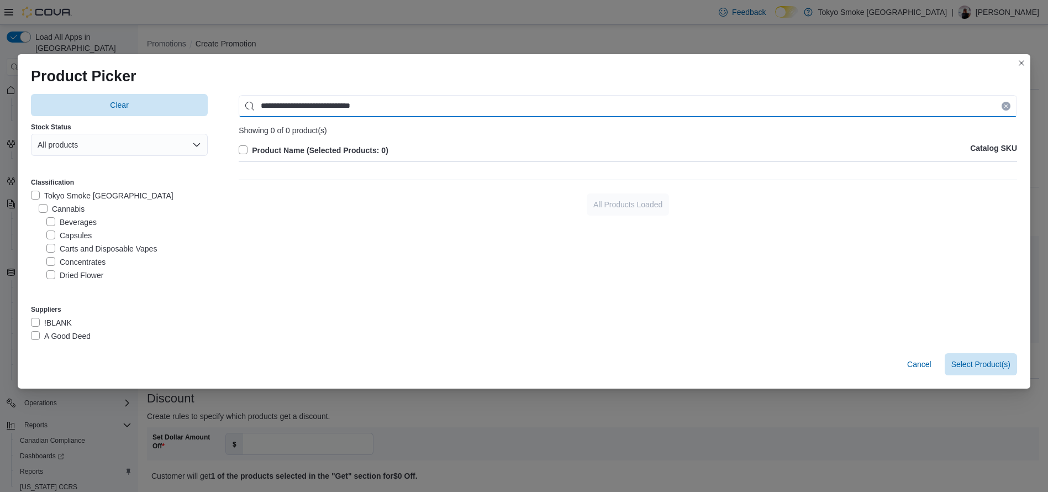
type input "**********"
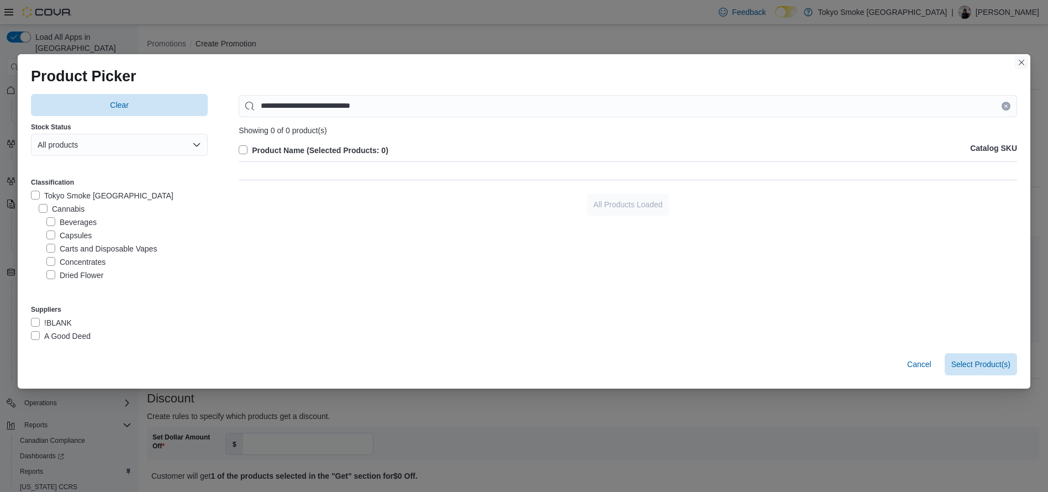
click at [1026, 59] on button "Closes this modal window" at bounding box center [1021, 62] width 13 height 13
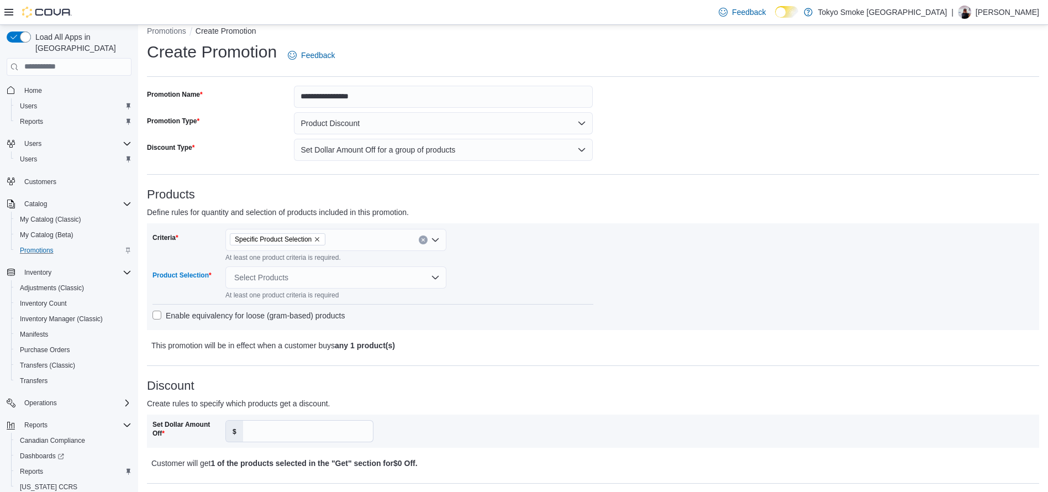
scroll to position [6, 0]
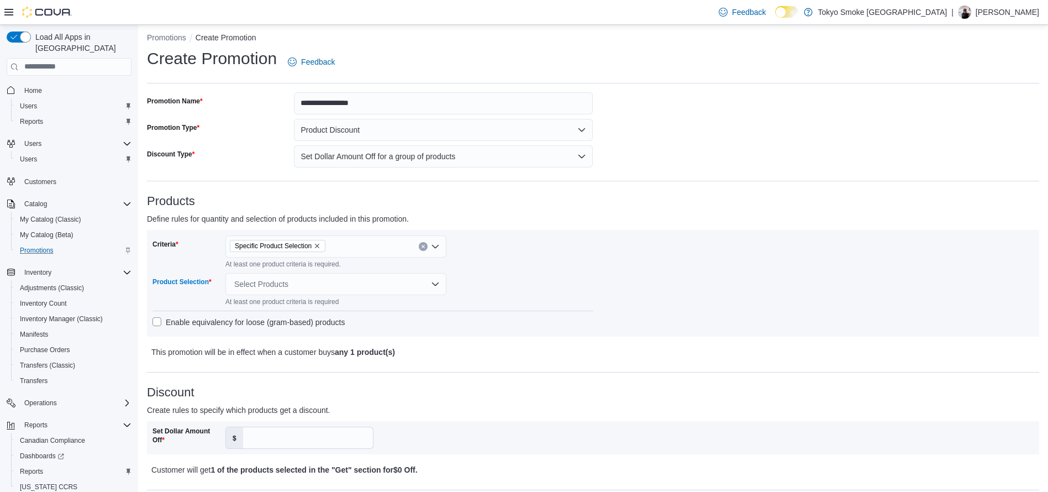
click at [337, 282] on div "Select Products" at bounding box center [335, 284] width 221 height 22
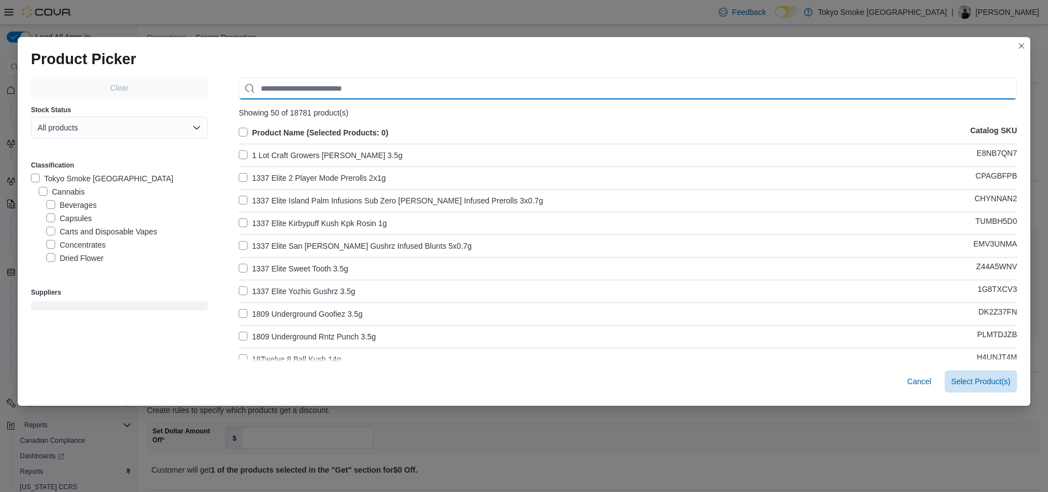
click at [362, 87] on input "Use aria labels when no actual label is in use" at bounding box center [628, 88] width 778 height 22
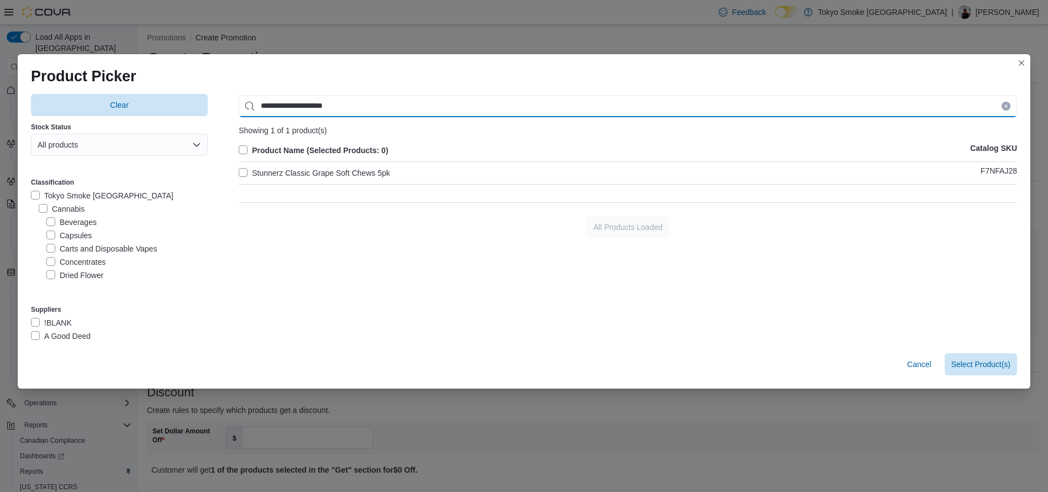
type input "**********"
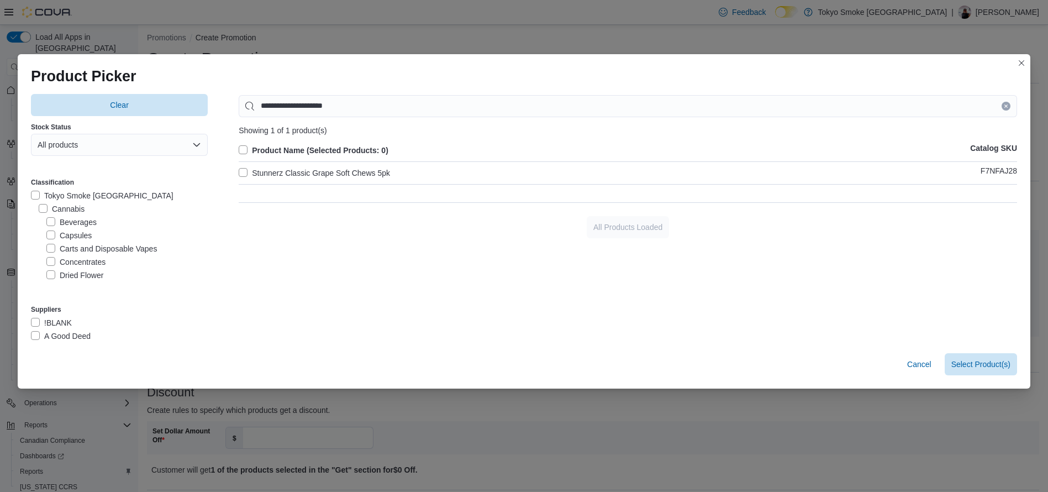
click at [239, 170] on label "Stunnerz Classic Grape Soft Chews 5pk" at bounding box center [314, 172] width 151 height 13
click at [985, 359] on span "Select 1 Product(s)" at bounding box center [977, 363] width 66 height 11
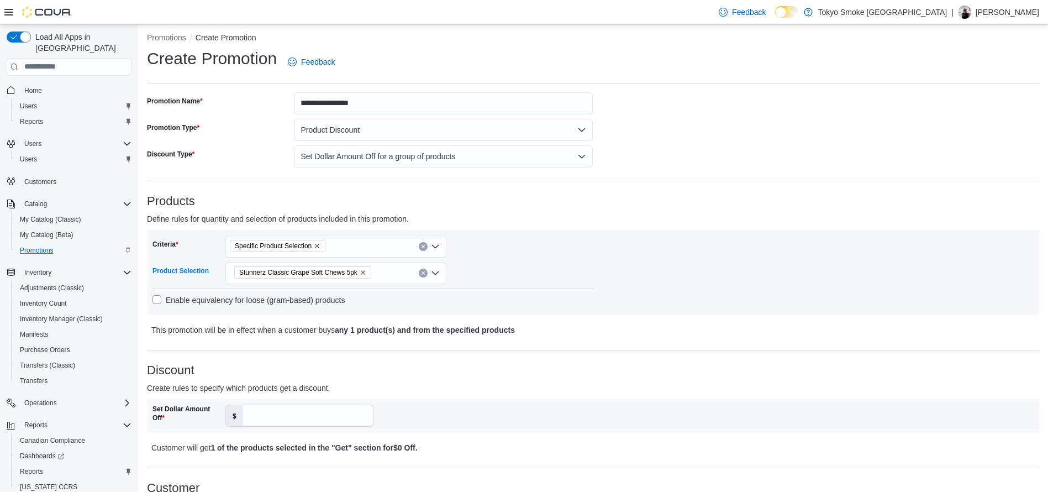
click at [642, 303] on div "Criteria Specific Product Selection Product Selection Stunnerz Classic Grape So…" at bounding box center [592, 271] width 881 height 73
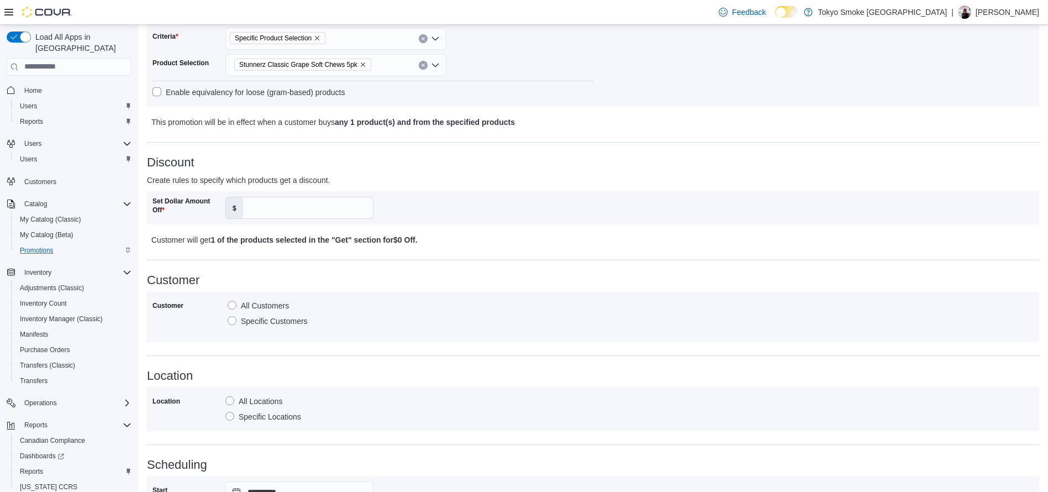
scroll to position [217, 0]
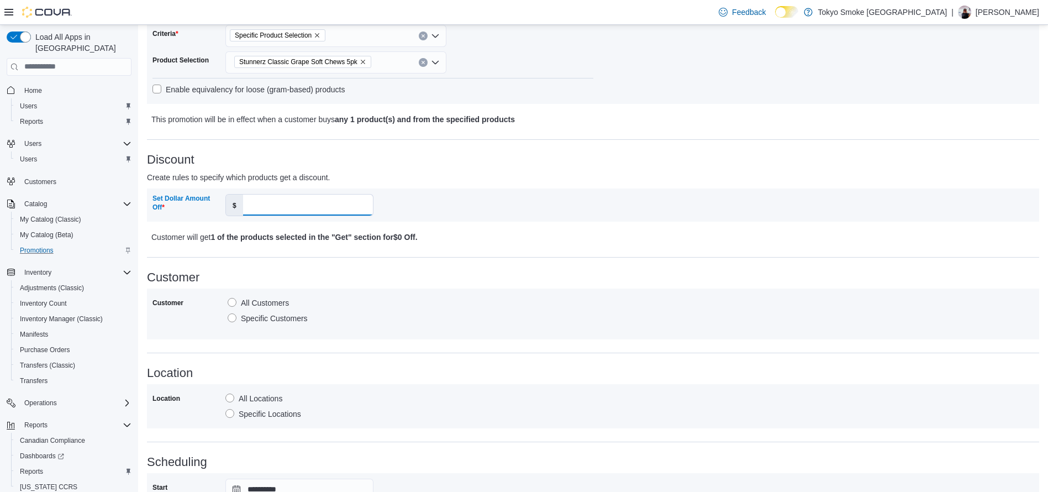
click at [306, 205] on input "Set Dollar Amount Off" at bounding box center [308, 204] width 130 height 21
type input "*"
click at [494, 215] on div "Set Dollar Amount Off $ *" at bounding box center [372, 205] width 441 height 22
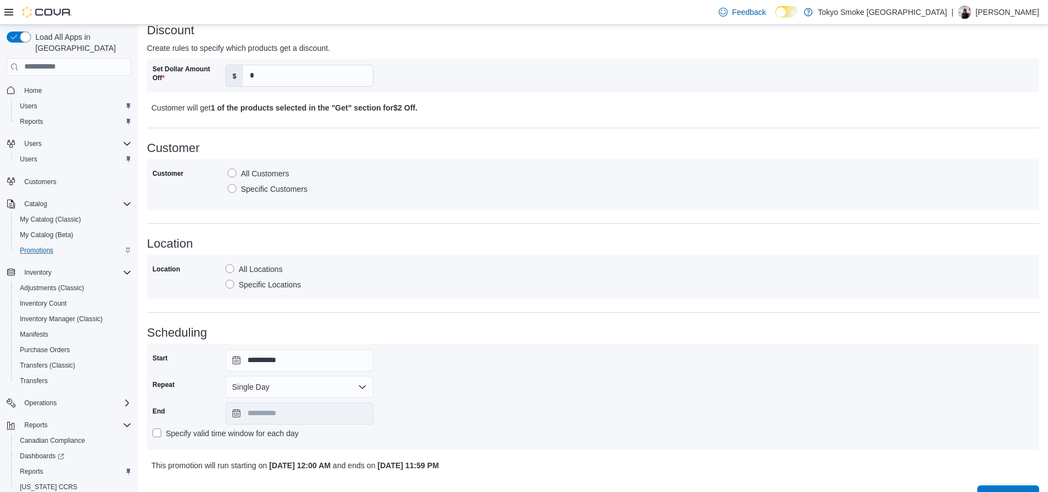
scroll to position [346, 0]
click at [275, 281] on label "Specific Locations" at bounding box center [263, 283] width 76 height 13
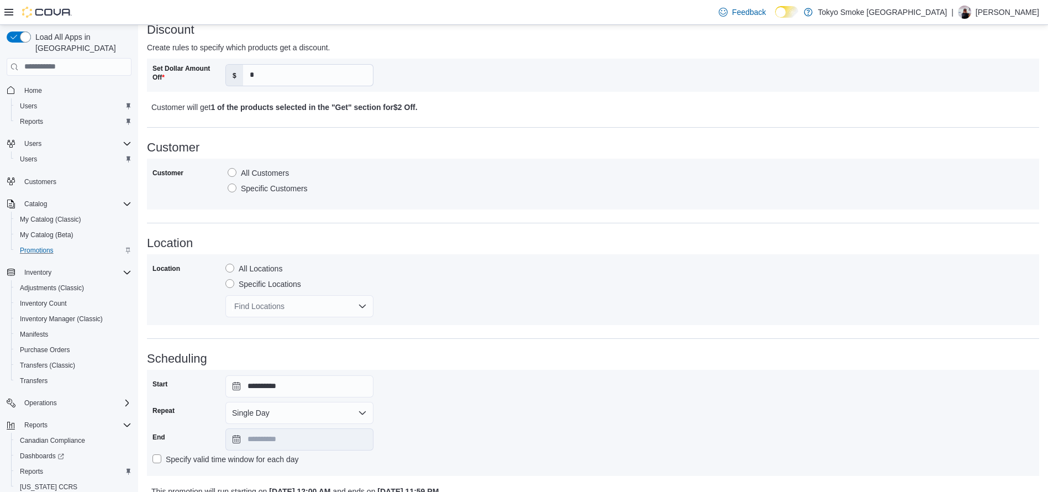
click at [299, 304] on div "Find Locations" at bounding box center [299, 306] width 148 height 22
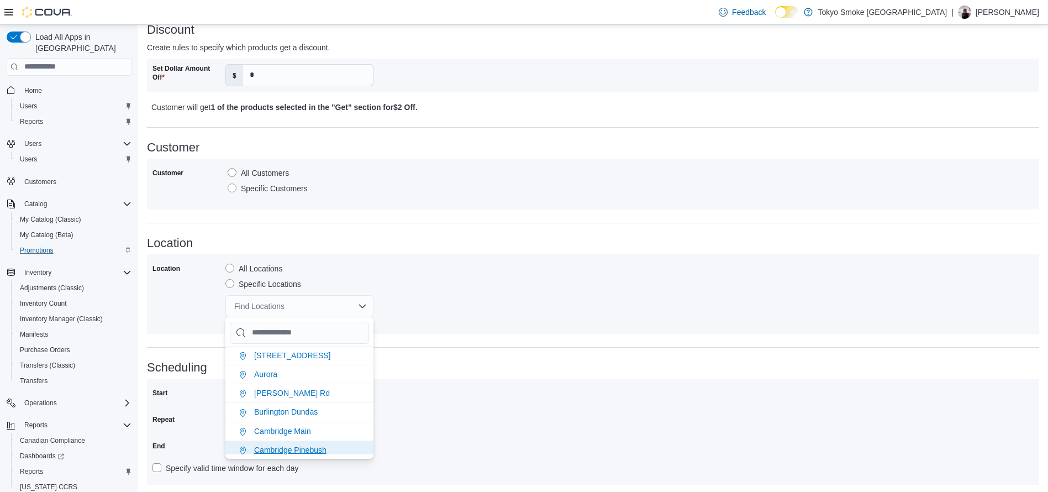
click at [309, 444] on li "Cambridge Pinebush" at bounding box center [299, 449] width 148 height 19
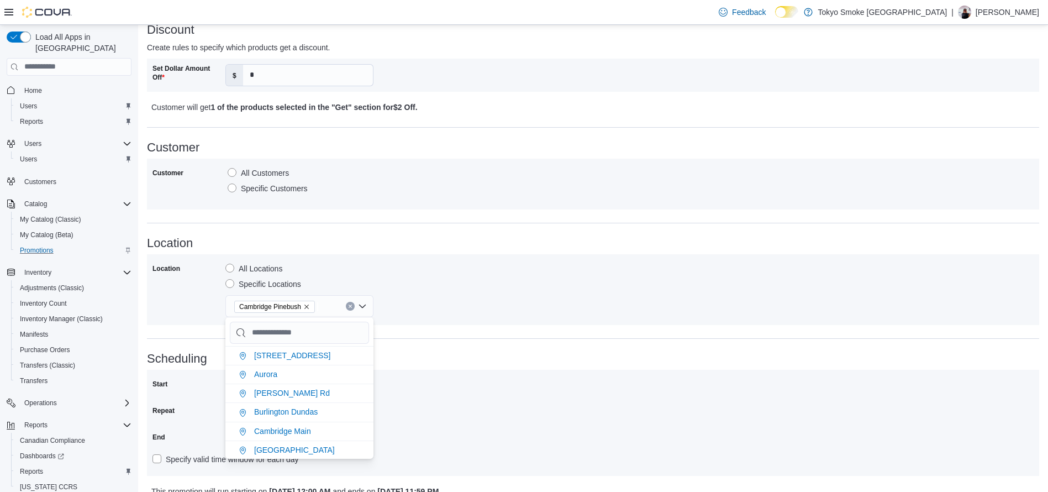
click at [487, 368] on div "**********" at bounding box center [593, 425] width 892 height 146
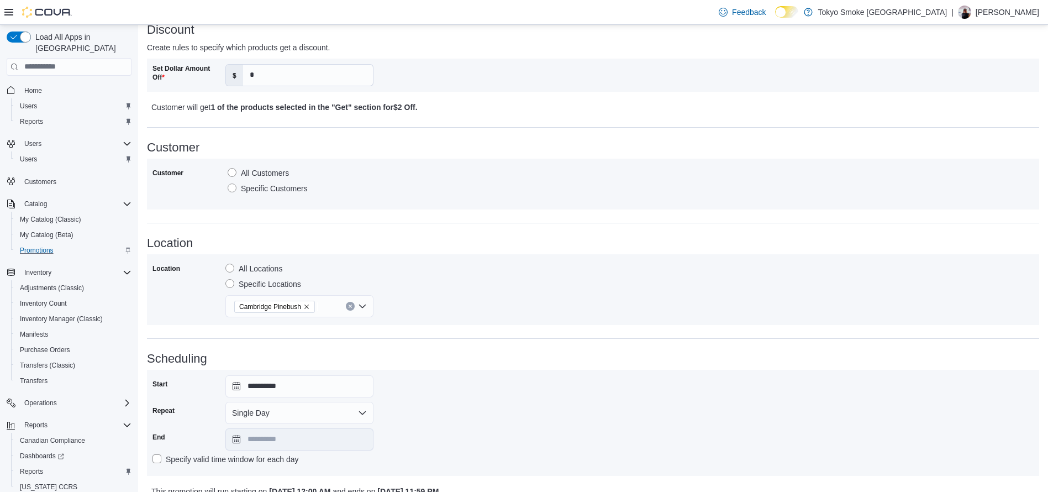
scroll to position [397, 0]
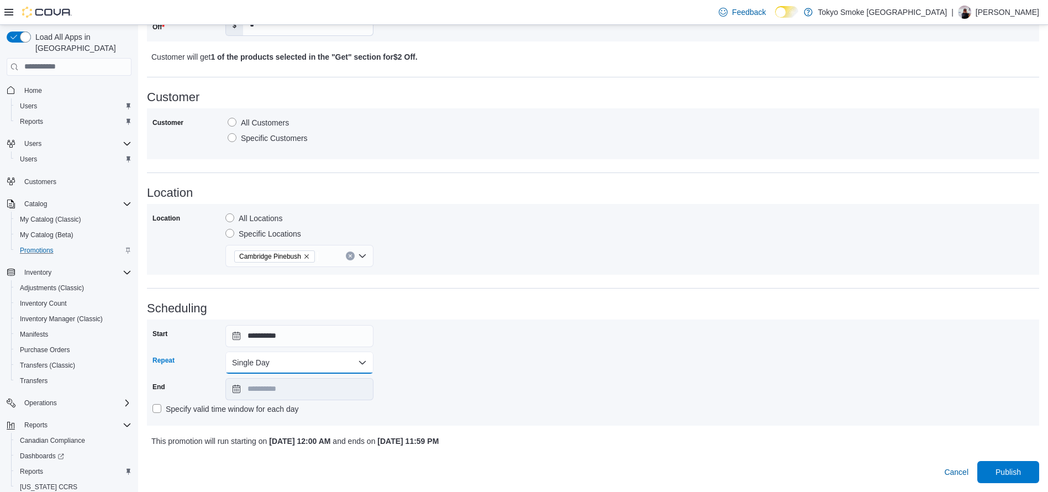
click at [325, 358] on button "Single Day" at bounding box center [299, 362] width 148 height 22
click at [305, 403] on span "Multi Day" at bounding box center [306, 406] width 126 height 13
click at [348, 387] on input "**********" at bounding box center [299, 389] width 148 height 22
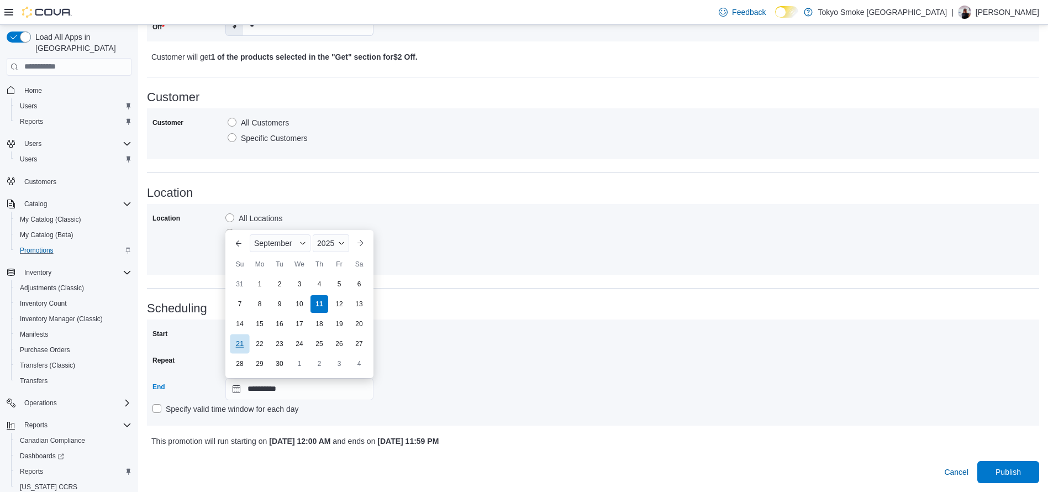
click at [237, 349] on div "21" at bounding box center [239, 343] width 19 height 19
type input "**********"
click at [430, 290] on div "**********" at bounding box center [593, 92] width 892 height 781
click at [1032, 472] on span "Publish" at bounding box center [1008, 471] width 49 height 22
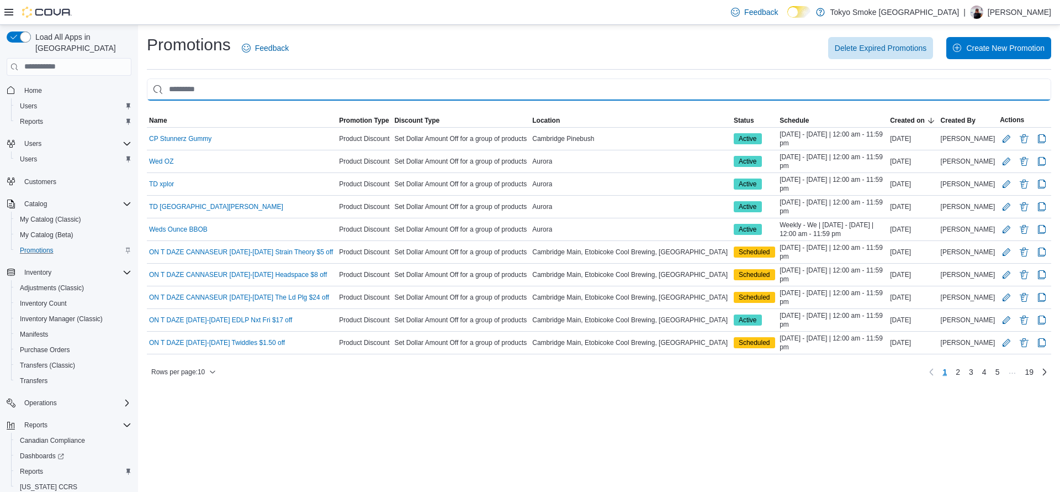
click at [229, 86] on input "This is a search bar. As you type, the results lower in the page will automatic…" at bounding box center [599, 89] width 905 height 22
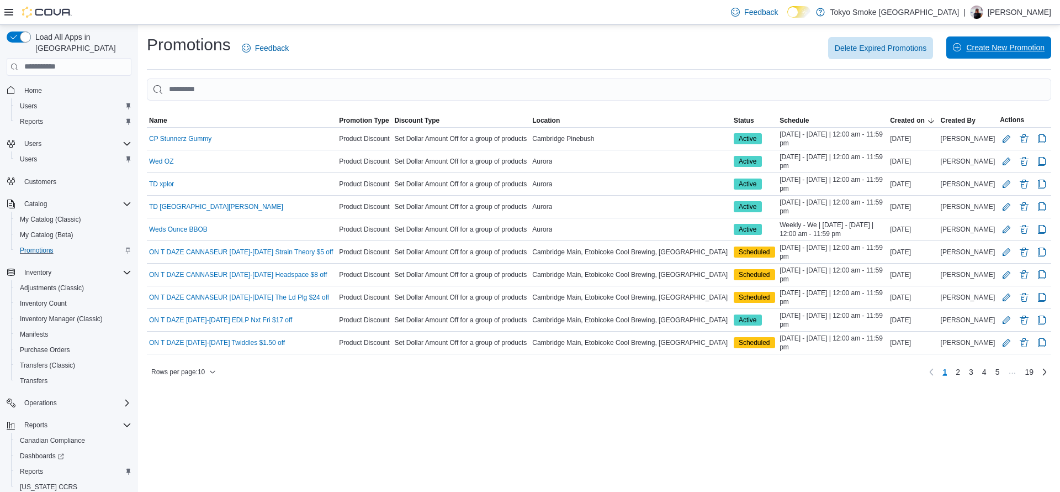
click at [974, 39] on span "Create New Promotion" at bounding box center [999, 47] width 92 height 22
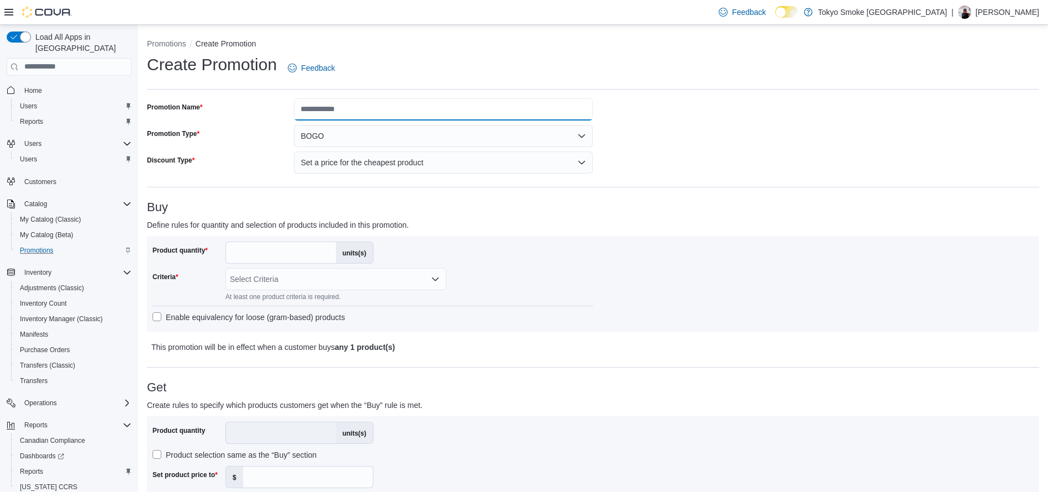
click at [437, 102] on input "Promotion Name" at bounding box center [443, 109] width 299 height 22
type input "**********"
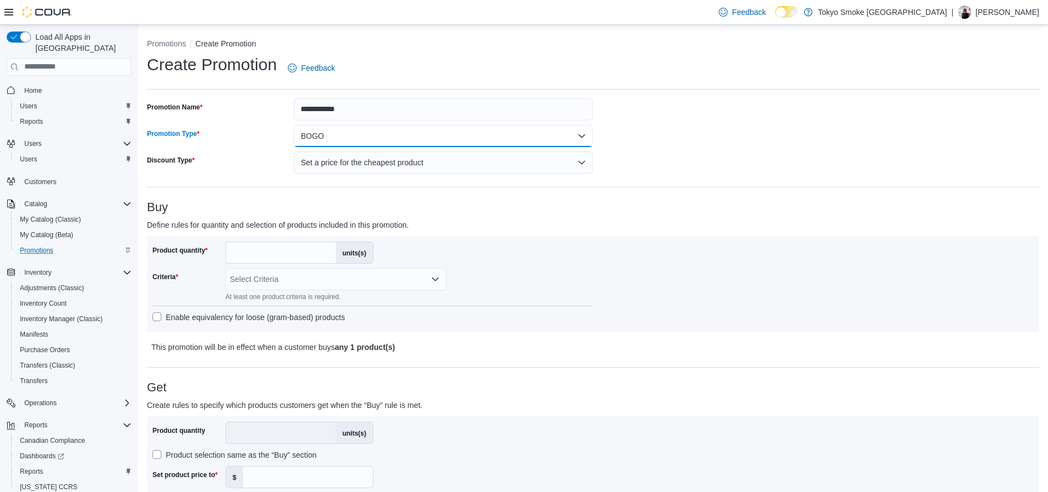
click at [392, 133] on button "BOGO" at bounding box center [443, 136] width 299 height 22
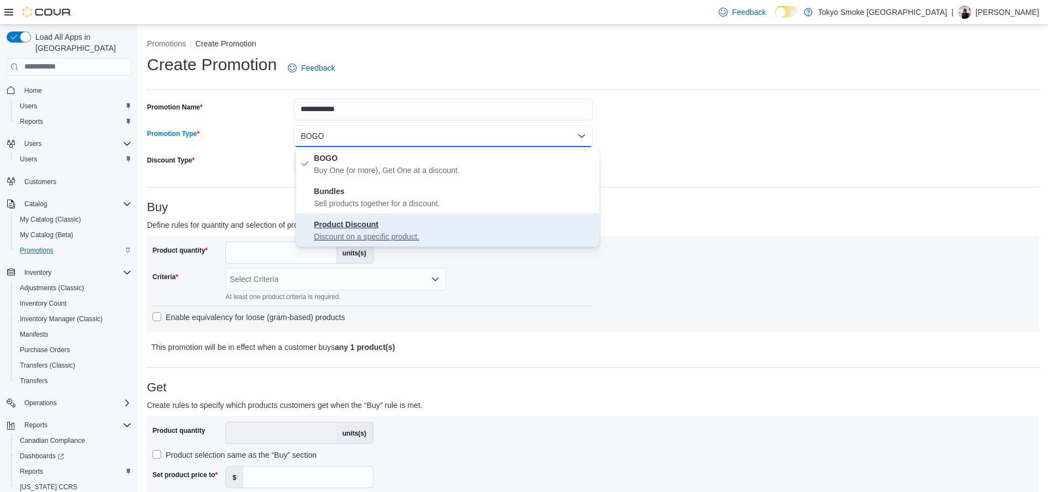
click at [398, 227] on span "Product Discount Discount on a specific product." at bounding box center [454, 230] width 281 height 24
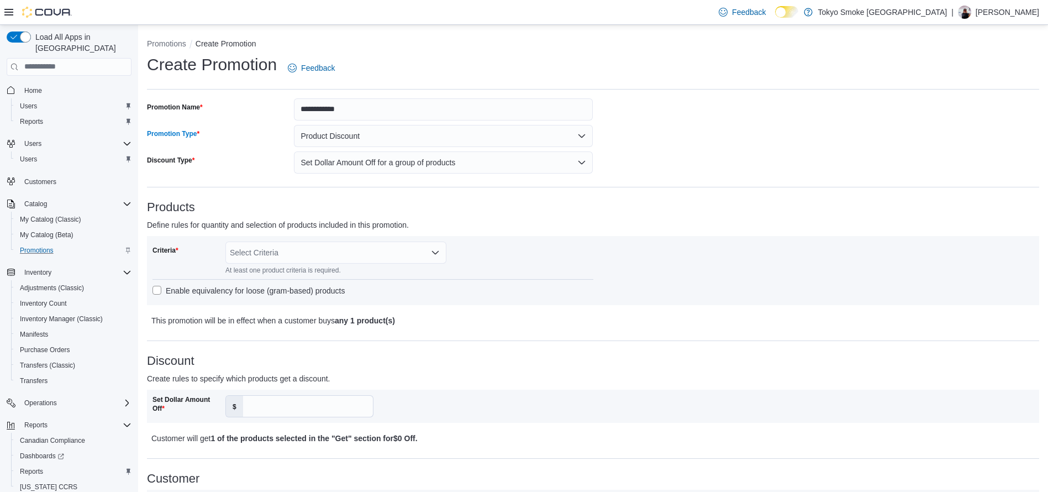
click at [339, 252] on div "Select Criteria" at bounding box center [335, 252] width 221 height 22
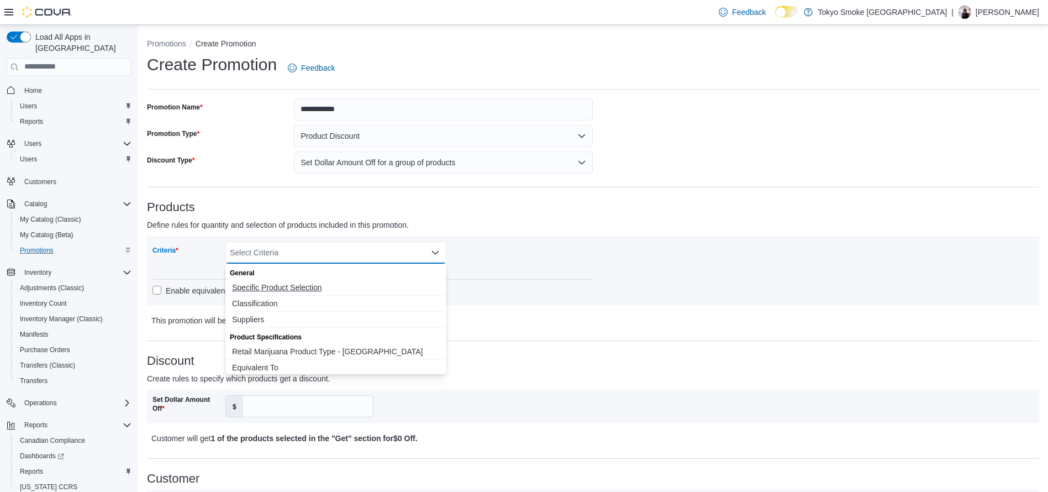
click at [259, 286] on span "Specific Product Selection" at bounding box center [336, 287] width 208 height 11
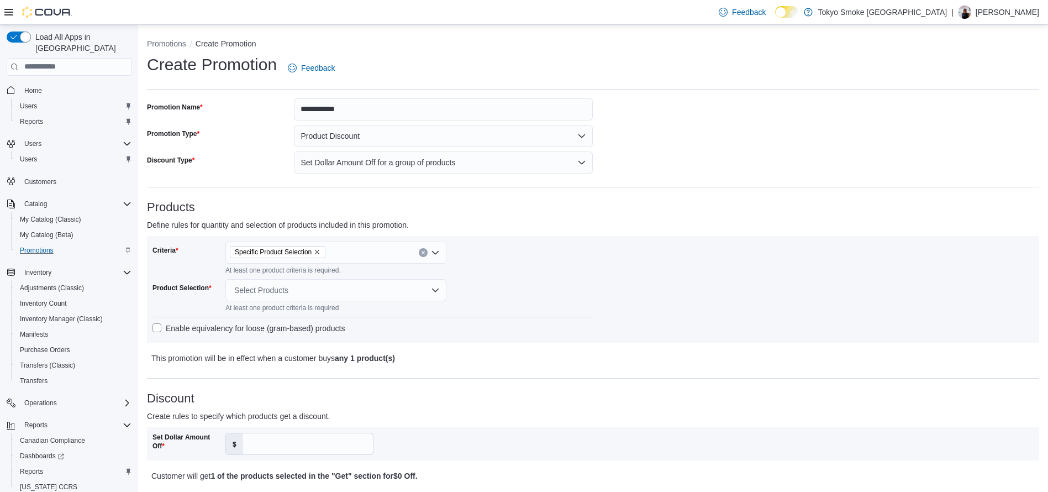
click at [556, 281] on div "Criteria Specific Product Selection At least one product criteria is required. …" at bounding box center [372, 289] width 441 height 96
click at [326, 297] on div "Select Products" at bounding box center [335, 290] width 221 height 22
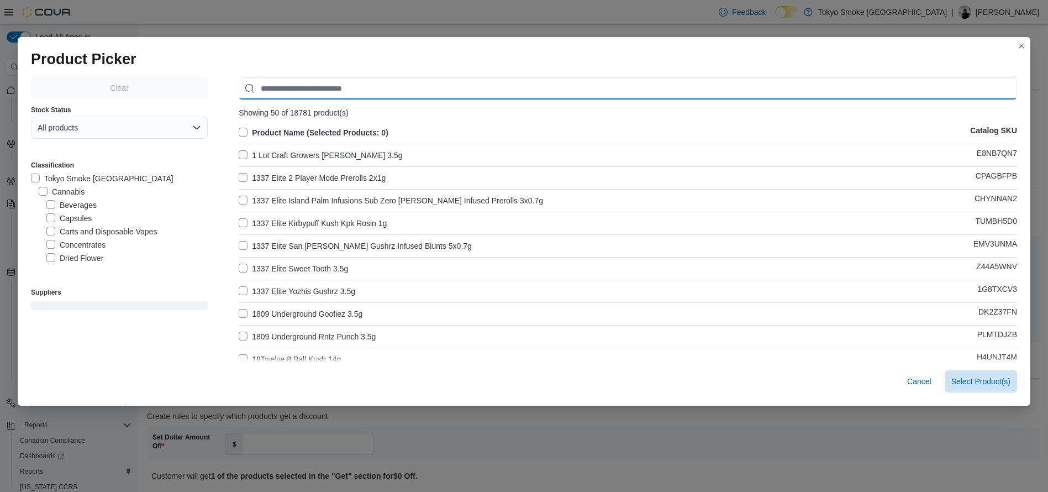
click at [307, 82] on input "Use aria labels when no actual label is in use" at bounding box center [628, 88] width 778 height 22
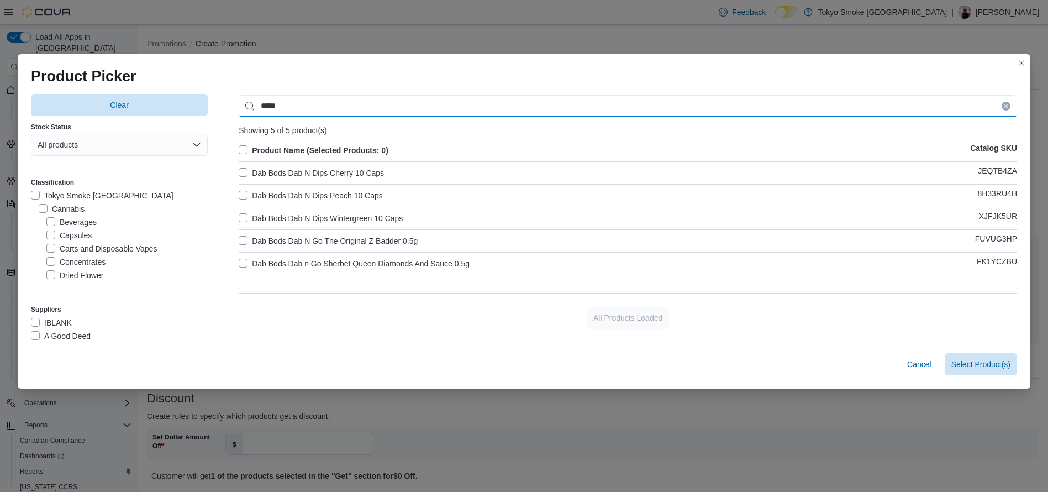
type input "*****"
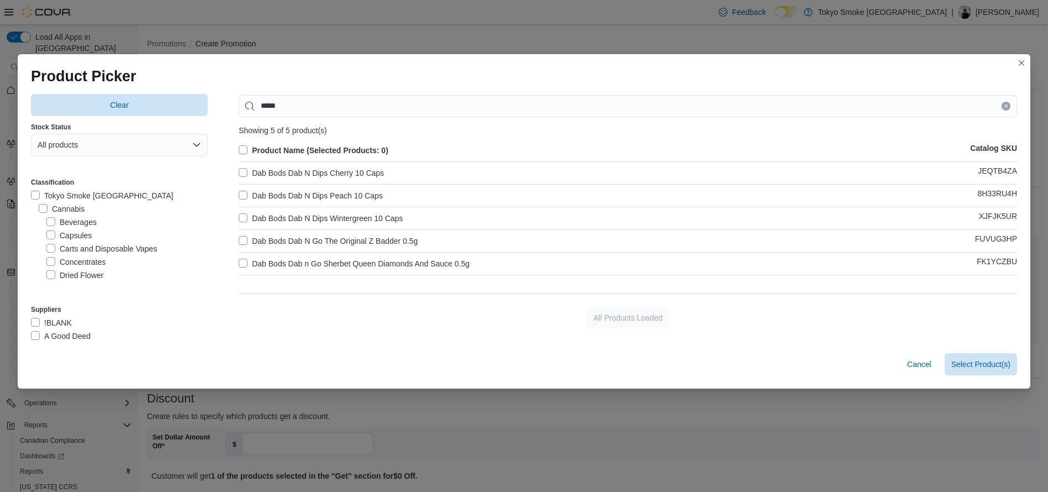
click at [240, 169] on label "Dab Bods Dab N Dips Cherry 10 Caps" at bounding box center [311, 172] width 145 height 13
click at [242, 192] on label "Dab Bods Dab N Dips Peach 10 Caps" at bounding box center [311, 195] width 144 height 13
click at [239, 215] on label "Dab Bods Dab N Dips Wintergreen 10 Caps" at bounding box center [321, 218] width 164 height 13
click at [986, 364] on span "Select 3 Product(s)" at bounding box center [977, 363] width 66 height 11
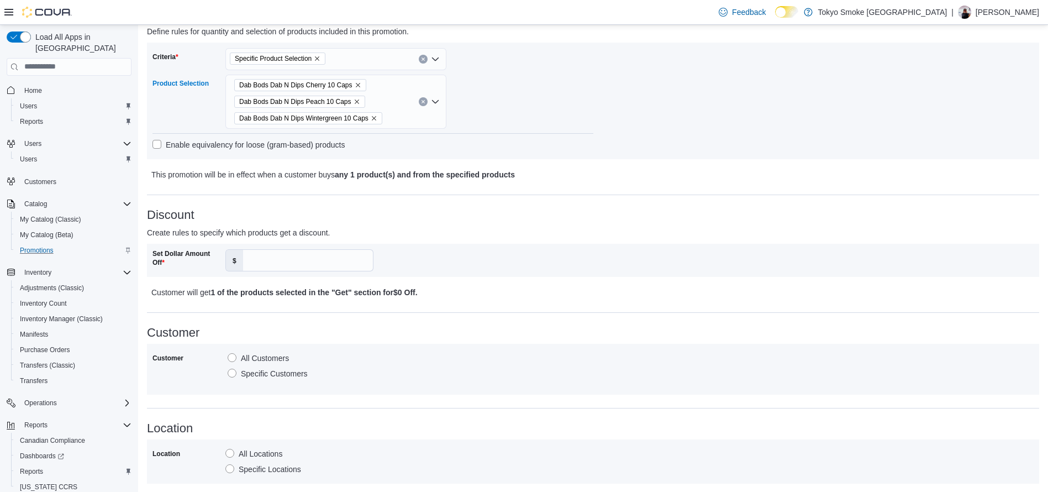
scroll to position [195, 0]
click at [335, 255] on input "Set Dollar Amount Off" at bounding box center [308, 258] width 130 height 21
type input "*"
click at [504, 231] on p "Create rules to specify which products get a discount." at bounding box center [481, 230] width 669 height 13
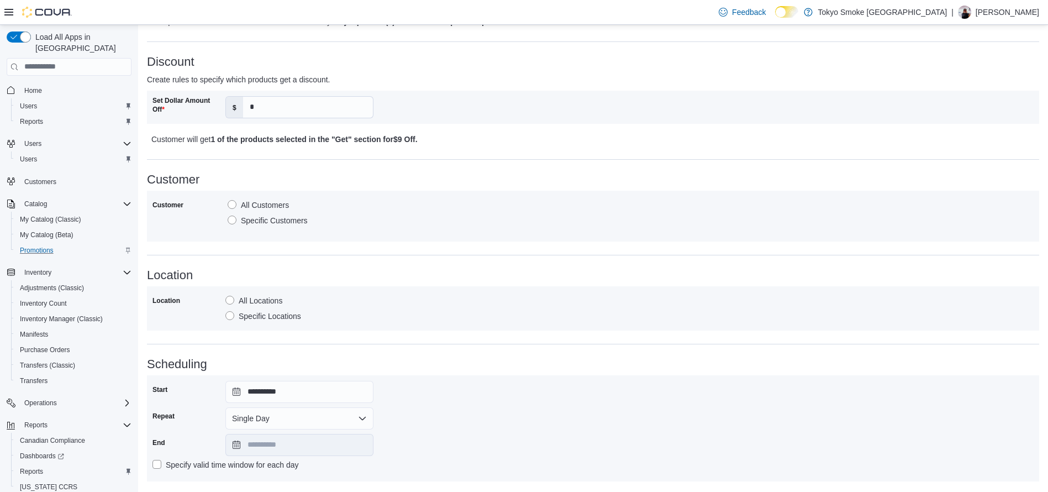
scroll to position [349, 0]
click at [281, 315] on label "Specific Locations" at bounding box center [263, 313] width 76 height 13
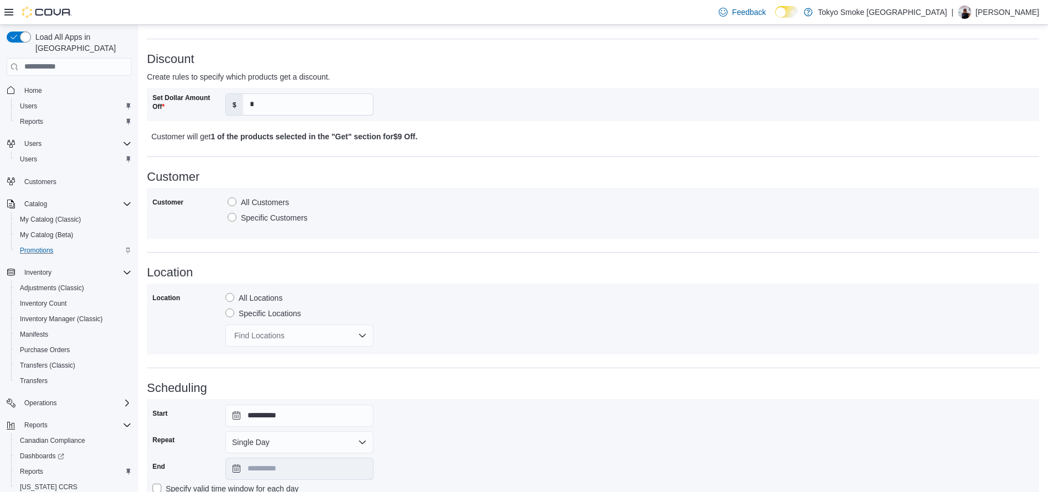
click at [290, 332] on div "Find Locations" at bounding box center [299, 335] width 148 height 22
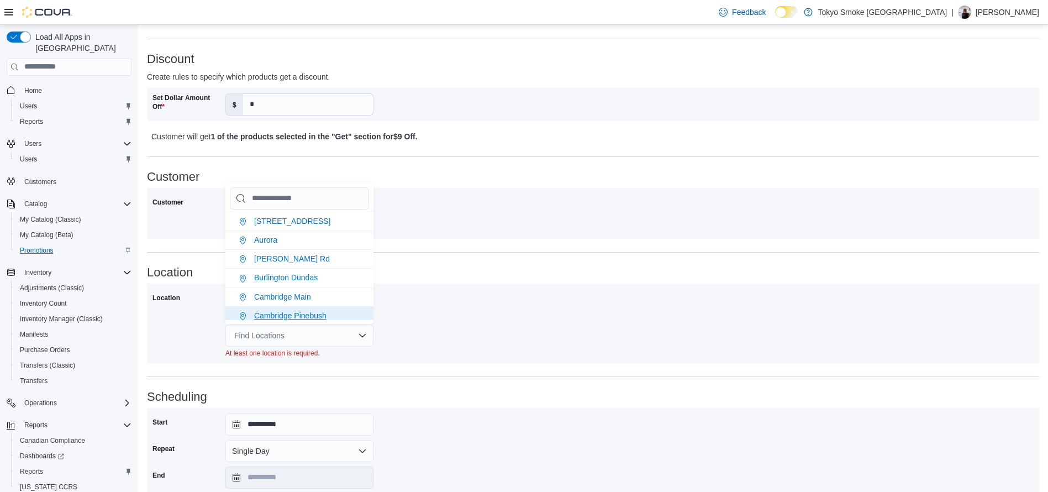
click at [324, 315] on span "Cambridge Pinebush" at bounding box center [290, 315] width 72 height 9
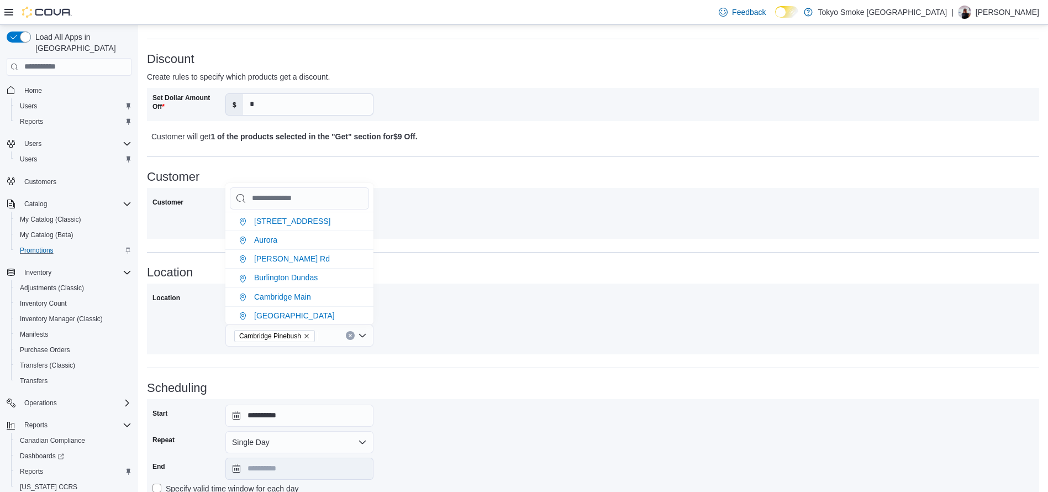
click at [441, 311] on div "Location All Locations Specific Locations Cambridge Pinebush" at bounding box center [592, 319] width 881 height 60
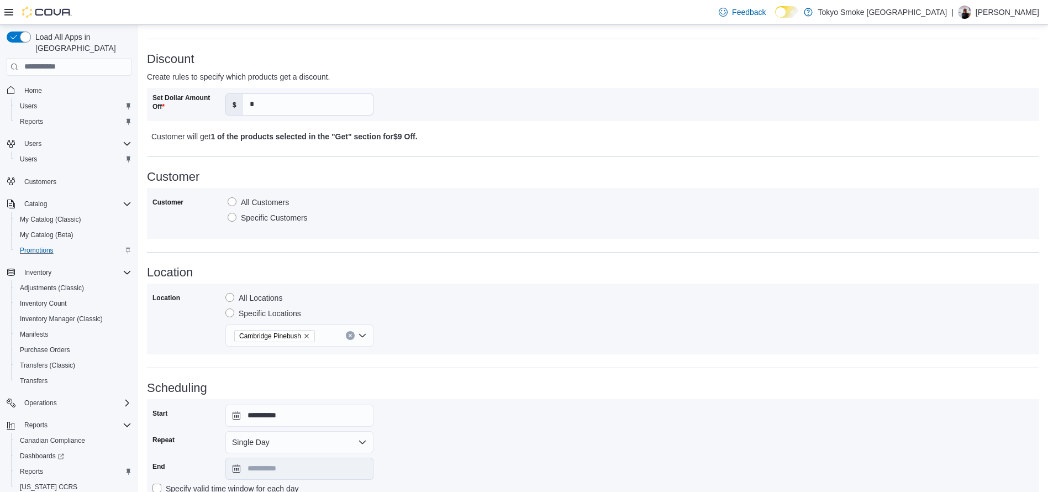
scroll to position [429, 0]
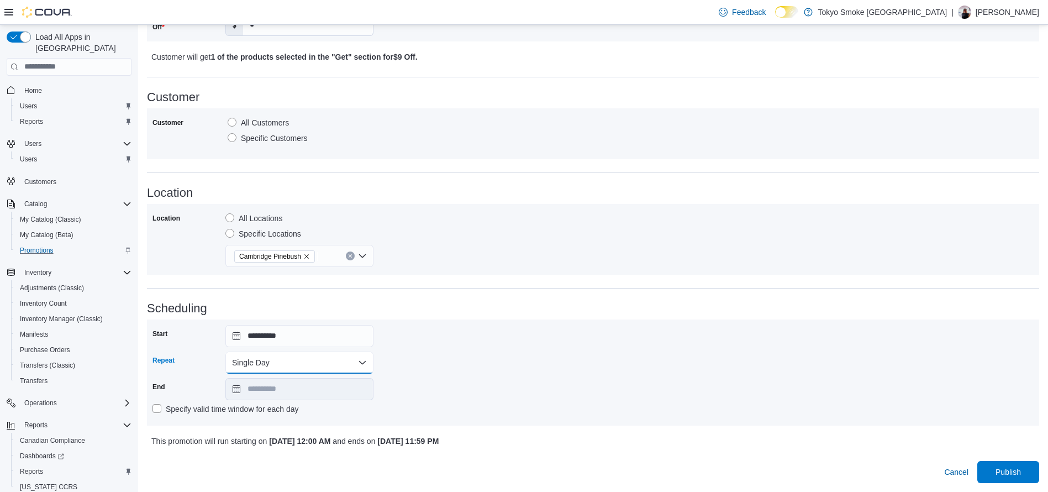
click at [291, 363] on button "Single Day" at bounding box center [299, 362] width 148 height 22
click at [262, 405] on span "Multi Day" at bounding box center [306, 406] width 126 height 13
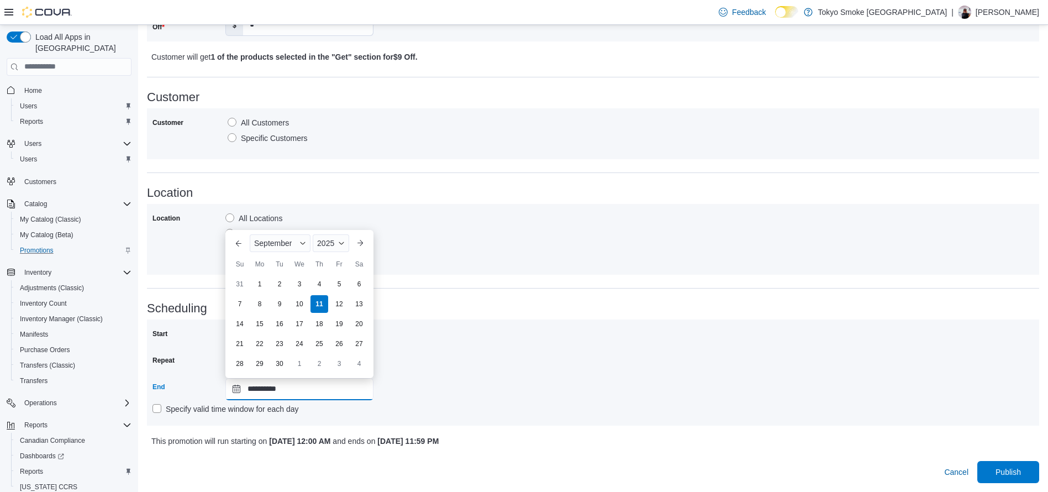
click at [318, 394] on input "**********" at bounding box center [299, 389] width 148 height 22
click at [241, 345] on div "21" at bounding box center [239, 343] width 19 height 19
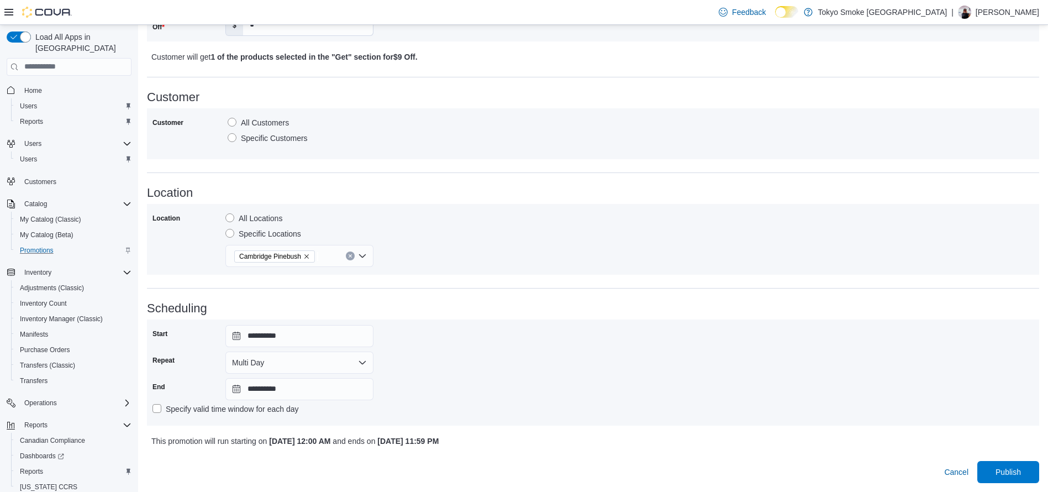
type input "**********"
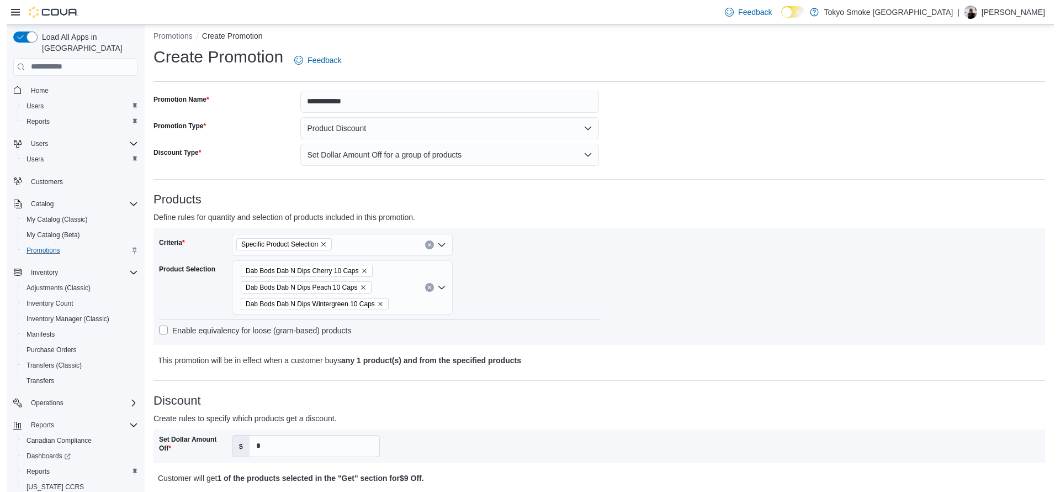
scroll to position [0, 0]
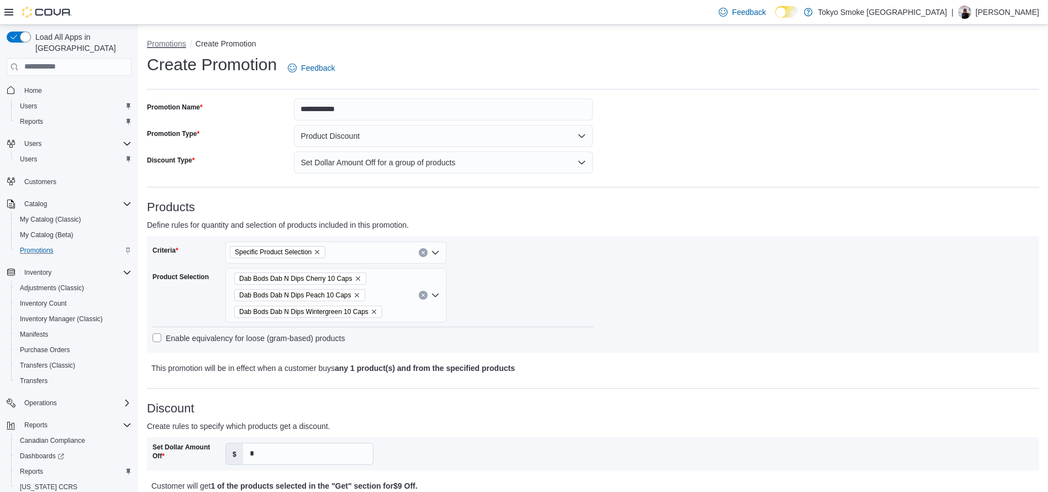
click at [176, 46] on button "Promotions" at bounding box center [166, 43] width 39 height 9
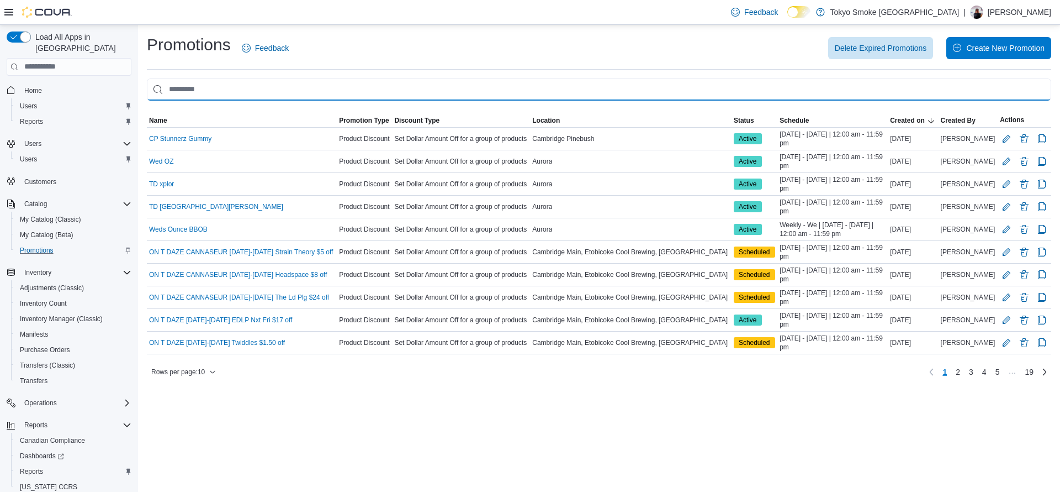
click at [359, 90] on input "This is a search bar. As you type, the results lower in the page will automatic…" at bounding box center [599, 89] width 905 height 22
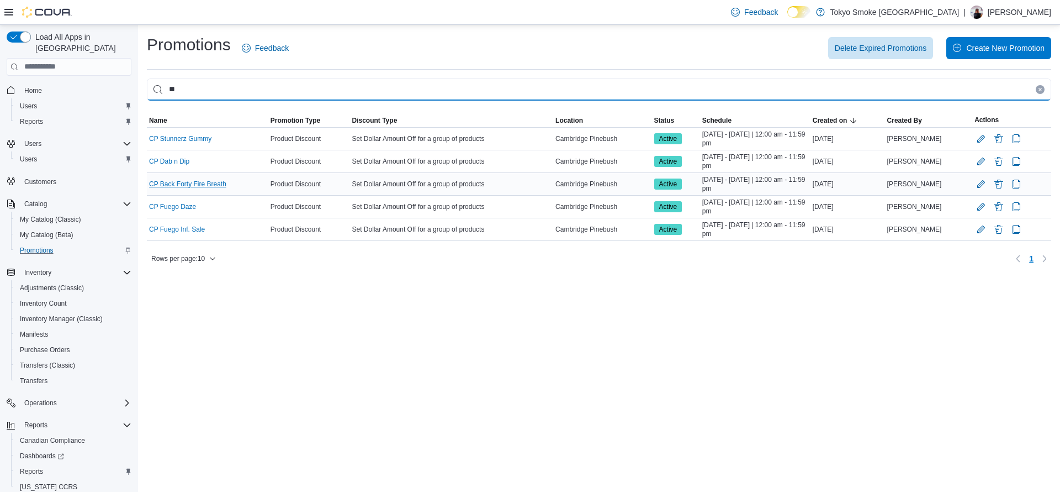
type input "**"
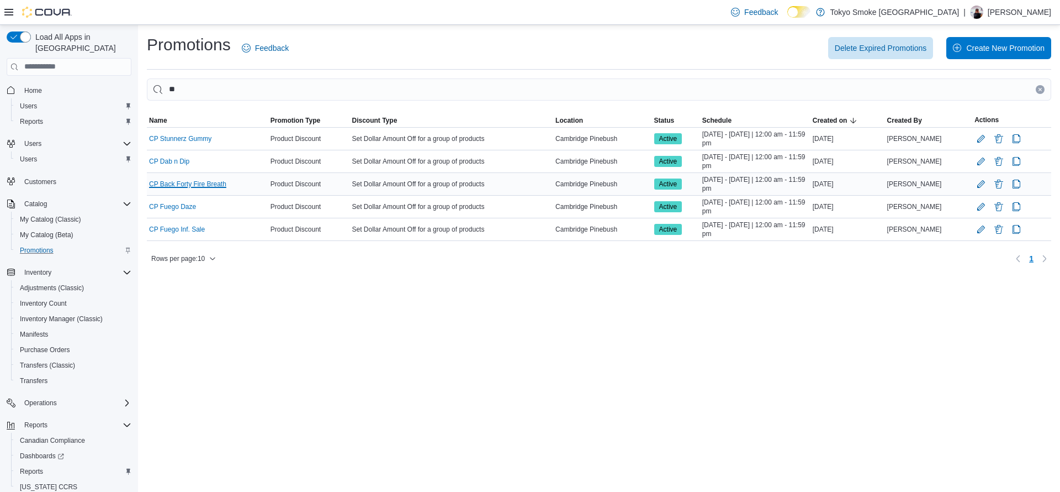
click at [196, 183] on link "CP Back Forty Fire Breath" at bounding box center [187, 184] width 77 height 9
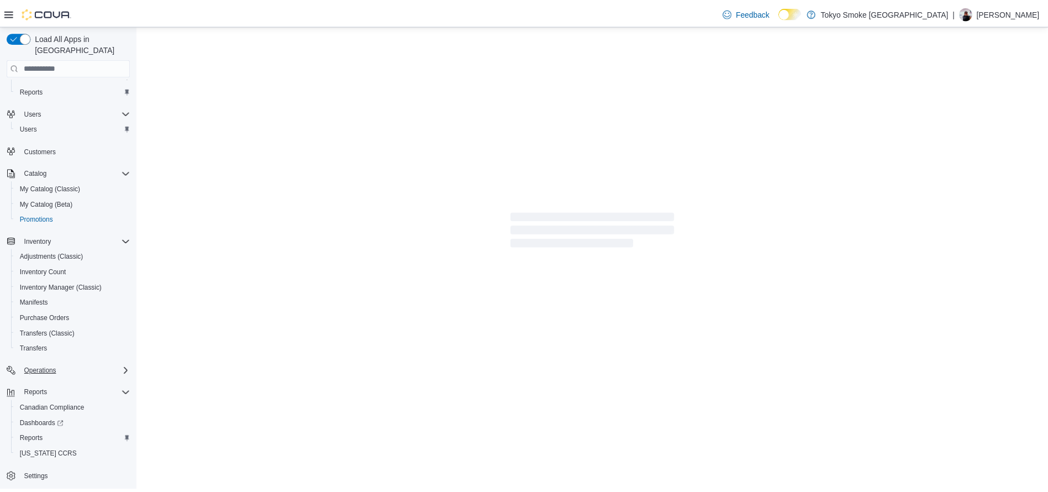
scroll to position [31, 0]
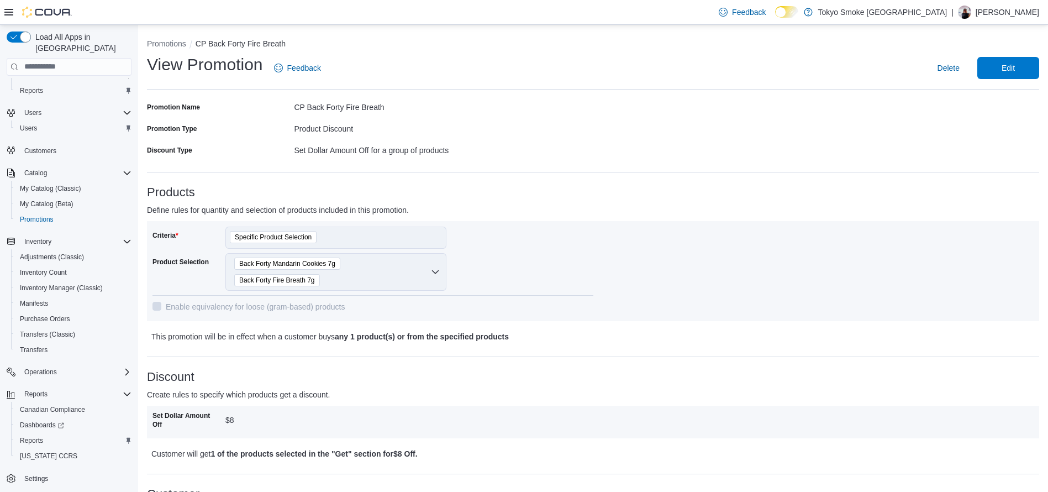
click at [447, 365] on div "Promotion Name CP Back Forty Fire Breath Promotion Type Product Discount Discou…" at bounding box center [593, 435] width 892 height 675
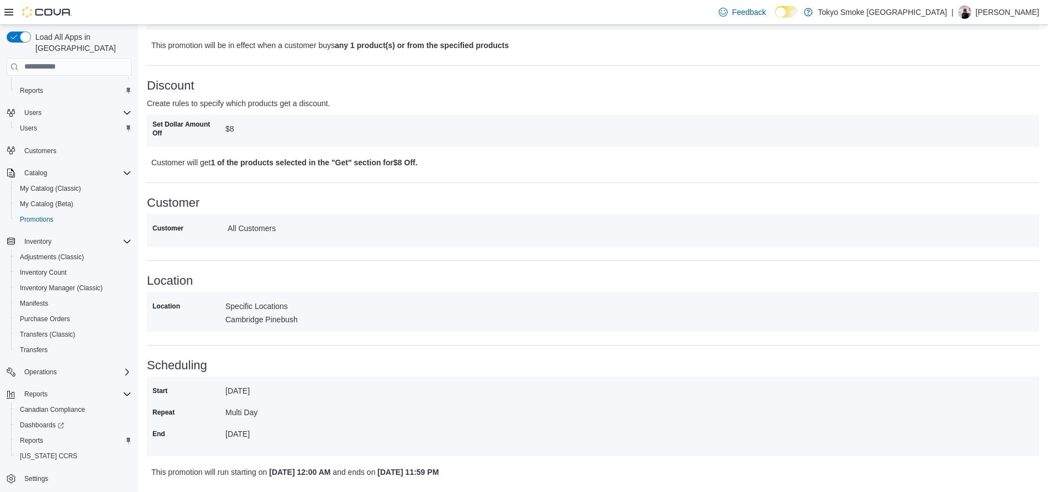
scroll to position [0, 0]
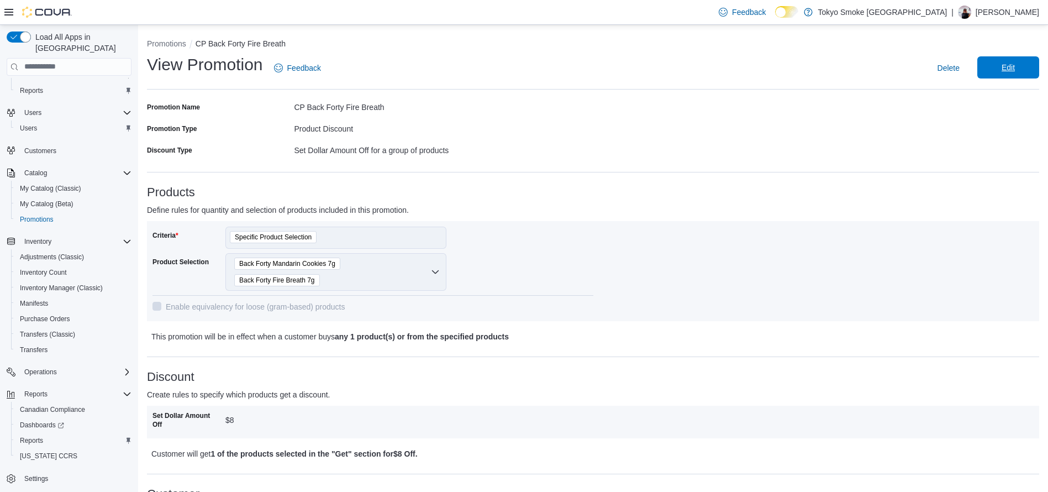
click at [1015, 68] on span "Edit" at bounding box center [1007, 67] width 13 height 11
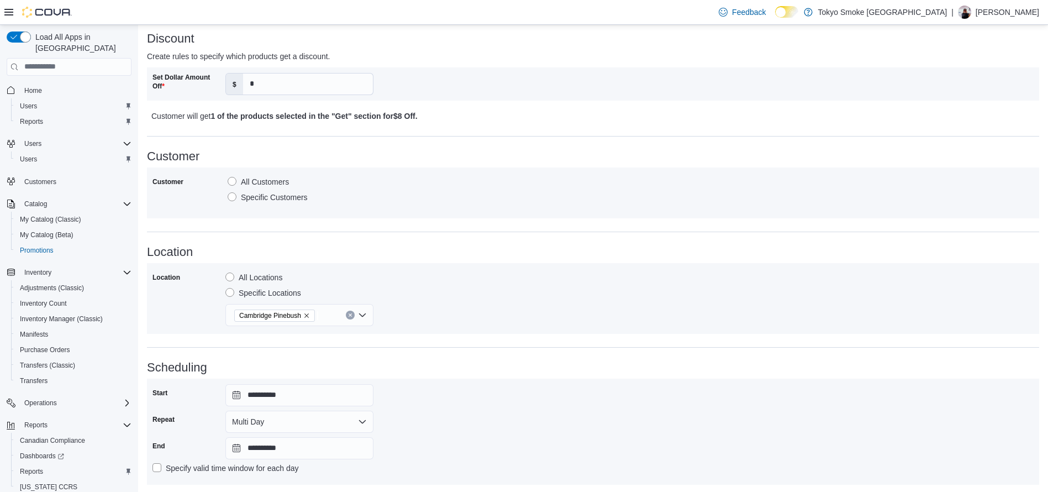
scroll to position [412, 0]
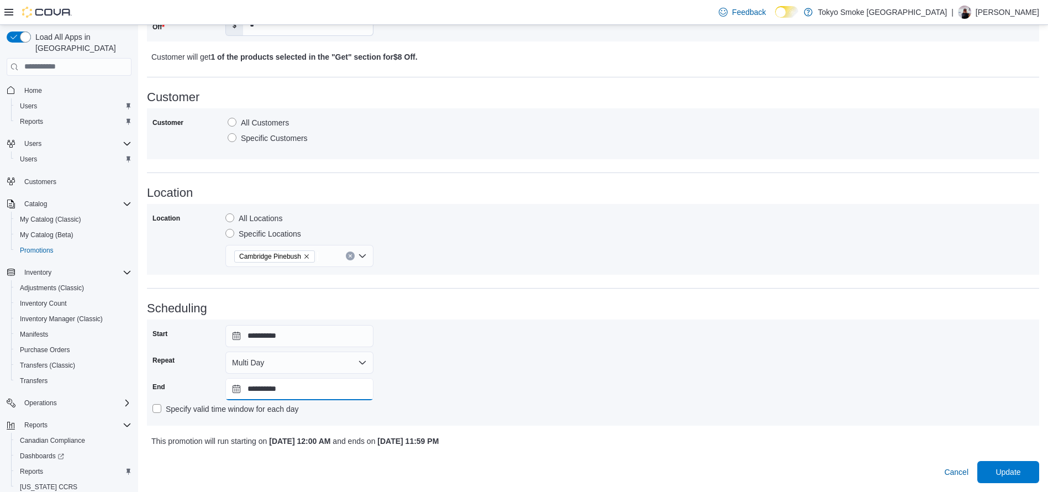
click at [290, 390] on input "**********" at bounding box center [299, 389] width 148 height 22
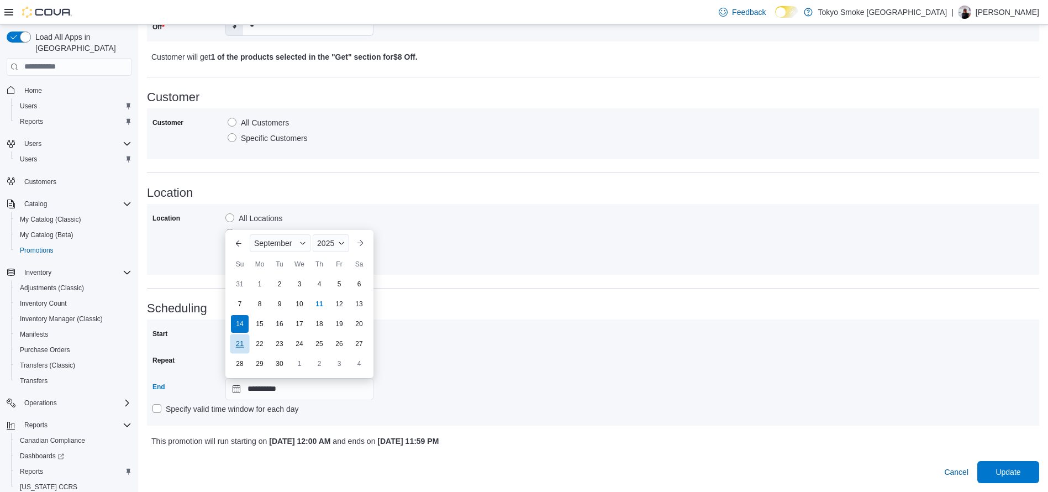
click at [235, 342] on div "21" at bounding box center [239, 343] width 19 height 19
type input "**********"
click at [469, 372] on div "**********" at bounding box center [592, 372] width 881 height 95
click at [1020, 471] on span "Update" at bounding box center [1007, 471] width 25 height 11
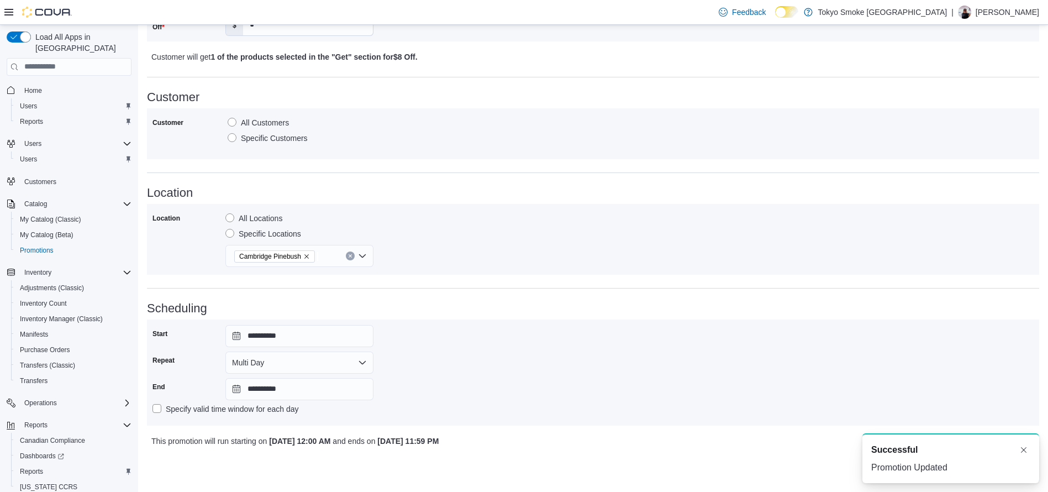
scroll to position [0, 0]
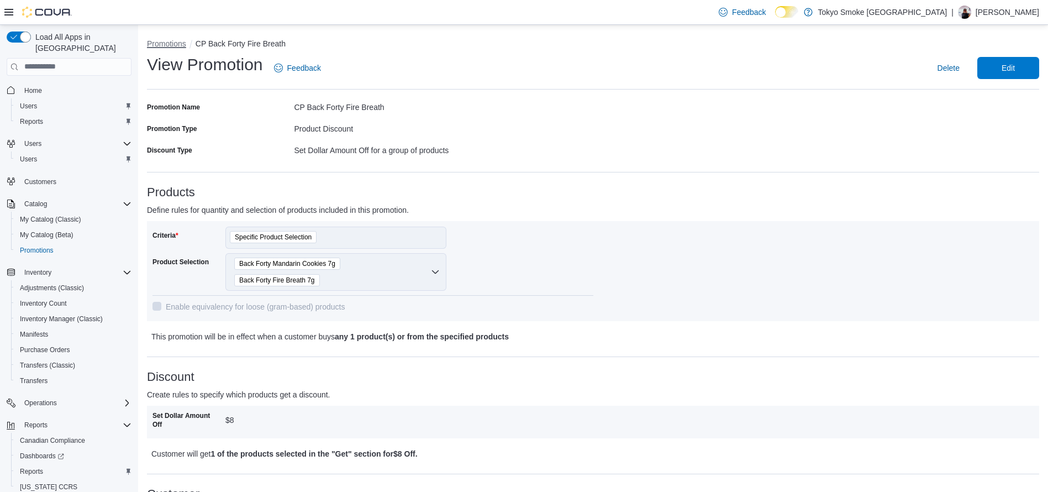
click at [155, 40] on button "Promotions" at bounding box center [166, 43] width 39 height 9
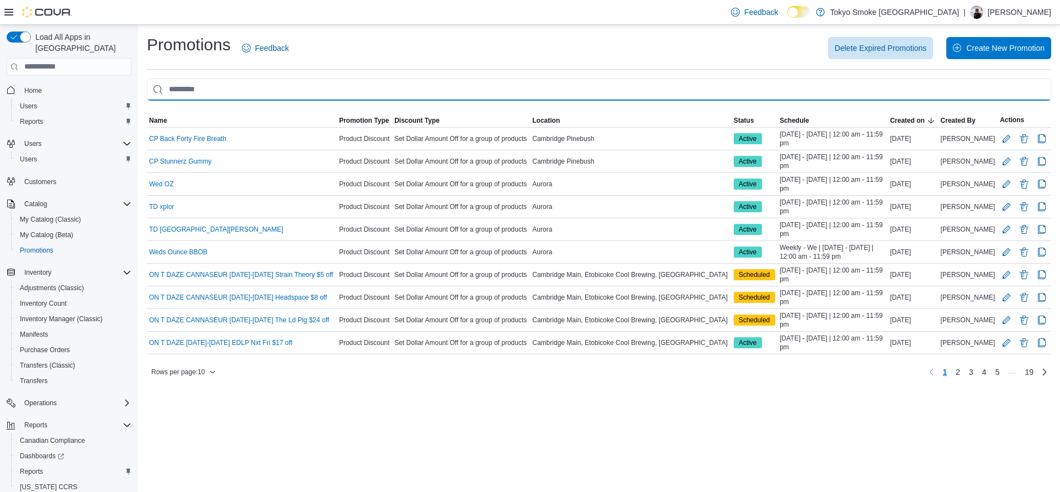
click at [246, 93] on input "This is a search bar. As you type, the results lower in the page will automatic…" at bounding box center [599, 89] width 905 height 22
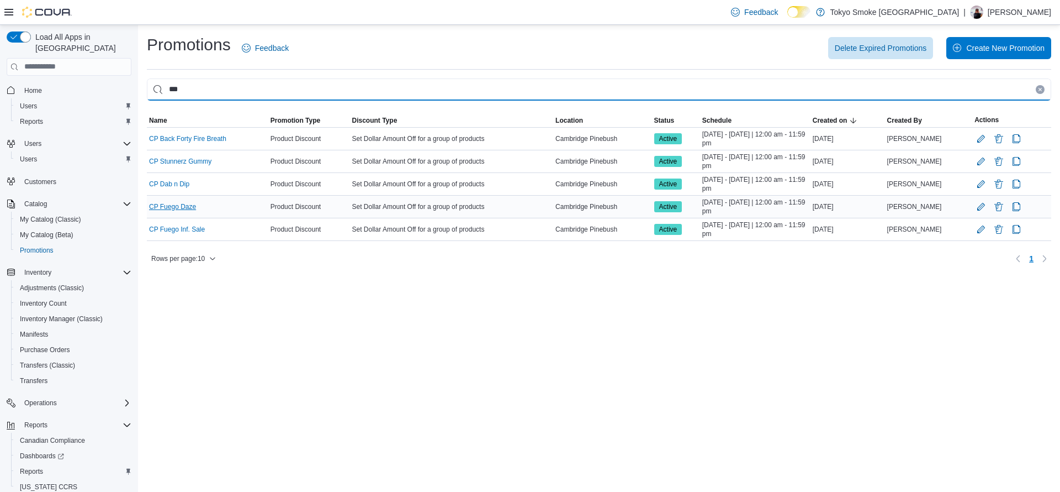
type input "**"
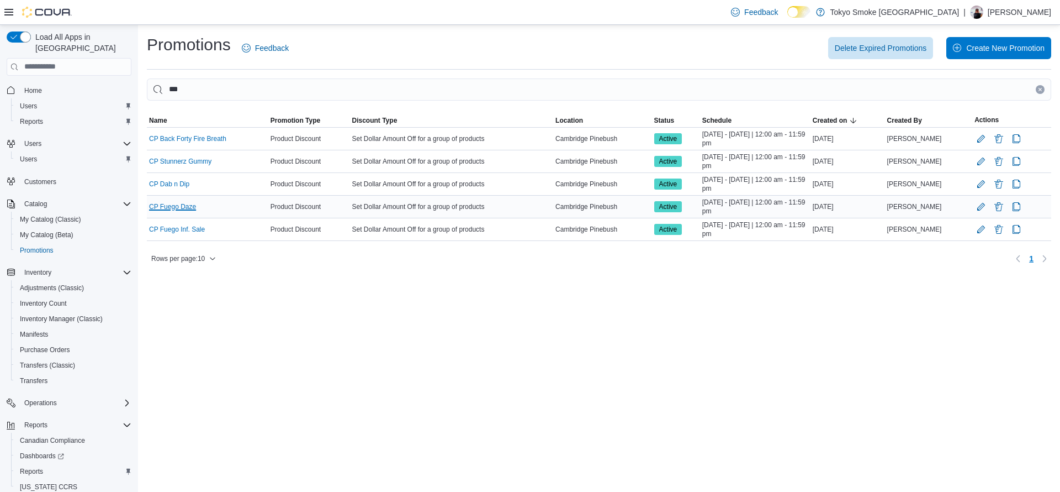
click at [189, 207] on link "CP Fuego Daze" at bounding box center [172, 206] width 47 height 9
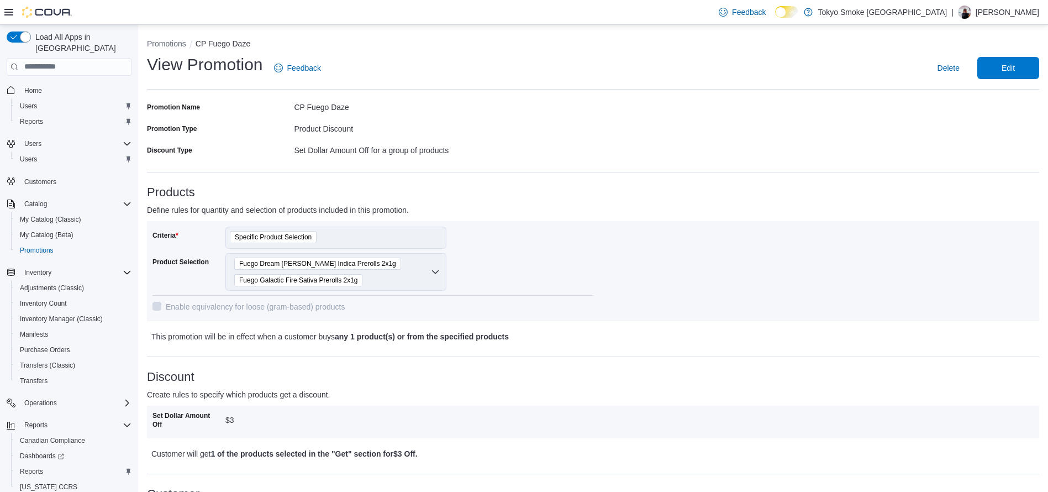
click at [550, 167] on div "Promotion Name CP Fuego Daze Promotion Type Product Discount Discount Type Set …" at bounding box center [593, 435] width 892 height 675
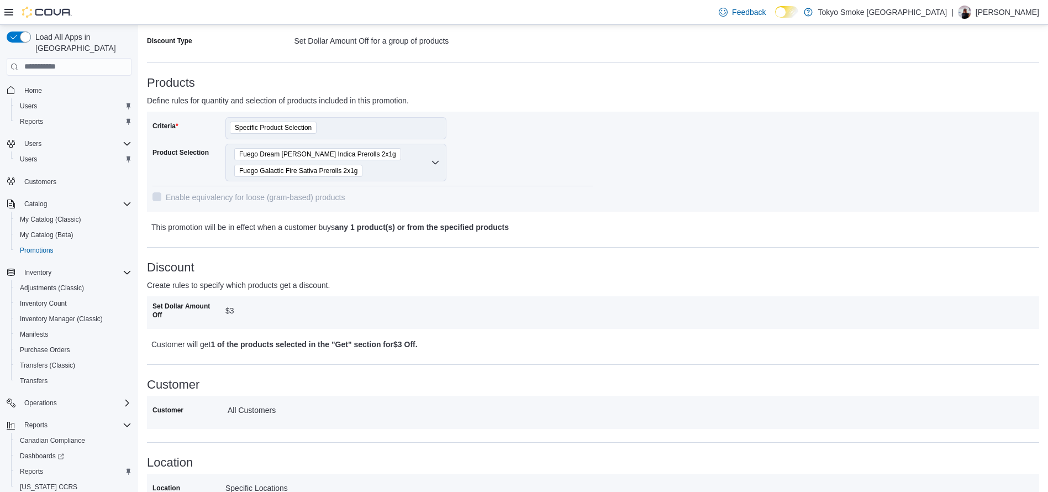
scroll to position [112, 0]
